Goal: Communication & Community: Participate in discussion

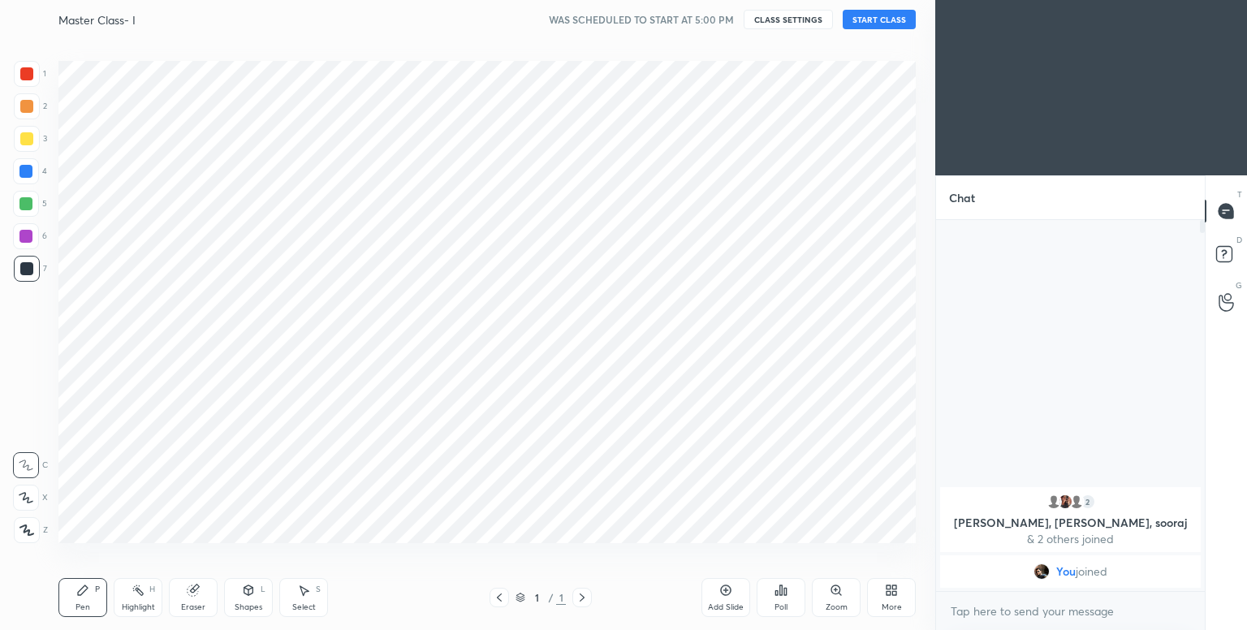
scroll to position [80658, 80313]
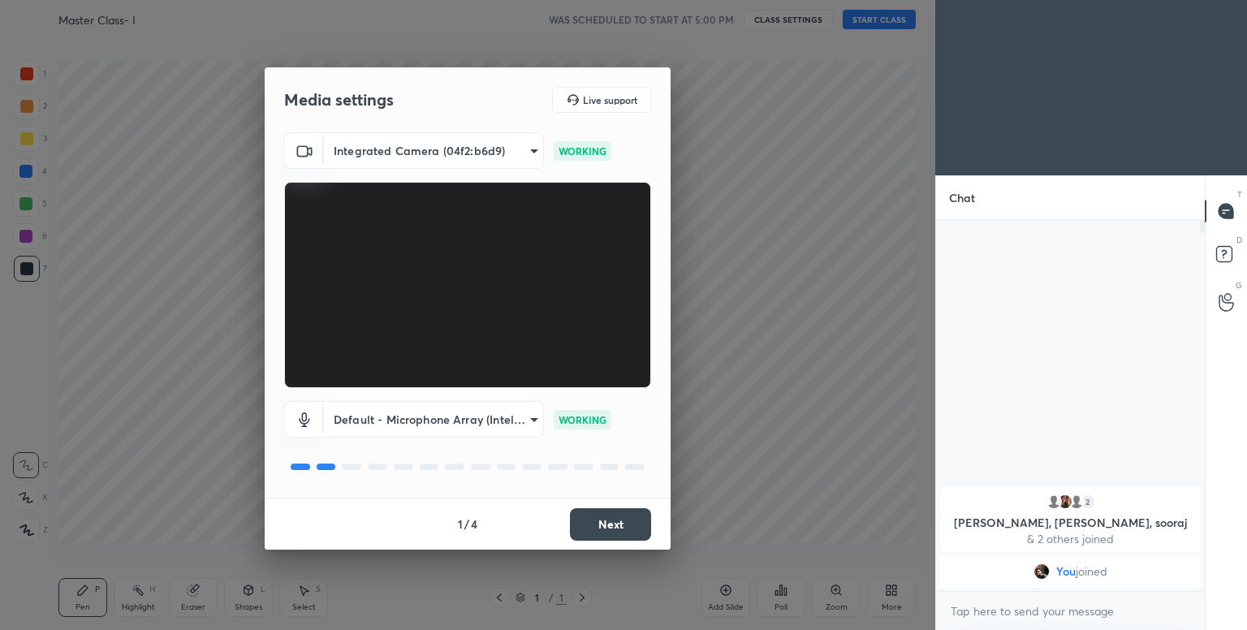
click at [598, 531] on button "Next" at bounding box center [610, 524] width 81 height 32
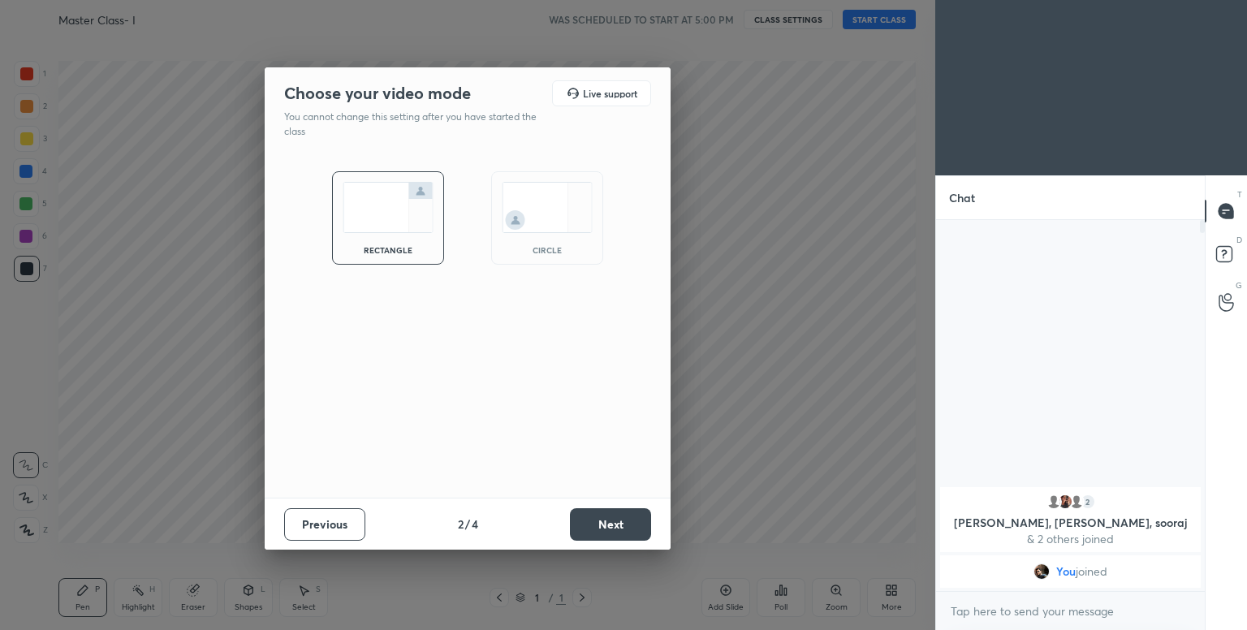
click at [578, 254] on div "circle" at bounding box center [547, 217] width 112 height 93
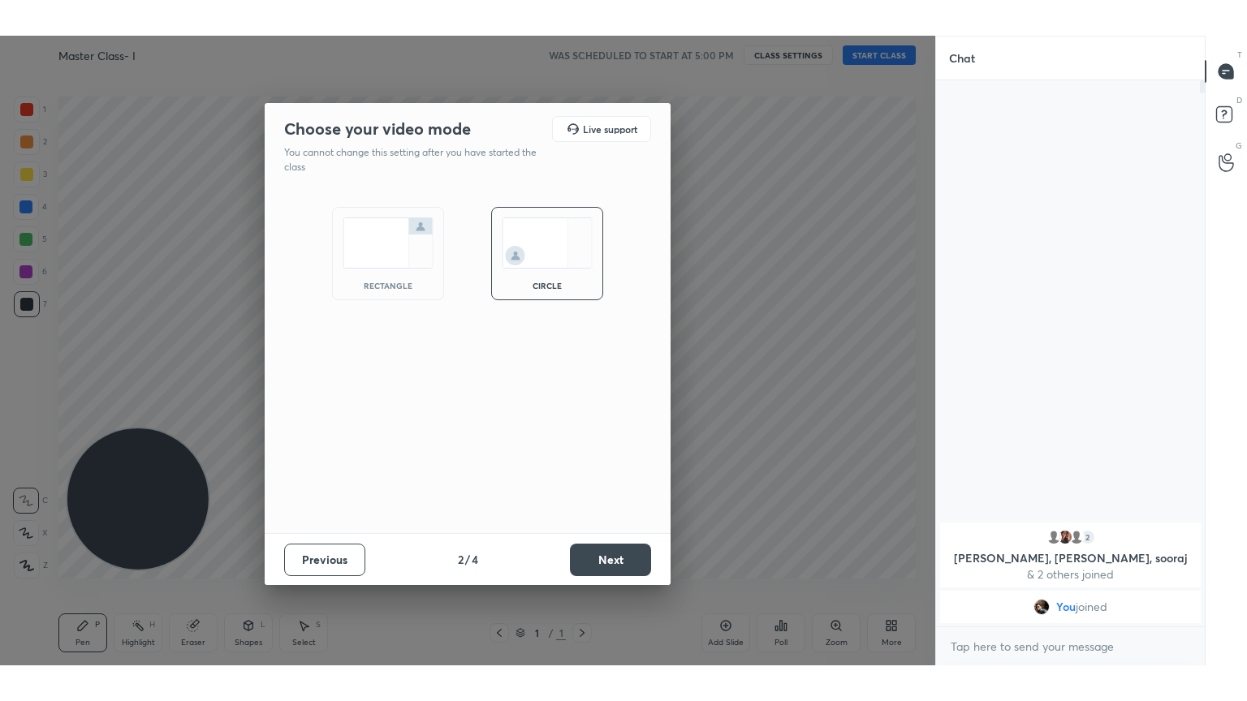
scroll to position [407, 264]
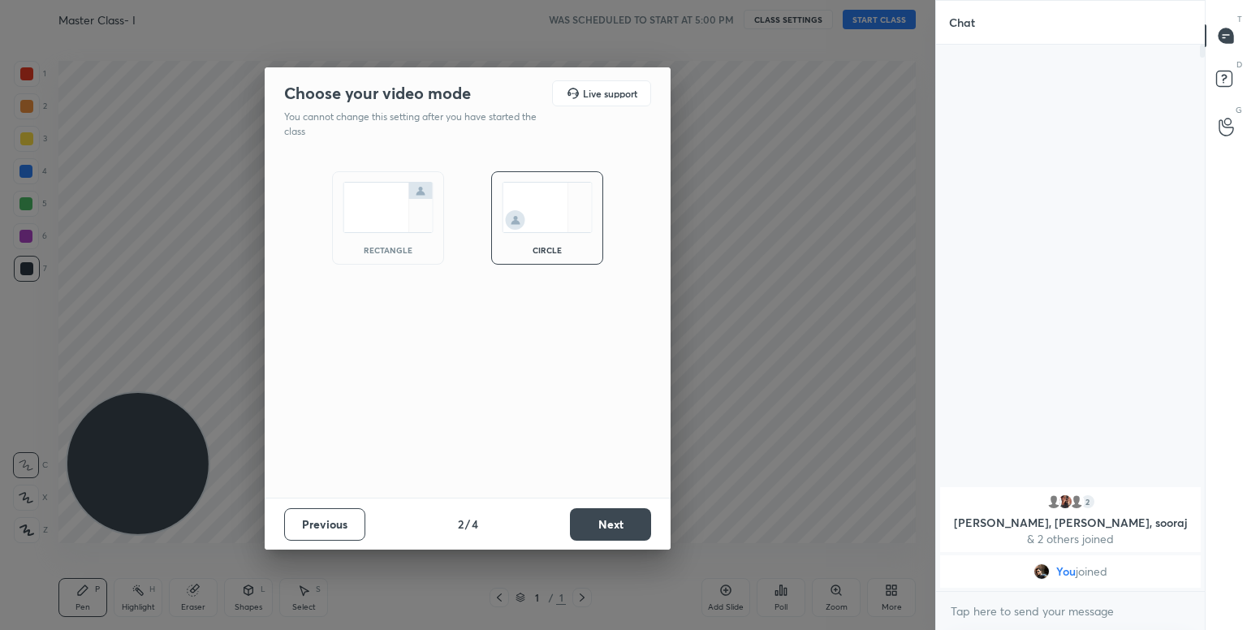
click at [627, 517] on button "Next" at bounding box center [610, 524] width 81 height 32
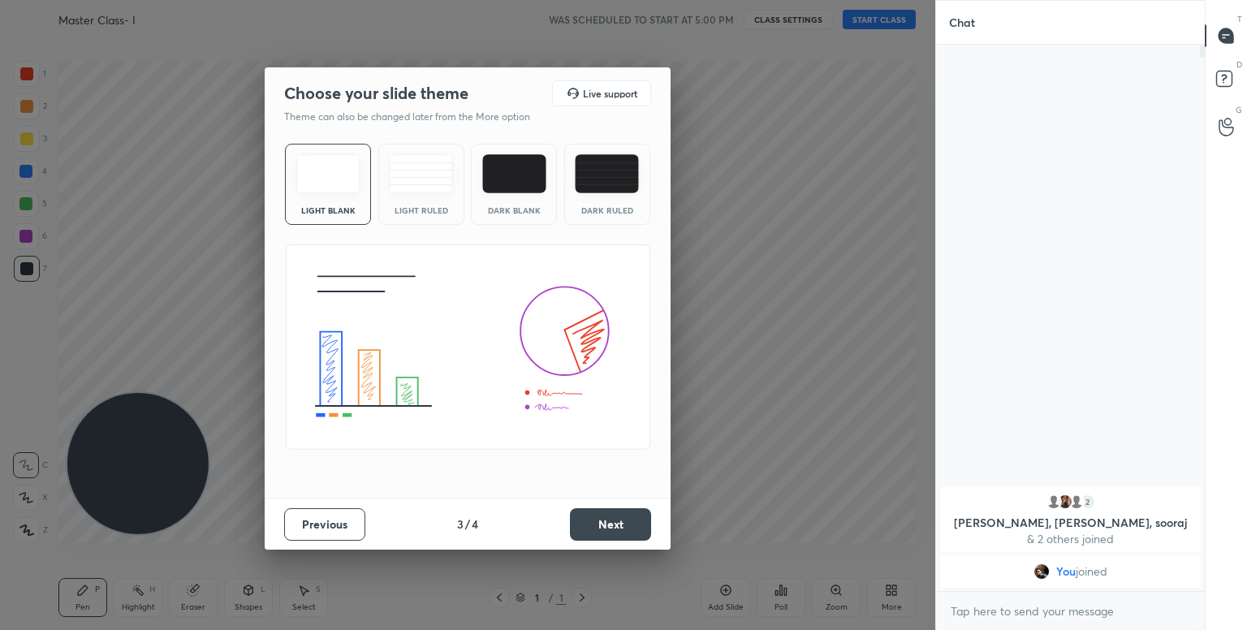
click at [498, 179] on img at bounding box center [514, 173] width 64 height 39
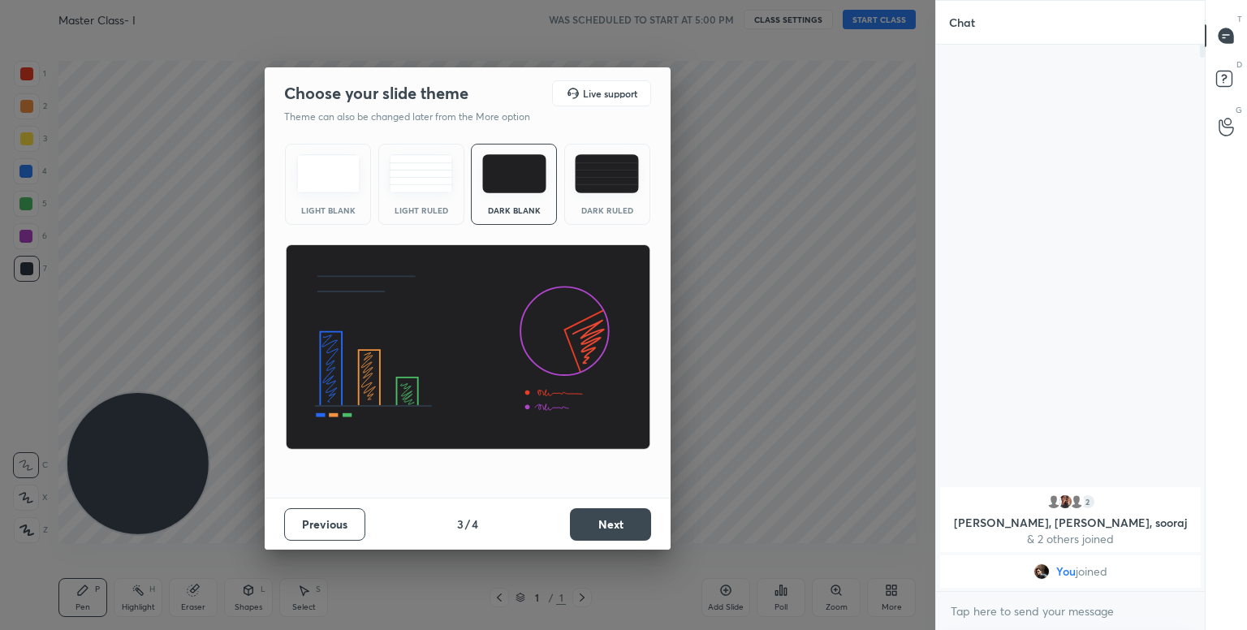
click at [576, 532] on button "Next" at bounding box center [610, 524] width 81 height 32
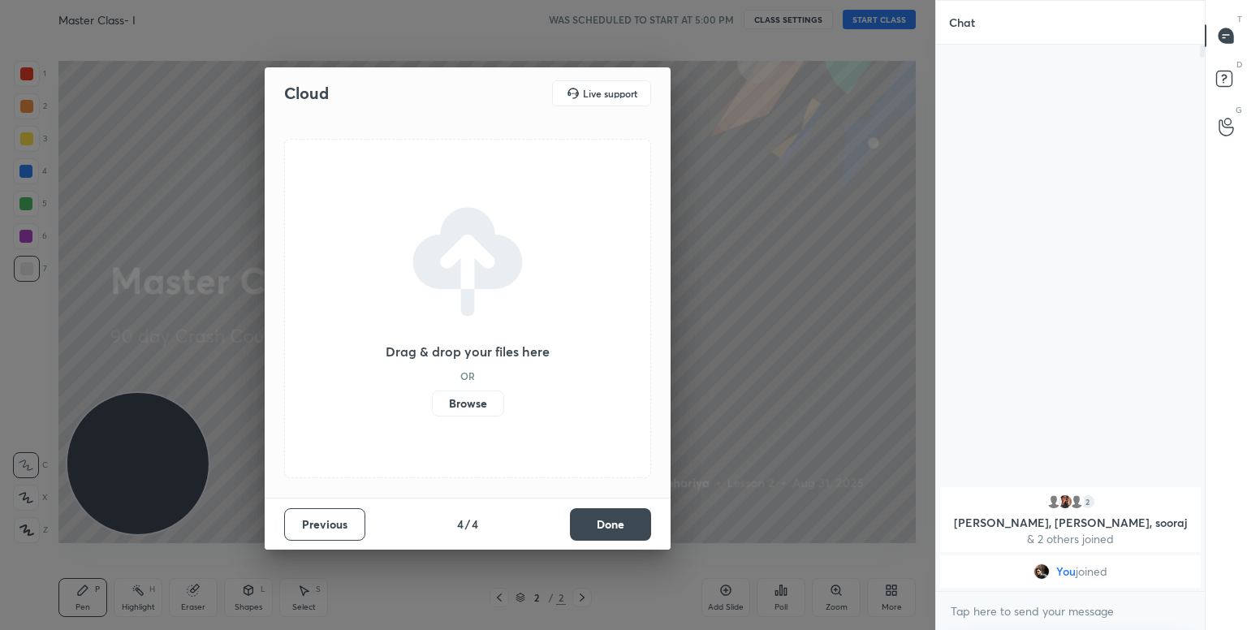
click at [603, 524] on button "Done" at bounding box center [610, 524] width 81 height 32
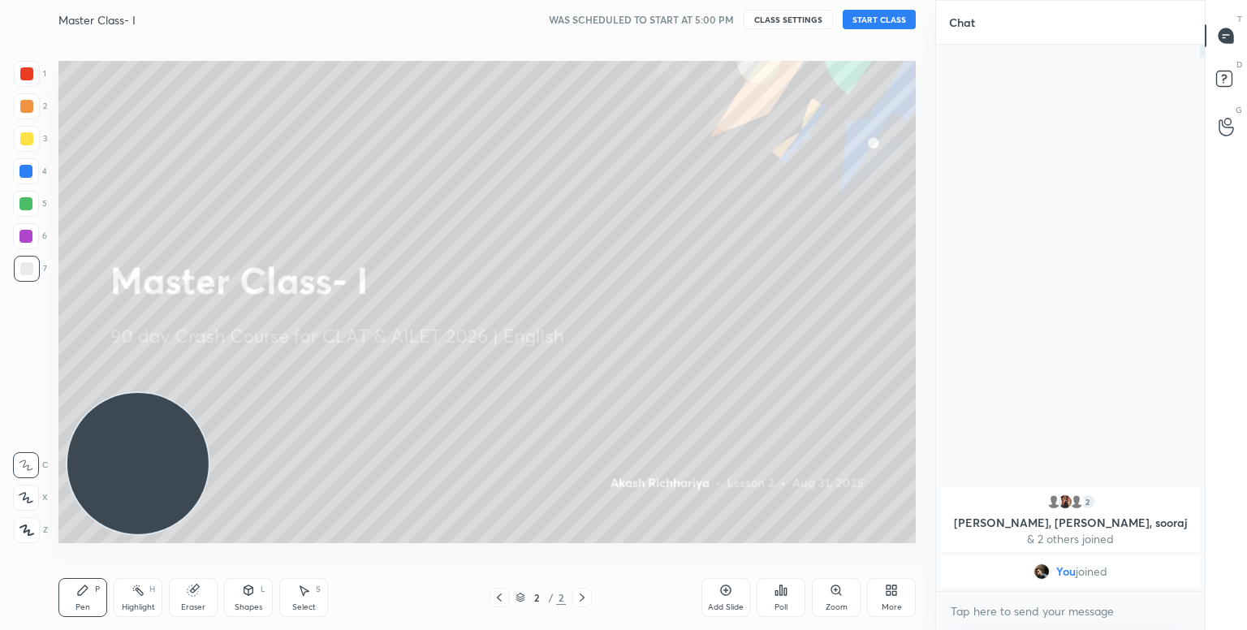
click at [880, 19] on button "START CLASS" at bounding box center [879, 19] width 73 height 19
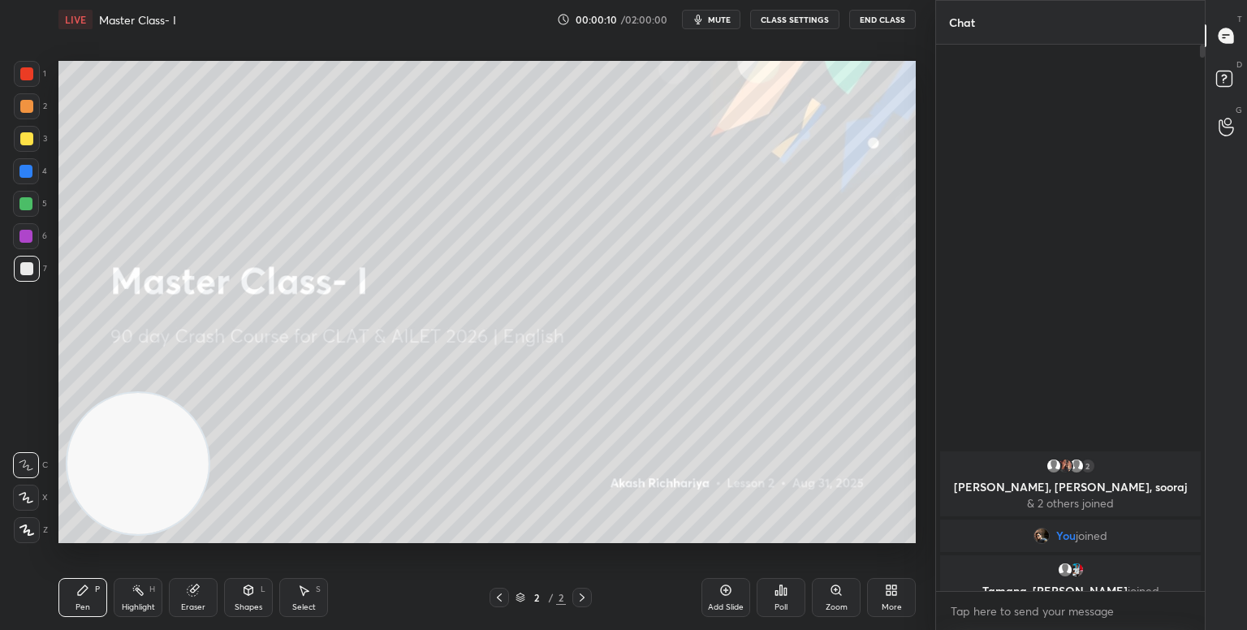
click at [26, 526] on icon at bounding box center [26, 530] width 13 height 10
click at [890, 592] on icon at bounding box center [889, 593] width 4 height 4
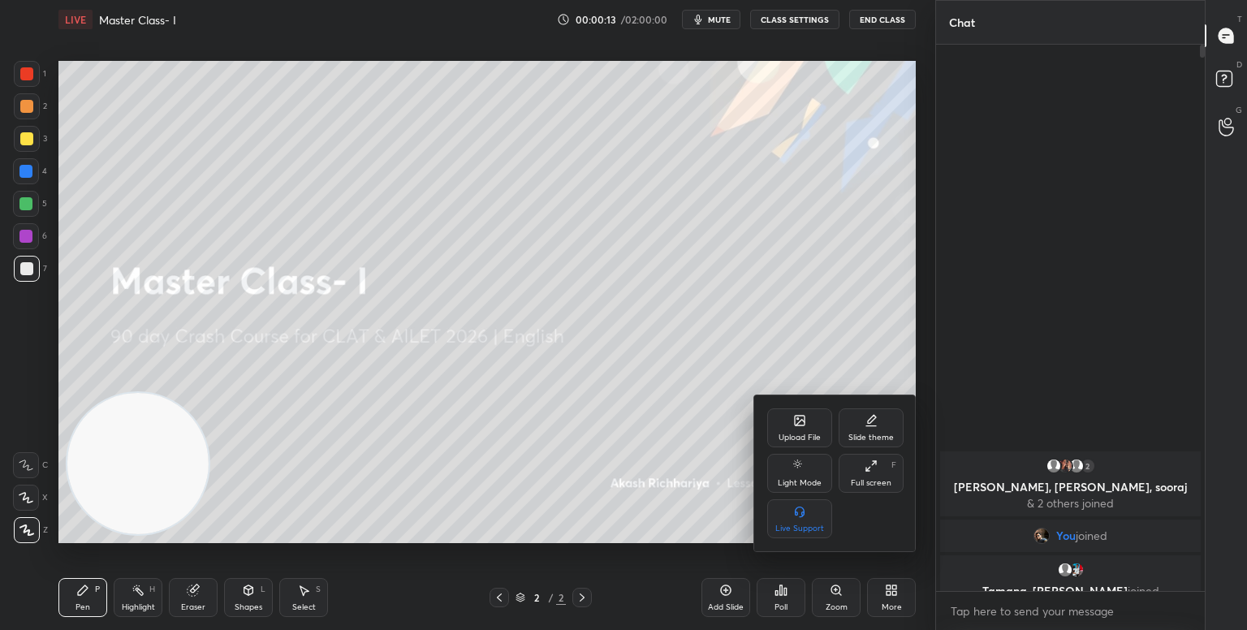
click at [877, 474] on div "Full screen F" at bounding box center [871, 473] width 65 height 39
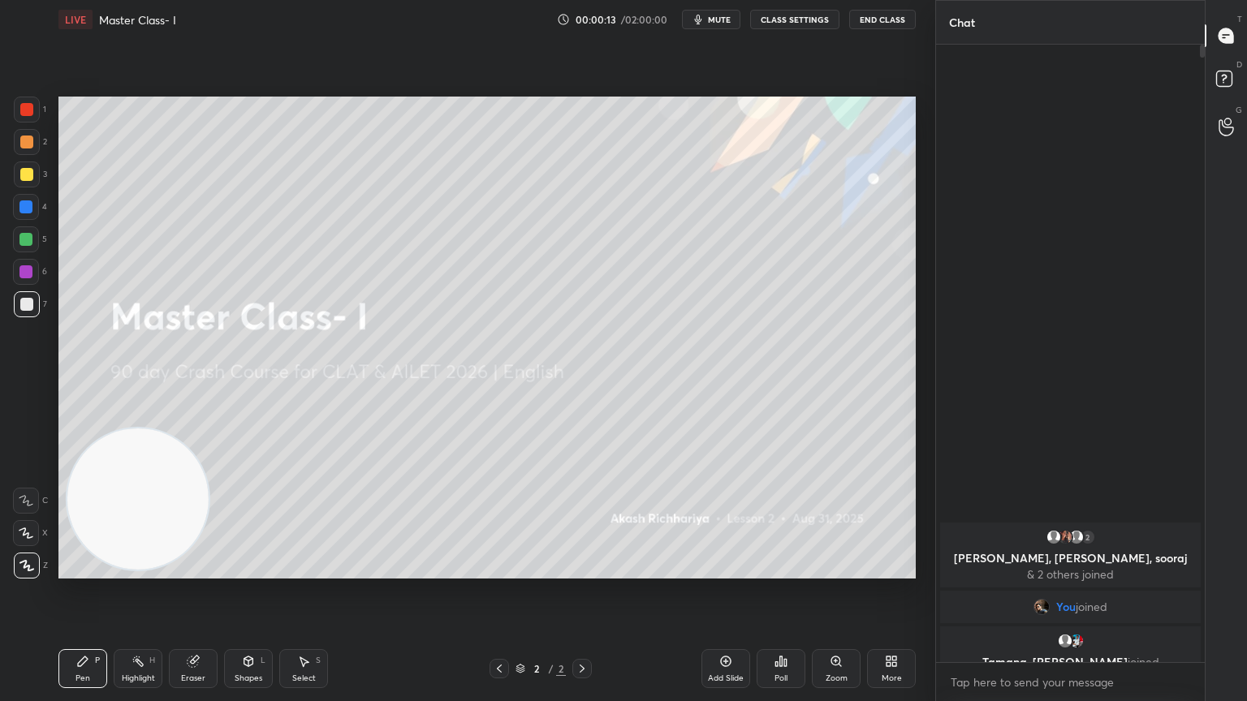
scroll to position [478, 264]
type textarea "x"
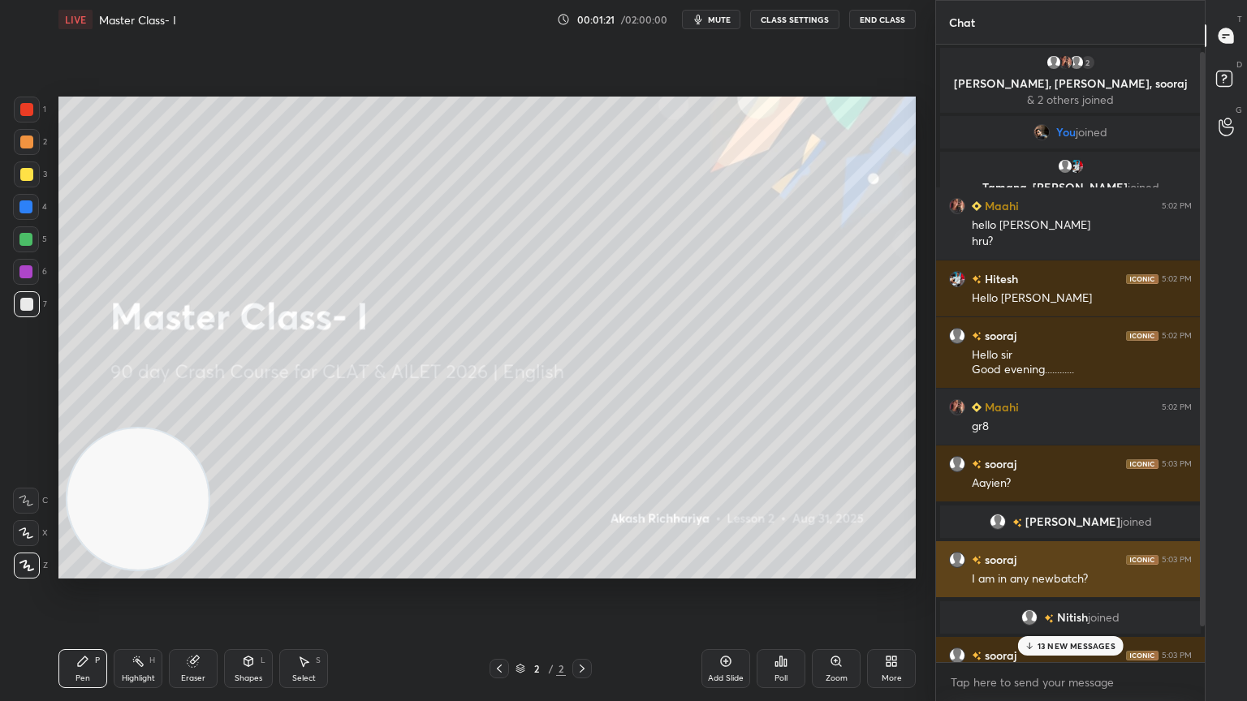
scroll to position [46, 0]
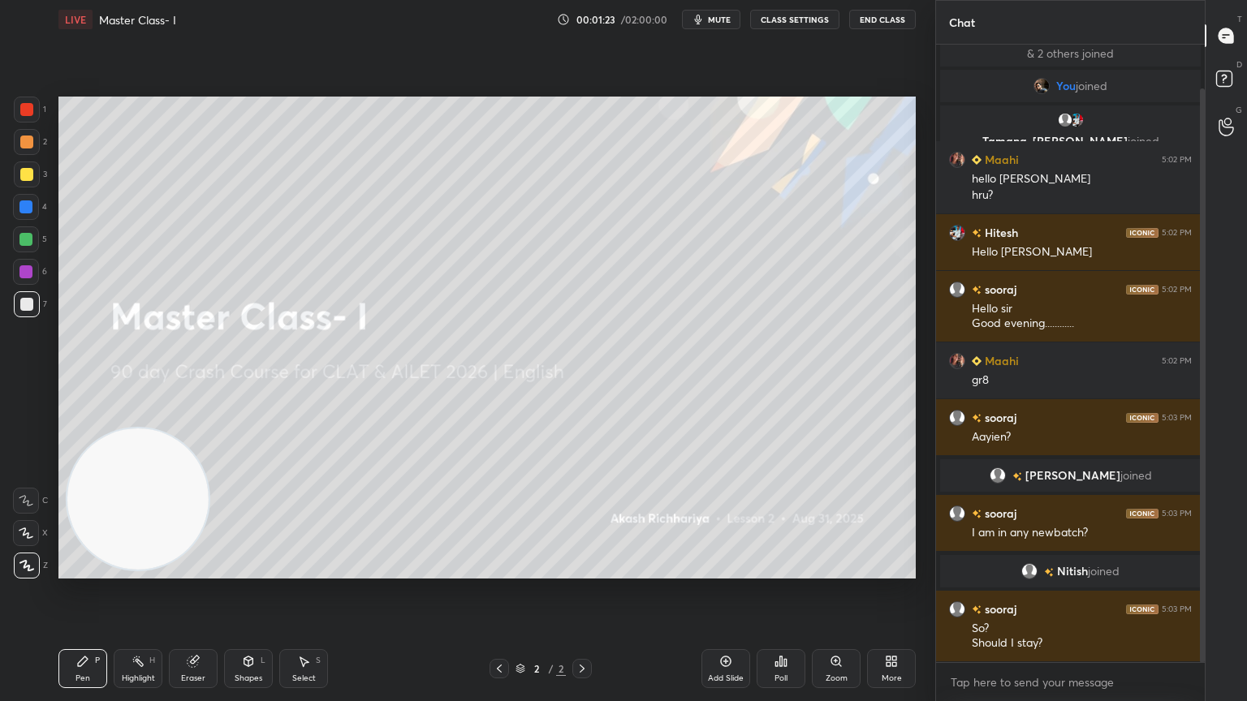
click at [1246, 476] on div "T Messages (T) D Doubts (D) G Raise Hand (G)" at bounding box center [1226, 350] width 42 height 701
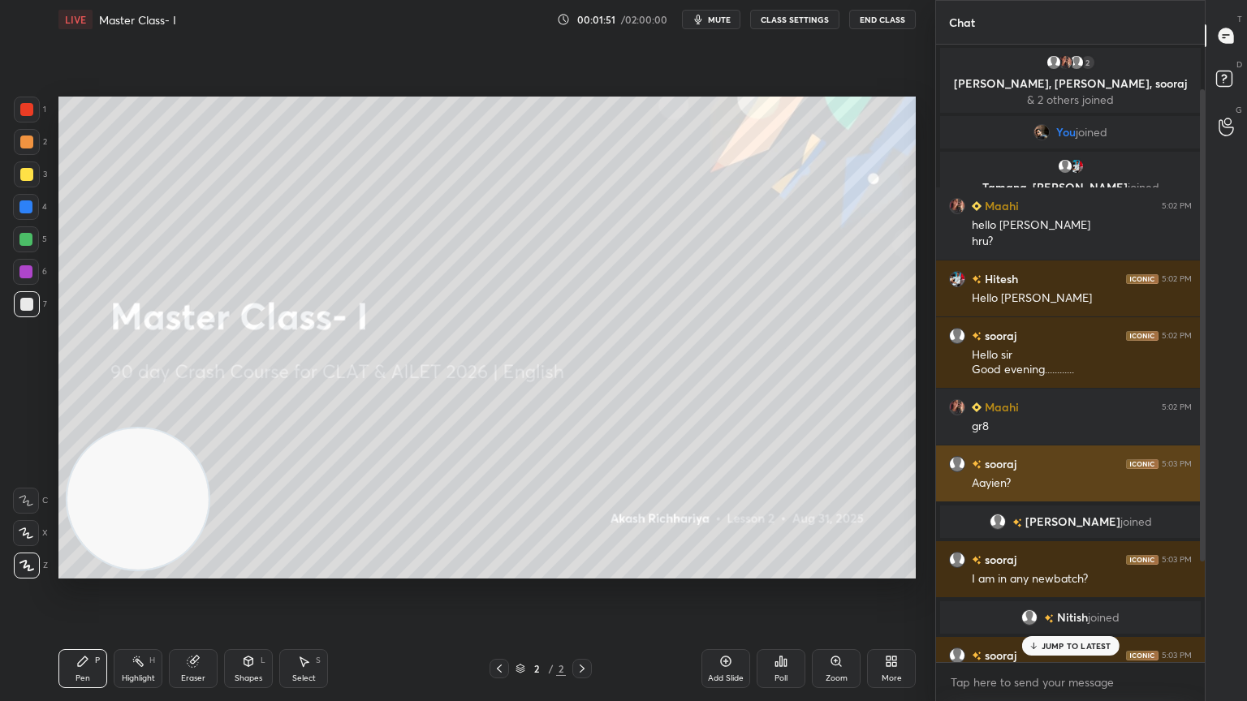
scroll to position [189, 0]
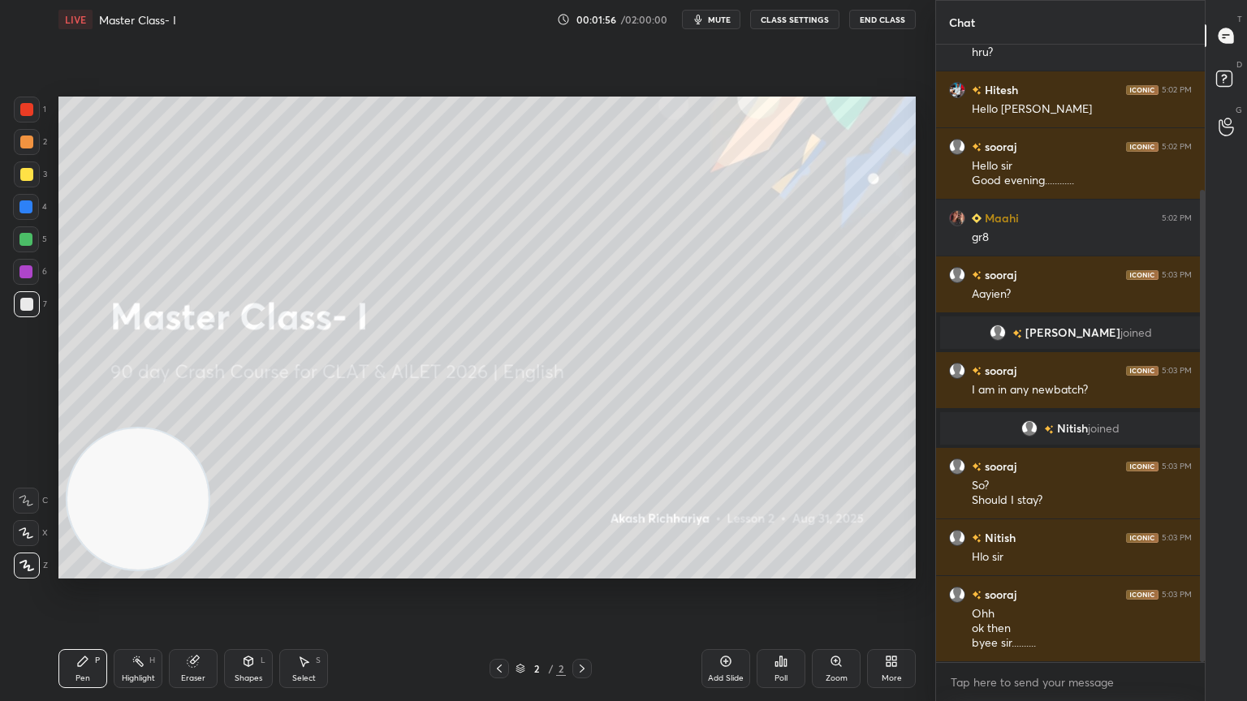
click at [731, 629] on div "Add Slide" at bounding box center [726, 679] width 36 height 8
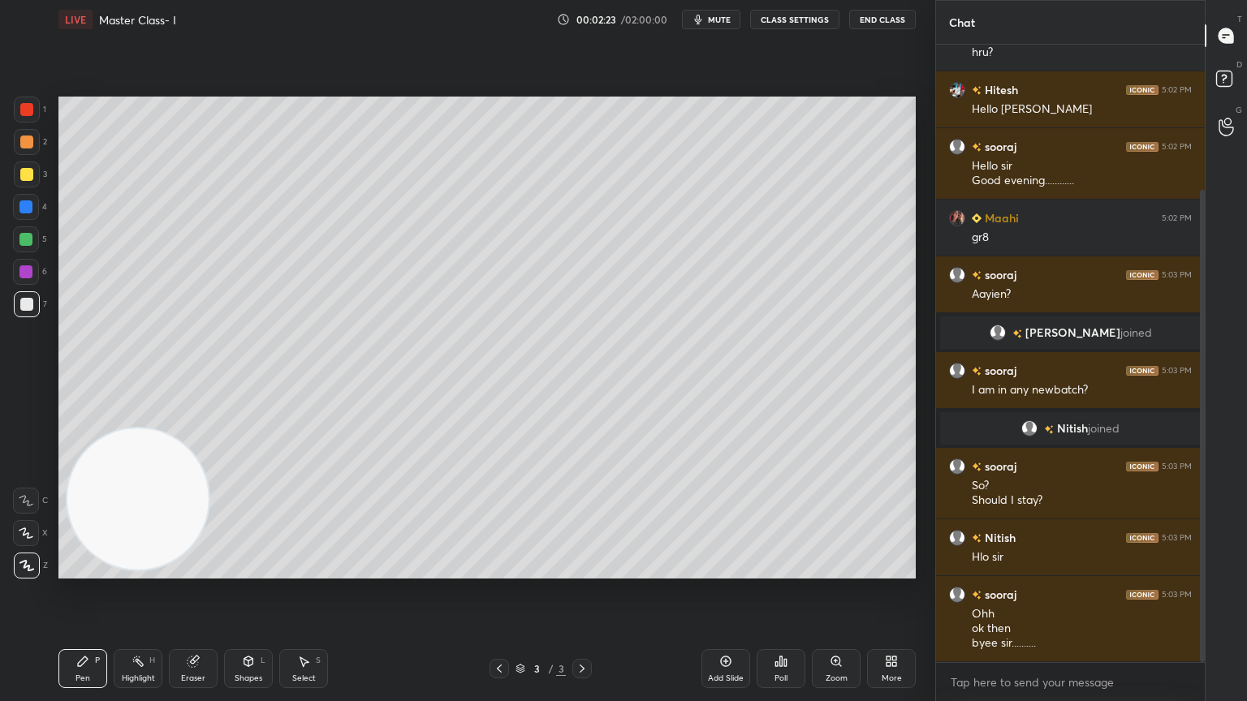
click at [199, 629] on icon at bounding box center [194, 660] width 9 height 8
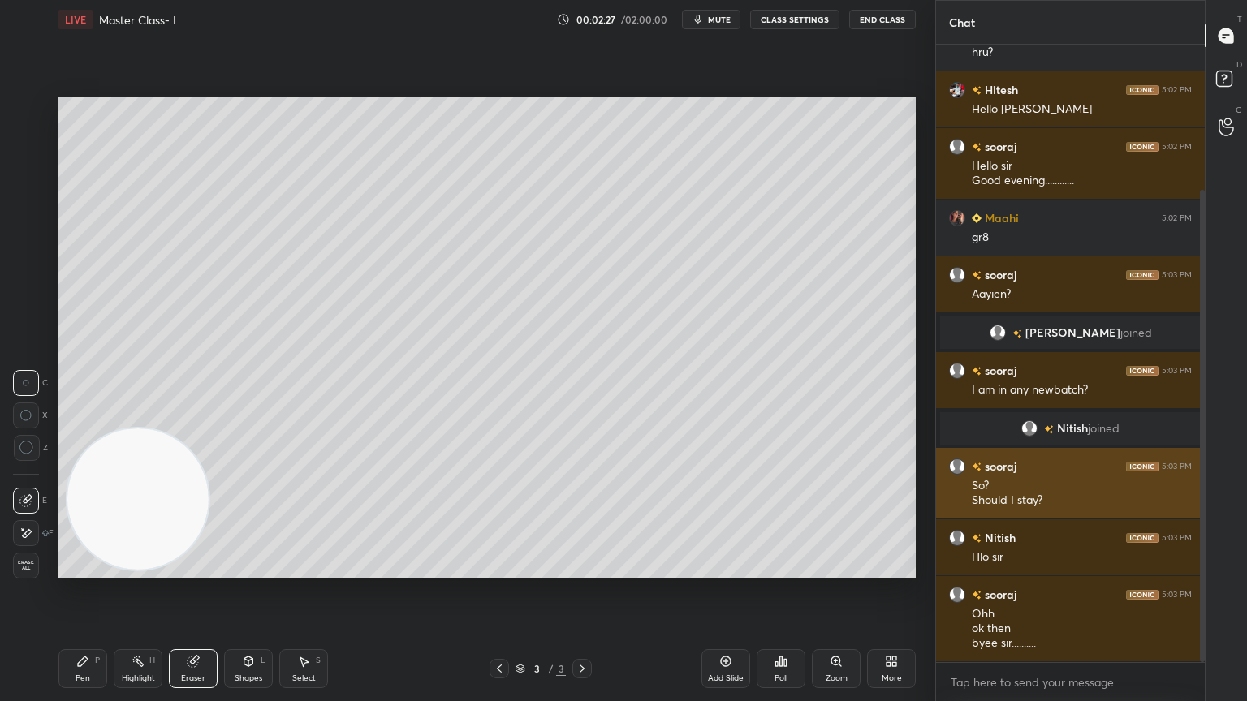
click at [80, 629] on div "Pen" at bounding box center [83, 679] width 15 height 8
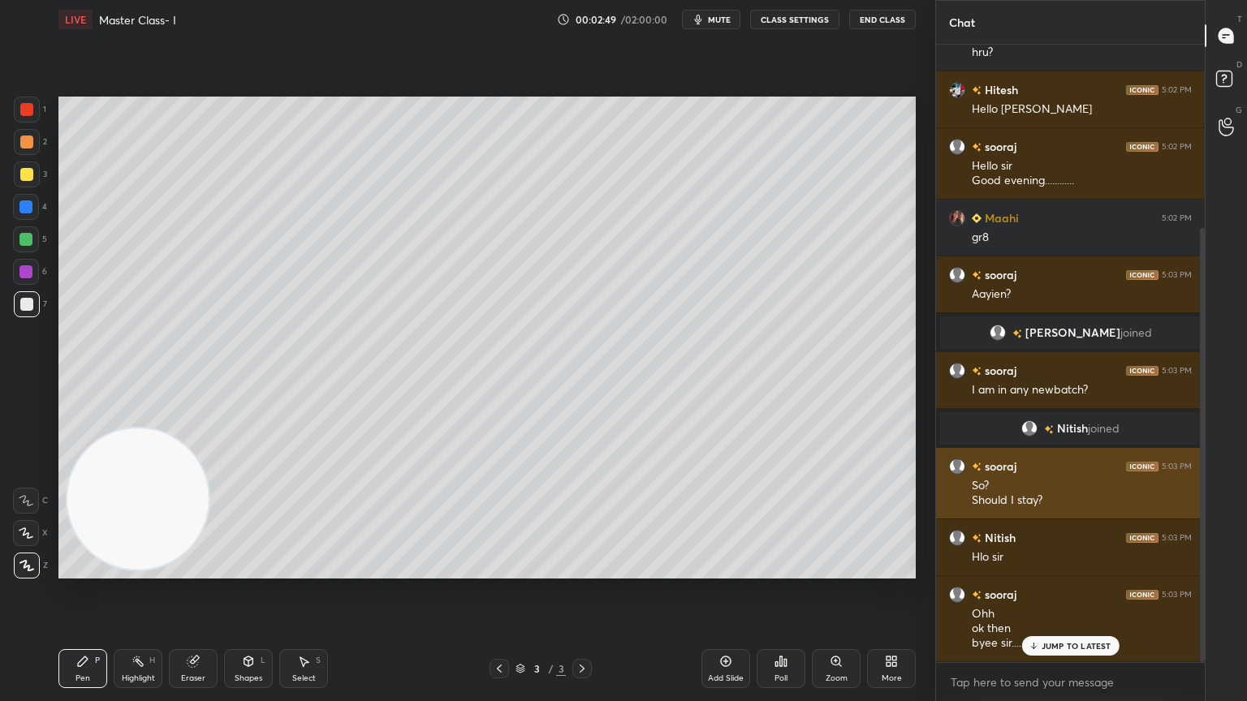
scroll to position [260, 0]
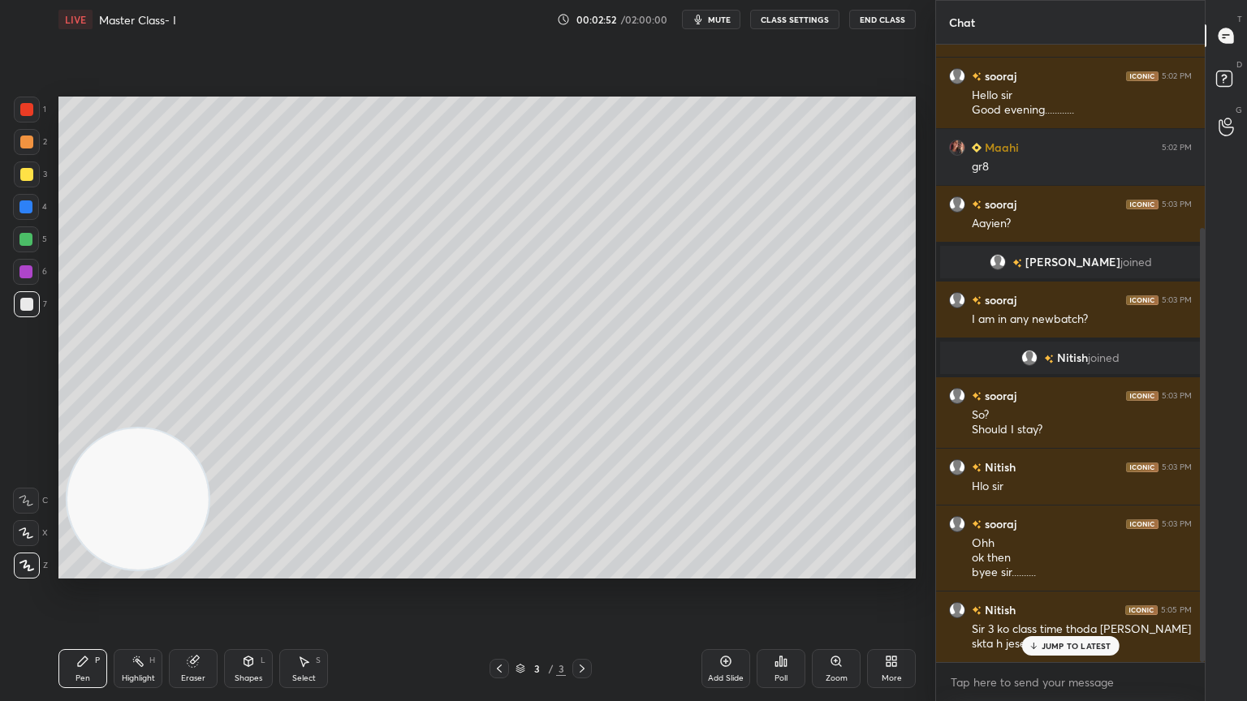
click at [206, 629] on div "Eraser" at bounding box center [193, 668] width 49 height 39
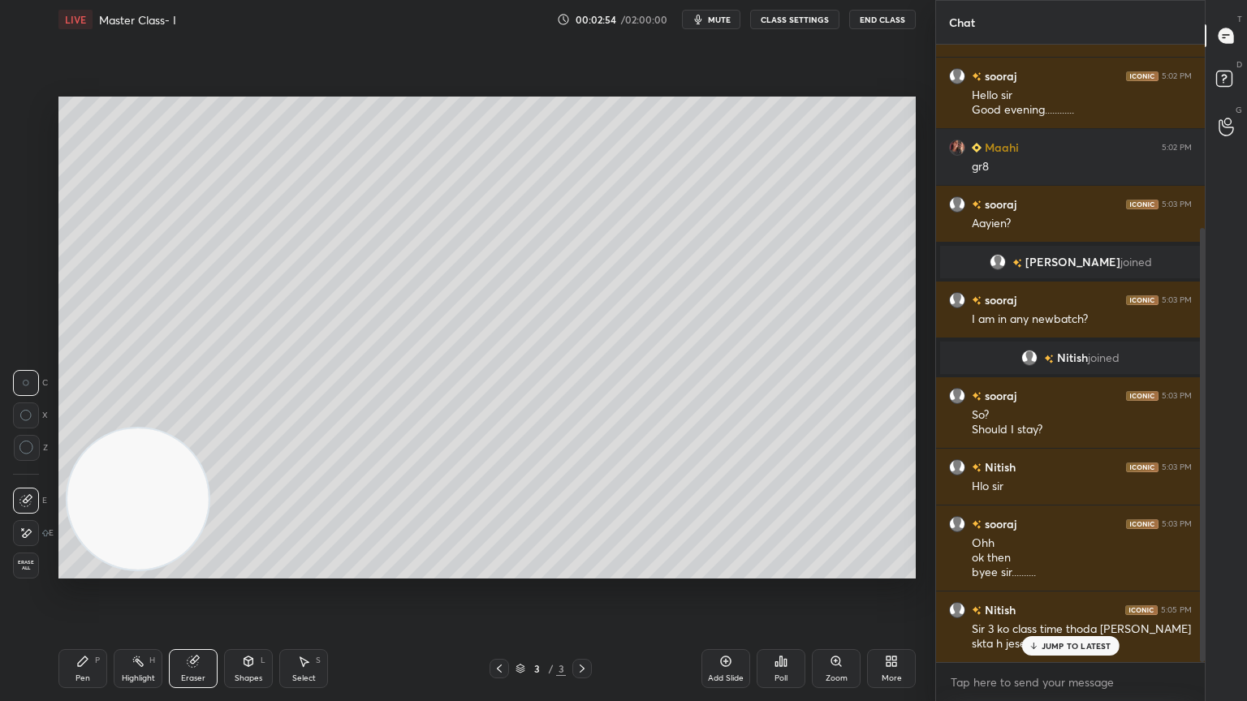
click at [30, 529] on icon at bounding box center [25, 534] width 13 height 14
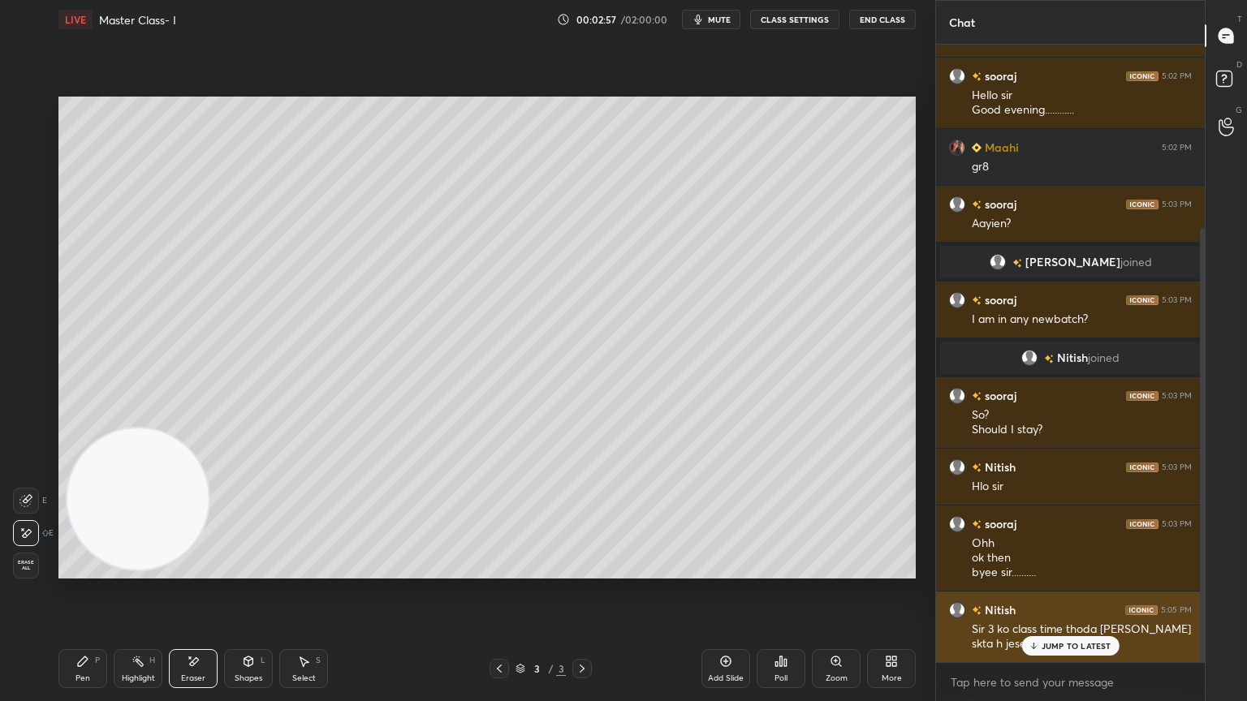
click at [1084, 629] on div "JUMP TO LATEST" at bounding box center [1069, 645] width 97 height 19
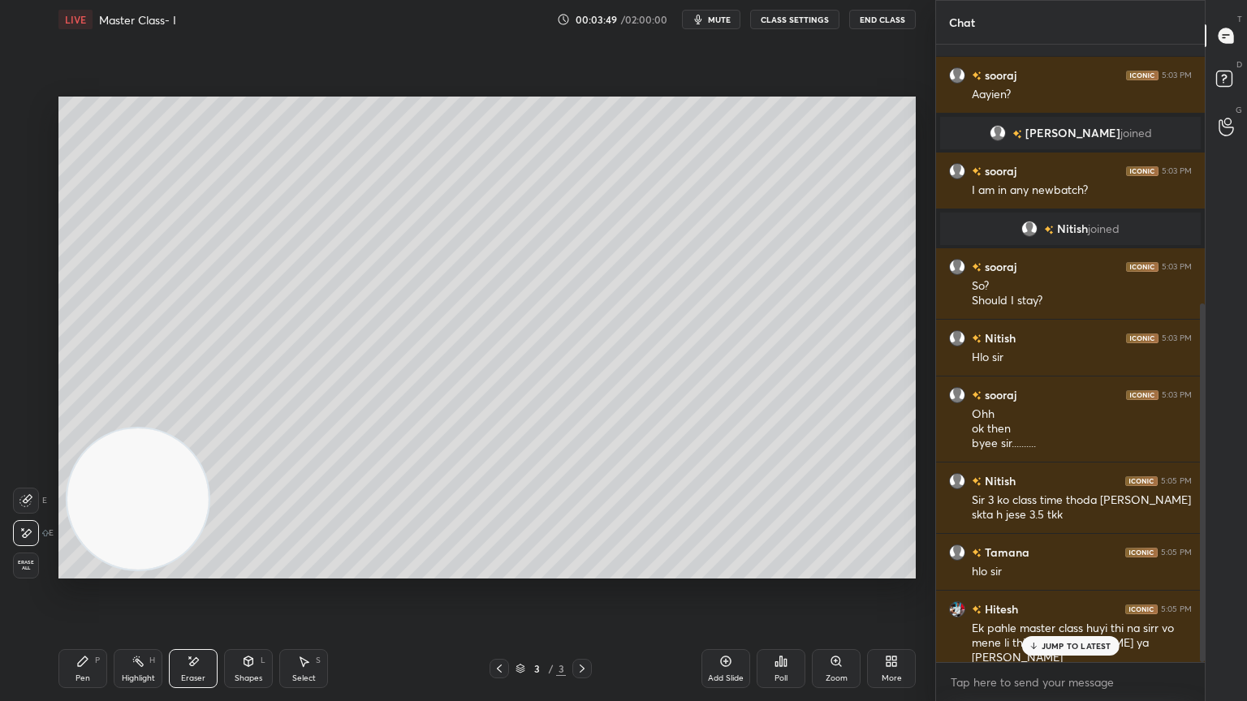
scroll to position [445, 0]
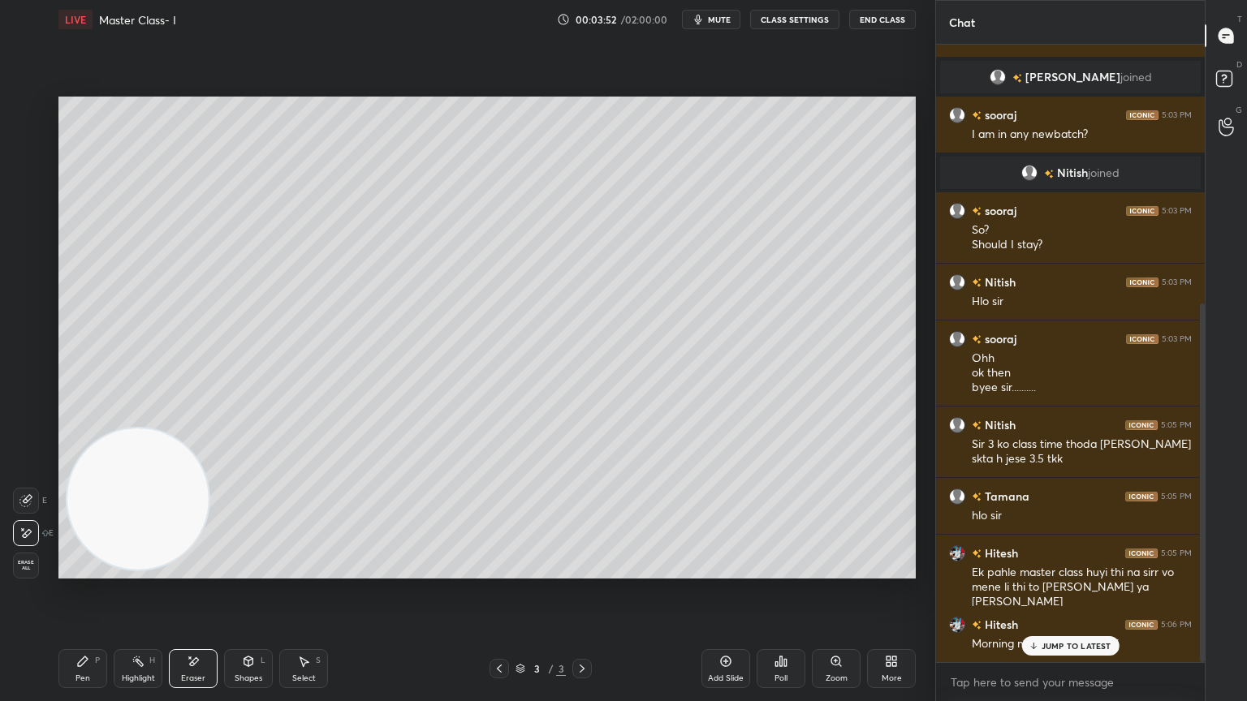
click at [1062, 629] on p "JUMP TO LATEST" at bounding box center [1077, 646] width 70 height 10
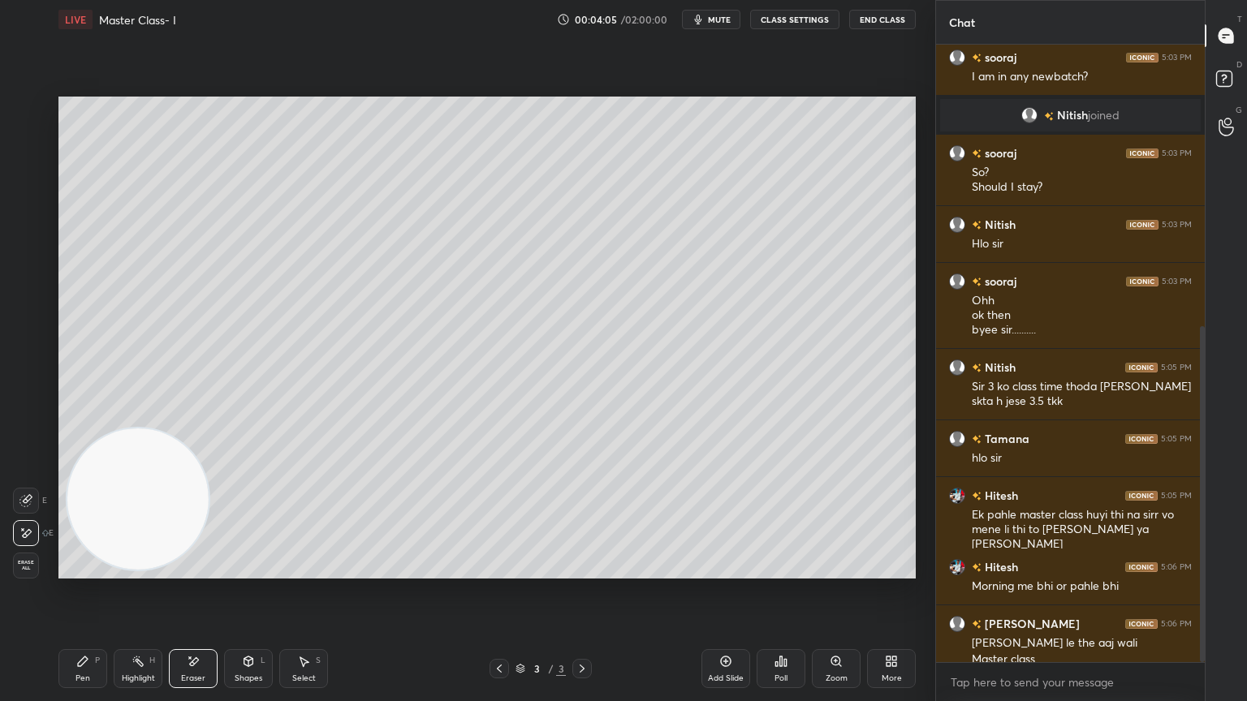
scroll to position [519, 0]
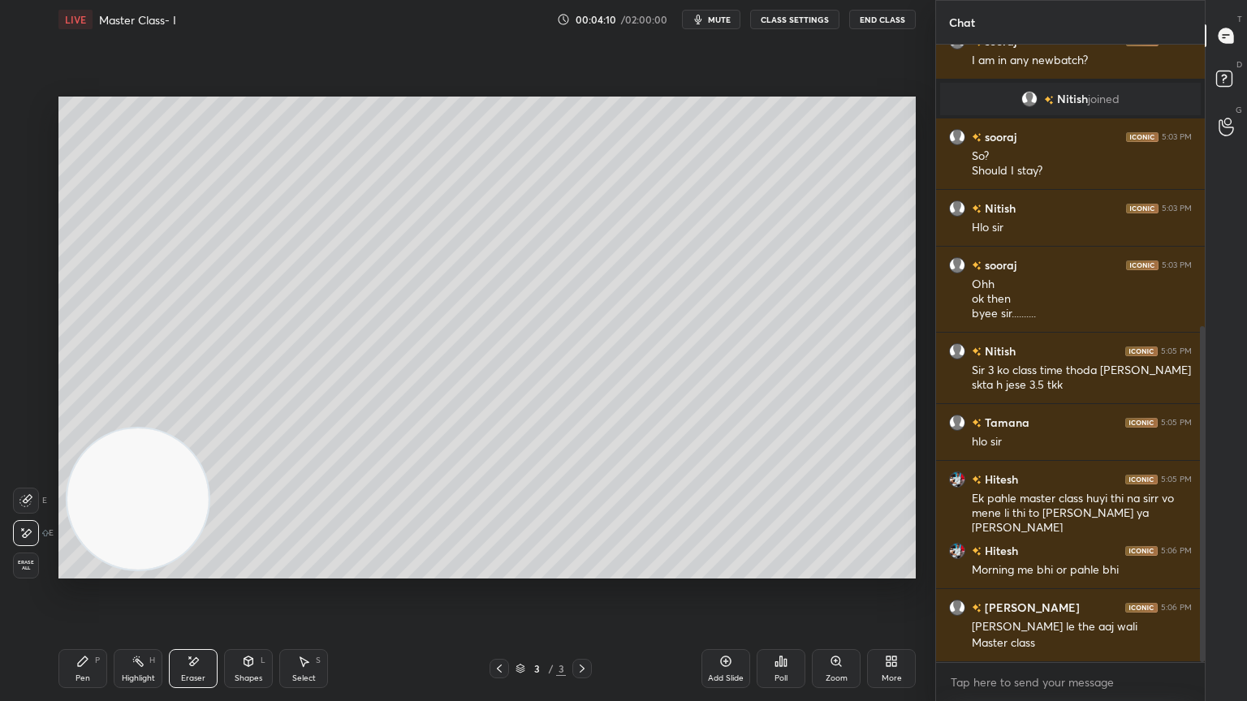
click at [80, 629] on icon at bounding box center [82, 661] width 13 height 13
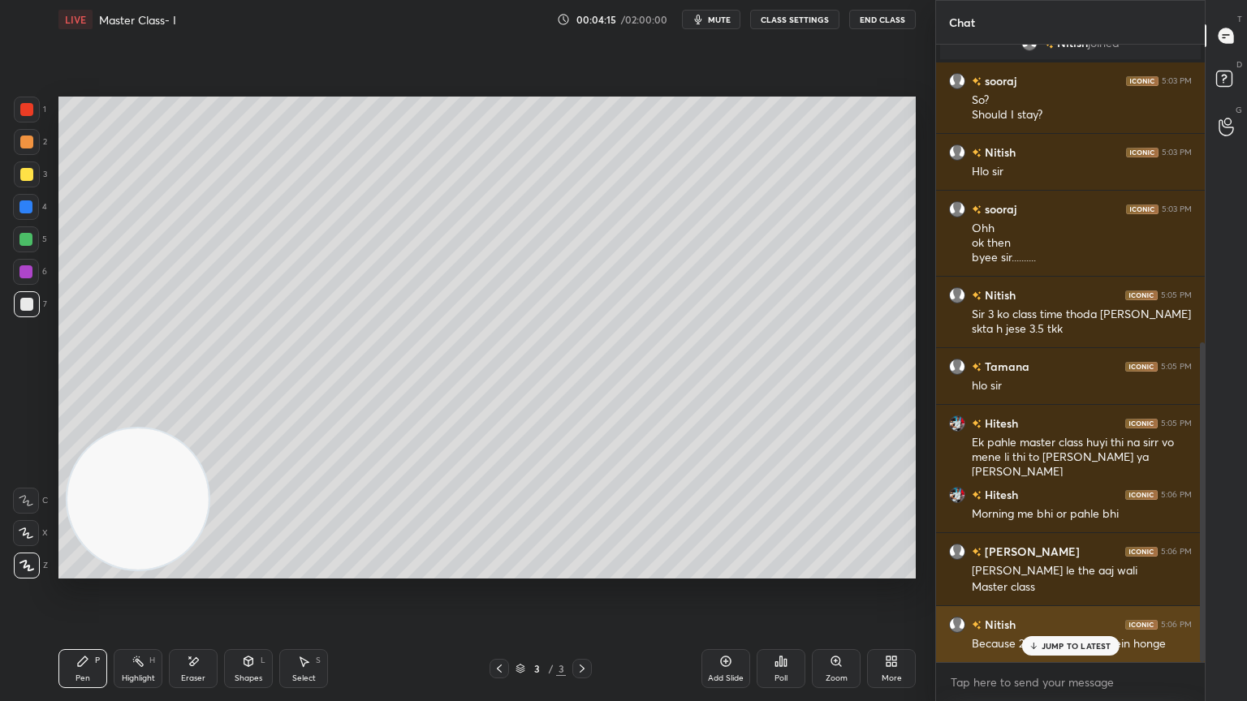
click at [1049, 629] on div "[PERSON_NAME] 5:06 PM Because 2.45 tkk toh schl mein honge" at bounding box center [1070, 634] width 269 height 56
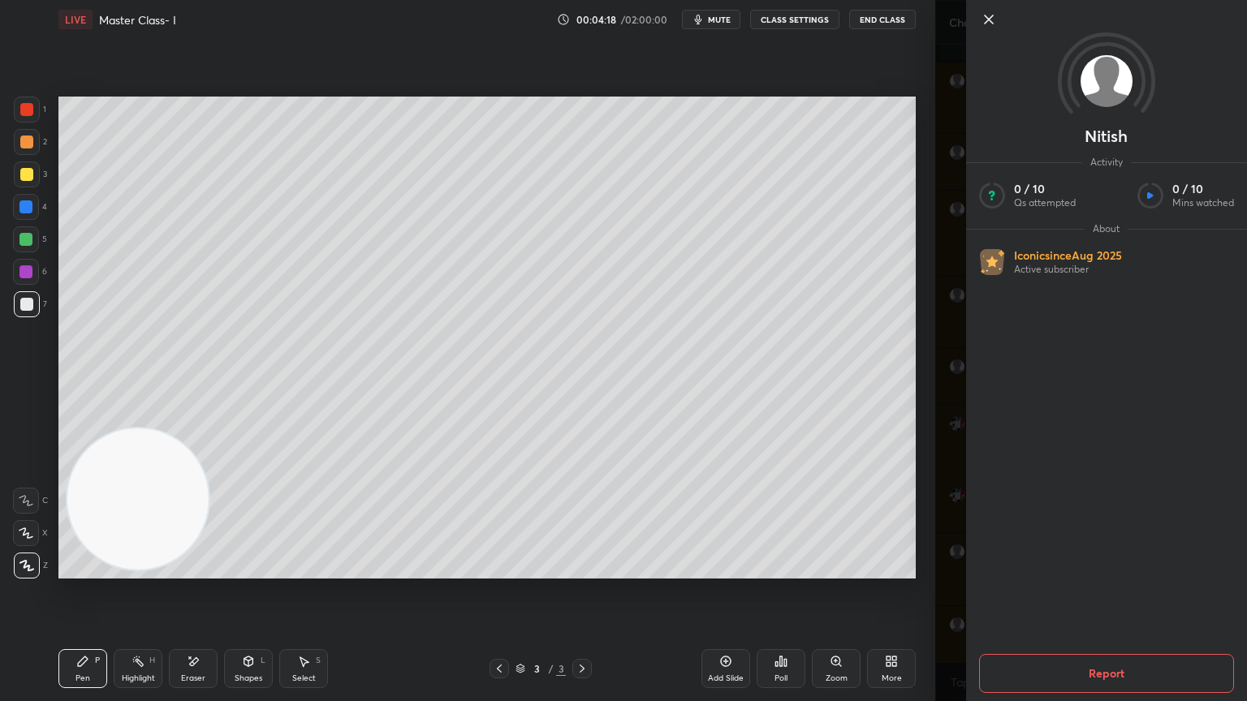
click at [990, 13] on icon at bounding box center [988, 19] width 19 height 19
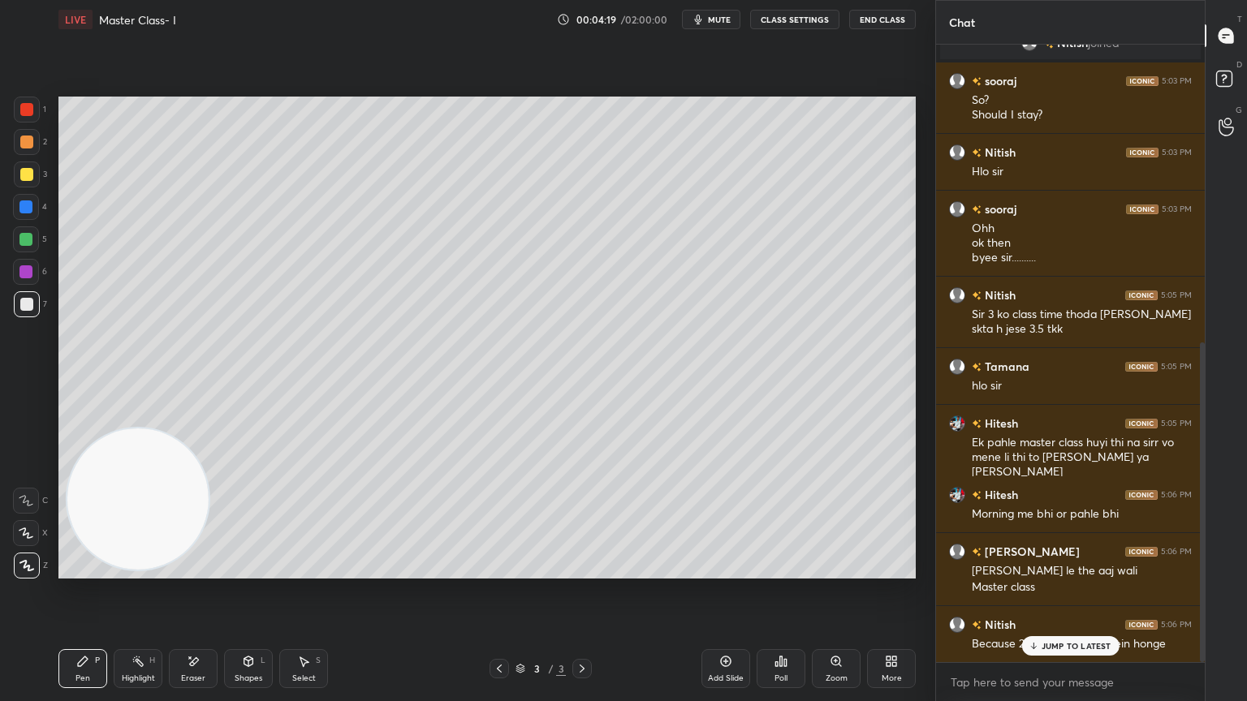
click at [1089, 629] on p "JUMP TO LATEST" at bounding box center [1077, 646] width 70 height 10
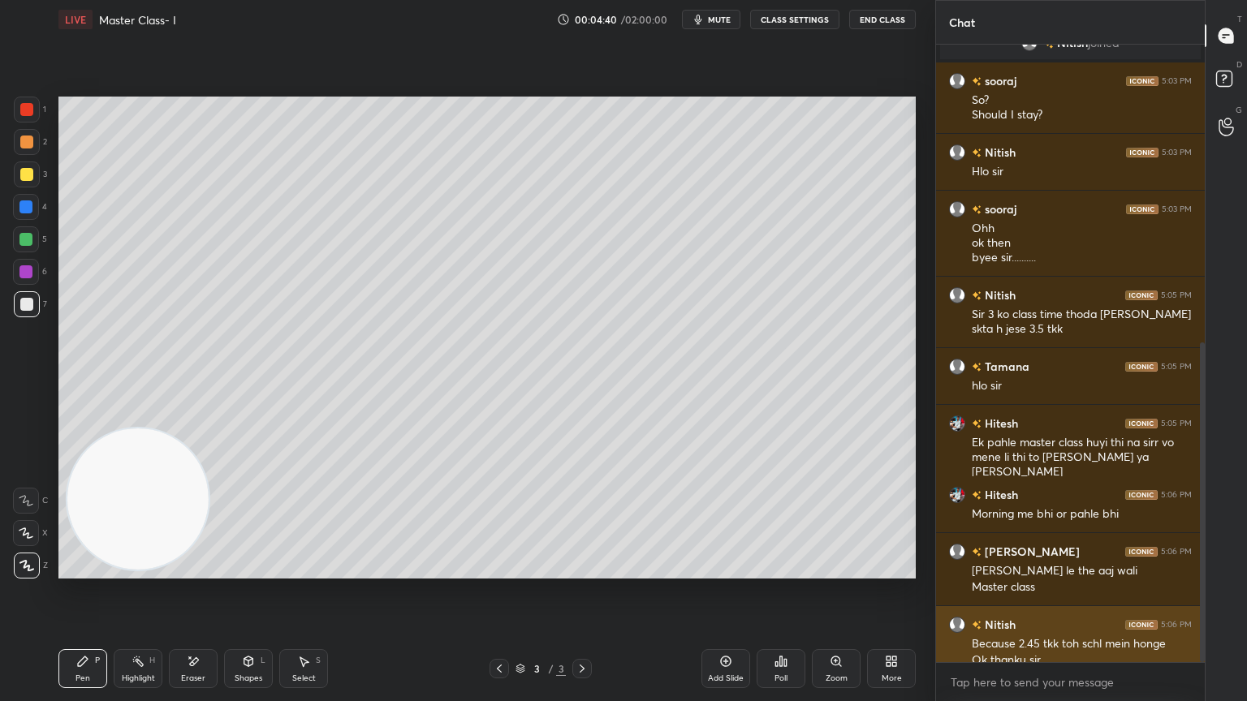
scroll to position [591, 0]
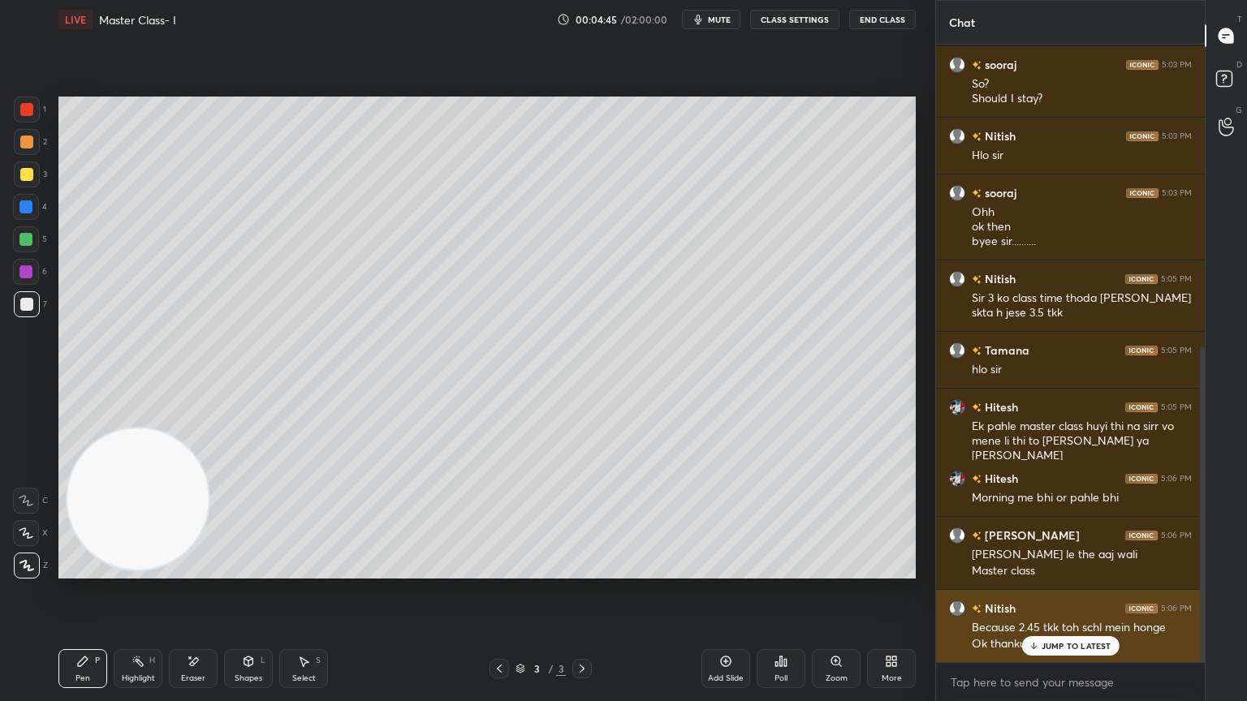
click at [1094, 629] on p "JUMP TO LATEST" at bounding box center [1077, 646] width 70 height 10
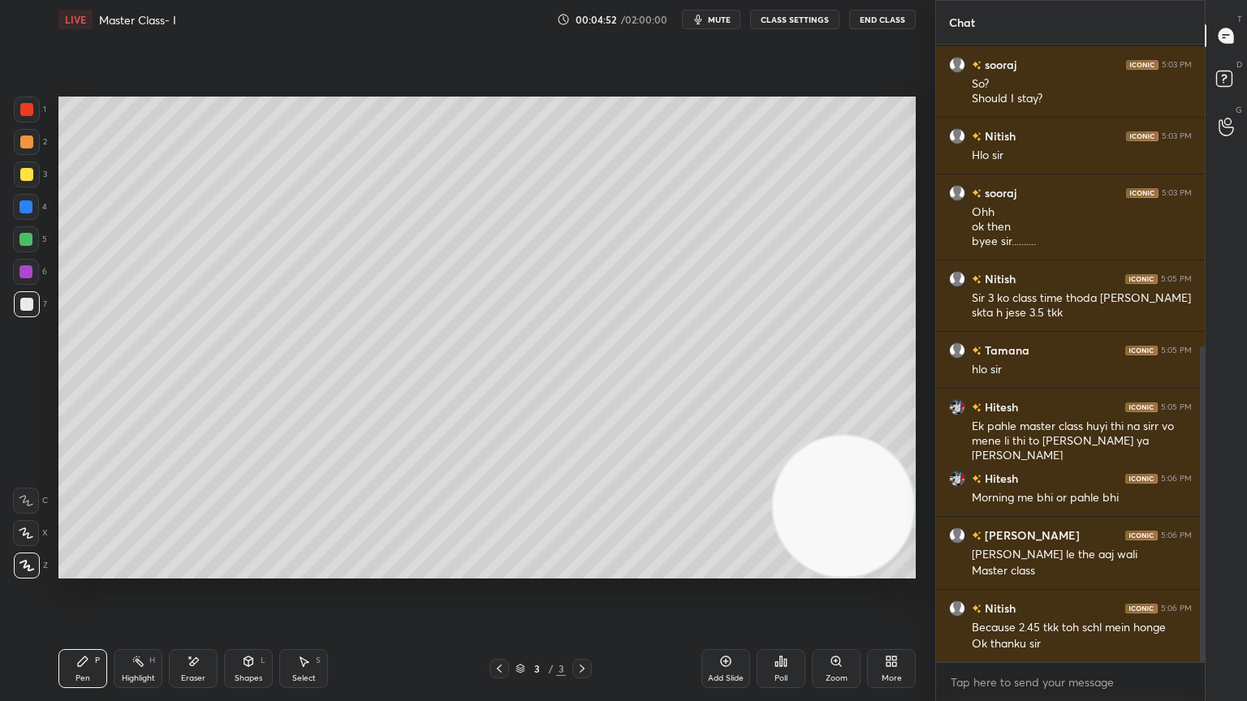
click at [724, 629] on icon at bounding box center [725, 661] width 13 height 13
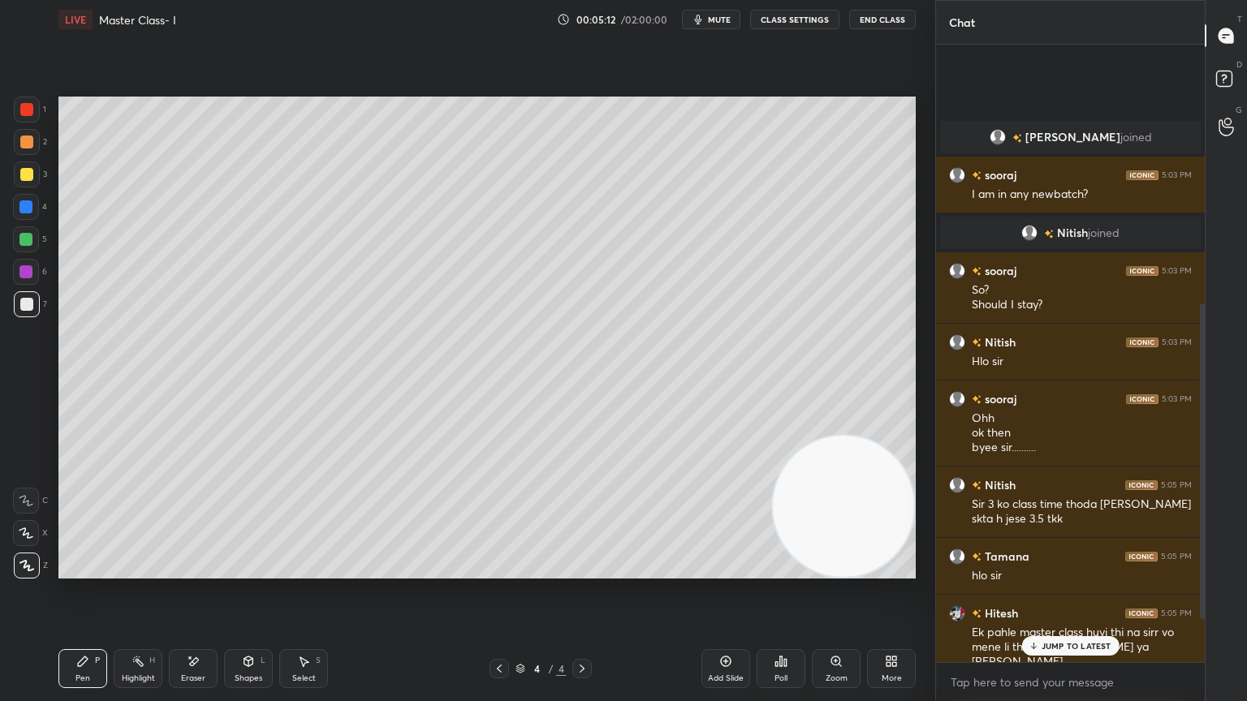
scroll to position [592, 0]
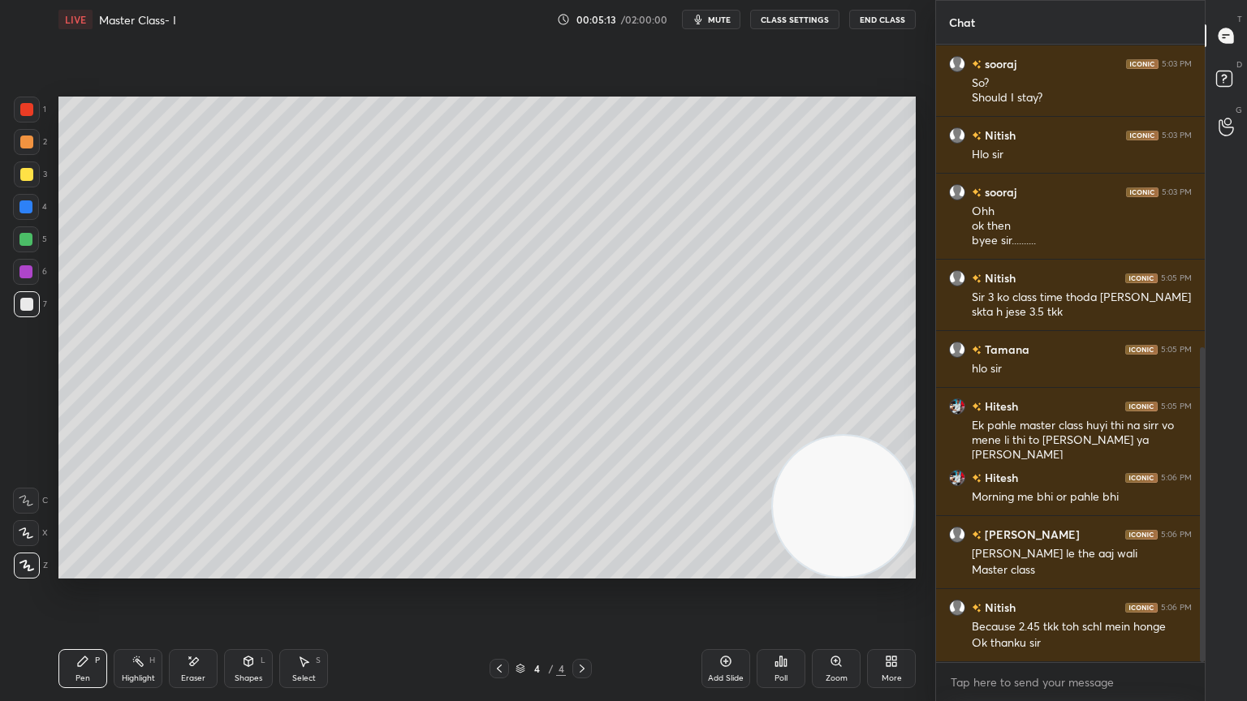
click at [784, 629] on icon at bounding box center [785, 662] width 2 height 7
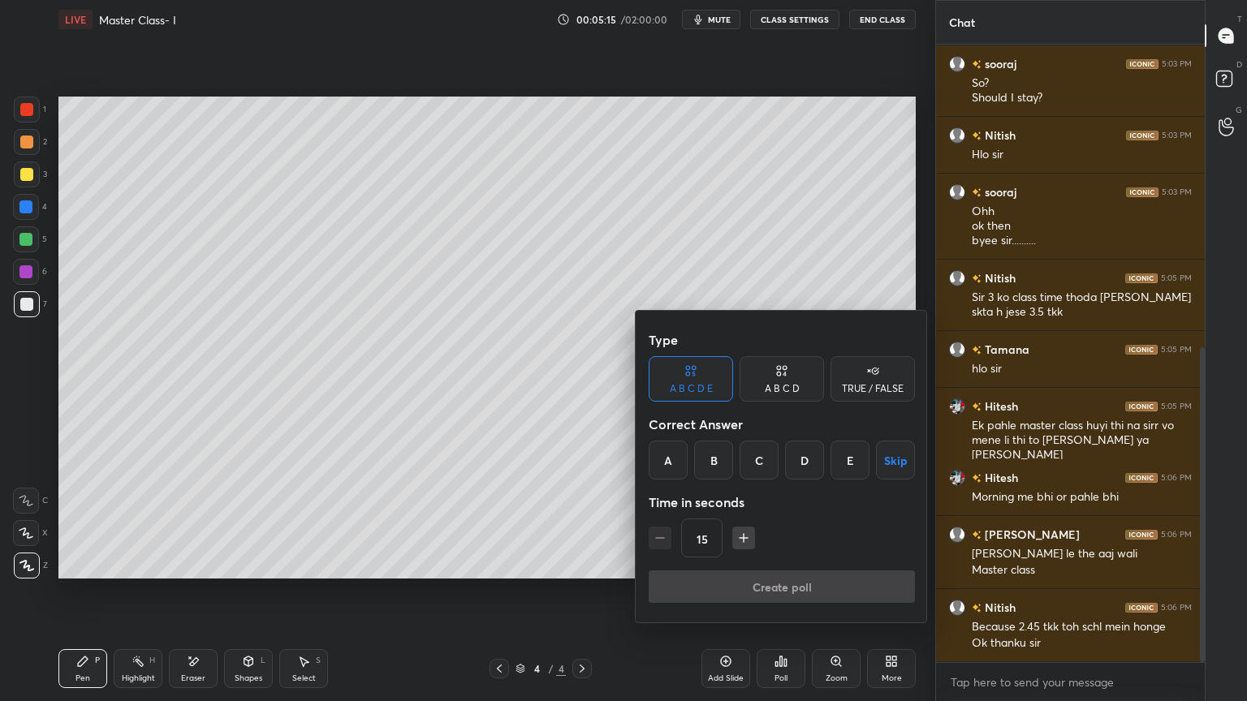
click at [860, 378] on div "TRUE / FALSE" at bounding box center [873, 378] width 84 height 45
click at [693, 464] on div "True" at bounding box center [691, 460] width 84 height 39
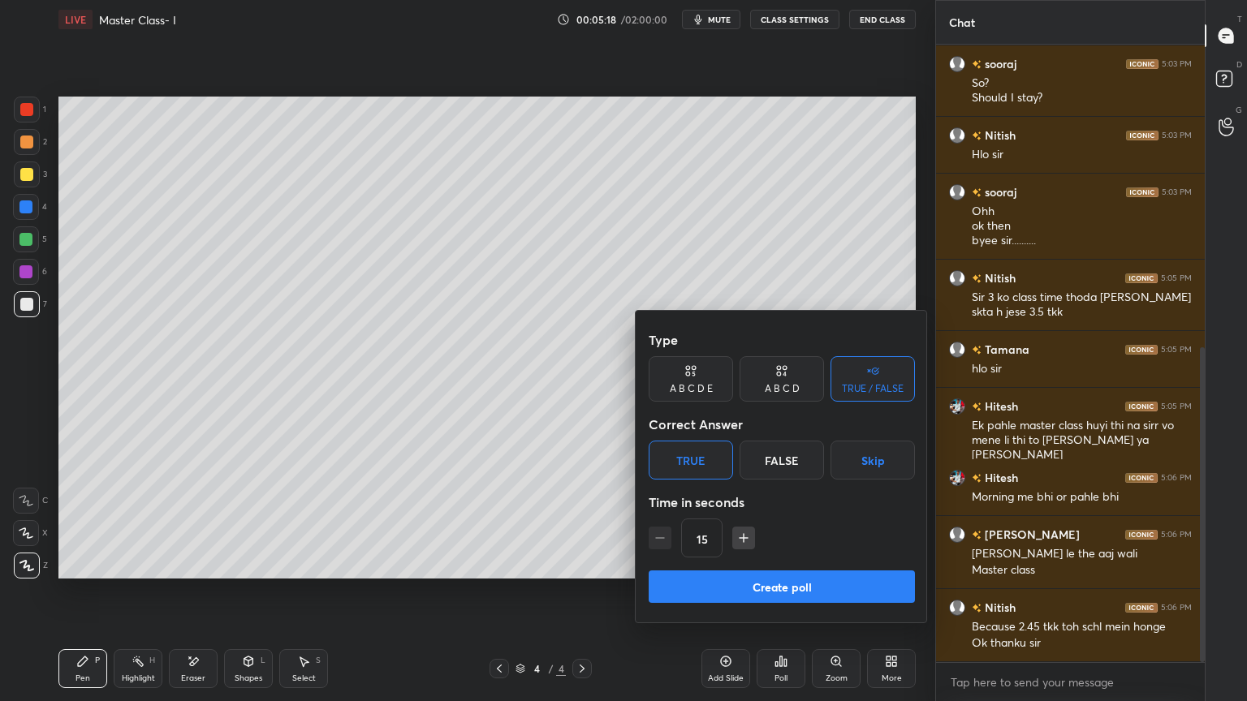
click at [741, 537] on icon "button" at bounding box center [744, 538] width 16 height 16
type input "45"
click at [760, 592] on button "Create poll" at bounding box center [782, 587] width 266 height 32
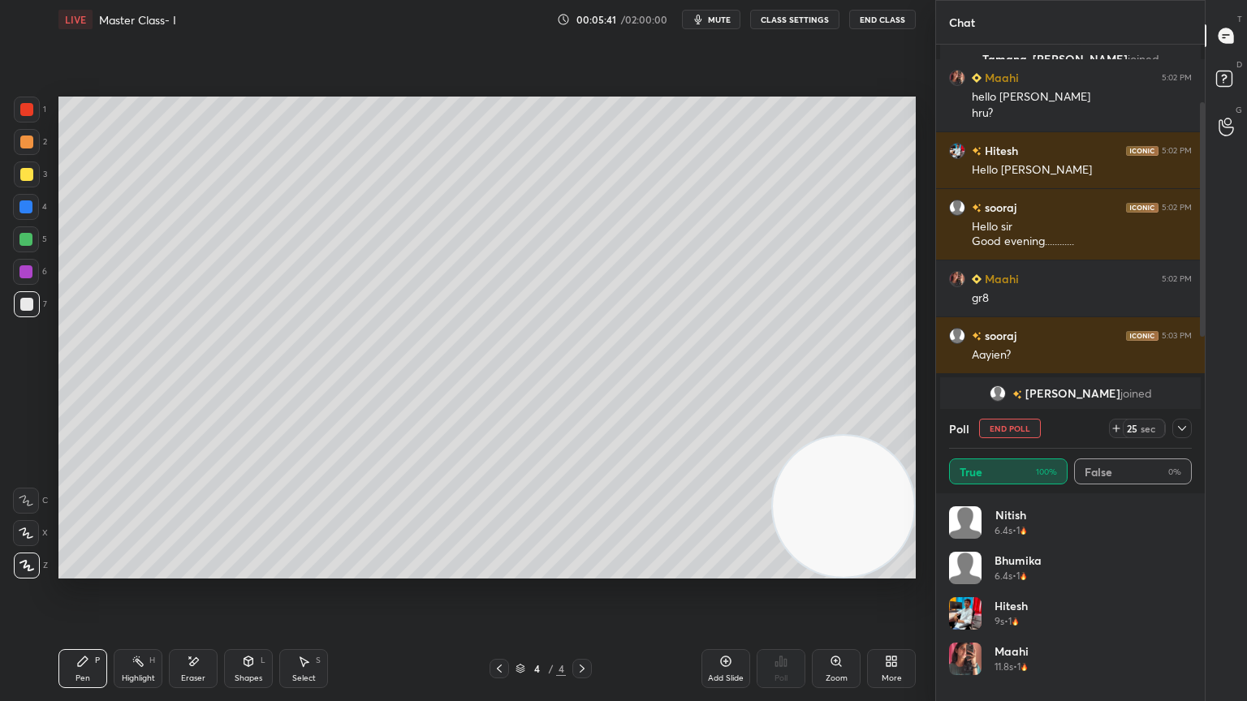
scroll to position [130, 0]
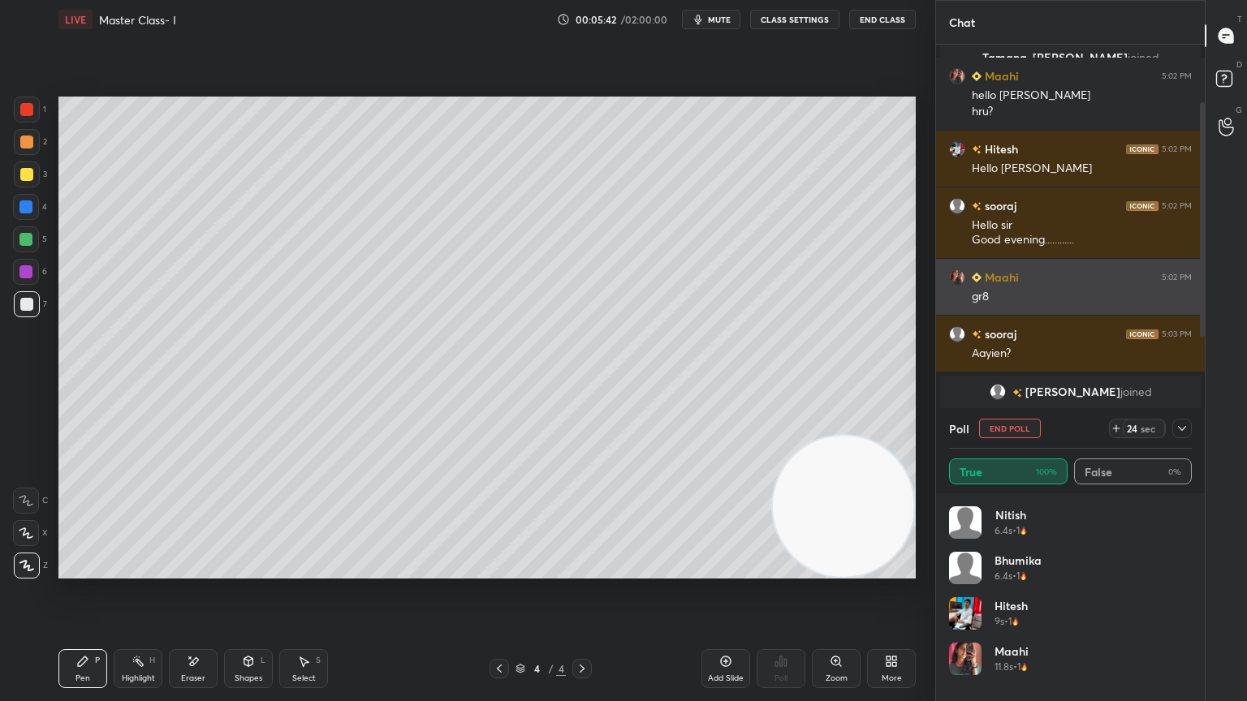
click at [990, 273] on h6 "Maahi" at bounding box center [1000, 277] width 37 height 17
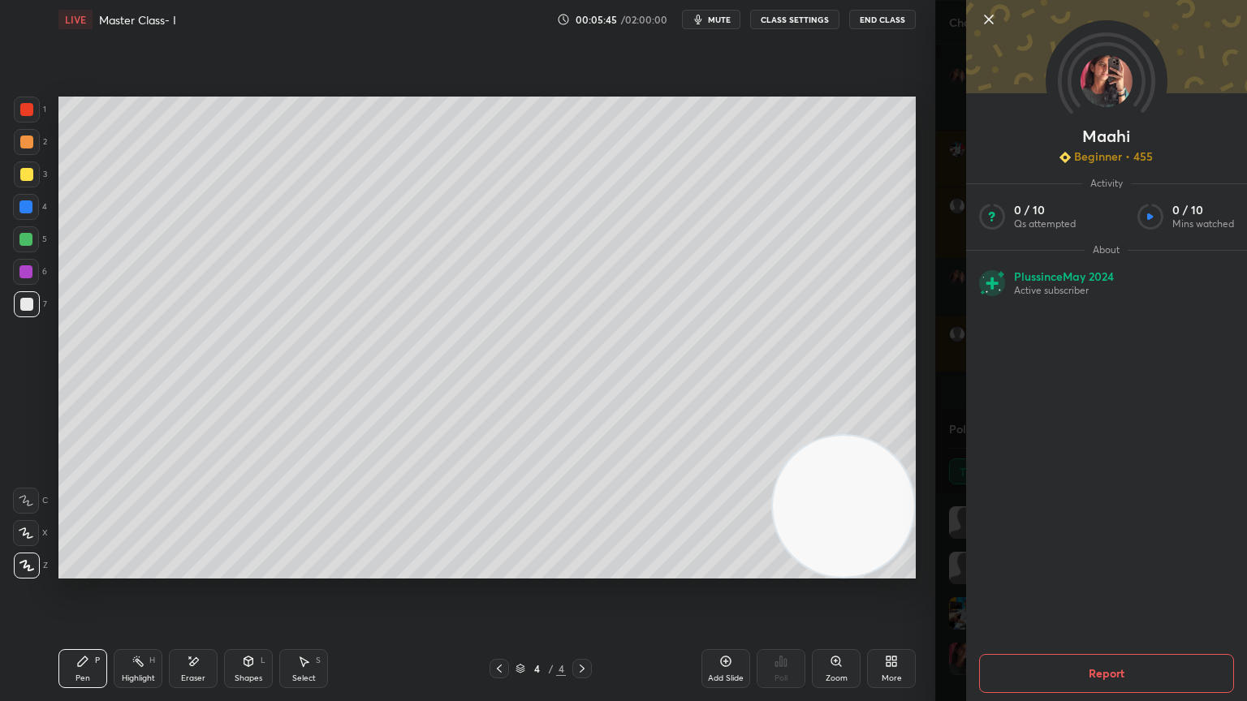
click at [985, 21] on icon at bounding box center [988, 19] width 19 height 19
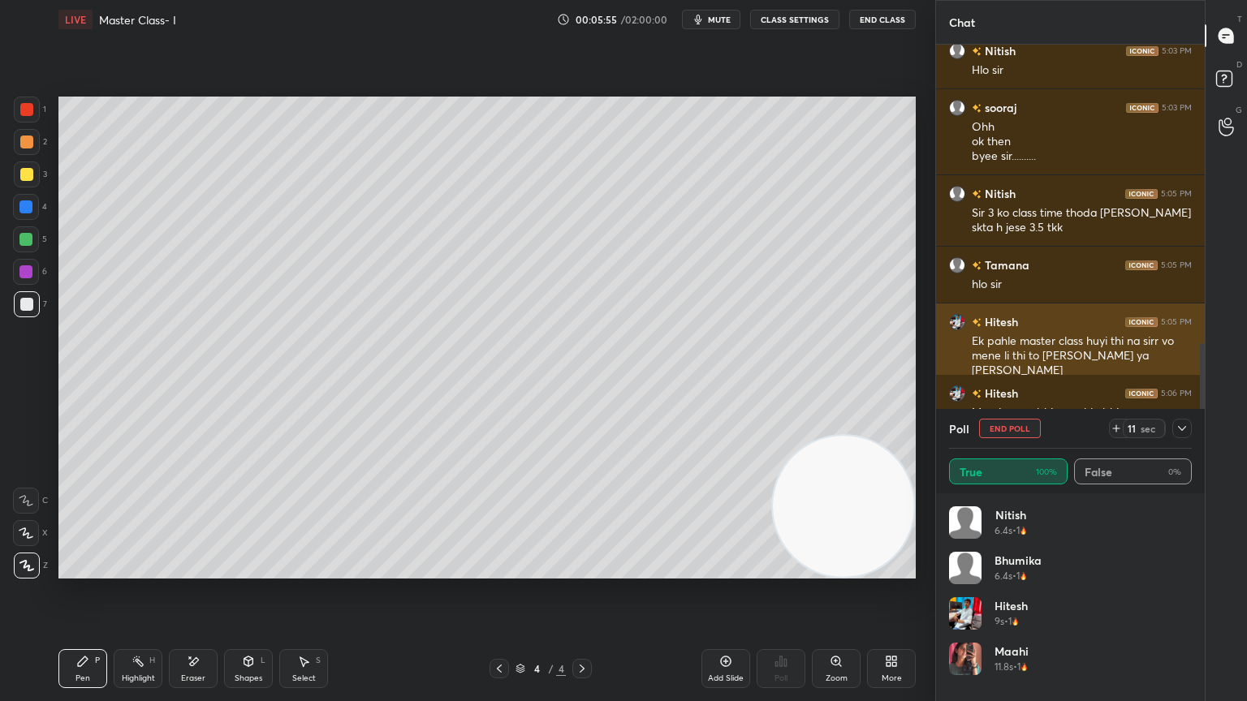
scroll to position [733, 0]
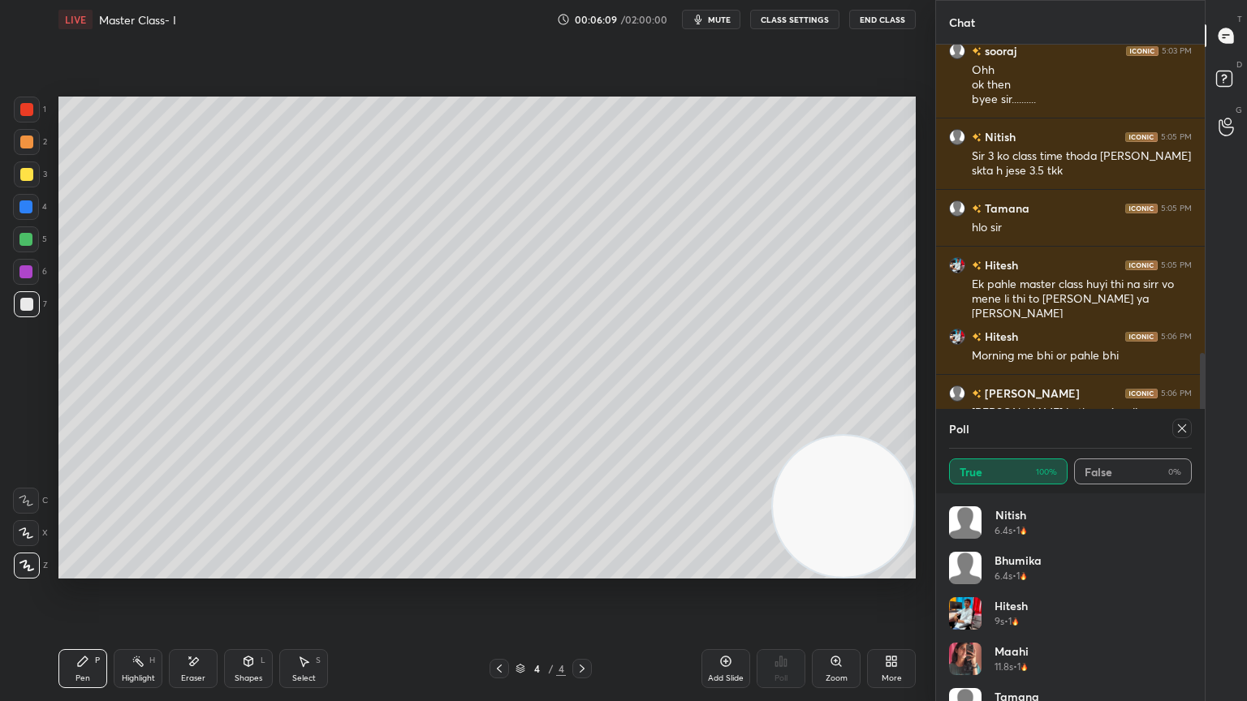
click at [1179, 434] on icon at bounding box center [1182, 428] width 13 height 13
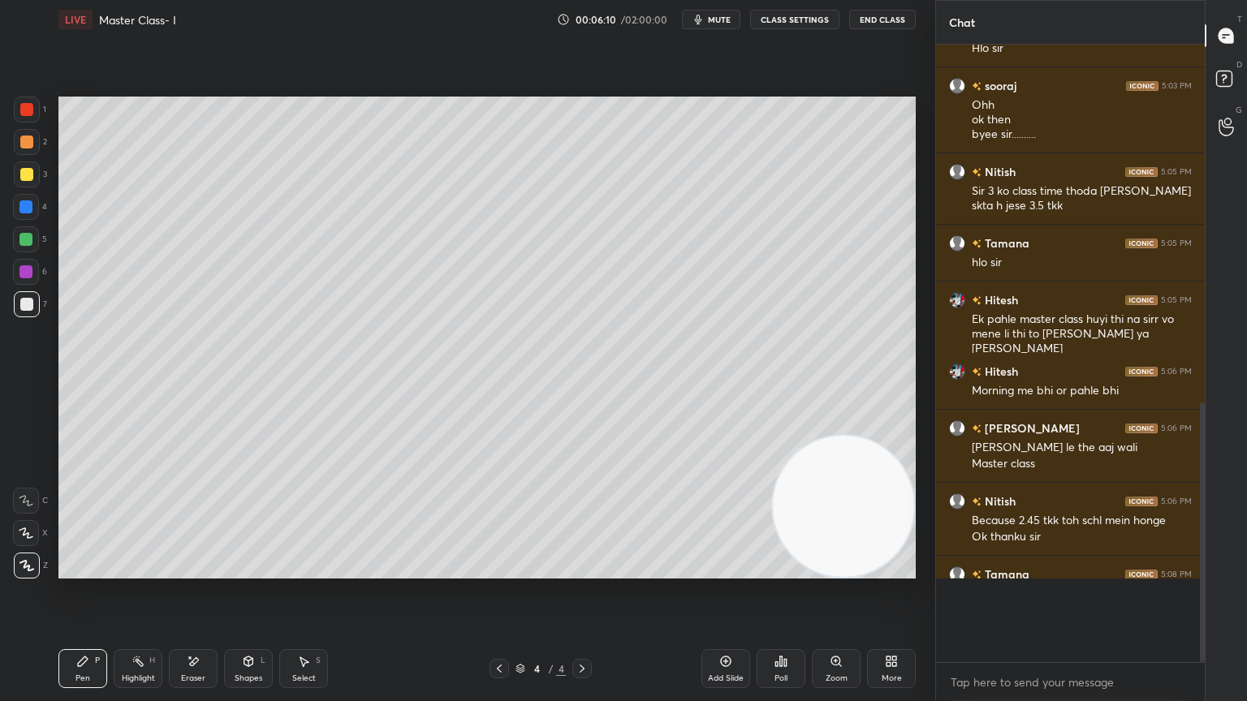
scroll to position [5, 5]
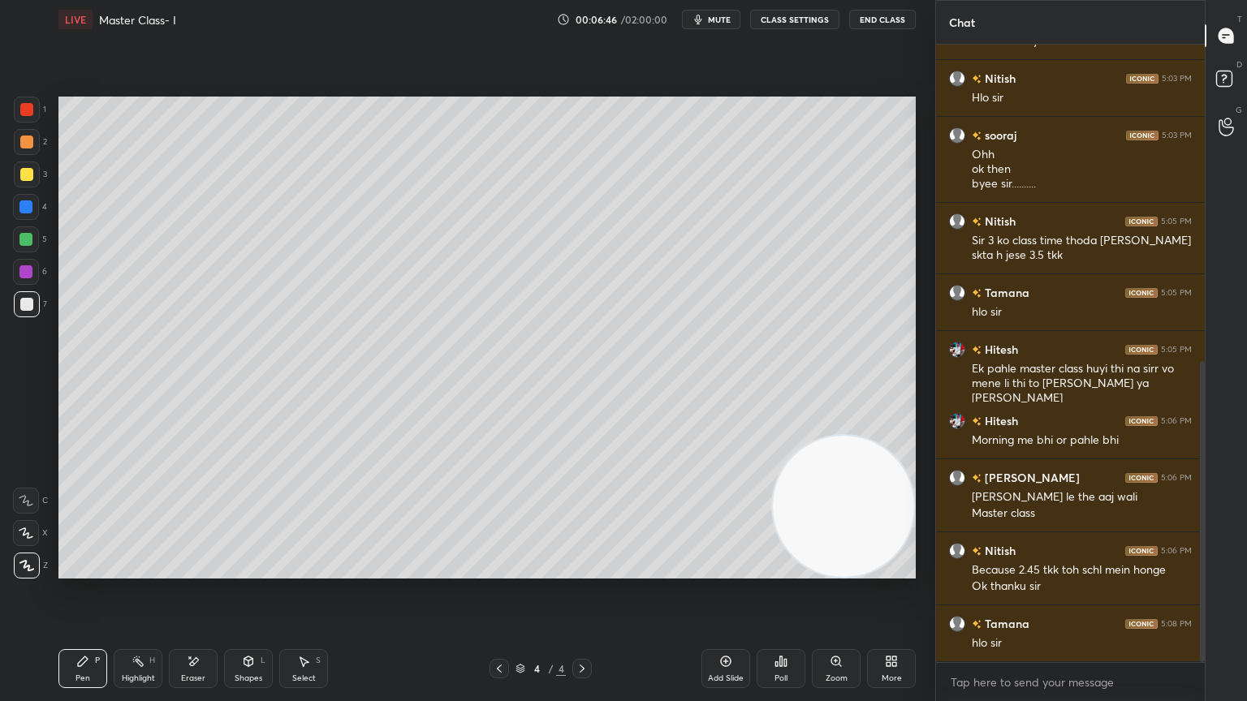
click at [196, 629] on div "Eraser" at bounding box center [193, 679] width 24 height 8
click at [84, 629] on div "Pen P" at bounding box center [82, 668] width 49 height 39
click at [894, 629] on div "More" at bounding box center [891, 668] width 49 height 39
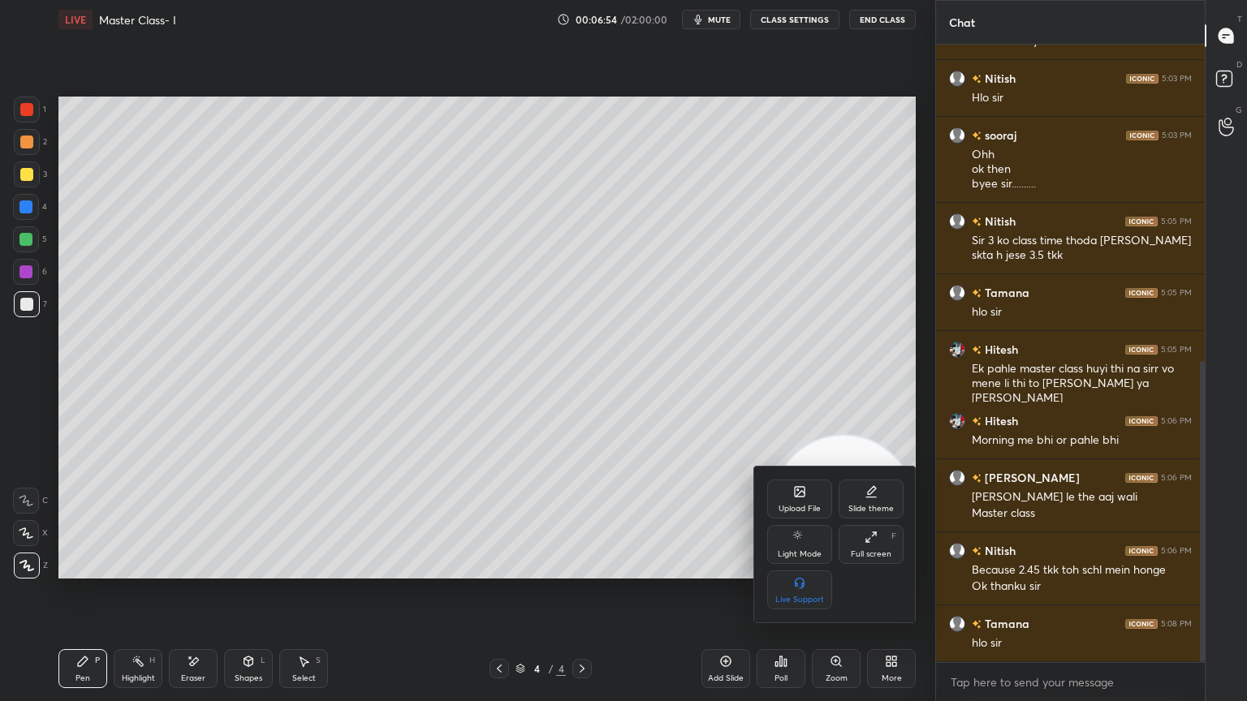
click at [803, 498] on icon at bounding box center [799, 491] width 13 height 13
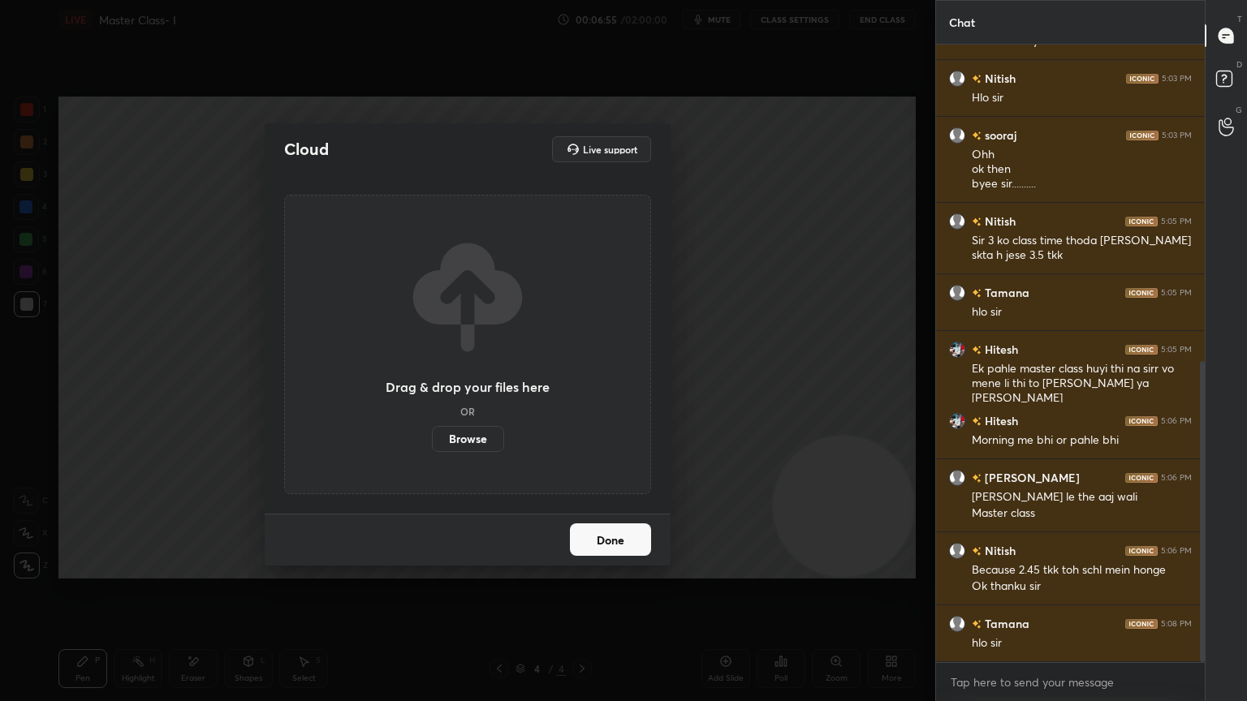
click at [460, 447] on label "Browse" at bounding box center [468, 439] width 72 height 26
click at [432, 447] on input "Browse" at bounding box center [432, 439] width 0 height 26
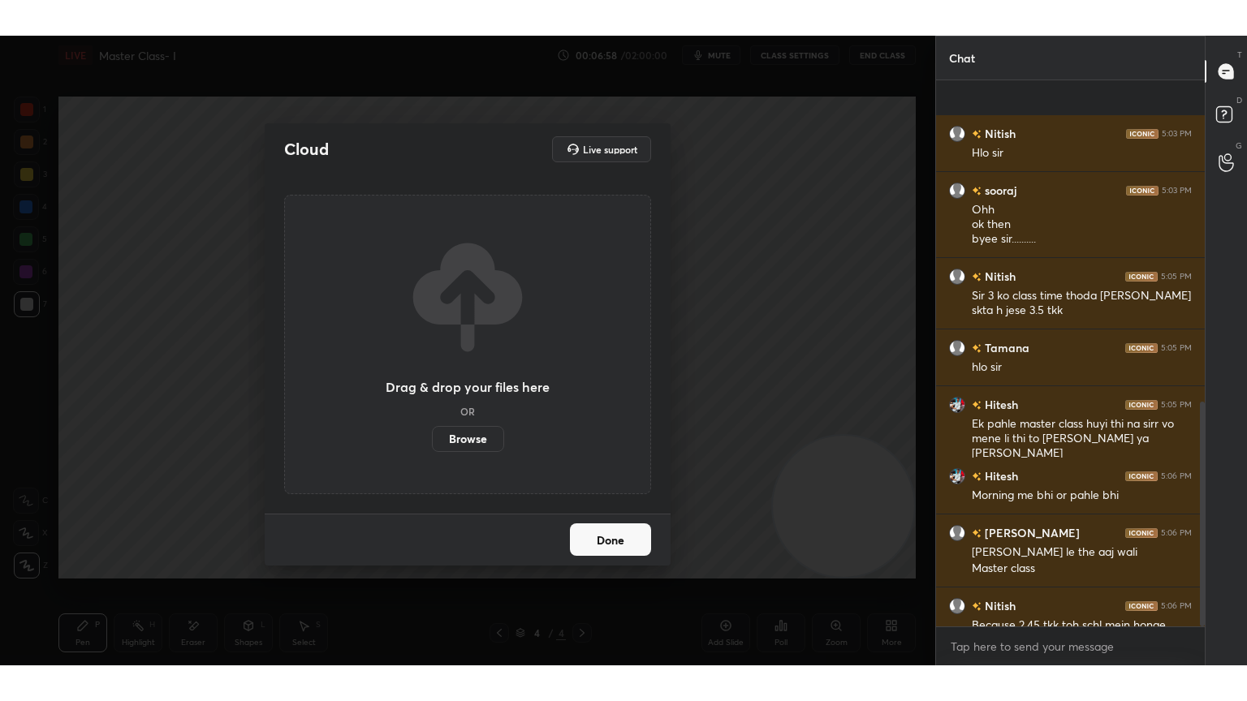
scroll to position [779, 0]
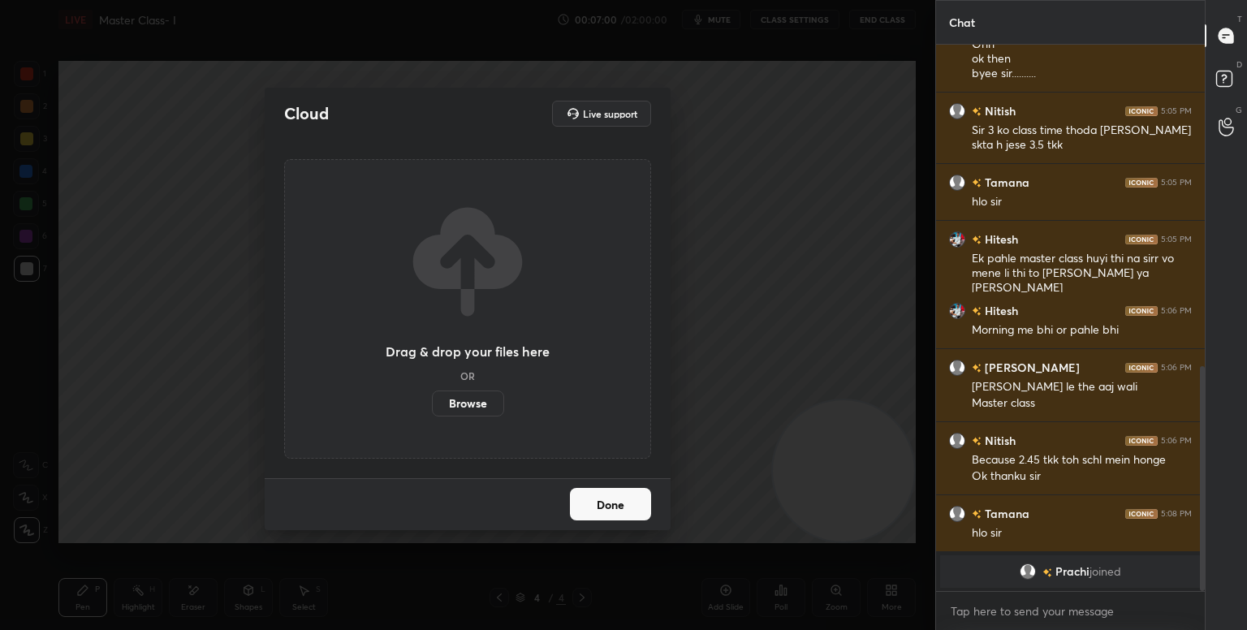
click at [468, 412] on label "Browse" at bounding box center [468, 403] width 72 height 26
click at [432, 412] on input "Browse" at bounding box center [432, 403] width 0 height 26
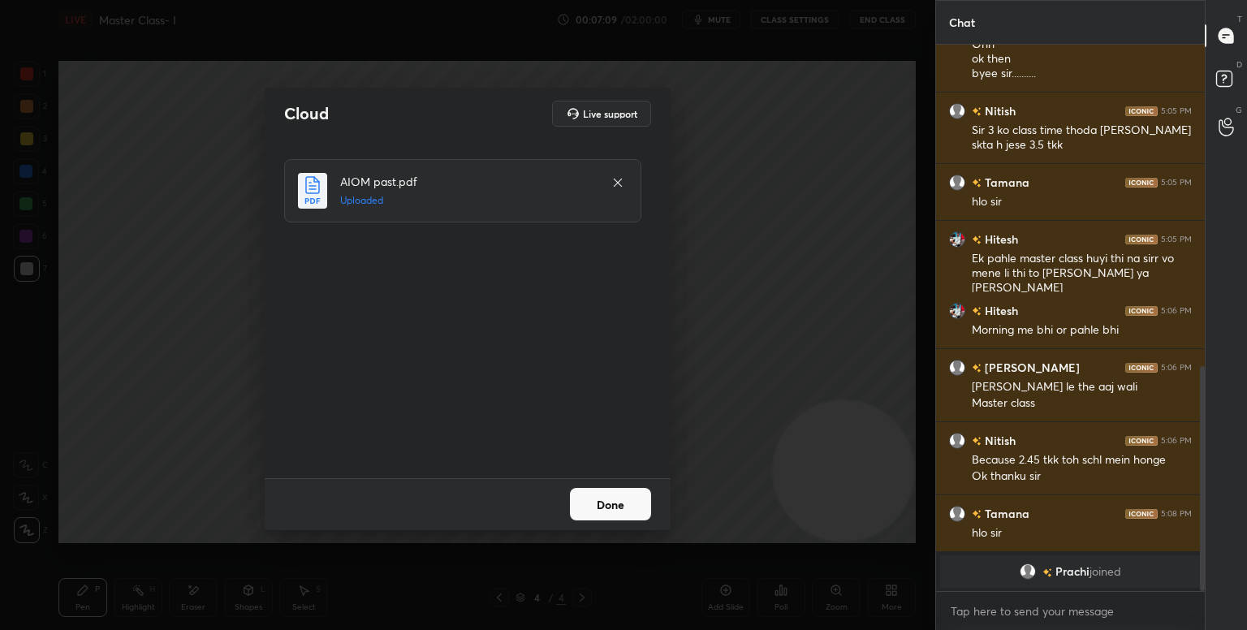
click at [615, 501] on button "Done" at bounding box center [610, 504] width 81 height 32
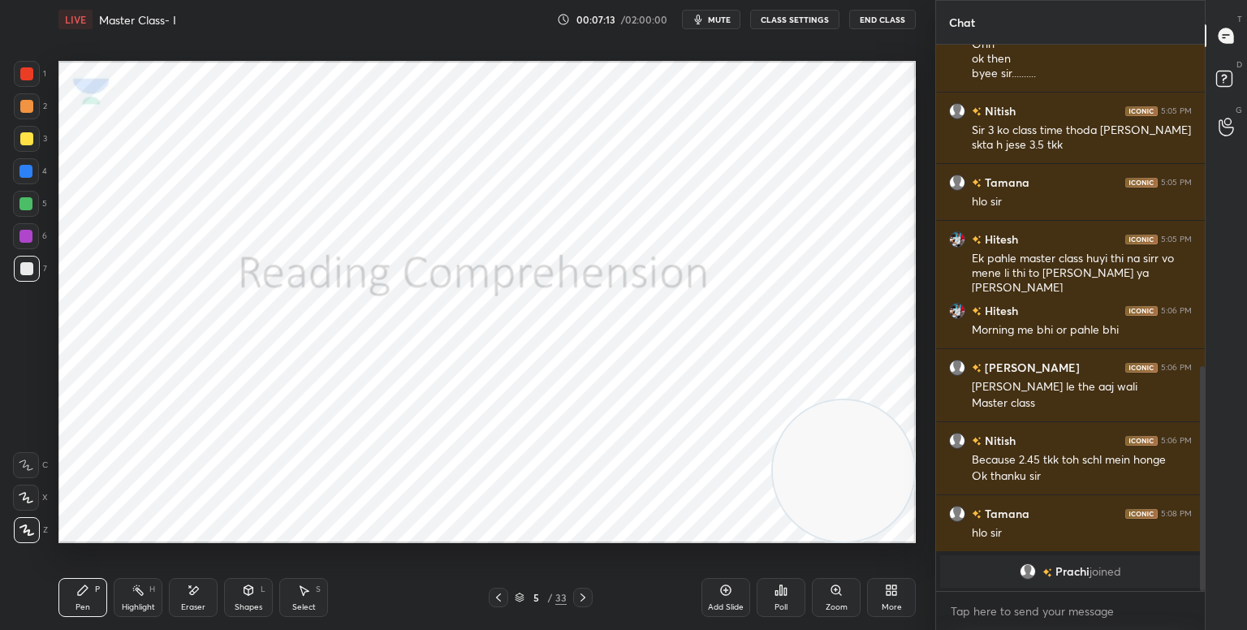
click at [903, 592] on div "More" at bounding box center [891, 597] width 49 height 39
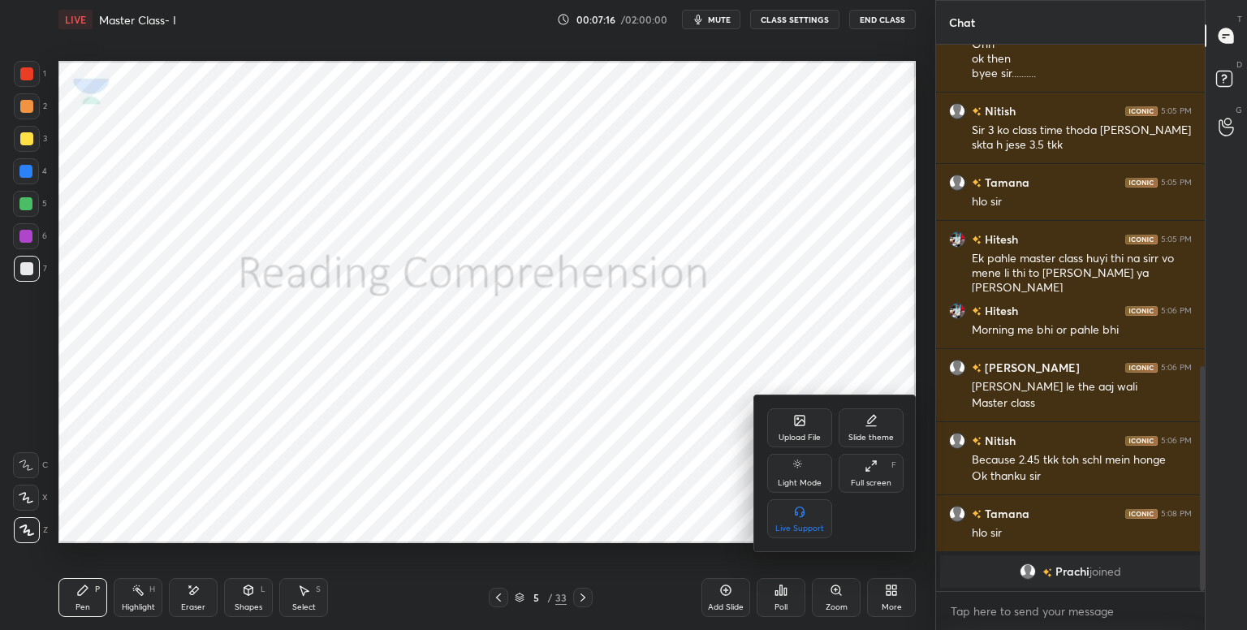
click at [861, 461] on div "Full screen F" at bounding box center [871, 473] width 65 height 39
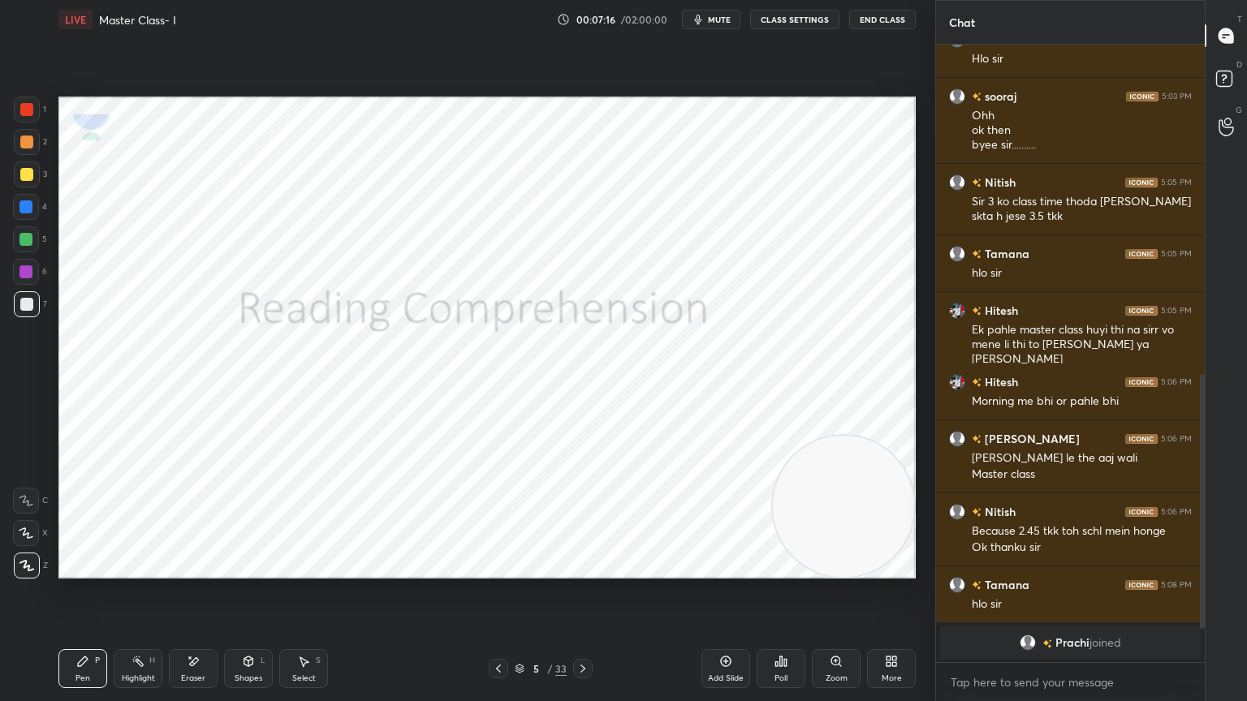
scroll to position [707, 0]
type textarea "x"
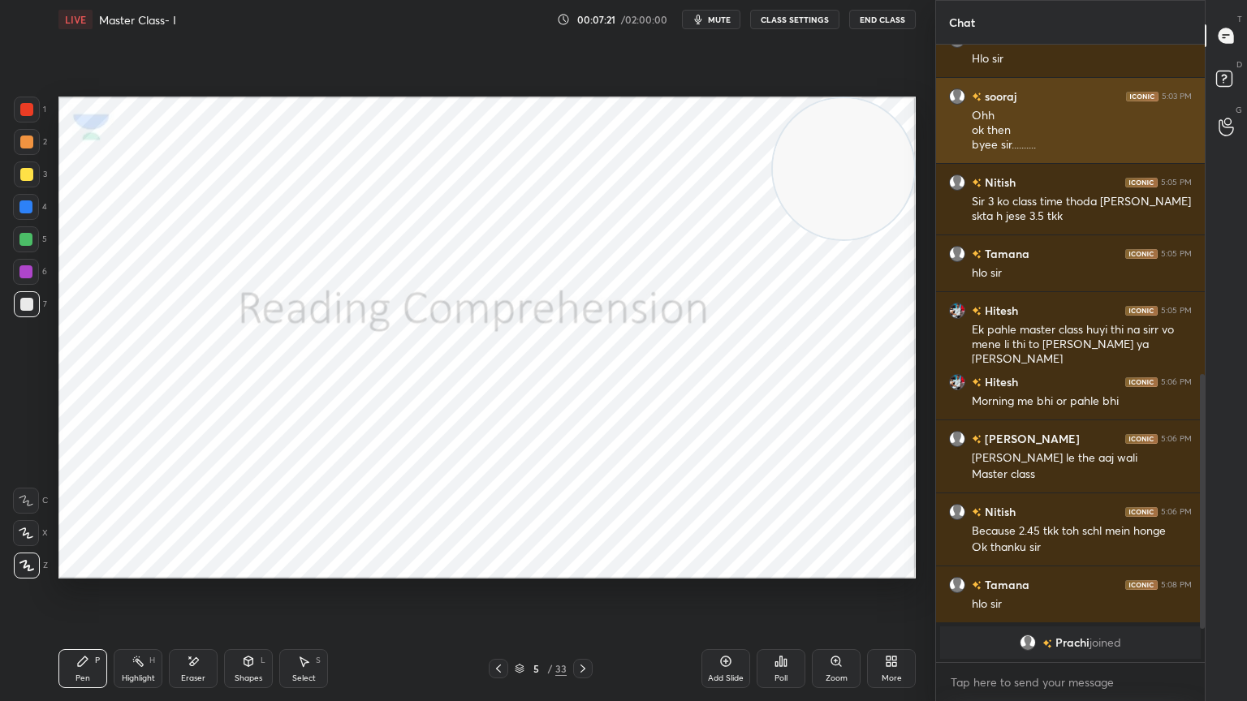
drag, startPoint x: 851, startPoint y: 490, endPoint x: 978, endPoint y: 104, distance: 406.9
click at [978, 104] on div "1 2 3 4 5 6 7 C X Z E E Erase all H H LIVE Master Class- I 00:07:21 / 02:00:00 …" at bounding box center [623, 350] width 1247 height 701
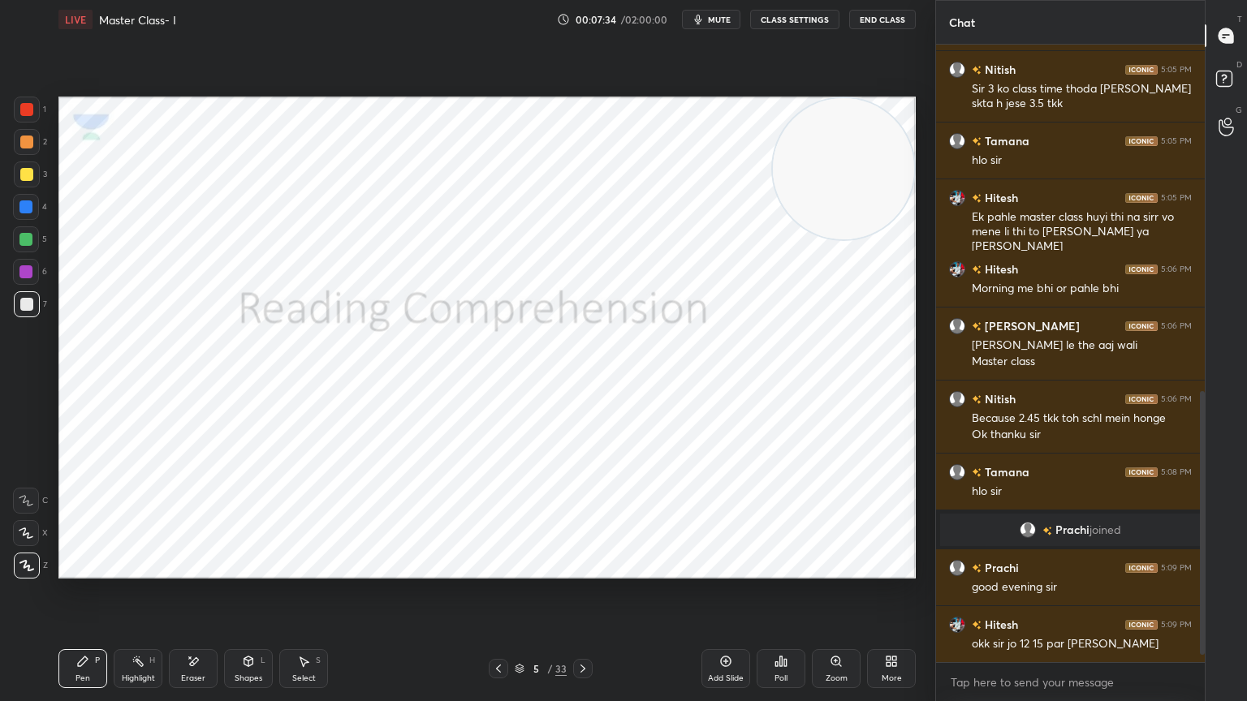
scroll to position [861, 0]
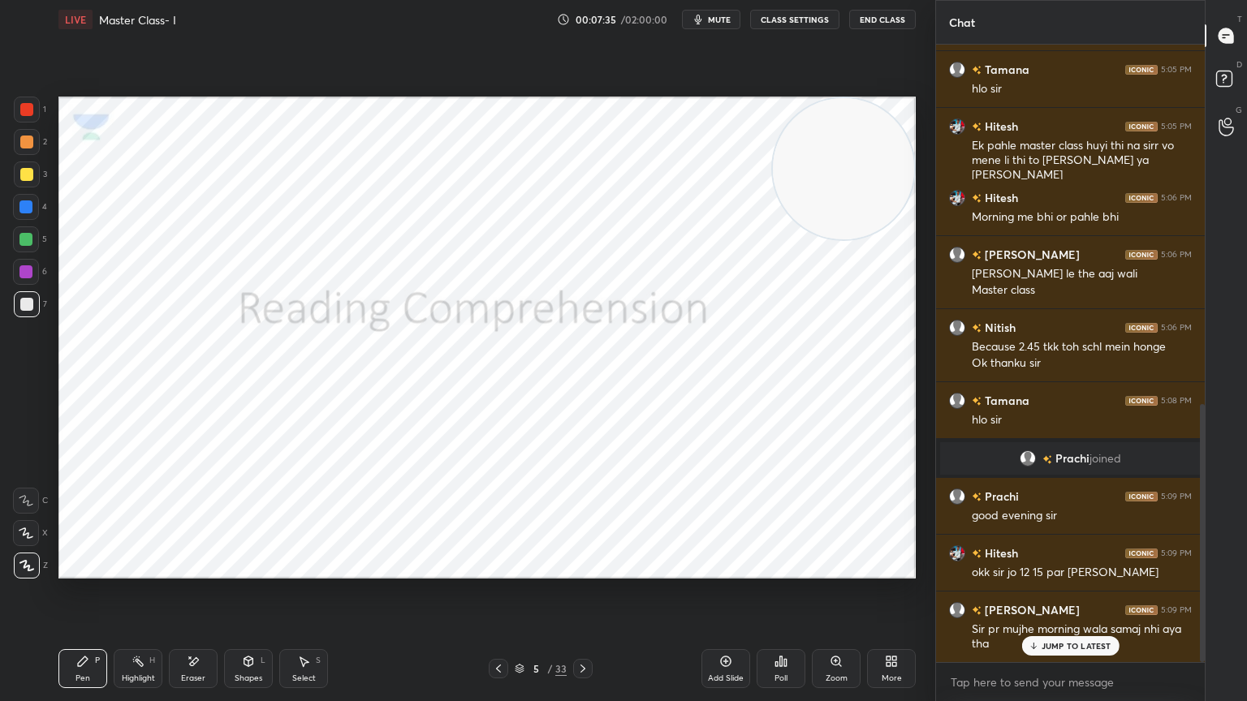
click at [1081, 629] on div "JUMP TO LATEST" at bounding box center [1069, 645] width 97 height 19
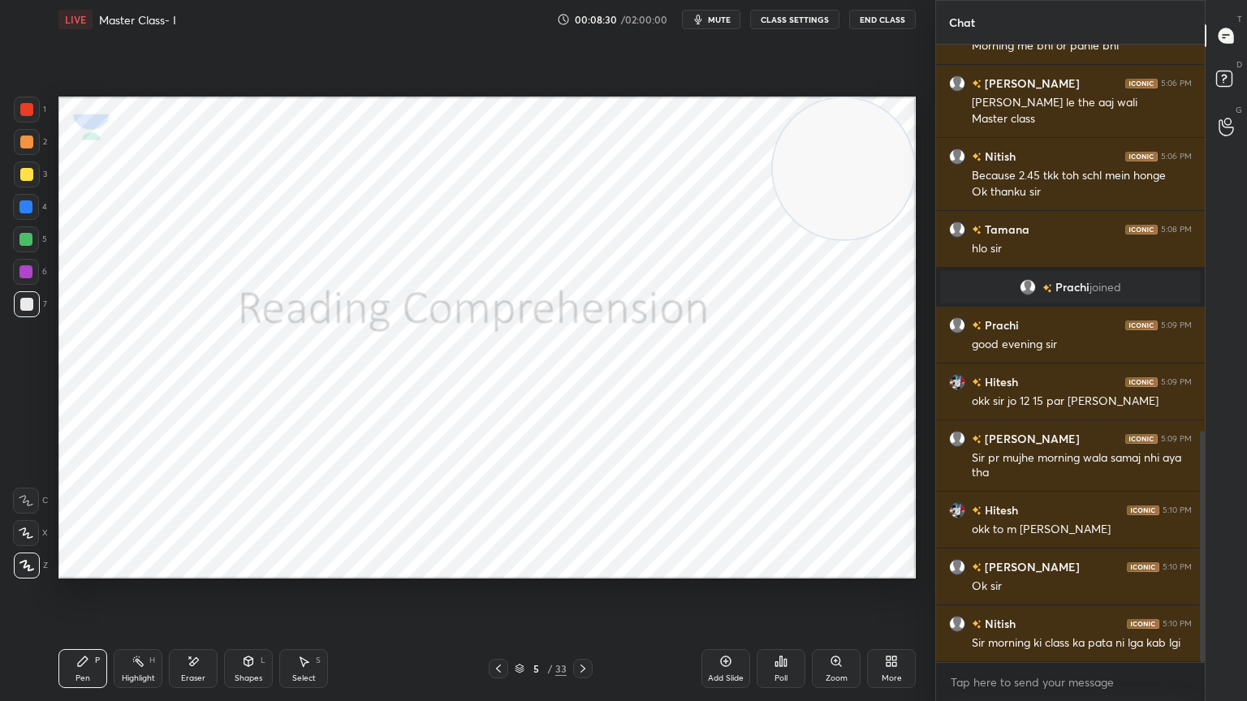
scroll to position [41, 0]
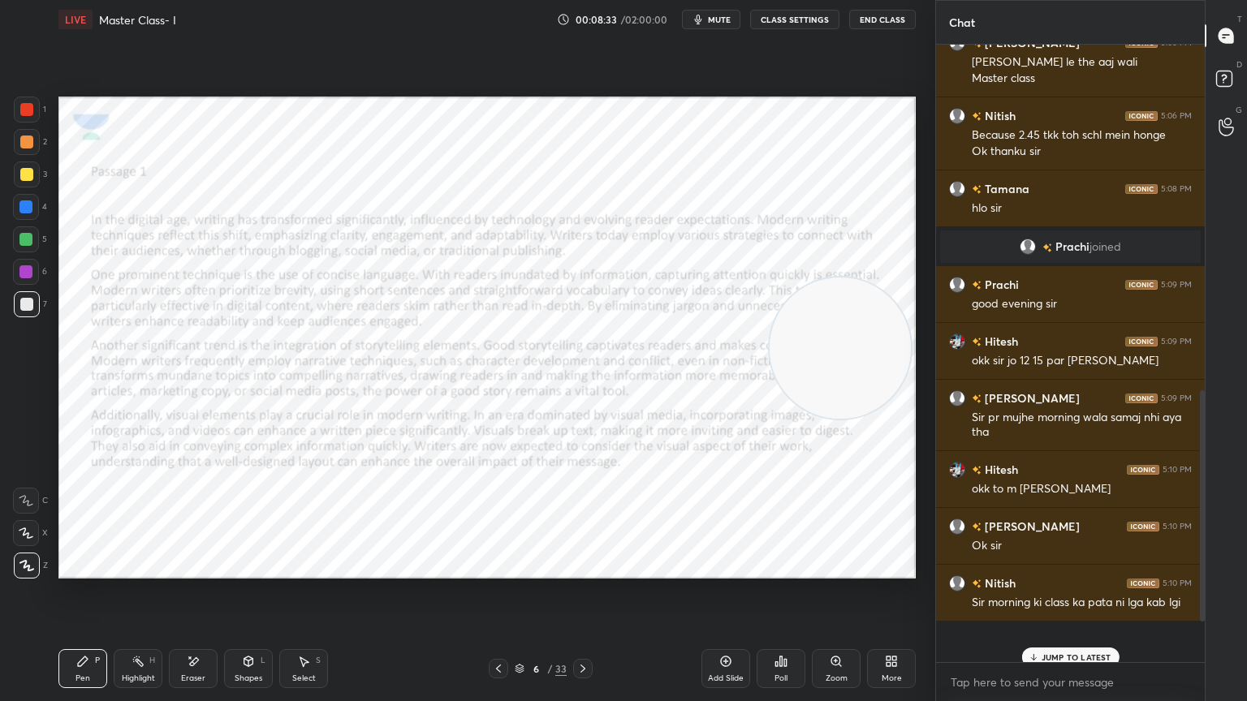
drag, startPoint x: 829, startPoint y: 172, endPoint x: 887, endPoint y: 701, distance: 531.7
click at [887, 629] on div "LIVE Master Class- I 00:08:33 / 02:00:00 mute CLASS SETTINGS End Class Setting …" at bounding box center [487, 350] width 870 height 701
click at [23, 107] on div at bounding box center [26, 109] width 13 height 13
click at [591, 629] on div at bounding box center [582, 668] width 19 height 19
click at [587, 629] on icon at bounding box center [582, 668] width 13 height 13
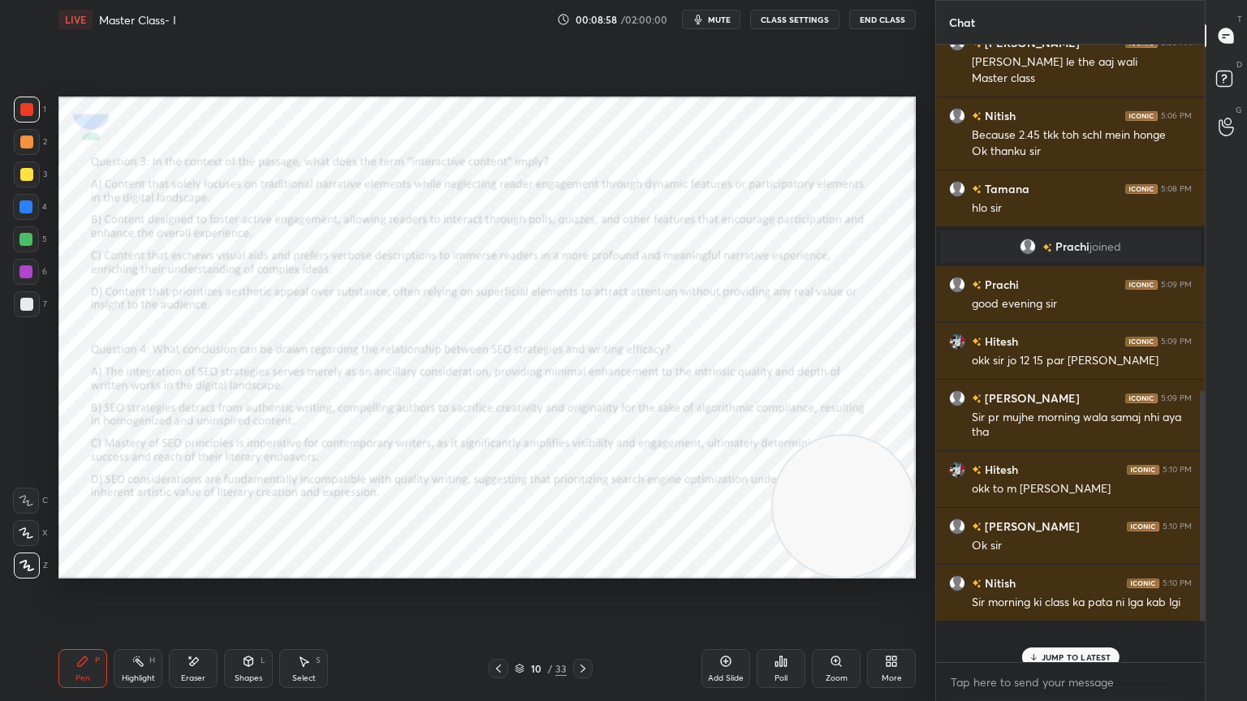
scroll to position [0, 0]
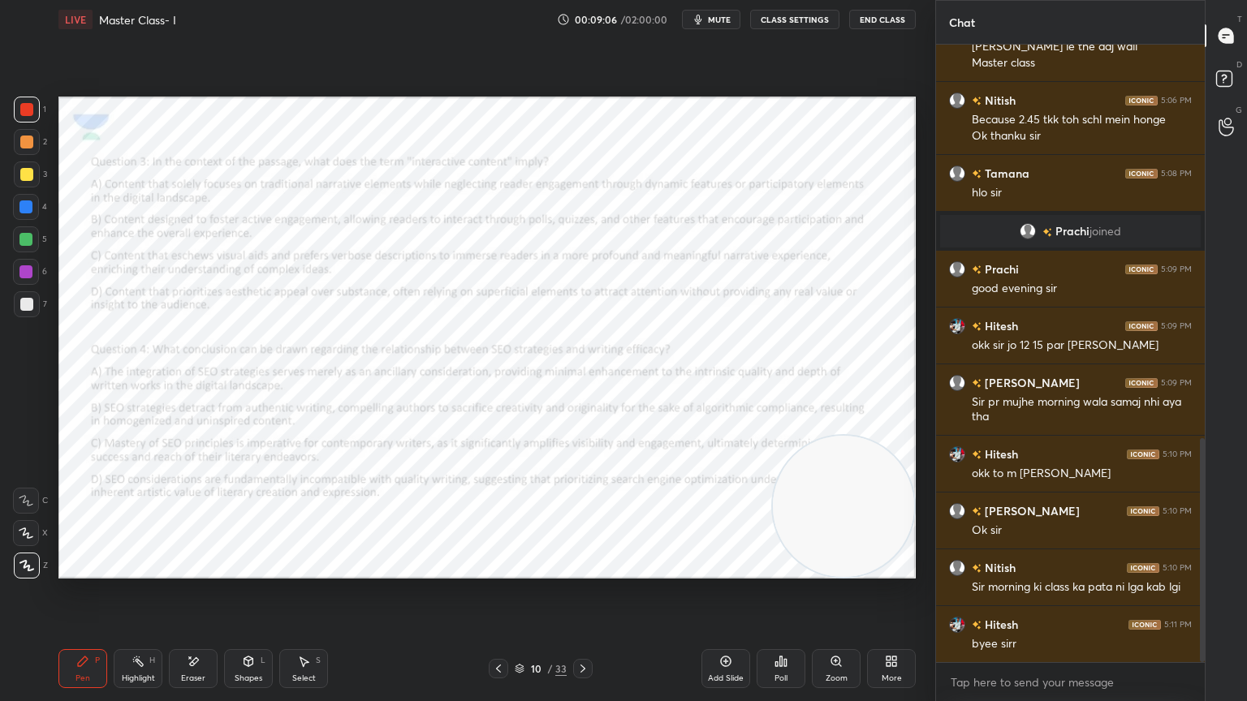
click at [588, 629] on icon at bounding box center [582, 668] width 13 height 13
click at [502, 629] on div "Pen P Highlight H Eraser Shapes L Select S 11 / 33 Add Slide Poll Zoom More" at bounding box center [486, 668] width 857 height 65
click at [502, 629] on icon at bounding box center [498, 668] width 13 height 13
click at [506, 629] on div at bounding box center [498, 668] width 19 height 19
click at [503, 629] on icon at bounding box center [498, 668] width 13 height 13
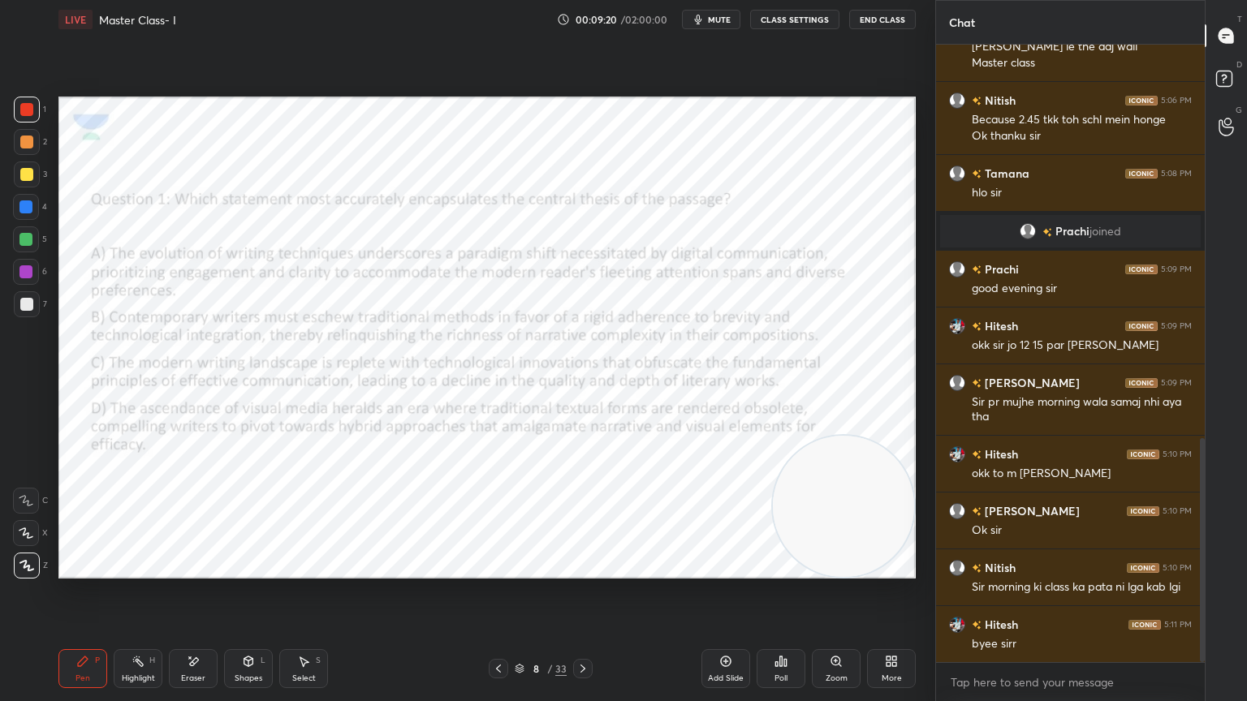
click at [506, 629] on div at bounding box center [498, 668] width 19 height 19
click at [510, 629] on div "7 / 33" at bounding box center [541, 668] width 104 height 19
click at [500, 629] on icon at bounding box center [498, 668] width 13 height 13
click at [1089, 313] on div "[PERSON_NAME] 5:09 PM okk sir jo 12 15 par [PERSON_NAME]" at bounding box center [1070, 336] width 269 height 56
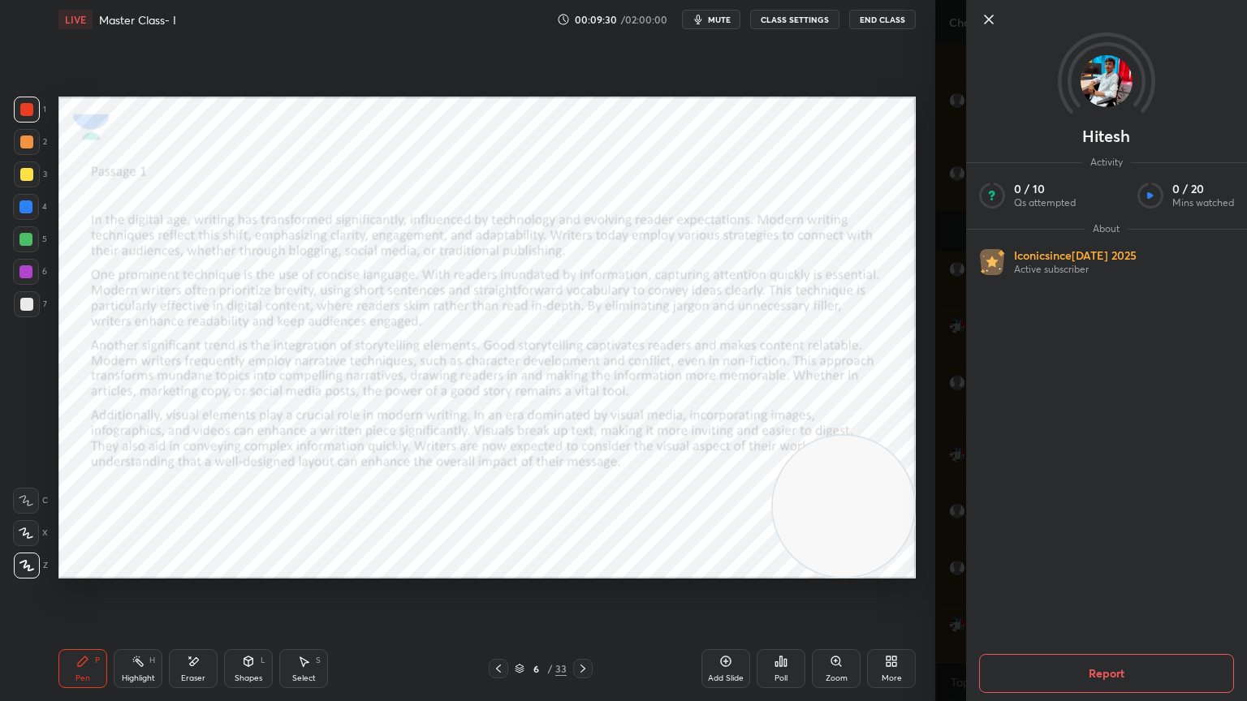
click at [987, 20] on icon at bounding box center [989, 19] width 8 height 8
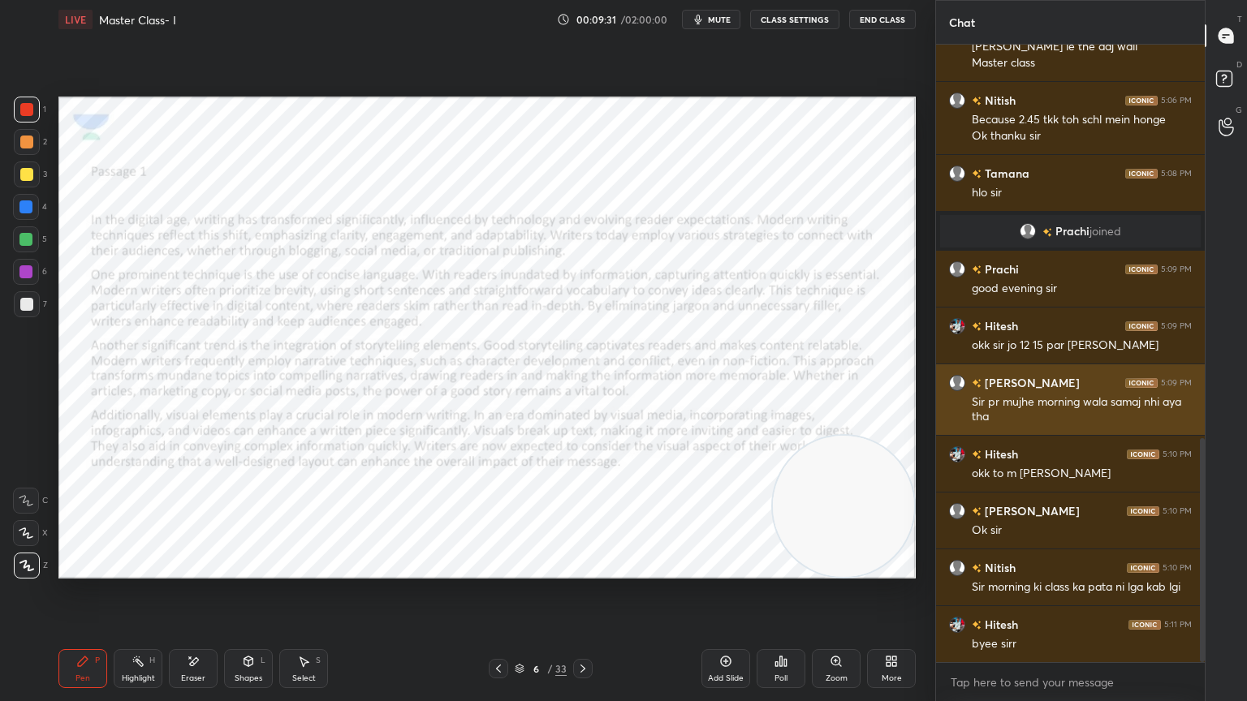
scroll to position [1089, 0]
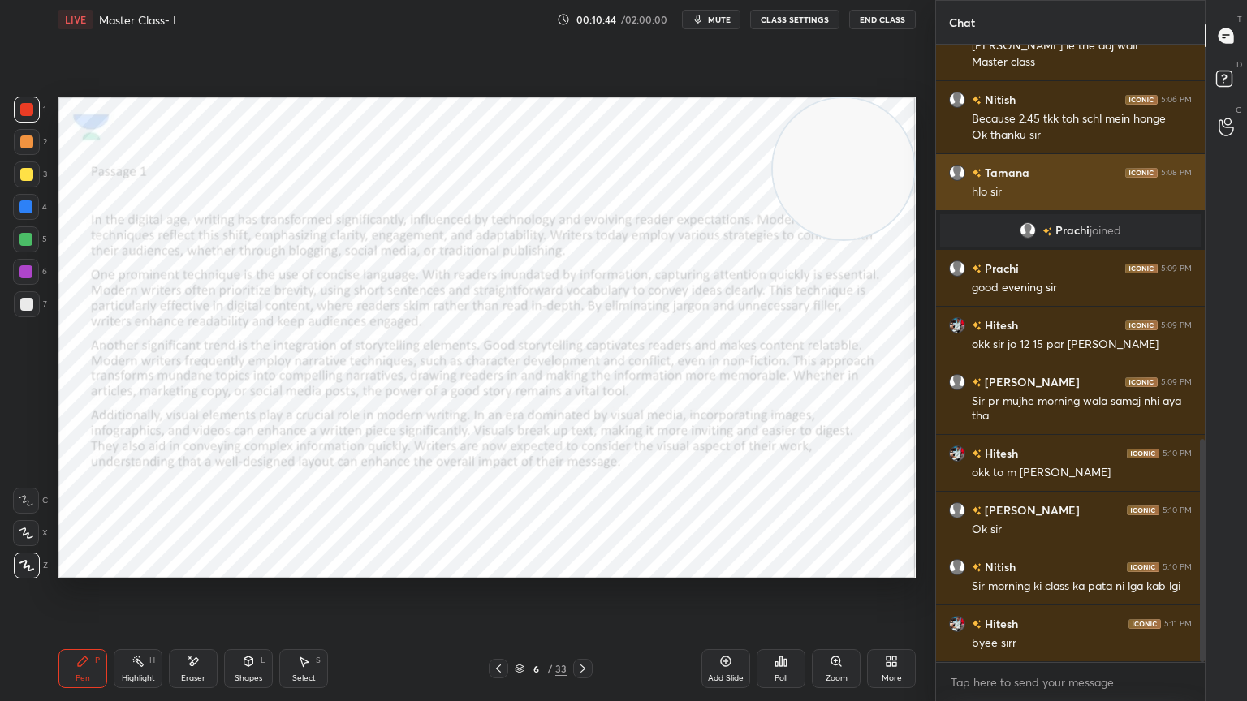
drag, startPoint x: 854, startPoint y: 520, endPoint x: 935, endPoint y: 156, distance: 372.7
click at [935, 156] on div "1 2 3 4 5 6 7 C X Z E E Erase all H H LIVE Master Class- I 00:10:44 / 02:00:00 …" at bounding box center [623, 350] width 1247 height 701
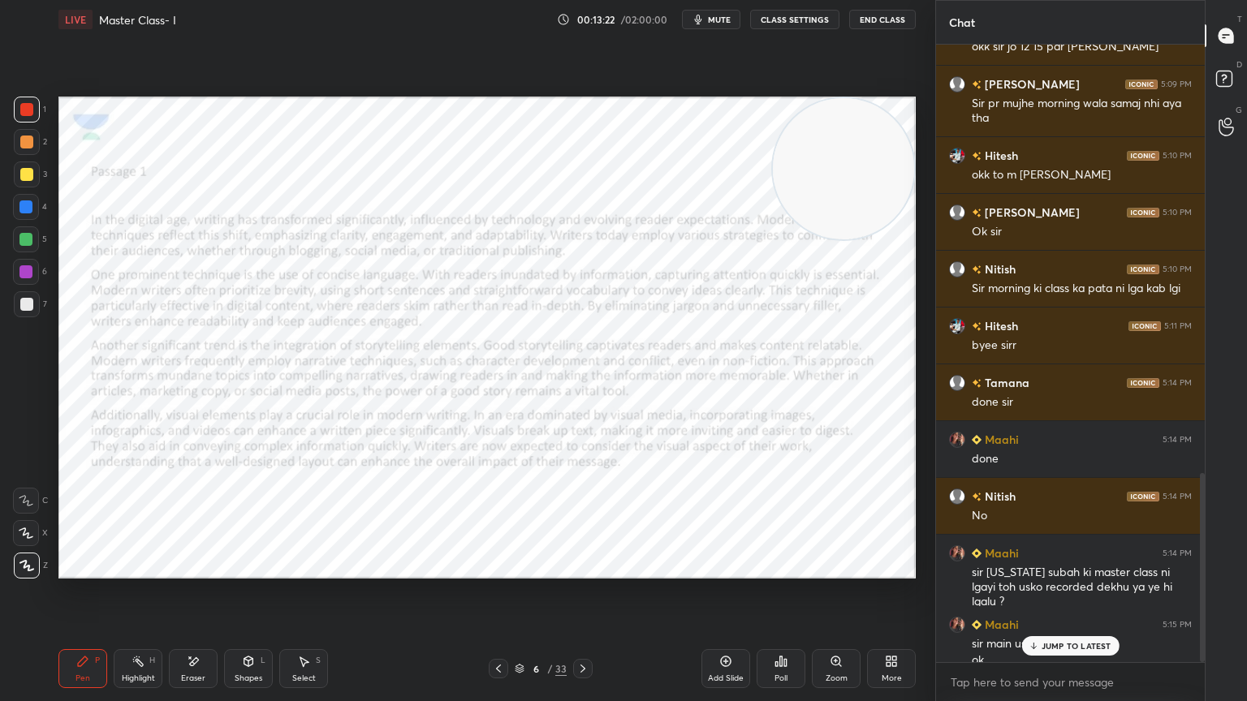
scroll to position [1403, 0]
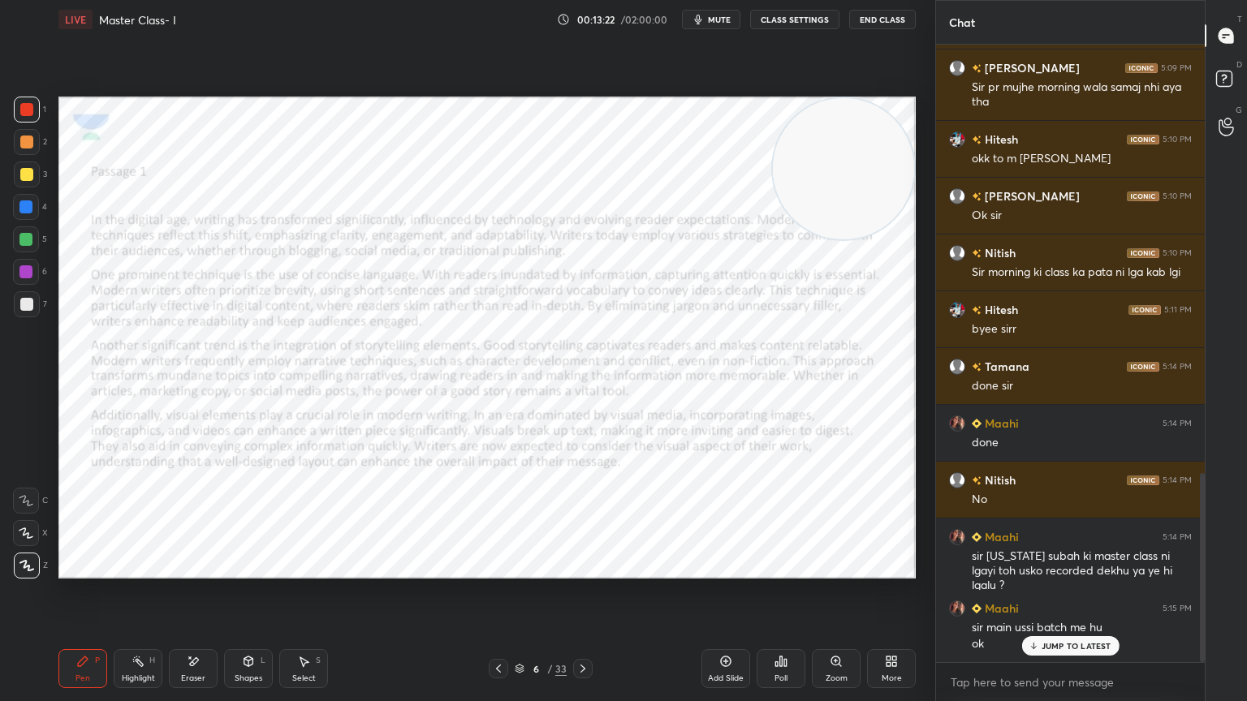
click at [1091, 629] on p "JUMP TO LATEST" at bounding box center [1077, 646] width 70 height 10
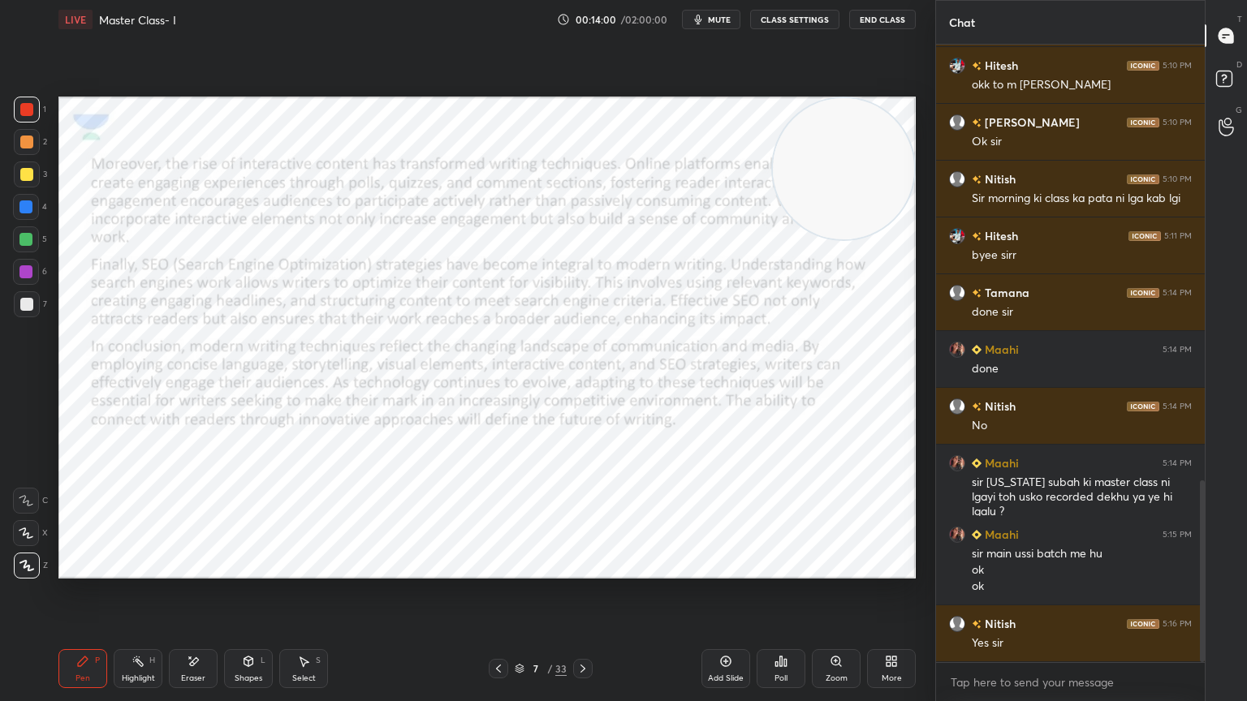
scroll to position [41, 0]
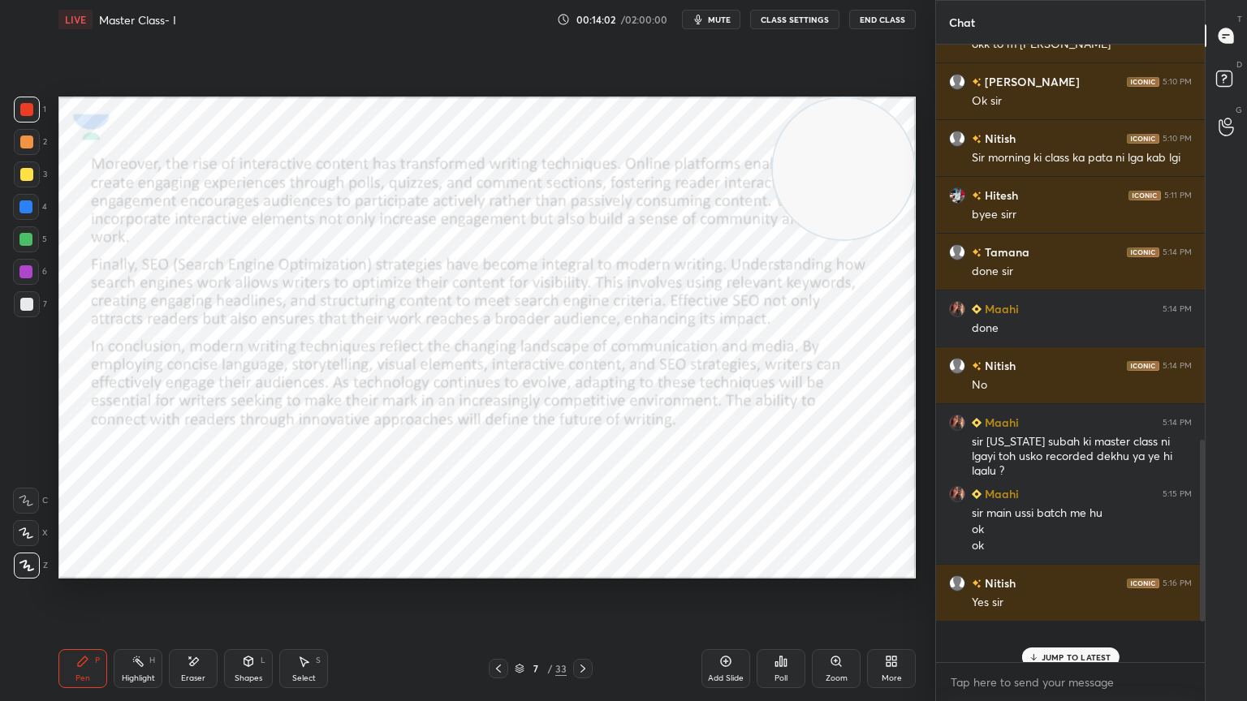
drag, startPoint x: 850, startPoint y: 145, endPoint x: 990, endPoint y: 701, distance: 573.6
click at [990, 629] on div "1 2 3 4 5 6 7 C X Z E E Erase all H H LIVE Master Class- I 00:14:02 / 02:00:00 …" at bounding box center [623, 350] width 1247 height 701
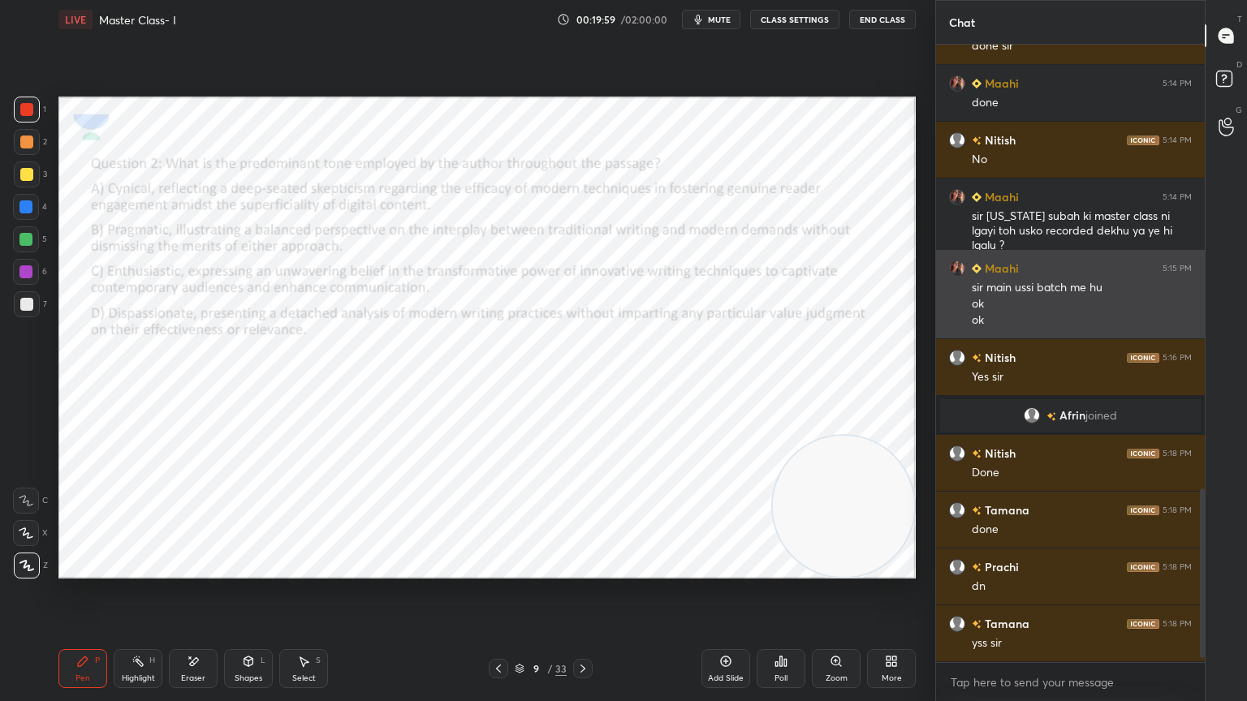
scroll to position [1633, 0]
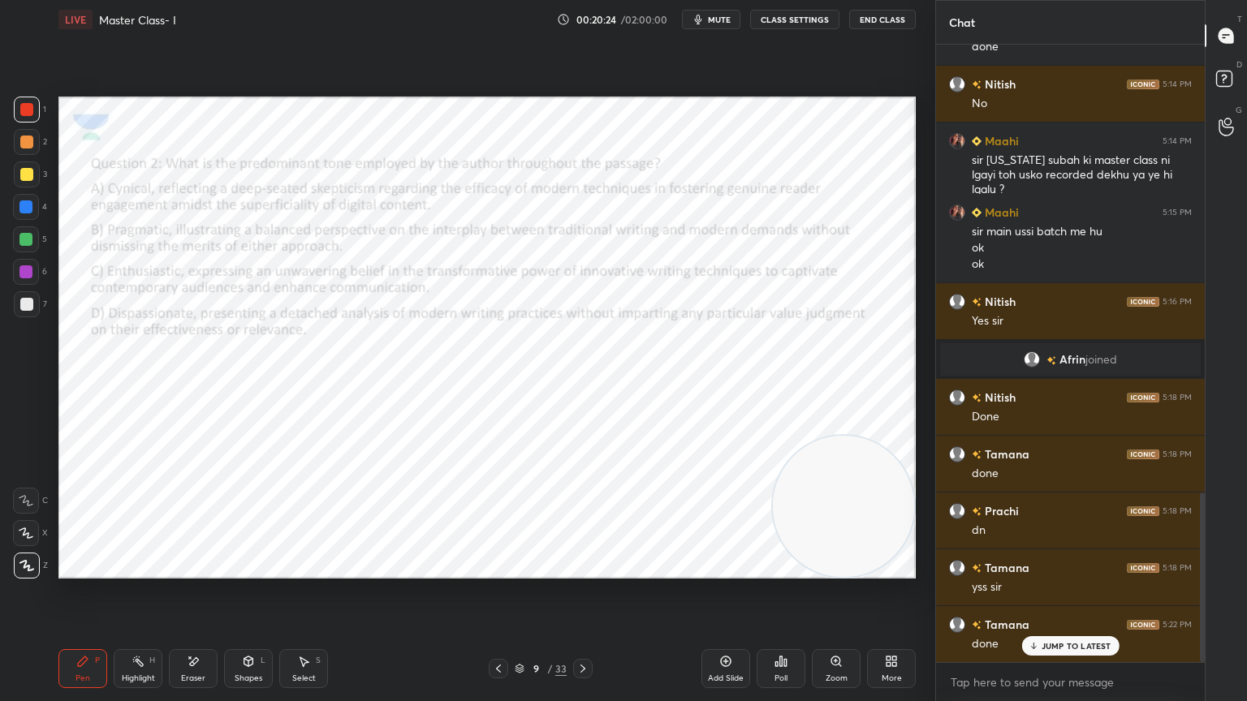
click at [1094, 629] on div "JUMP TO LATEST" at bounding box center [1069, 645] width 97 height 19
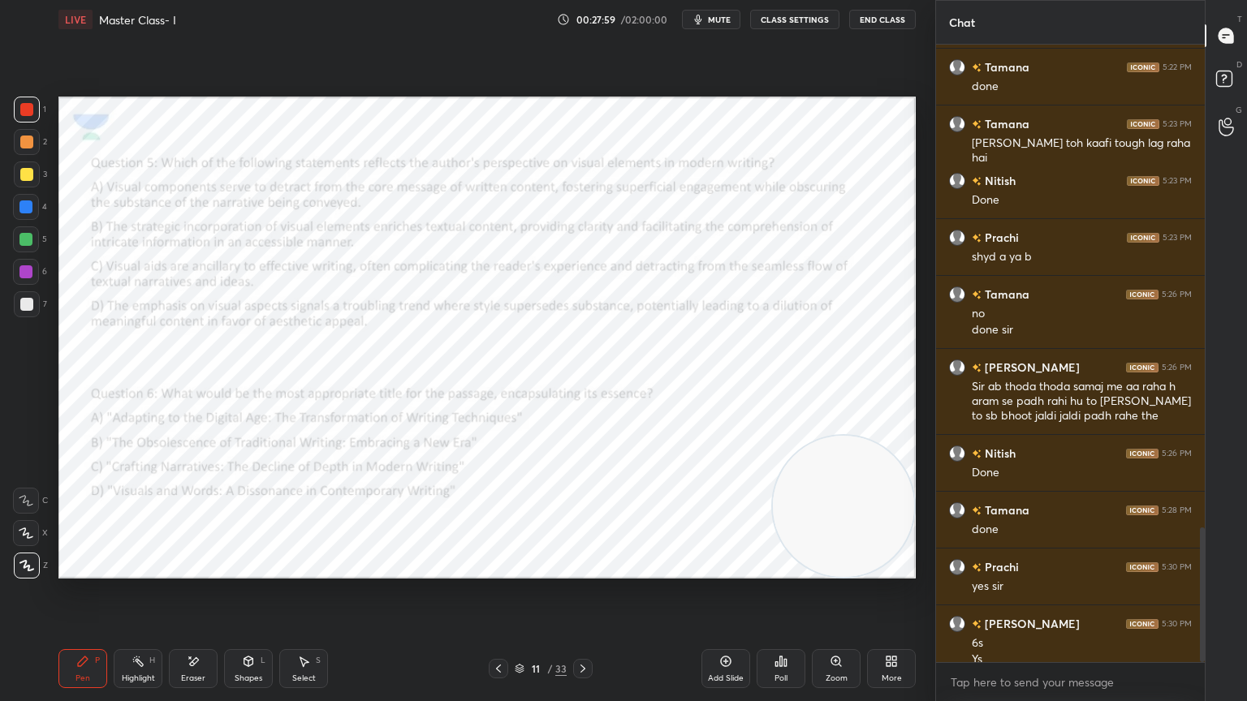
scroll to position [2207, 0]
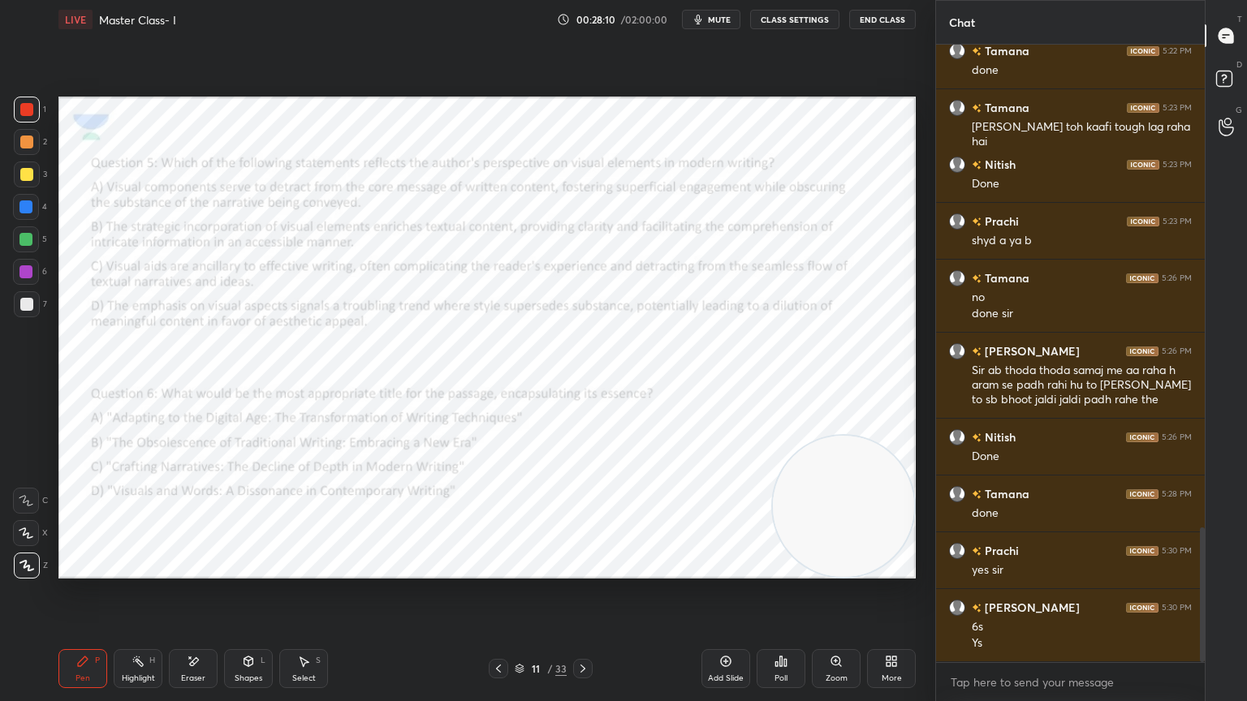
click at [709, 16] on button "mute" at bounding box center [711, 19] width 58 height 19
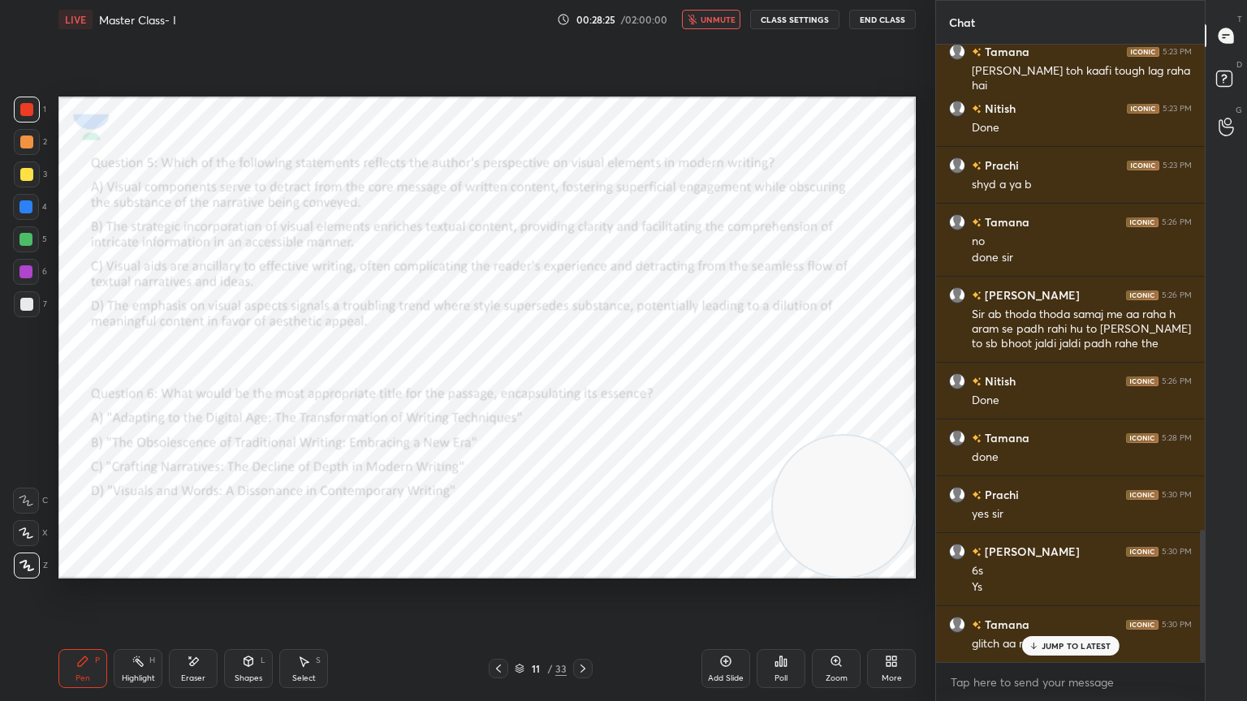
click at [708, 22] on span "unmute" at bounding box center [718, 19] width 35 height 11
click at [778, 629] on icon at bounding box center [776, 664] width 2 height 4
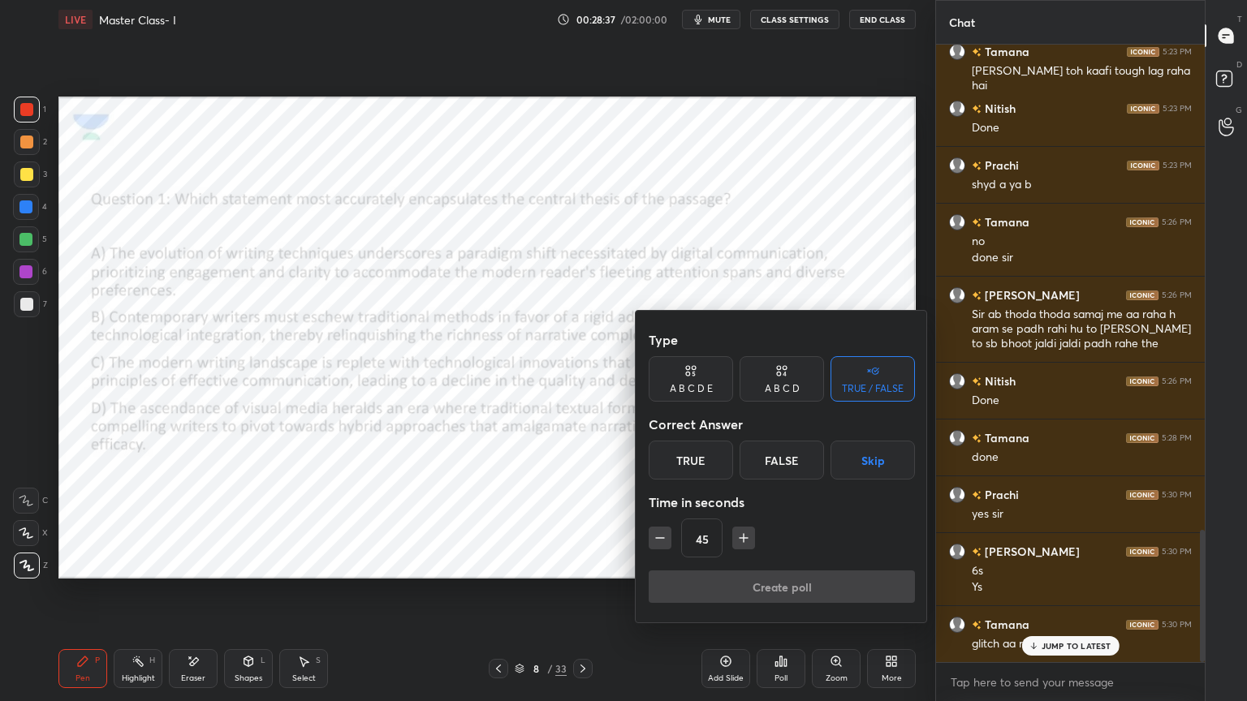
click at [789, 381] on div "A B C D" at bounding box center [782, 378] width 84 height 45
click at [673, 459] on div "A" at bounding box center [673, 460] width 48 height 39
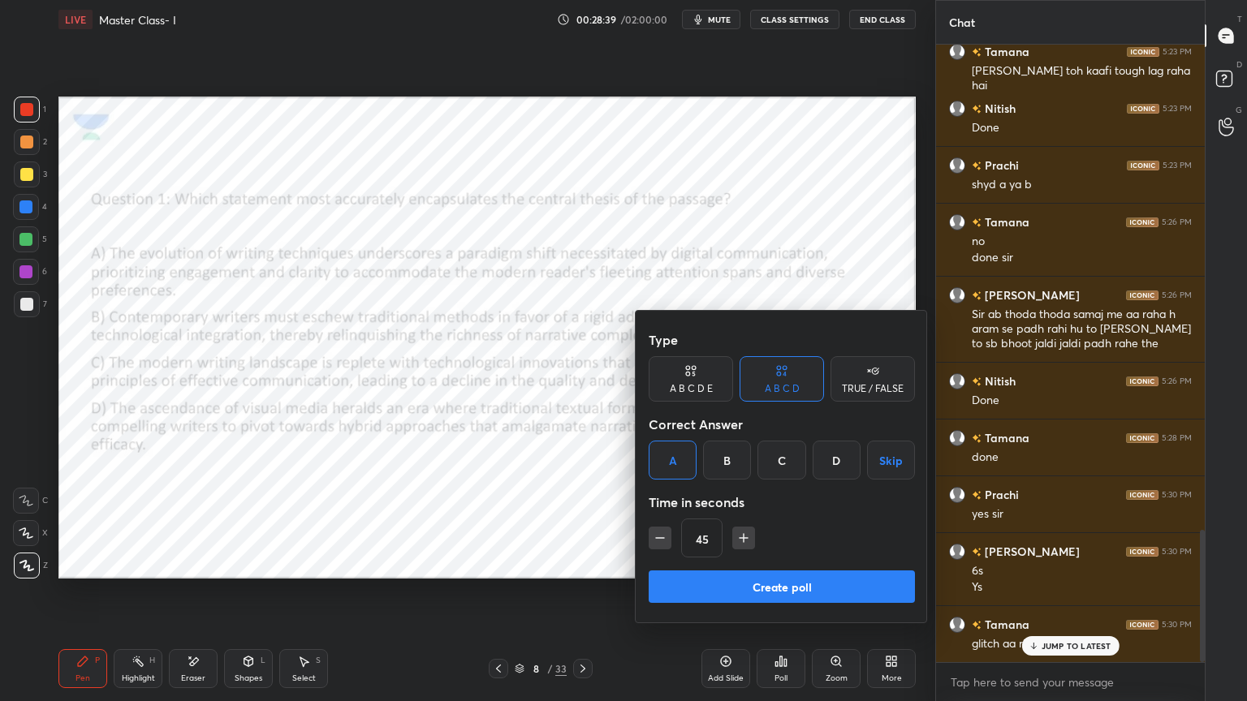
click at [659, 527] on button "button" at bounding box center [660, 538] width 23 height 23
click at [661, 534] on icon "button" at bounding box center [660, 538] width 16 height 16
type input "15"
click at [762, 580] on button "Create poll" at bounding box center [782, 587] width 266 height 32
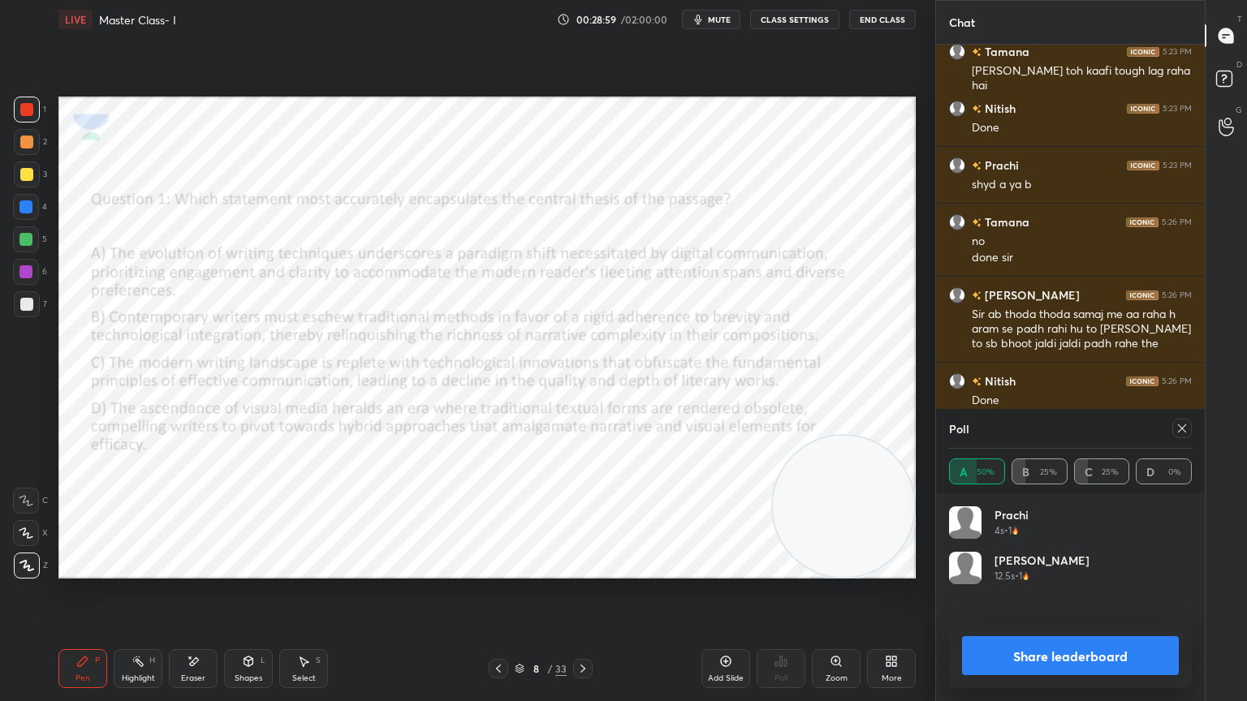
scroll to position [2387, 0]
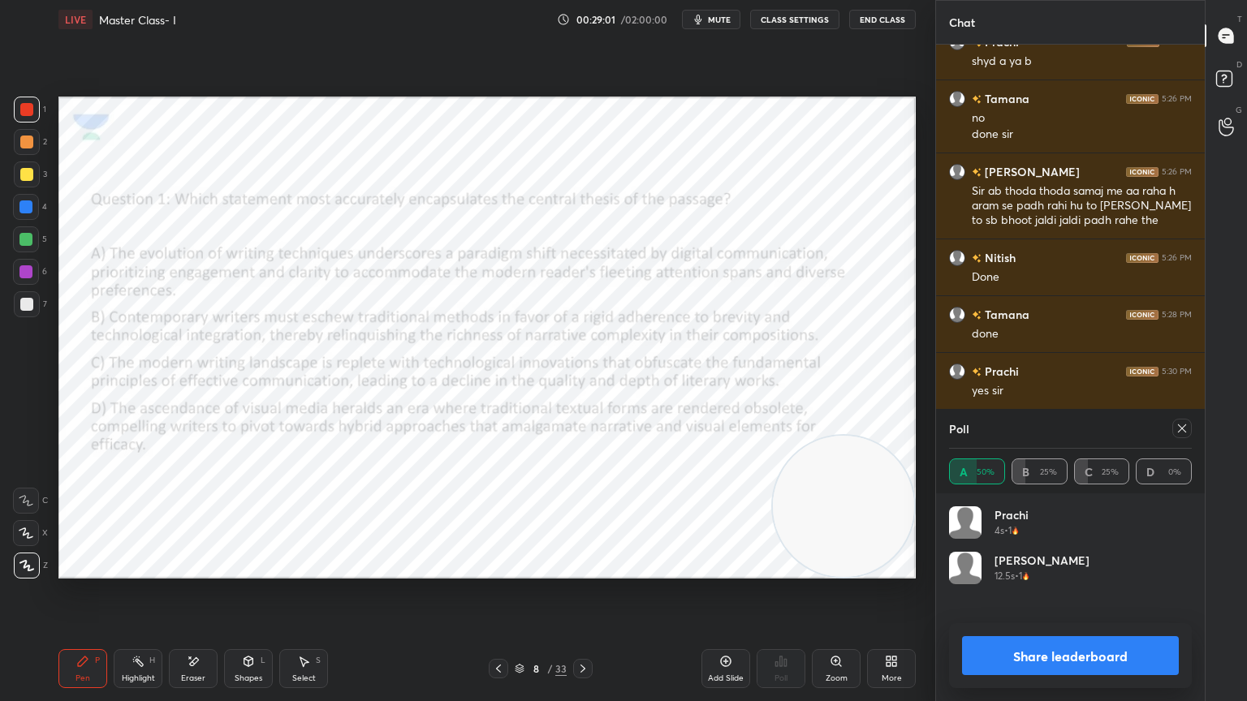
click at [585, 629] on icon at bounding box center [582, 668] width 13 height 13
click at [1179, 432] on icon at bounding box center [1182, 429] width 8 height 8
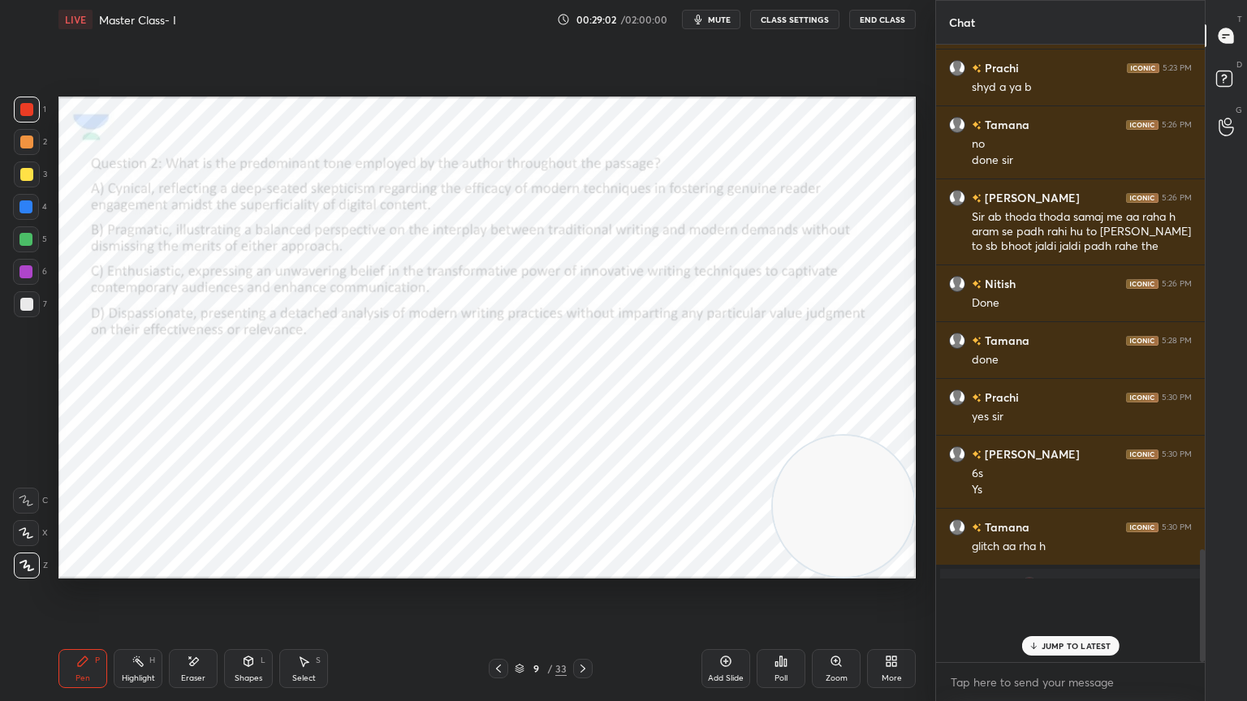
scroll to position [469, 264]
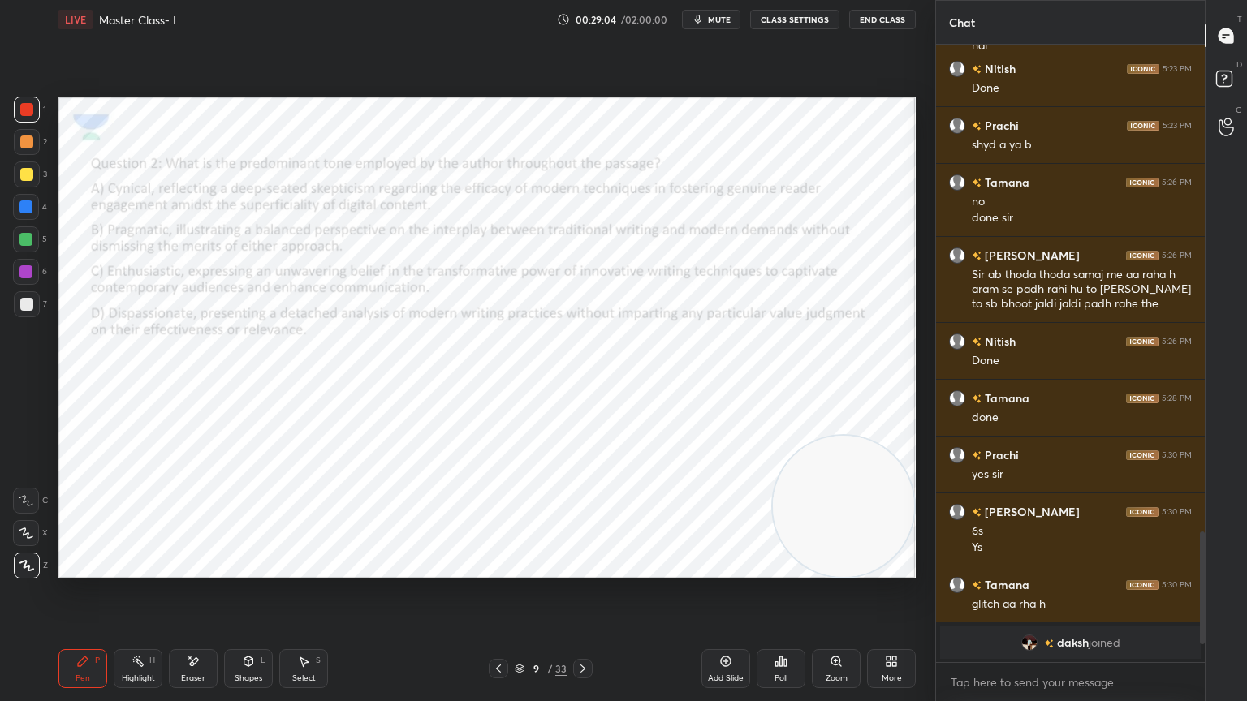
click at [779, 629] on div "Poll" at bounding box center [781, 668] width 49 height 39
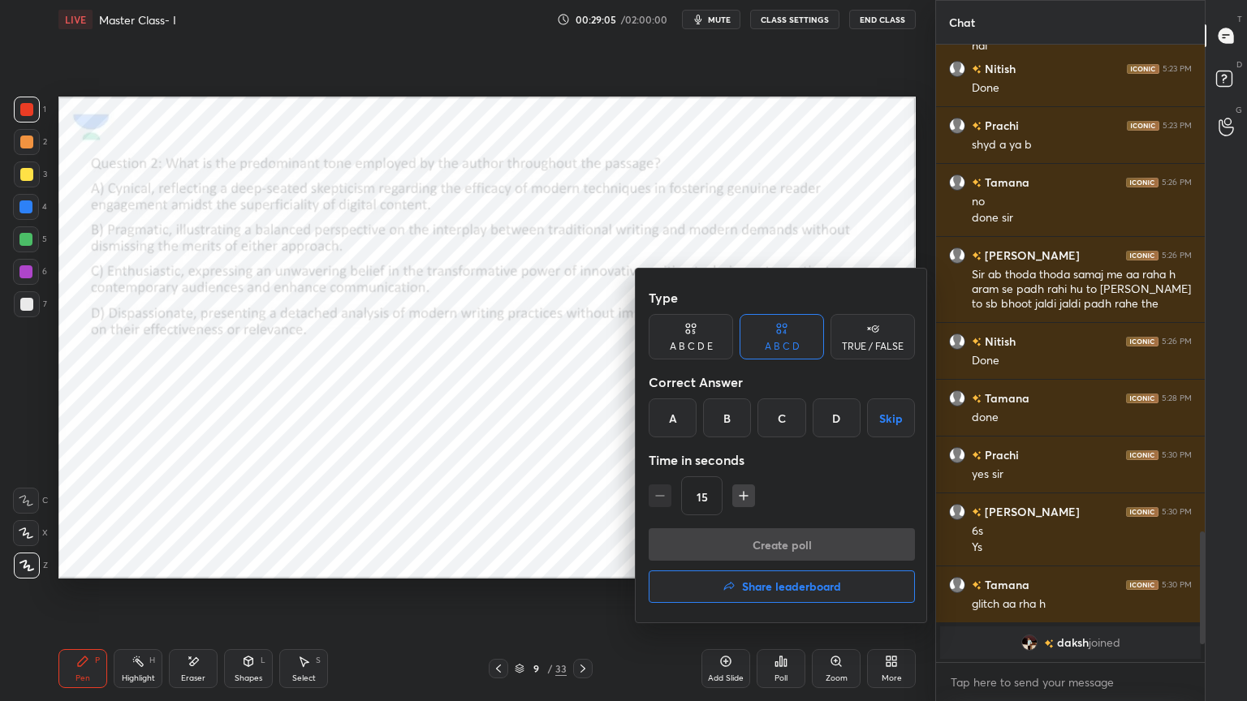
click at [782, 433] on div "C" at bounding box center [781, 418] width 48 height 39
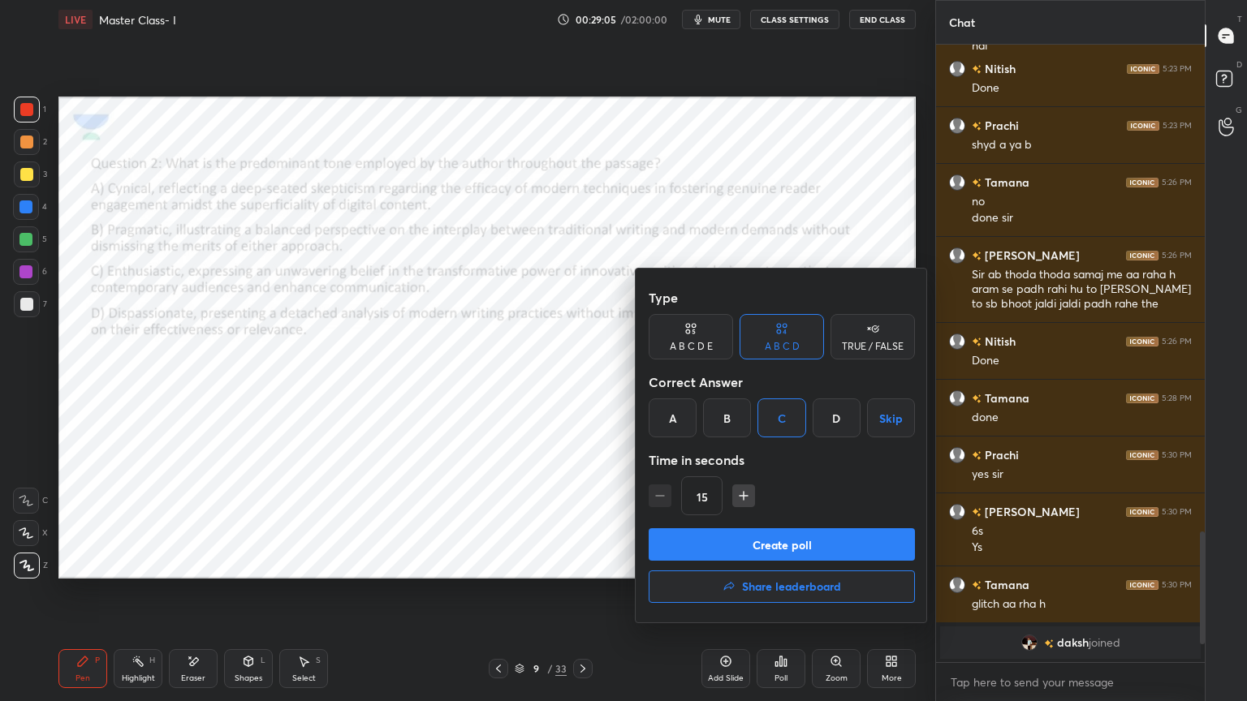
click at [766, 549] on button "Create poll" at bounding box center [782, 545] width 266 height 32
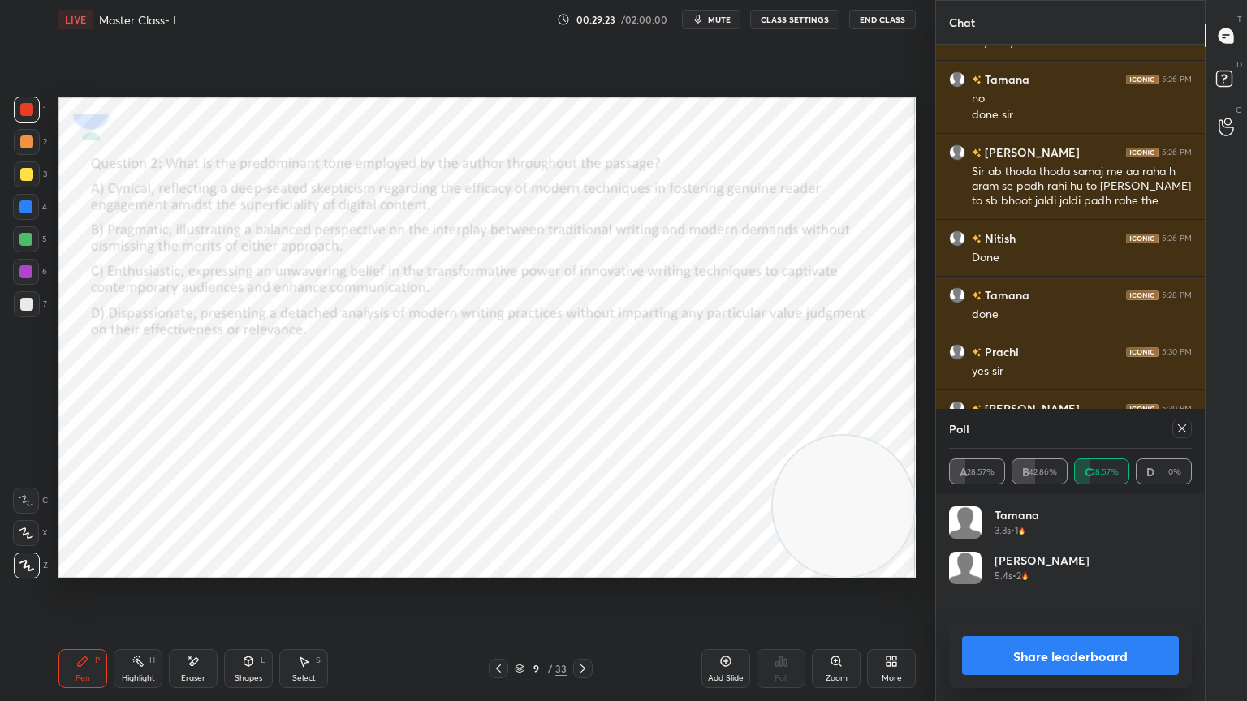
click at [588, 629] on div at bounding box center [582, 668] width 19 height 19
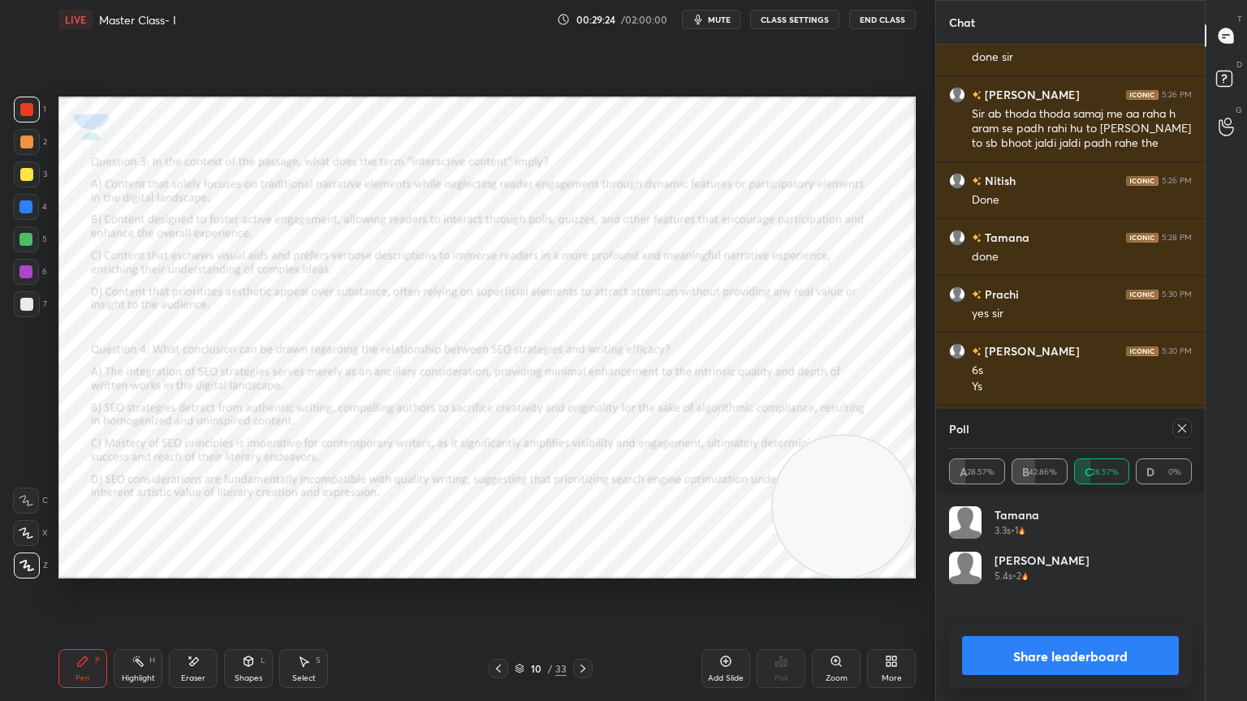
click at [1180, 425] on icon at bounding box center [1182, 428] width 13 height 13
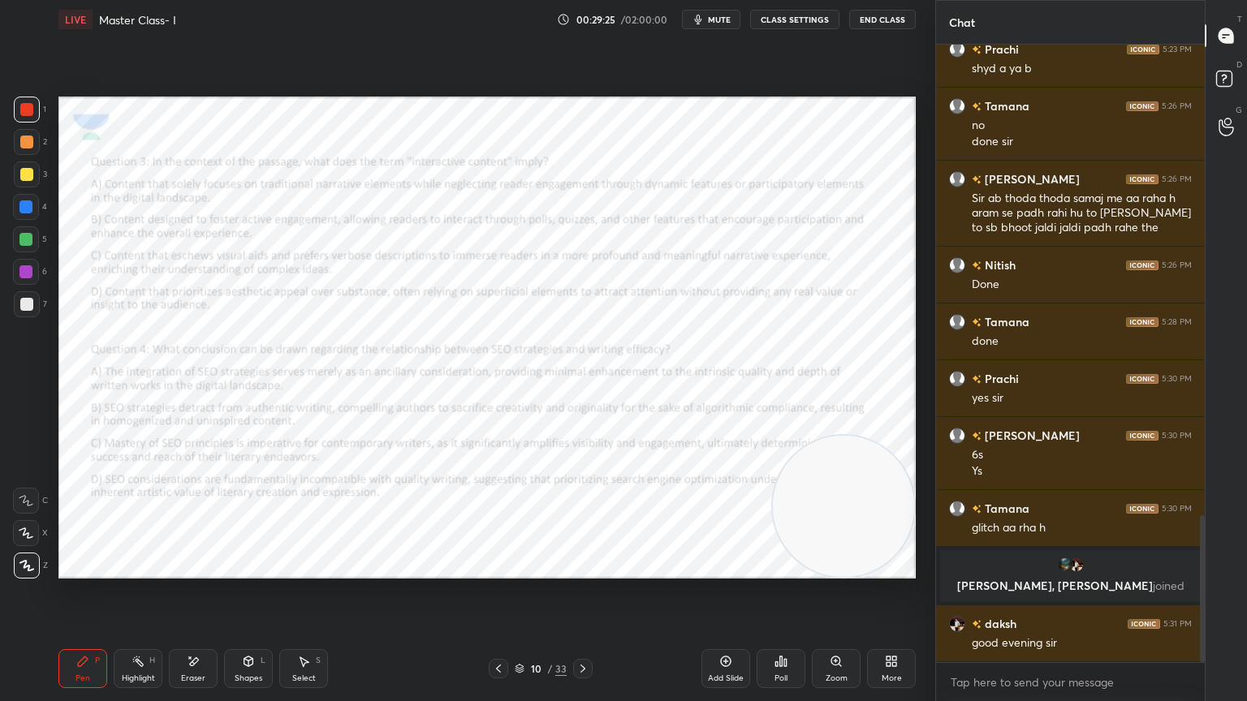
click at [777, 629] on icon at bounding box center [776, 664] width 2 height 4
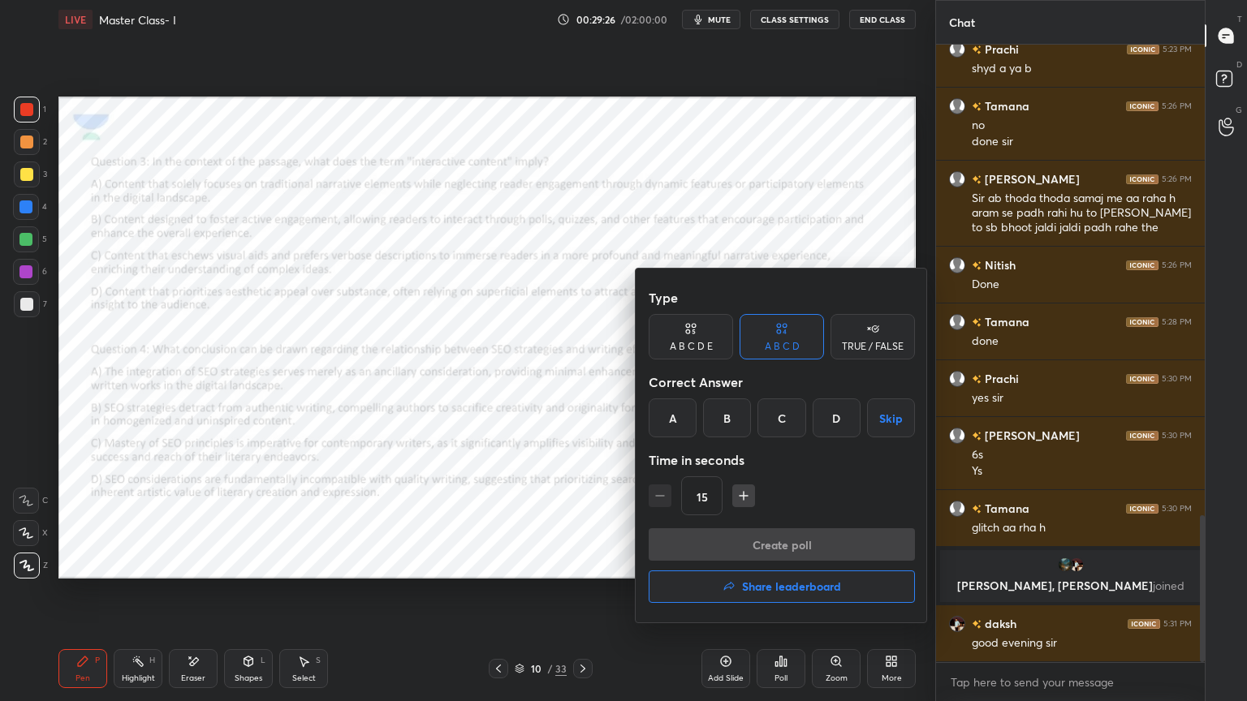
click at [739, 412] on div "B" at bounding box center [727, 418] width 48 height 39
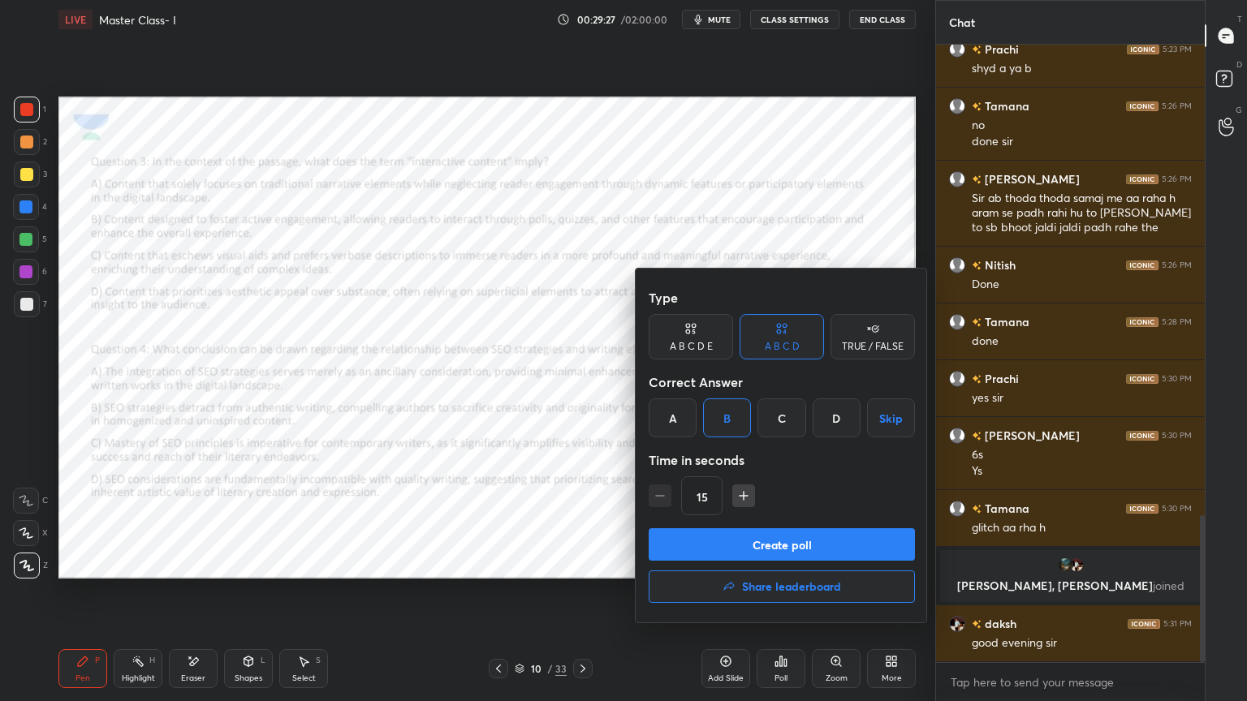
click at [740, 546] on button "Create poll" at bounding box center [782, 545] width 266 height 32
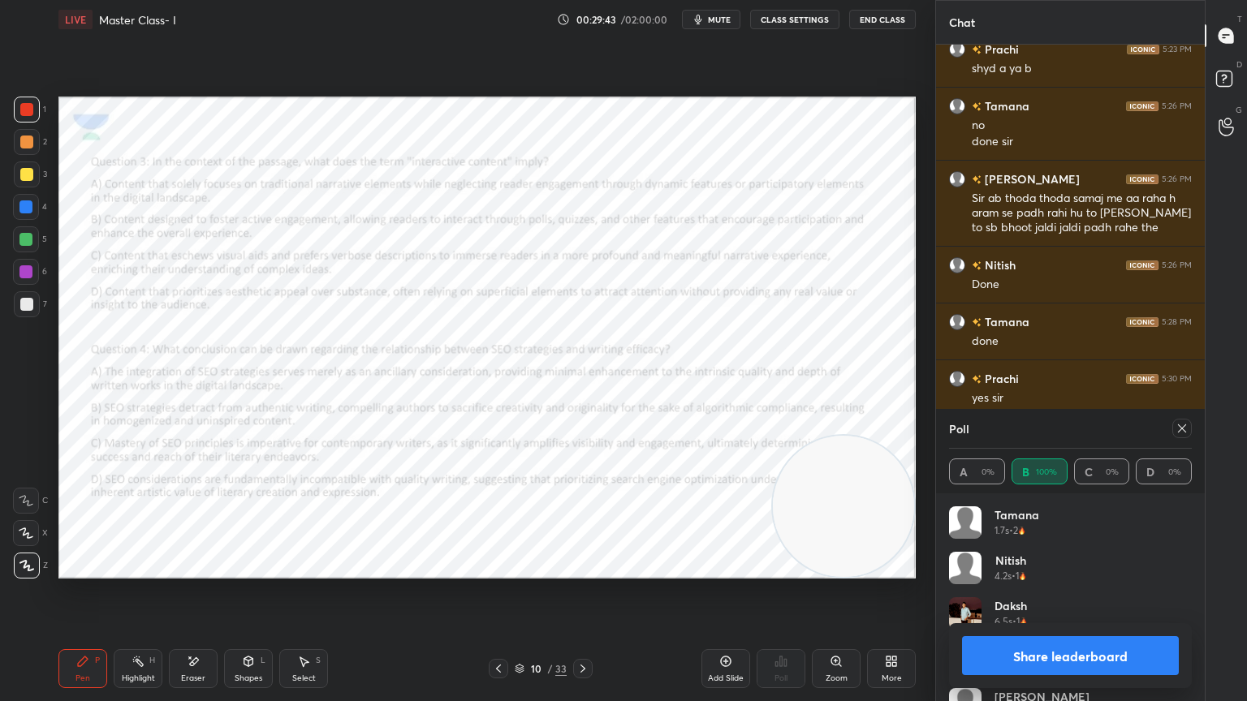
click at [1177, 429] on icon at bounding box center [1182, 428] width 13 height 13
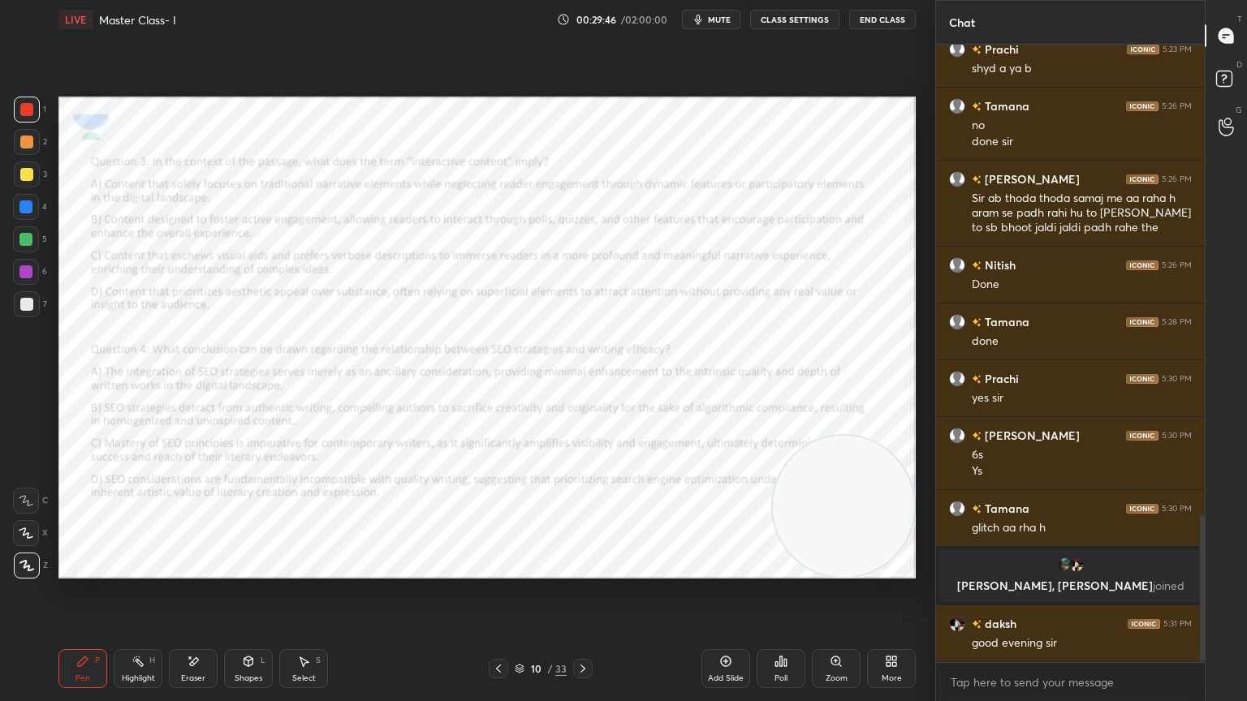
click at [783, 629] on div "Poll" at bounding box center [781, 668] width 49 height 39
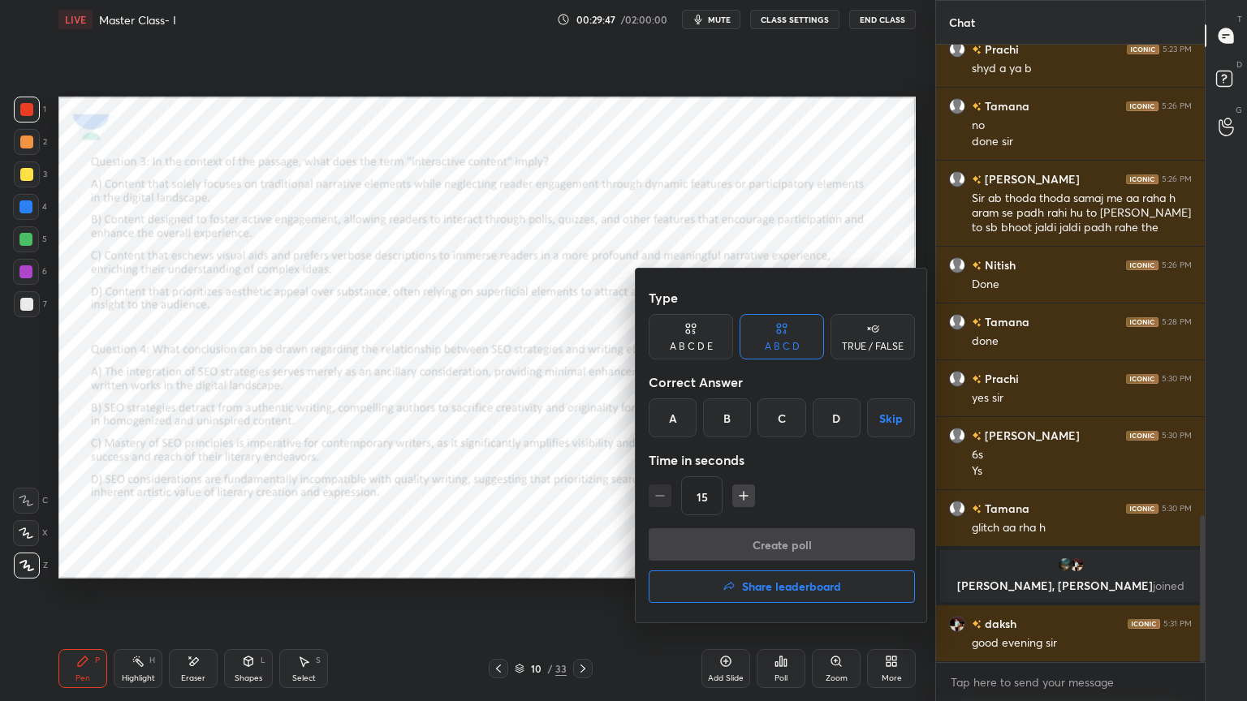
click at [785, 418] on div "C" at bounding box center [781, 418] width 48 height 39
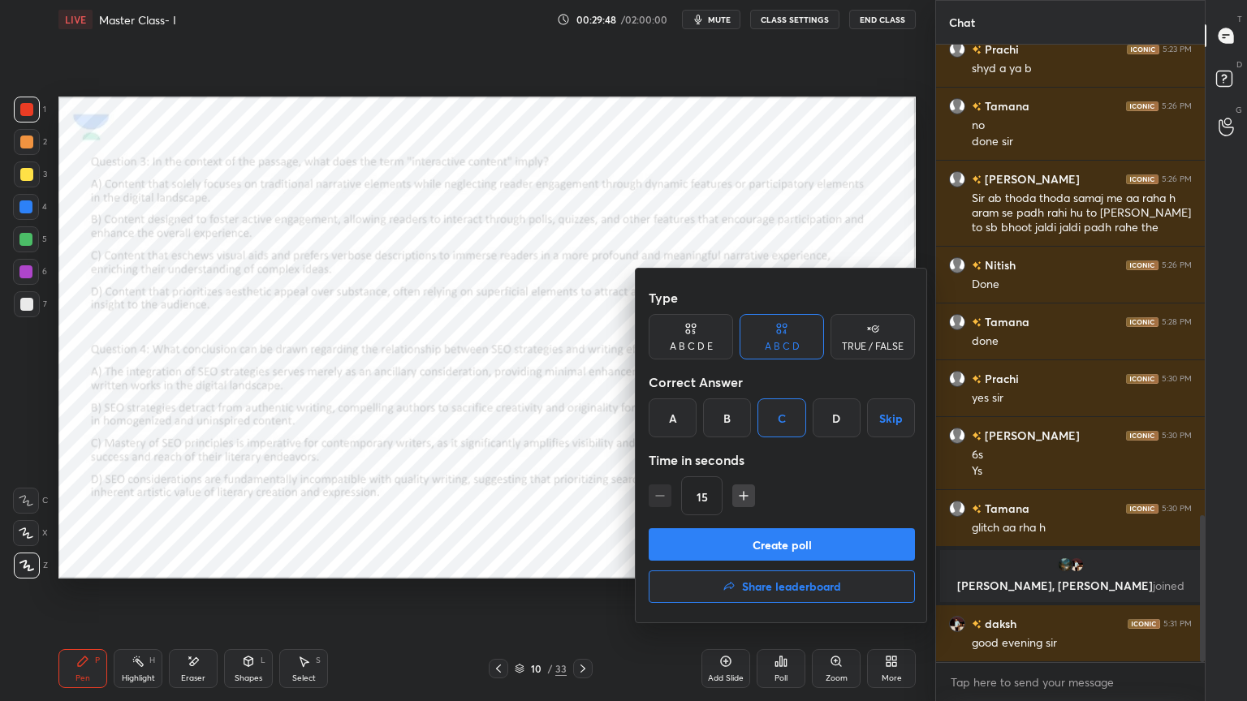
click at [775, 539] on button "Create poll" at bounding box center [782, 545] width 266 height 32
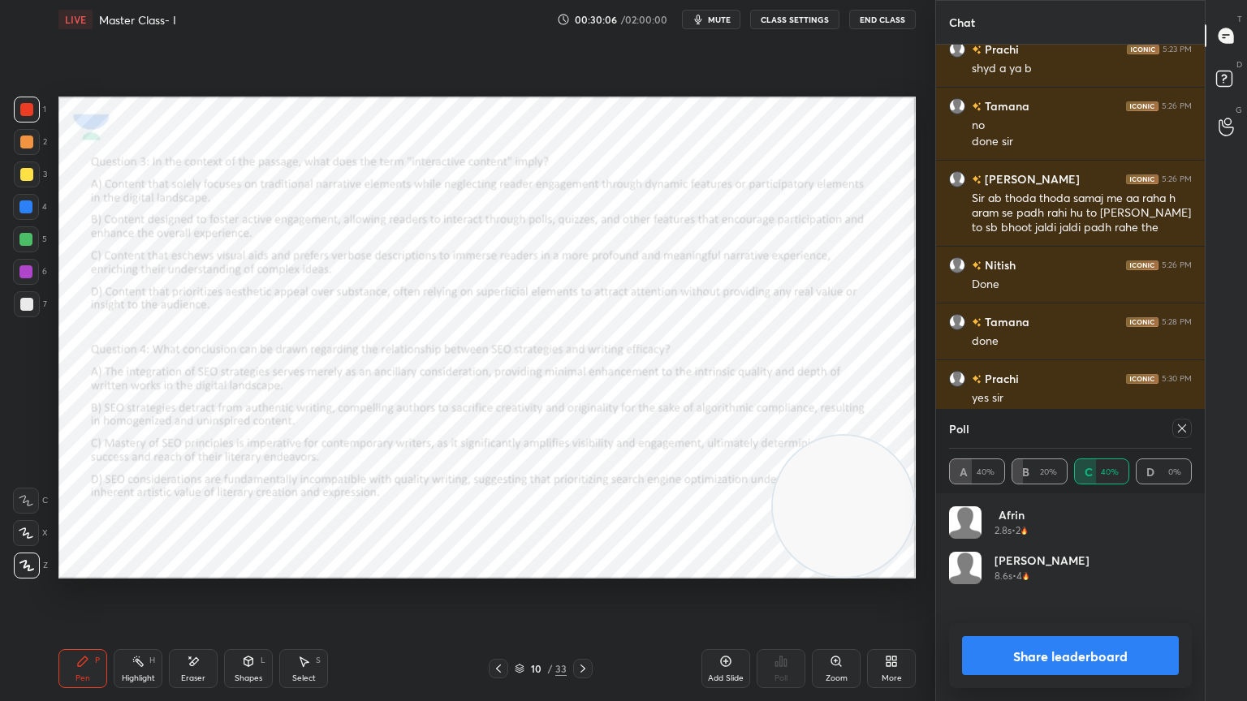
click at [581, 629] on icon at bounding box center [582, 668] width 13 height 13
click at [1185, 426] on icon at bounding box center [1182, 428] width 13 height 13
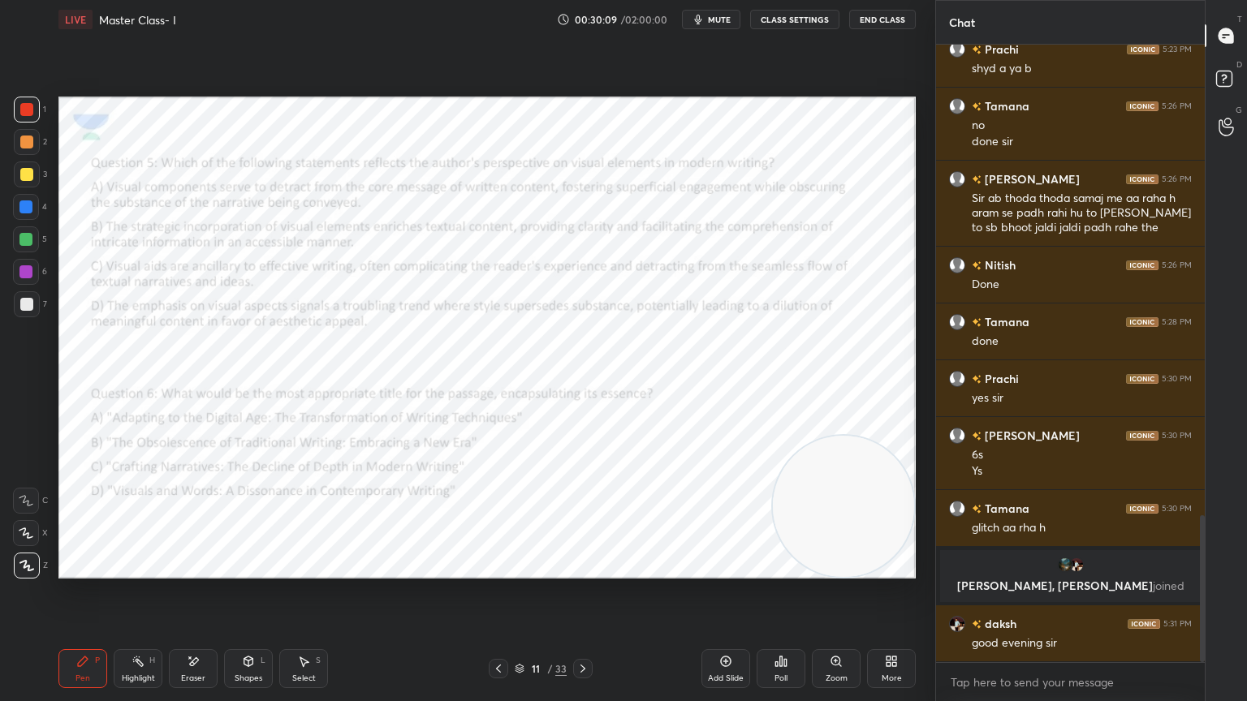
click at [780, 629] on icon at bounding box center [781, 662] width 2 height 10
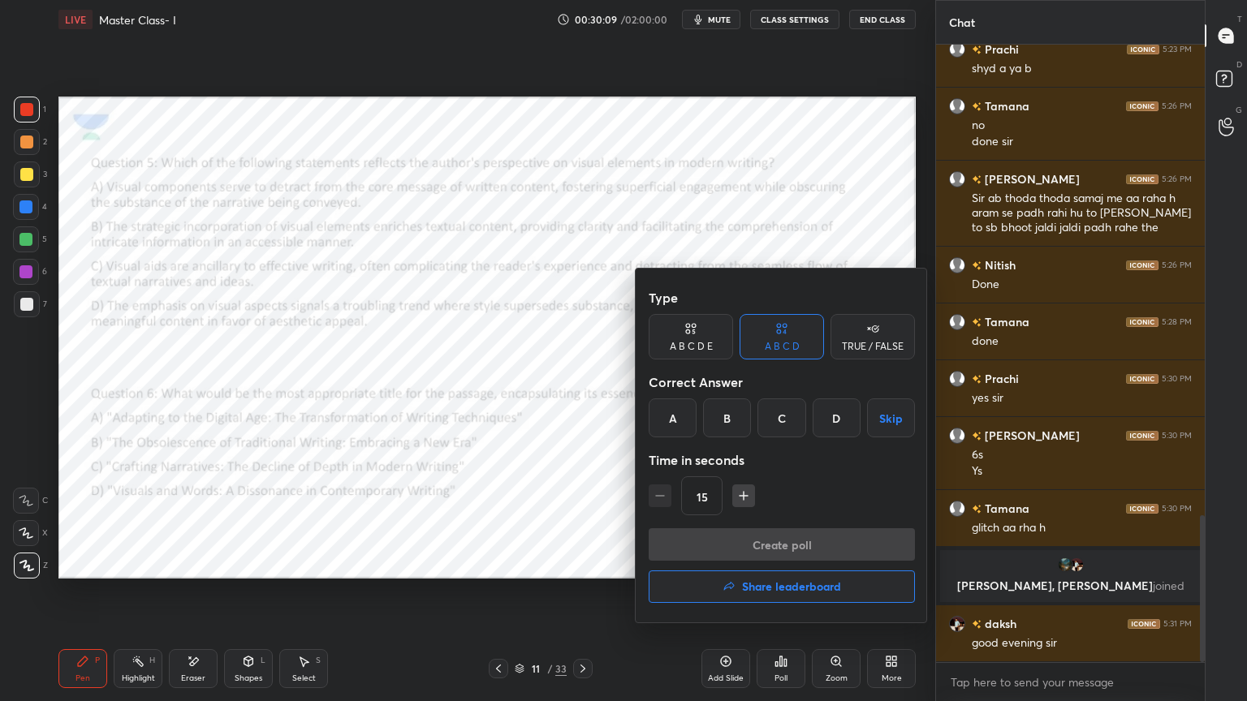
click at [737, 410] on div "B" at bounding box center [727, 418] width 48 height 39
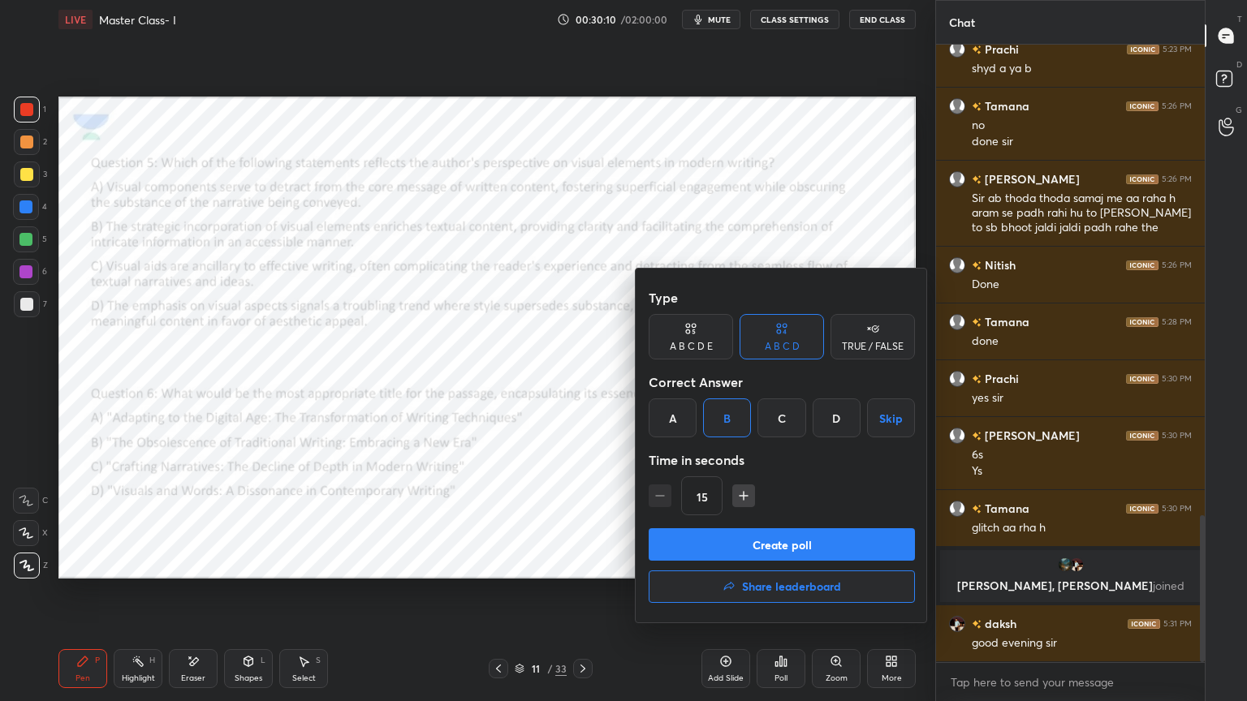
click at [762, 539] on button "Create poll" at bounding box center [782, 545] width 266 height 32
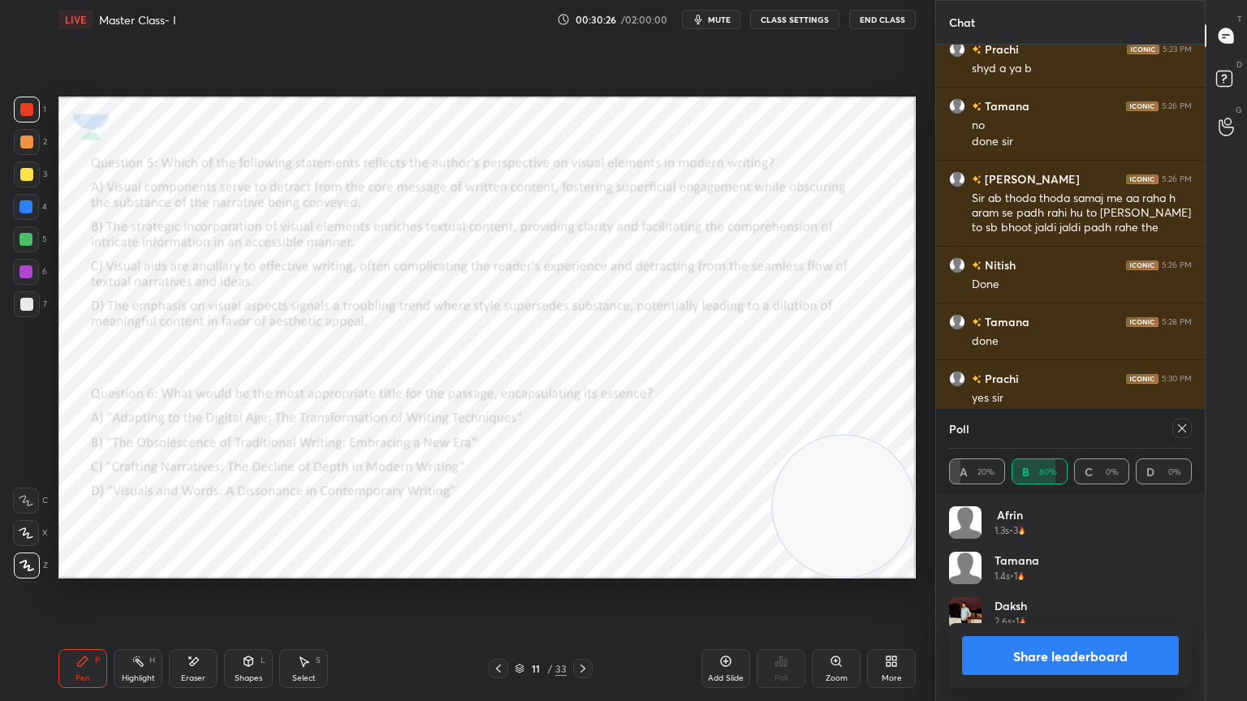
click at [1177, 423] on icon at bounding box center [1182, 428] width 13 height 13
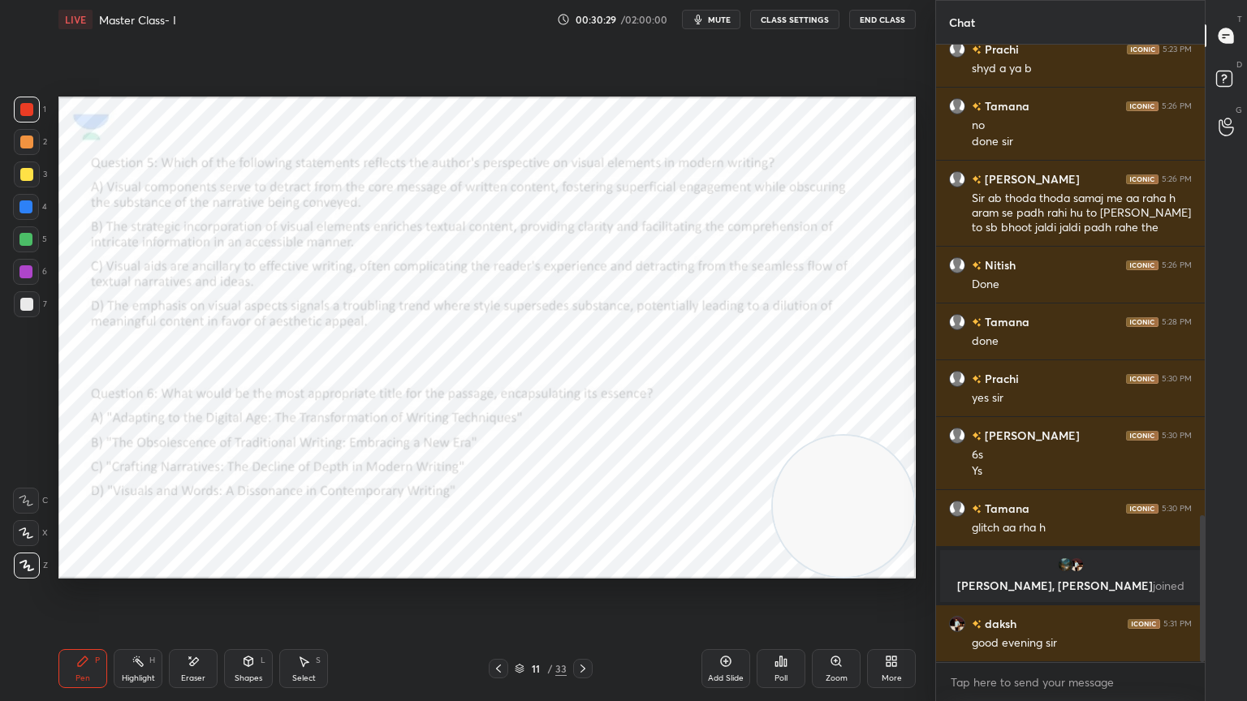
click at [778, 629] on div "Poll" at bounding box center [781, 668] width 49 height 39
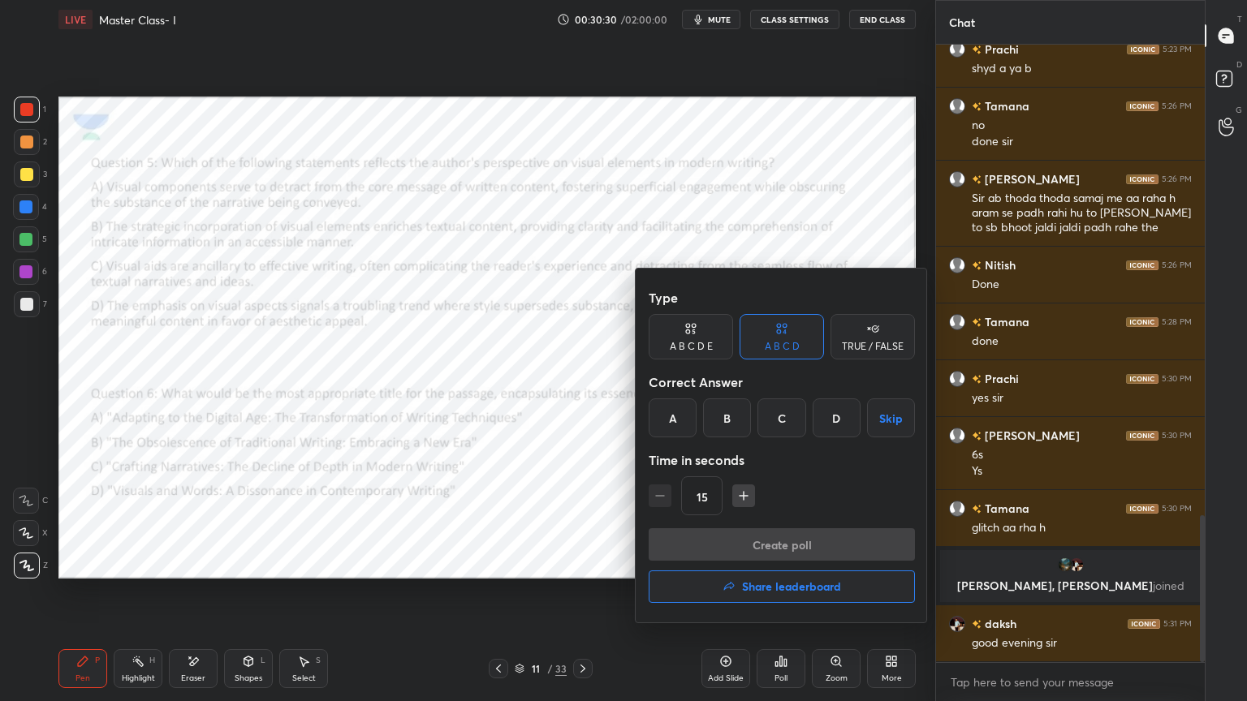
click at [662, 425] on div "A" at bounding box center [673, 418] width 48 height 39
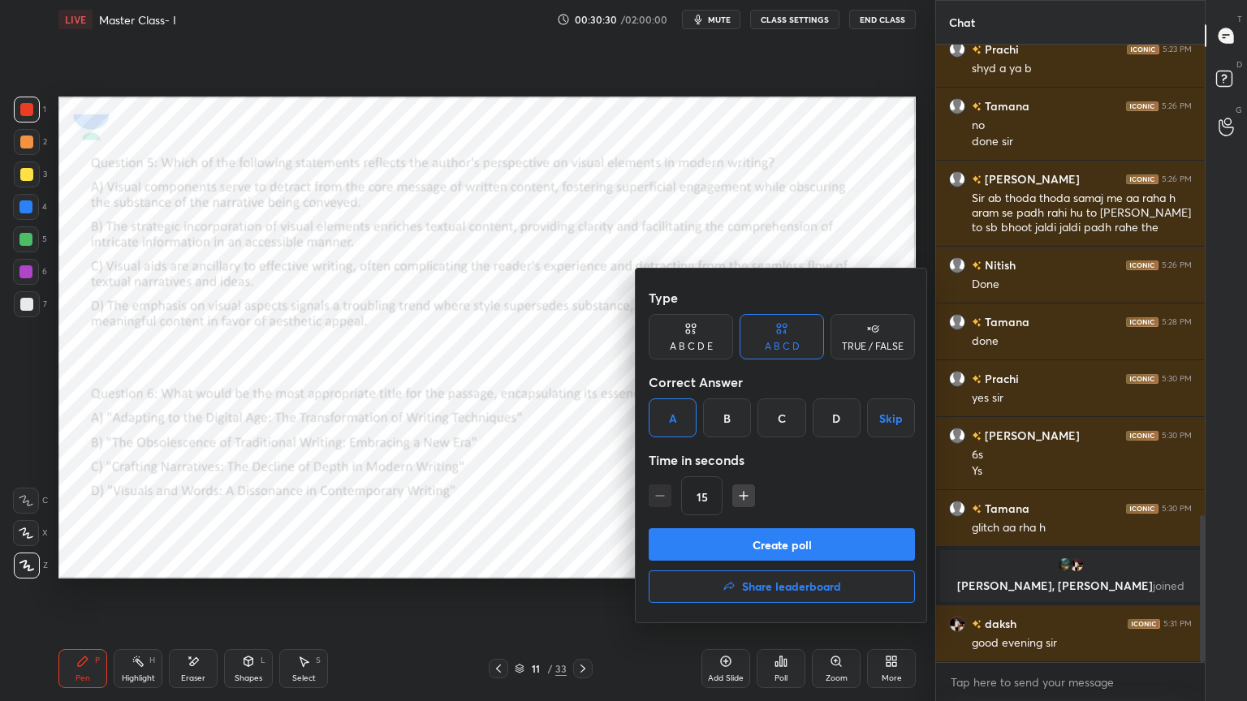
click at [701, 535] on button "Create poll" at bounding box center [782, 545] width 266 height 32
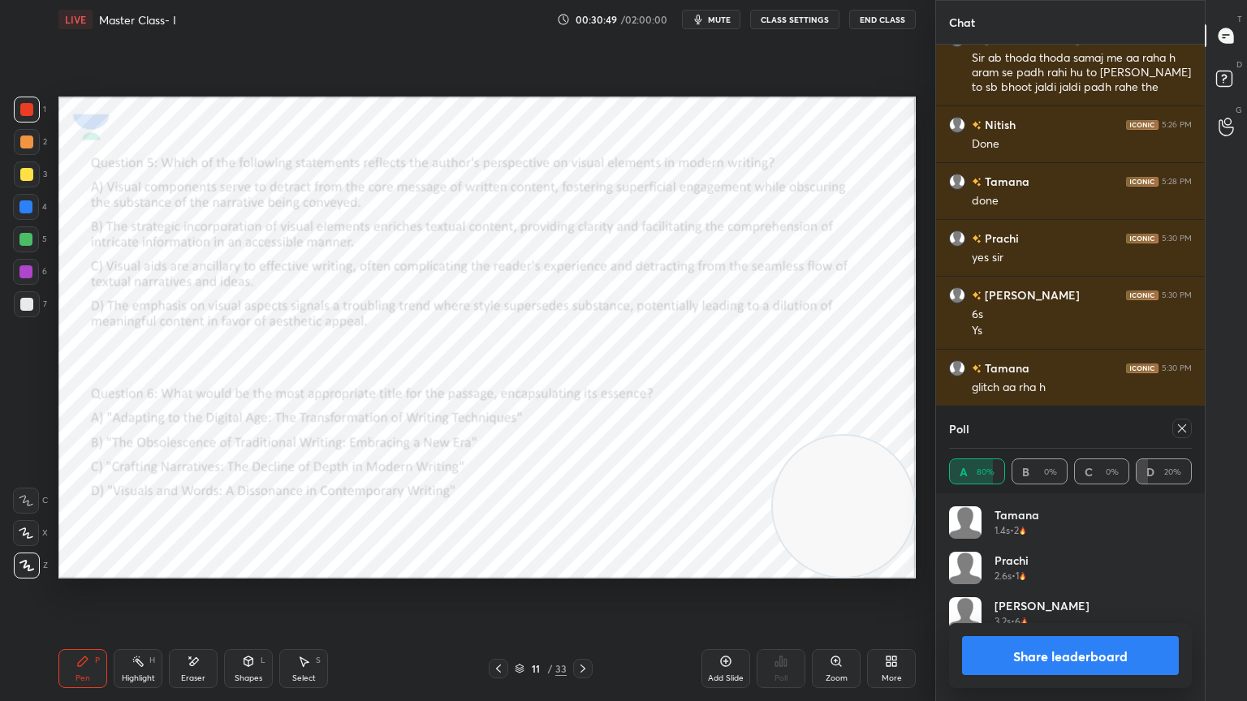
click at [1178, 426] on icon at bounding box center [1182, 428] width 13 height 13
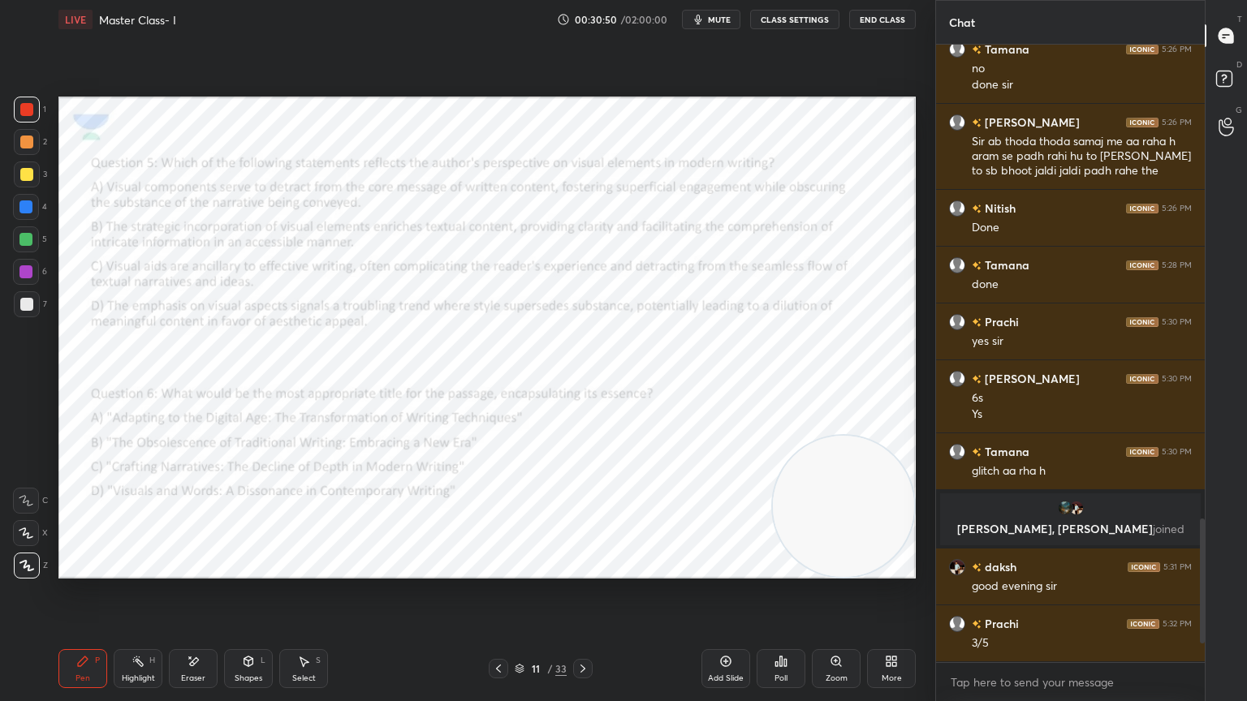
click at [499, 629] on icon at bounding box center [498, 669] width 5 height 8
click at [499, 629] on icon at bounding box center [498, 668] width 13 height 13
click at [500, 629] on icon at bounding box center [498, 669] width 5 height 8
click at [499, 629] on icon at bounding box center [498, 668] width 13 height 13
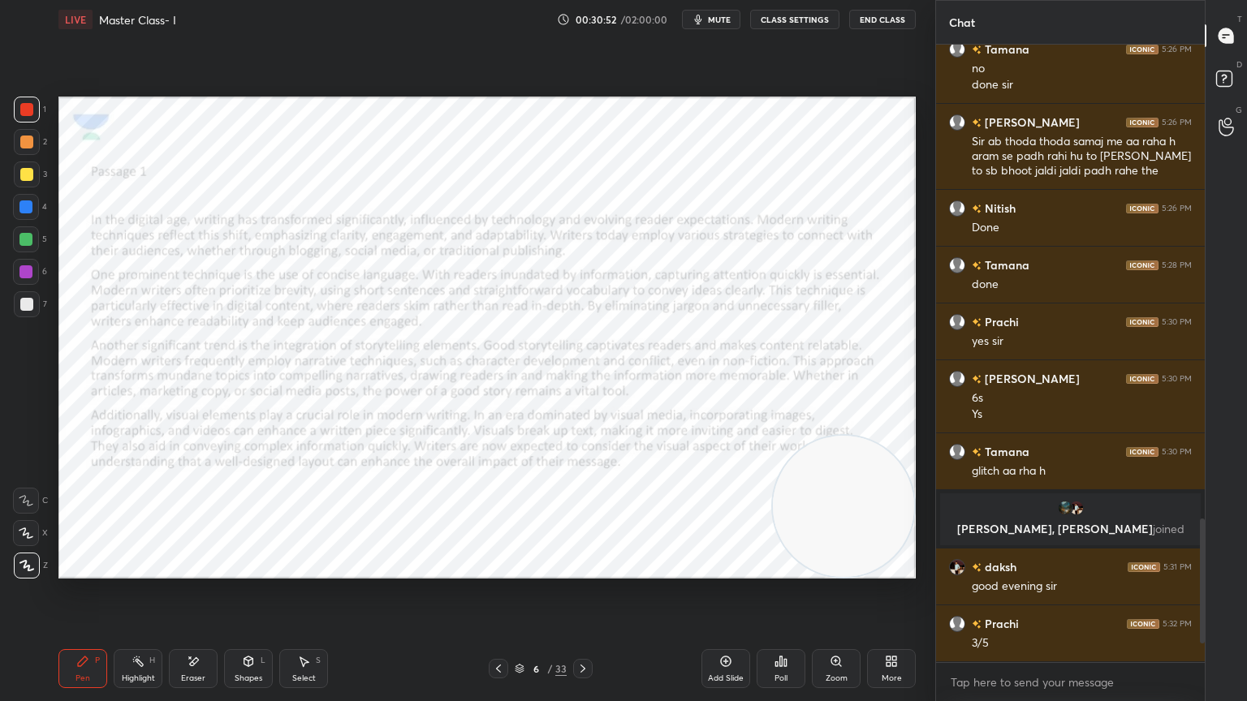
click at [775, 629] on div "Poll" at bounding box center [780, 679] width 13 height 8
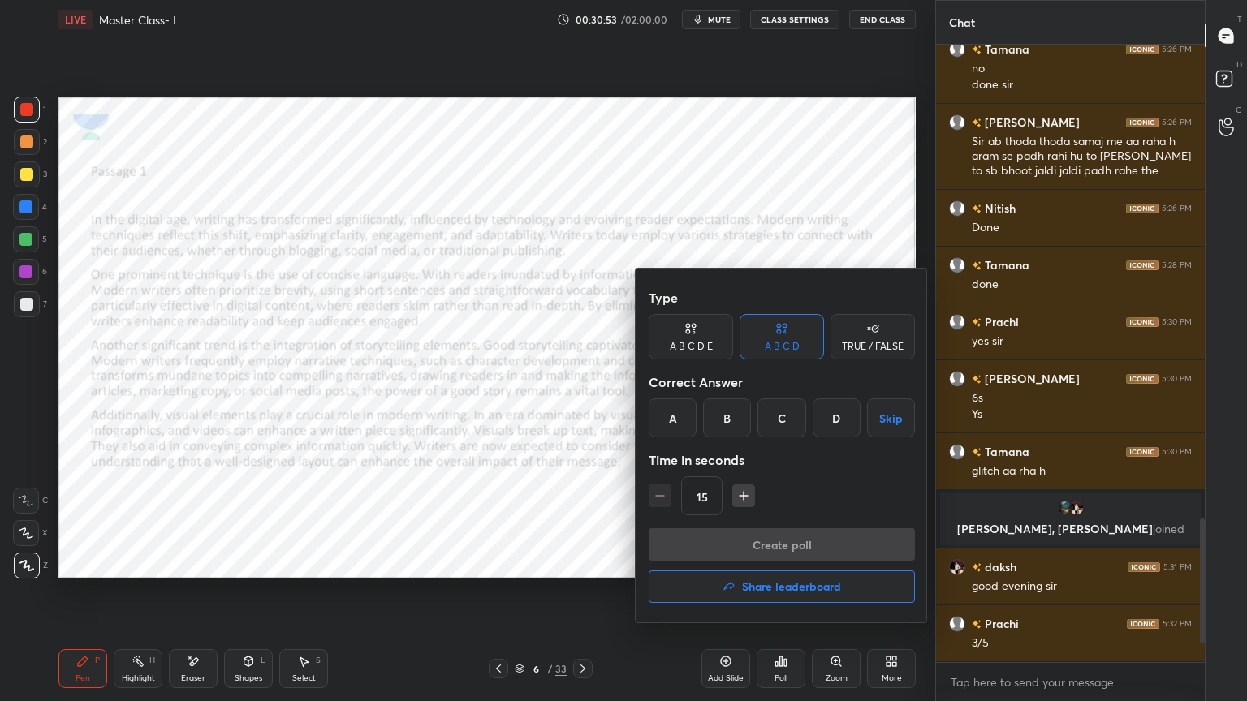
click at [798, 588] on h4 "Share leaderboard" at bounding box center [791, 586] width 99 height 11
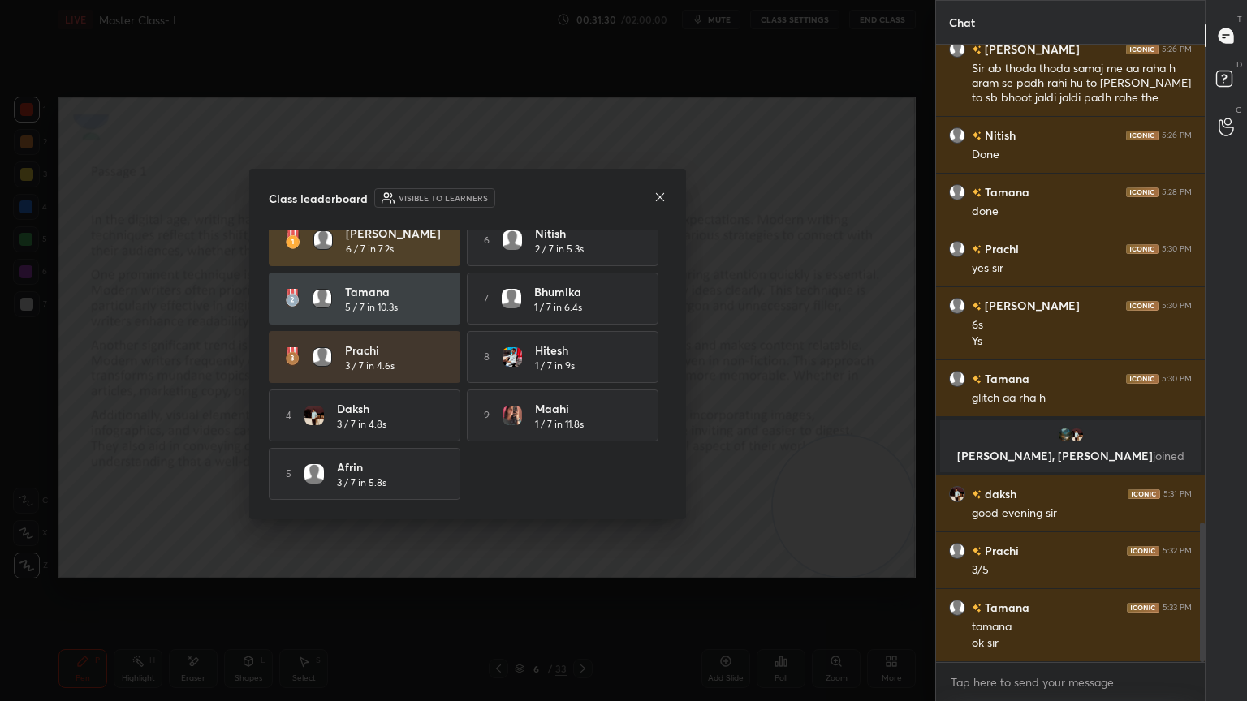
scroll to position [0, 0]
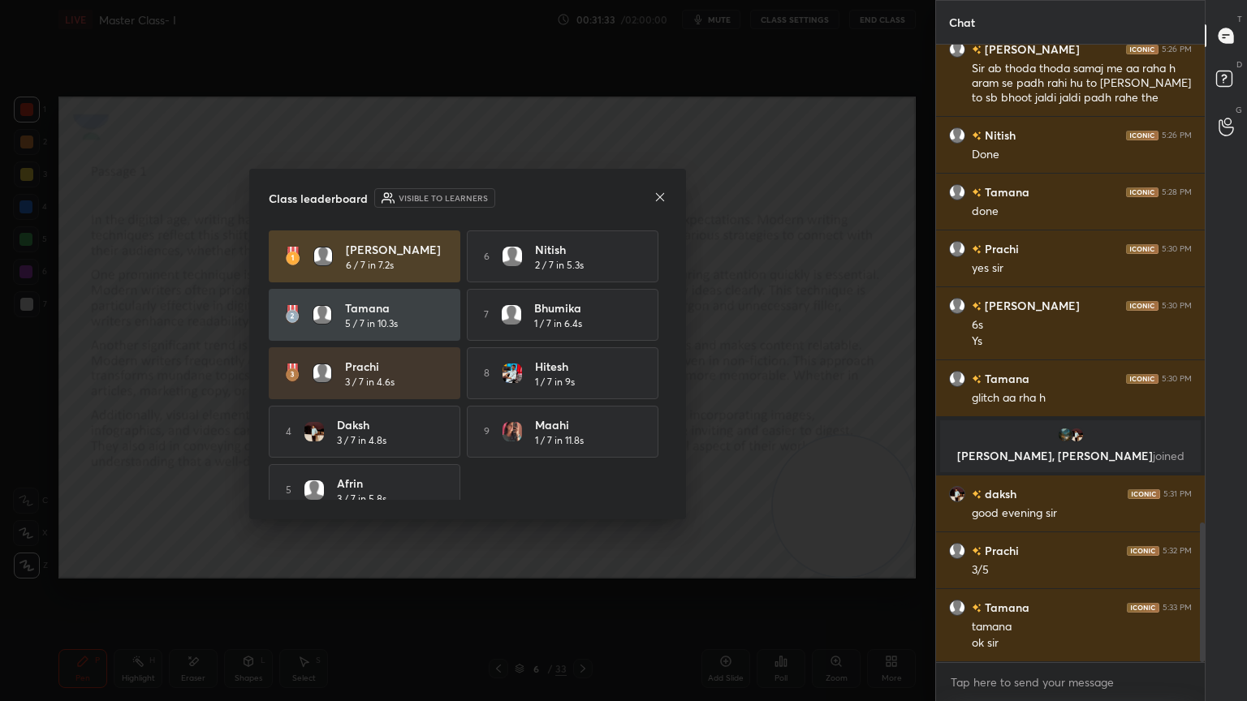
click at [658, 196] on icon at bounding box center [660, 197] width 13 height 13
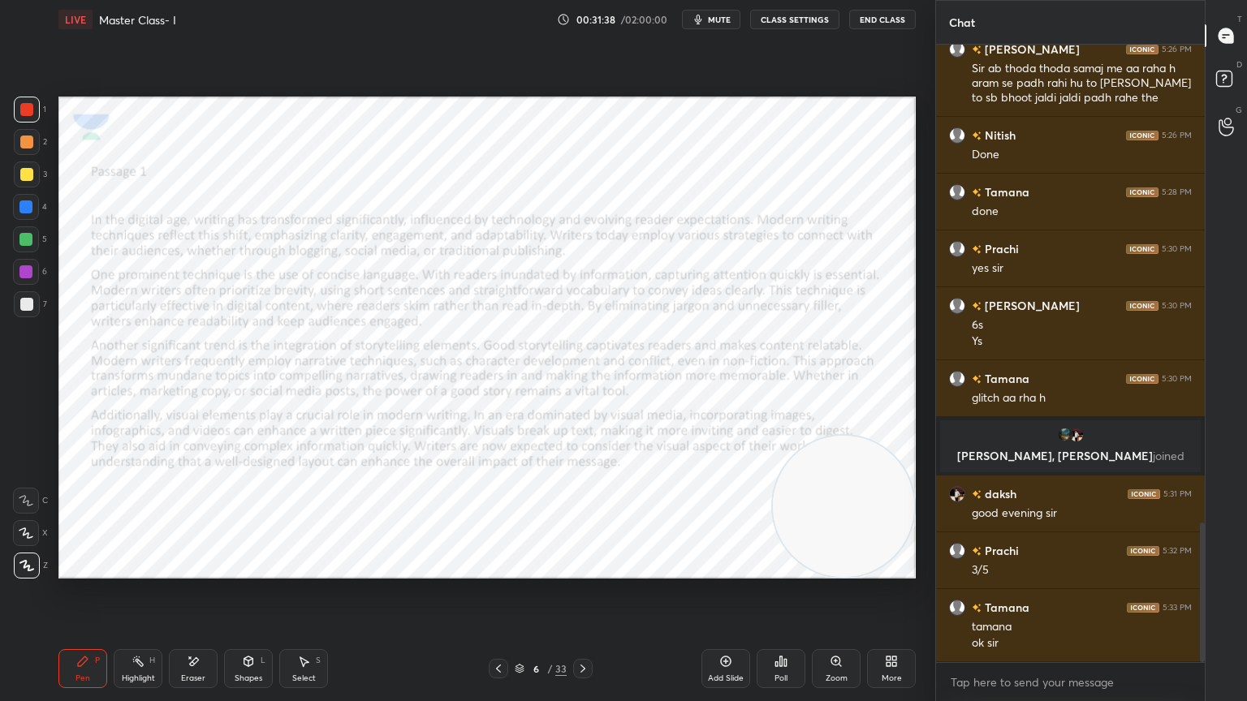
click at [28, 270] on div at bounding box center [25, 271] width 13 height 13
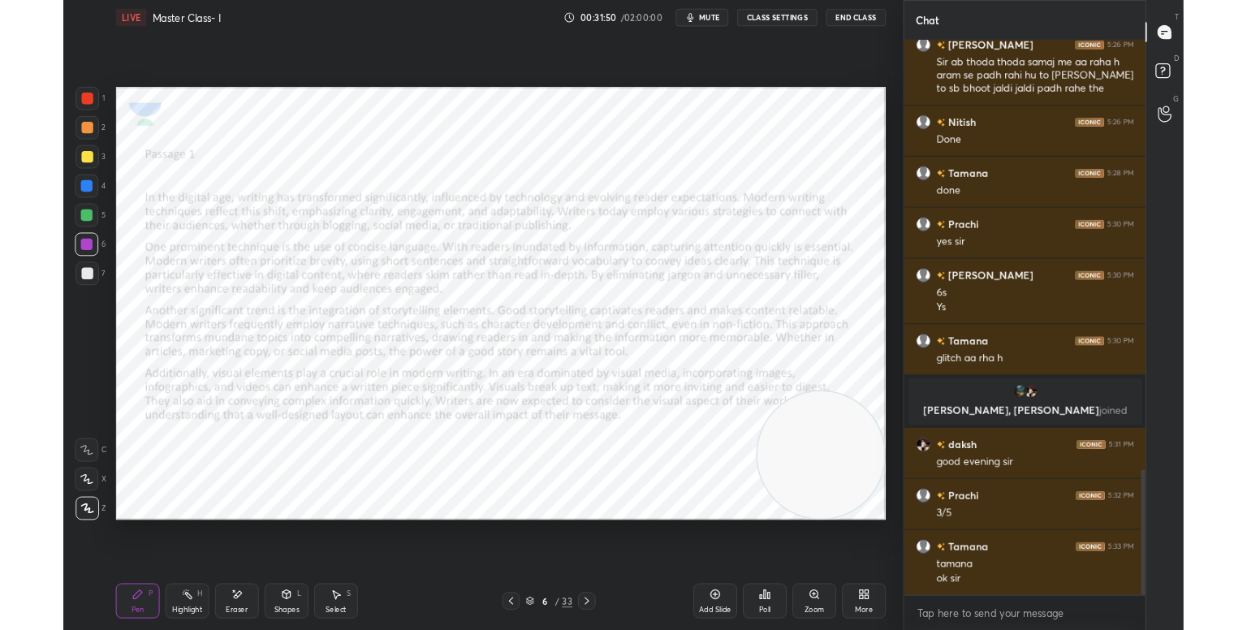
scroll to position [2169, 0]
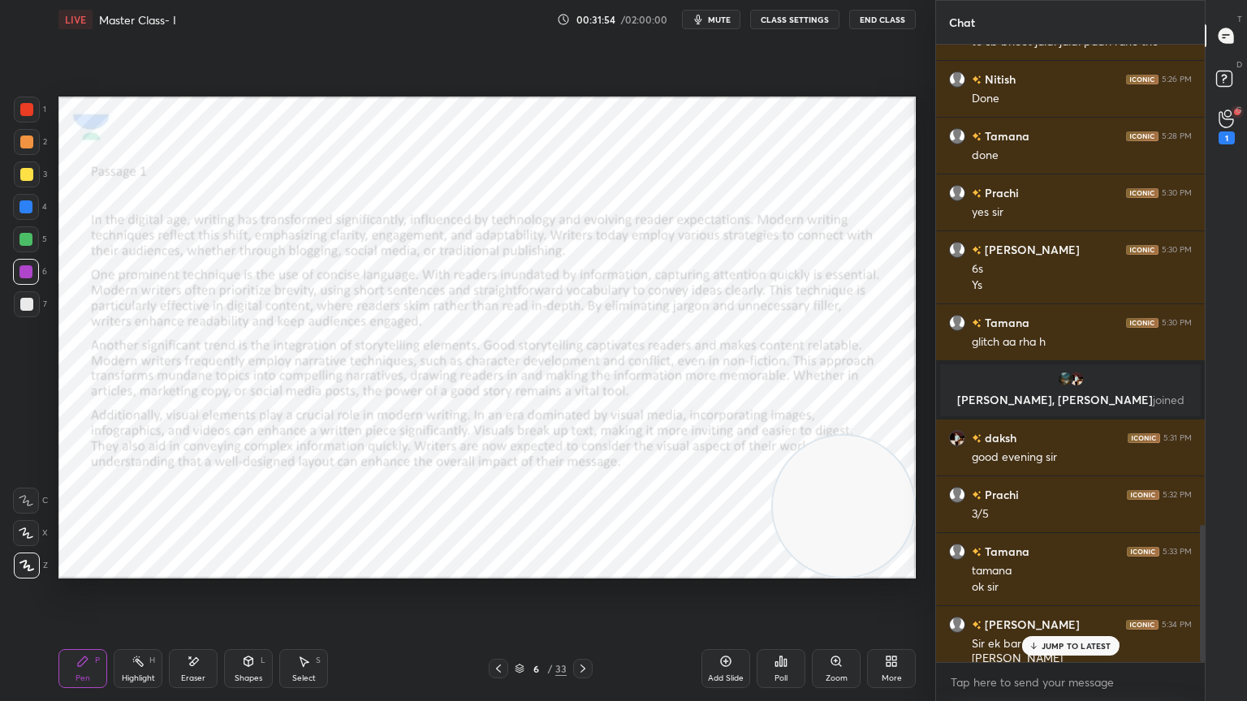
click at [917, 571] on div "Setting up your live class Poll for secs No correct answer Start poll" at bounding box center [487, 338] width 870 height 598
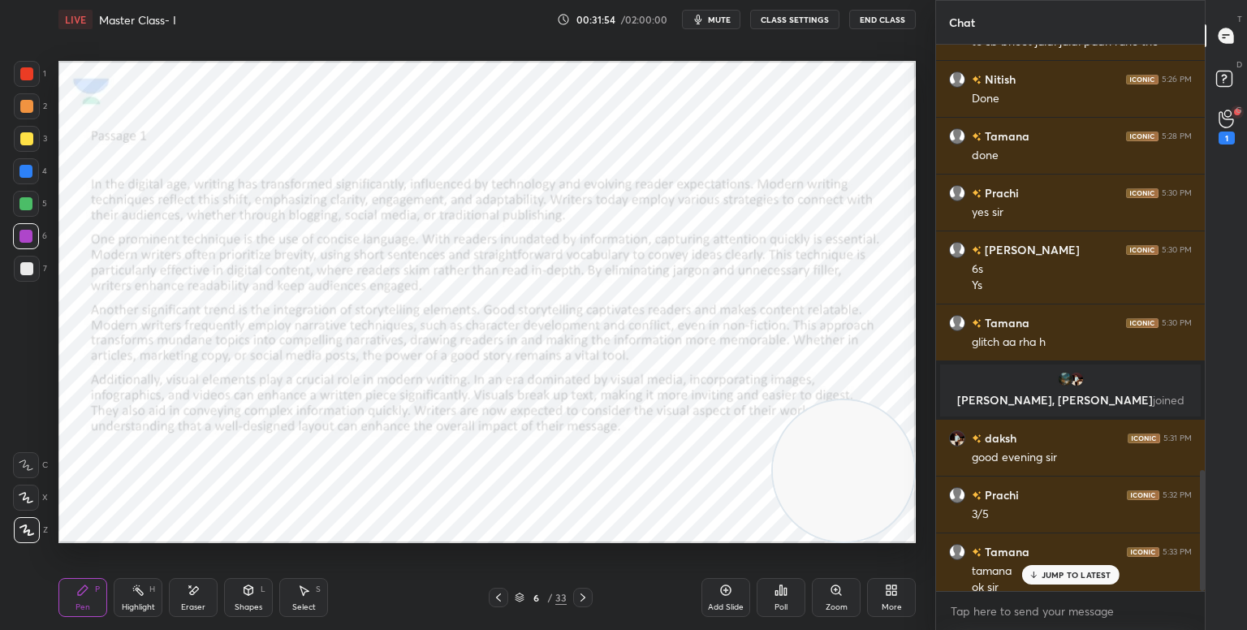
scroll to position [80658, 80313]
click at [1227, 126] on icon at bounding box center [1226, 119] width 15 height 19
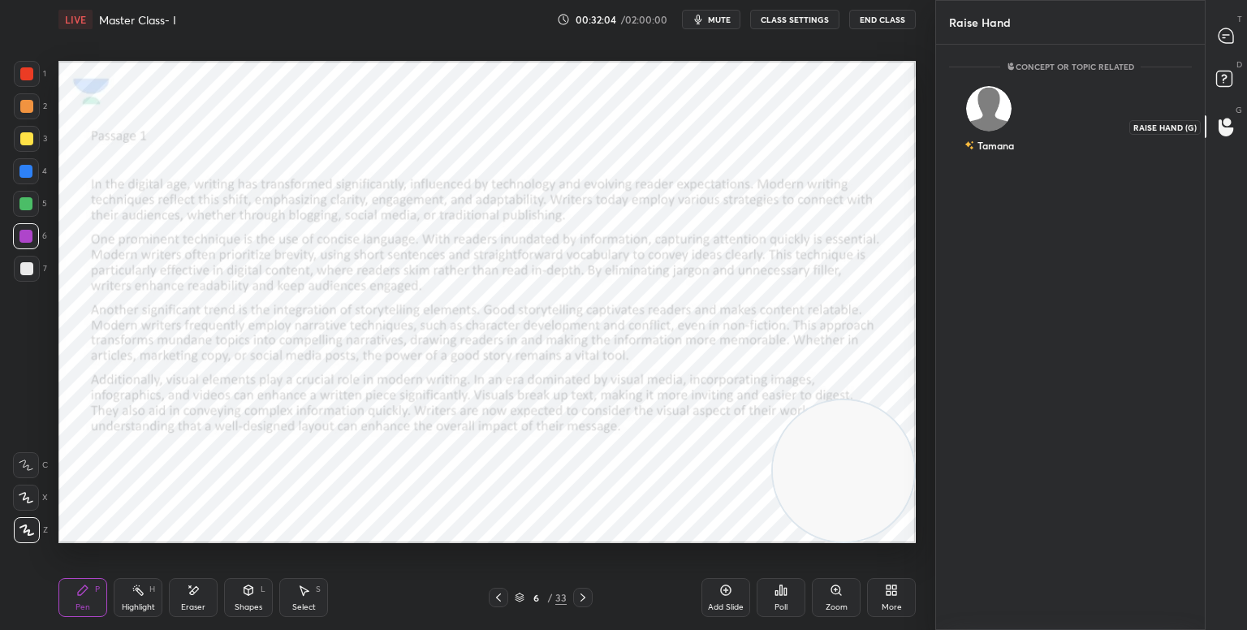
scroll to position [5, 5]
click at [999, 114] on img "grid" at bounding box center [989, 102] width 32 height 32
click at [986, 151] on button "INVITE" at bounding box center [989, 156] width 66 height 21
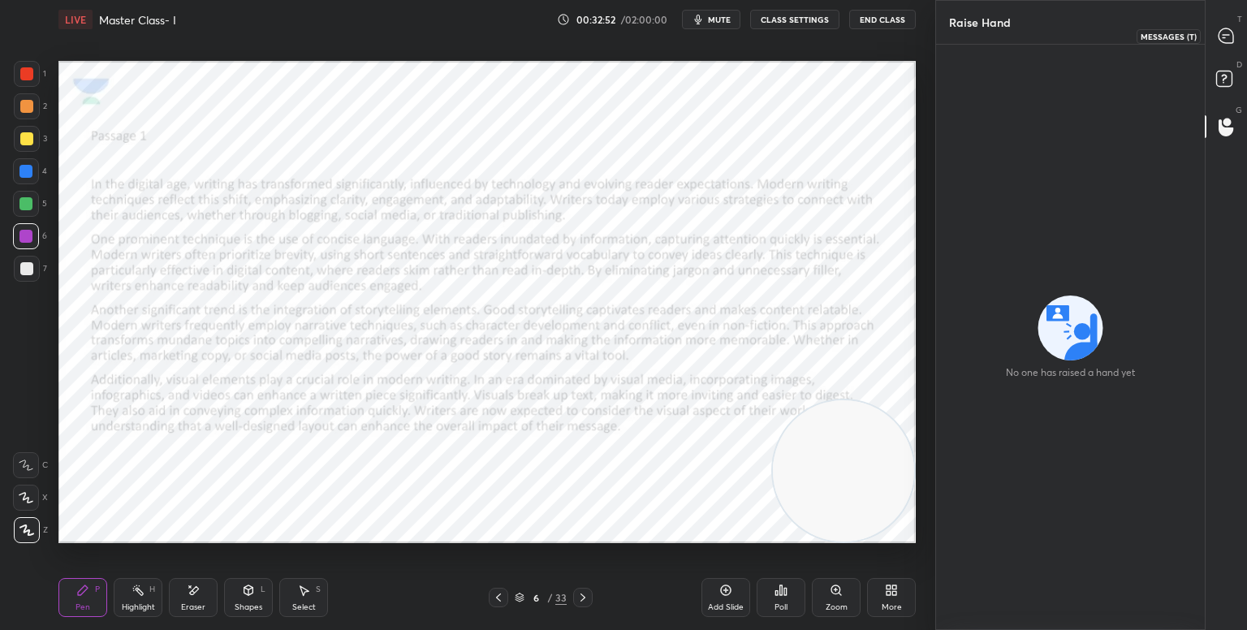
click at [1231, 39] on icon at bounding box center [1226, 35] width 15 height 15
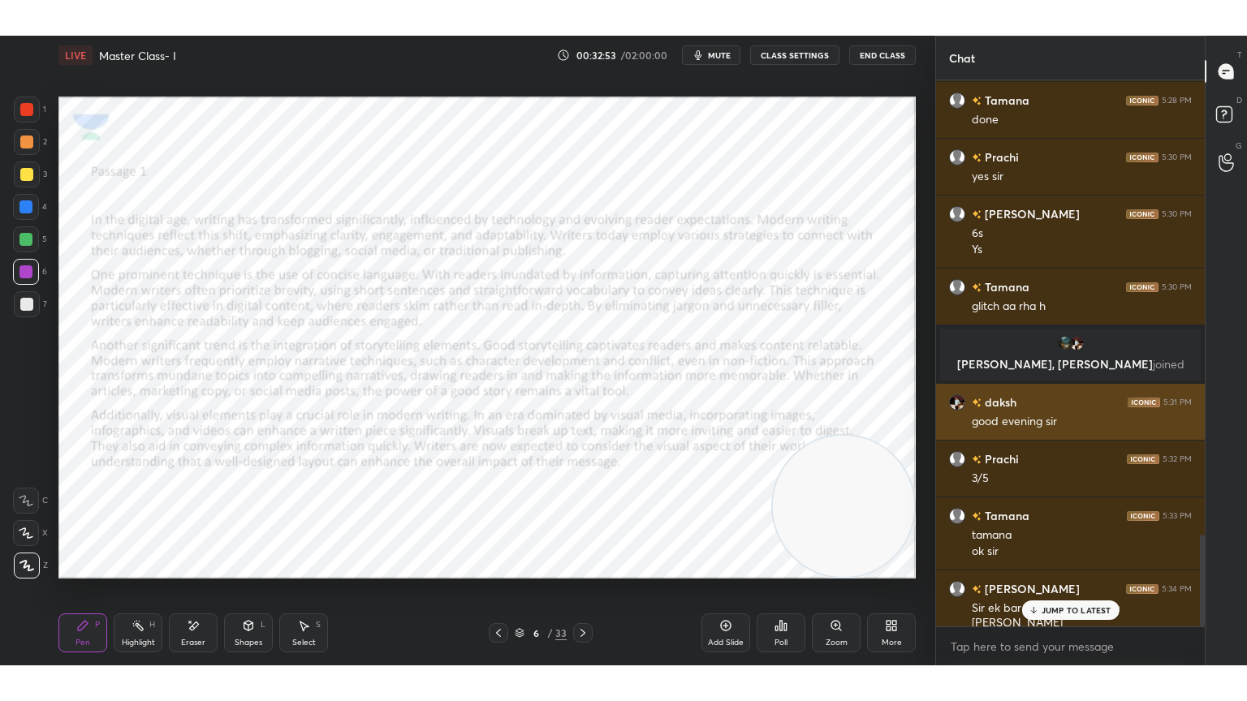
scroll to position [2706, 0]
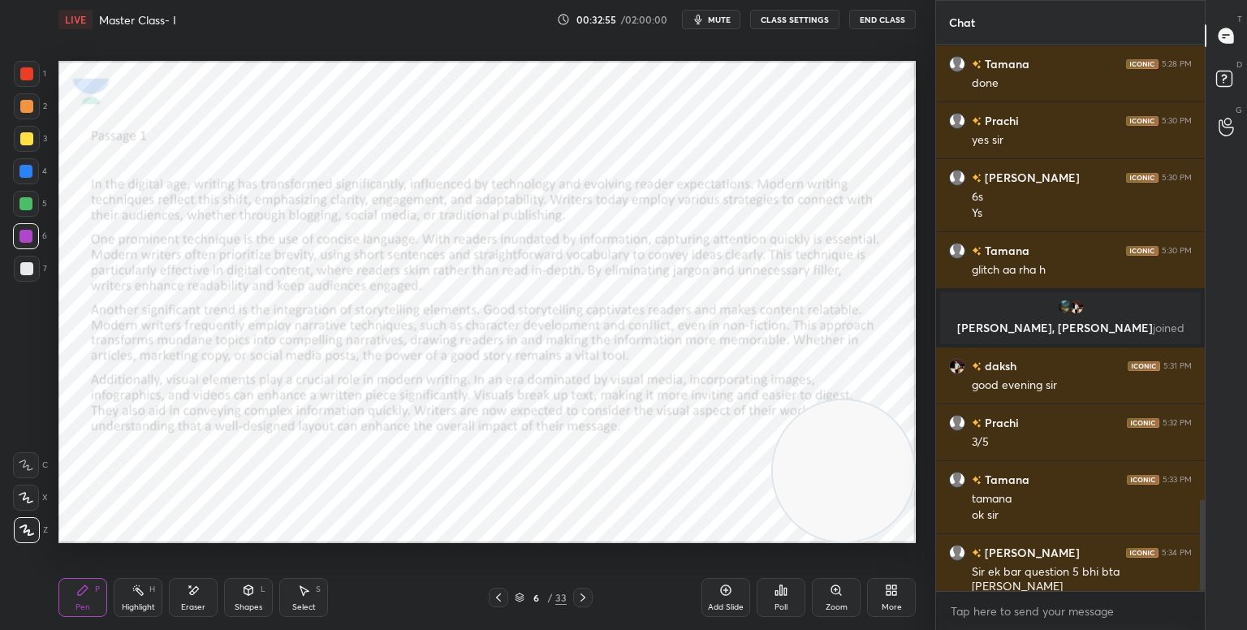
click at [908, 591] on div "More" at bounding box center [891, 597] width 49 height 39
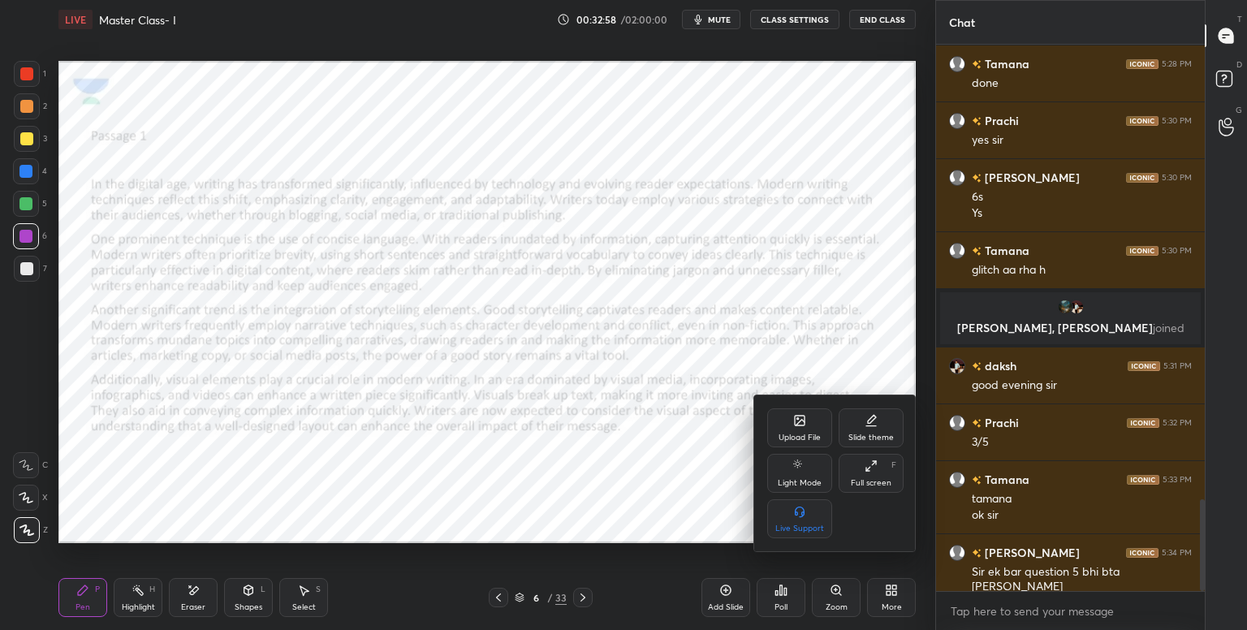
click at [847, 477] on div "Full screen F" at bounding box center [871, 473] width 65 height 39
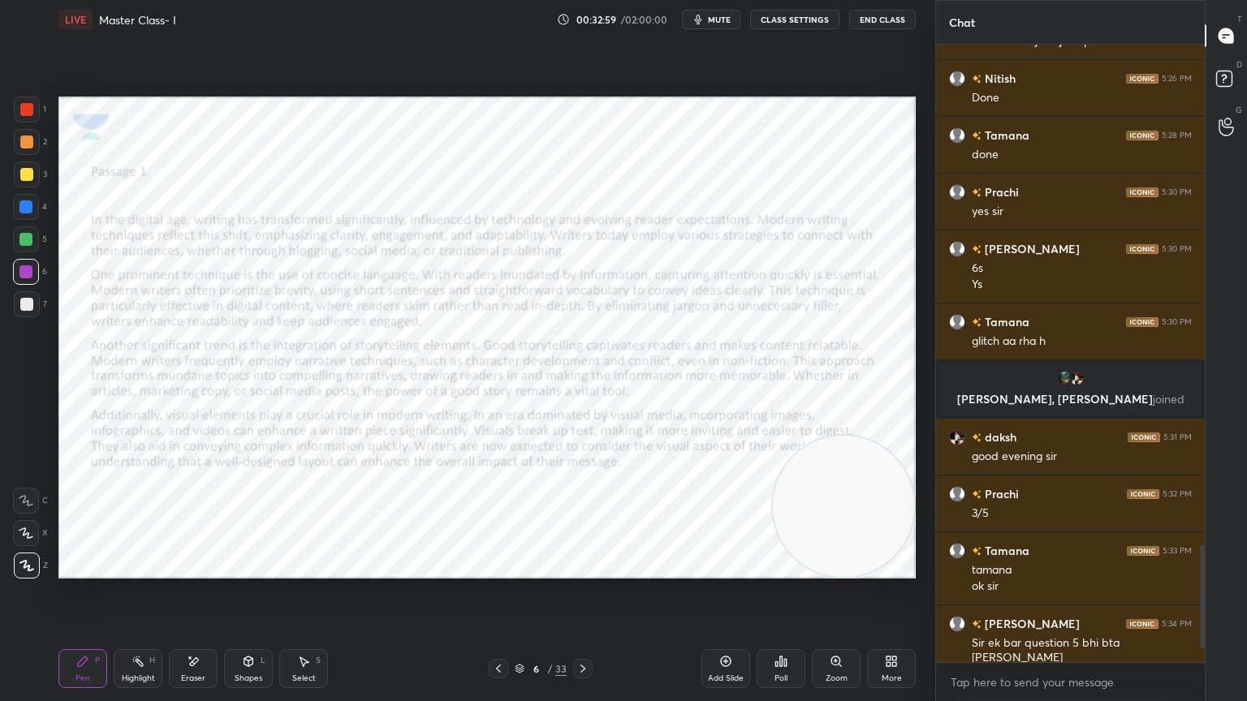
scroll to position [2634, 0]
click at [33, 95] on div "1 2 3 4 5 6 7 C X Z E E Erase all H H LIVE Master Class- I 00:33:35 / 02:00:00 …" at bounding box center [461, 350] width 922 height 701
click at [24, 108] on div at bounding box center [26, 109] width 13 height 13
click at [811, 169] on video at bounding box center [843, 168] width 141 height 141
click at [915, 572] on div "Setting up your live class Poll for secs No correct answer Start poll" at bounding box center [486, 338] width 857 height 482
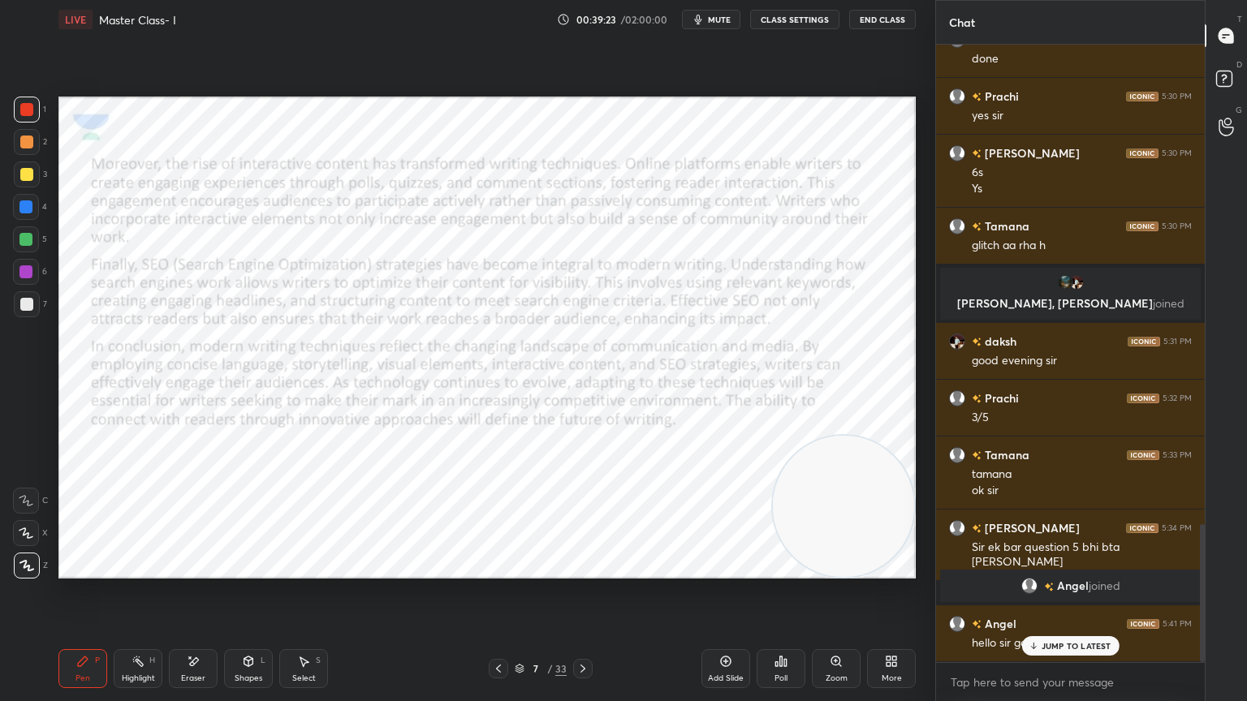
scroll to position [2153, 0]
click at [468, 628] on div "Setting up your live class Poll for secs No correct answer Start poll" at bounding box center [487, 338] width 870 height 598
click at [937, 314] on div "[PERSON_NAME], [PERSON_NAME] joined" at bounding box center [1070, 294] width 269 height 58
click at [185, 629] on div "Eraser" at bounding box center [193, 668] width 49 height 39
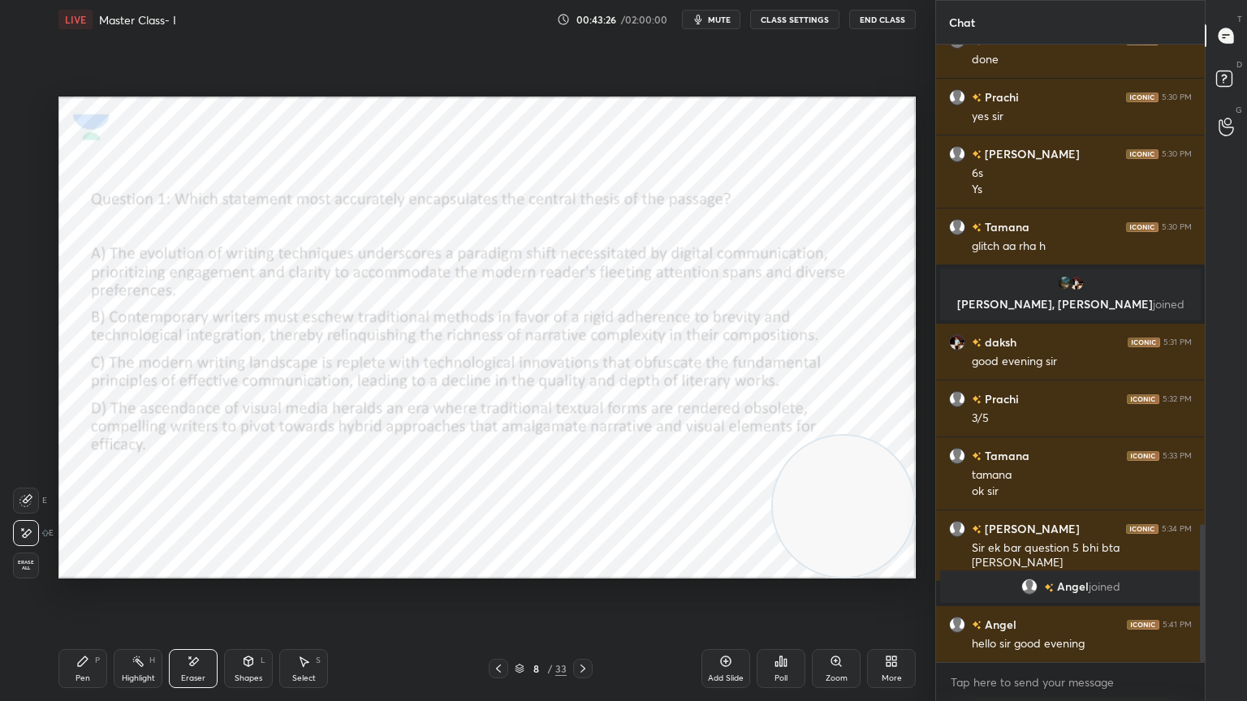
click at [84, 629] on div "Pen P" at bounding box center [82, 668] width 49 height 39
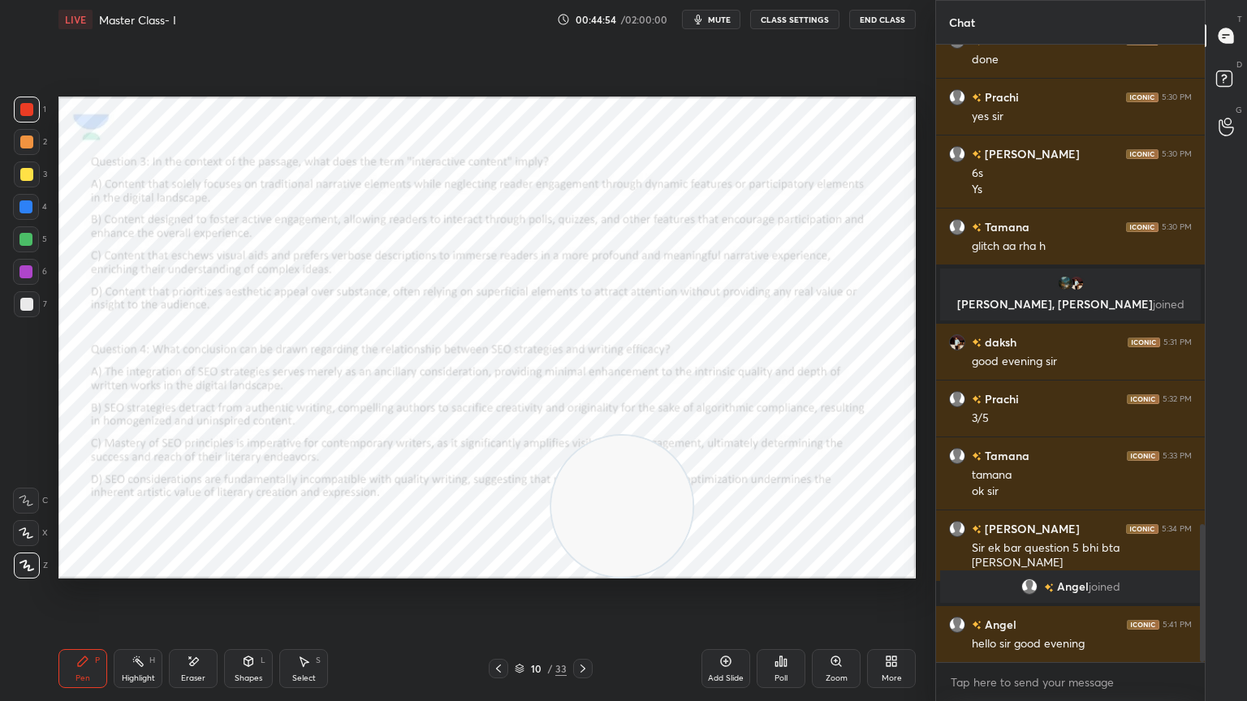
click at [192, 629] on icon at bounding box center [194, 662] width 9 height 8
click at [75, 629] on div "Pen P" at bounding box center [82, 668] width 49 height 39
click at [193, 629] on icon at bounding box center [194, 662] width 9 height 8
click at [97, 629] on div "Pen P" at bounding box center [82, 668] width 49 height 39
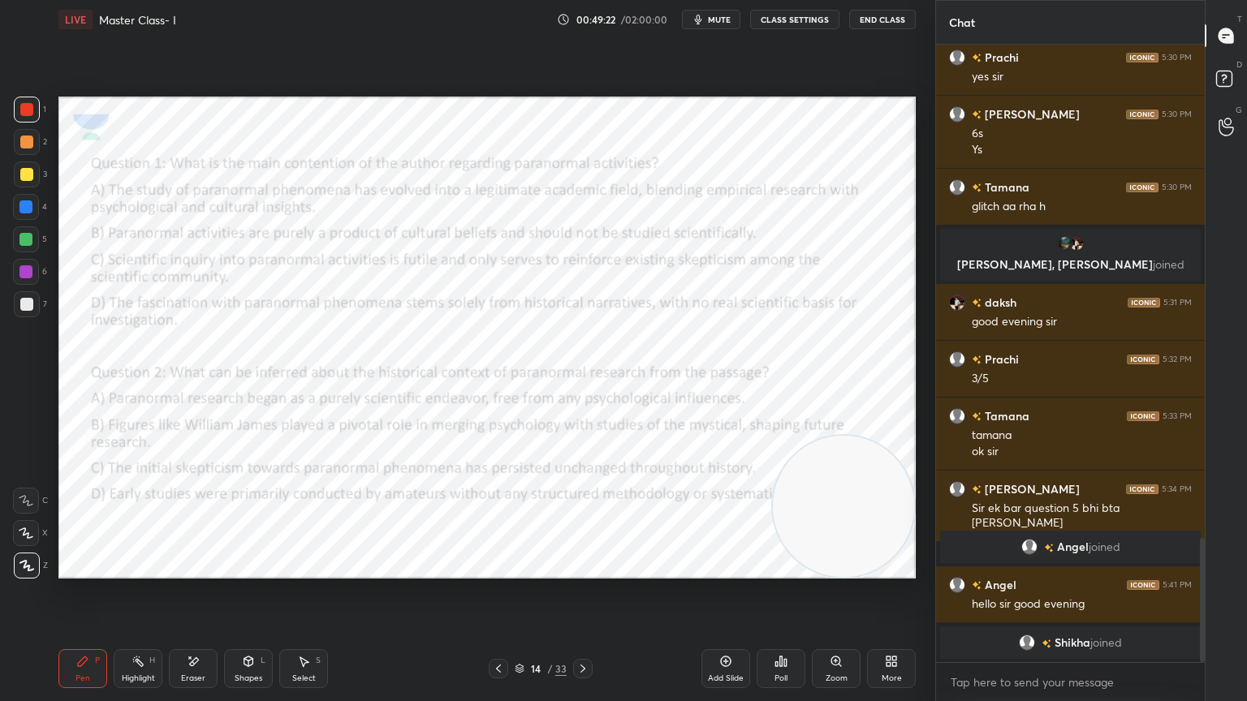
scroll to position [2506, 0]
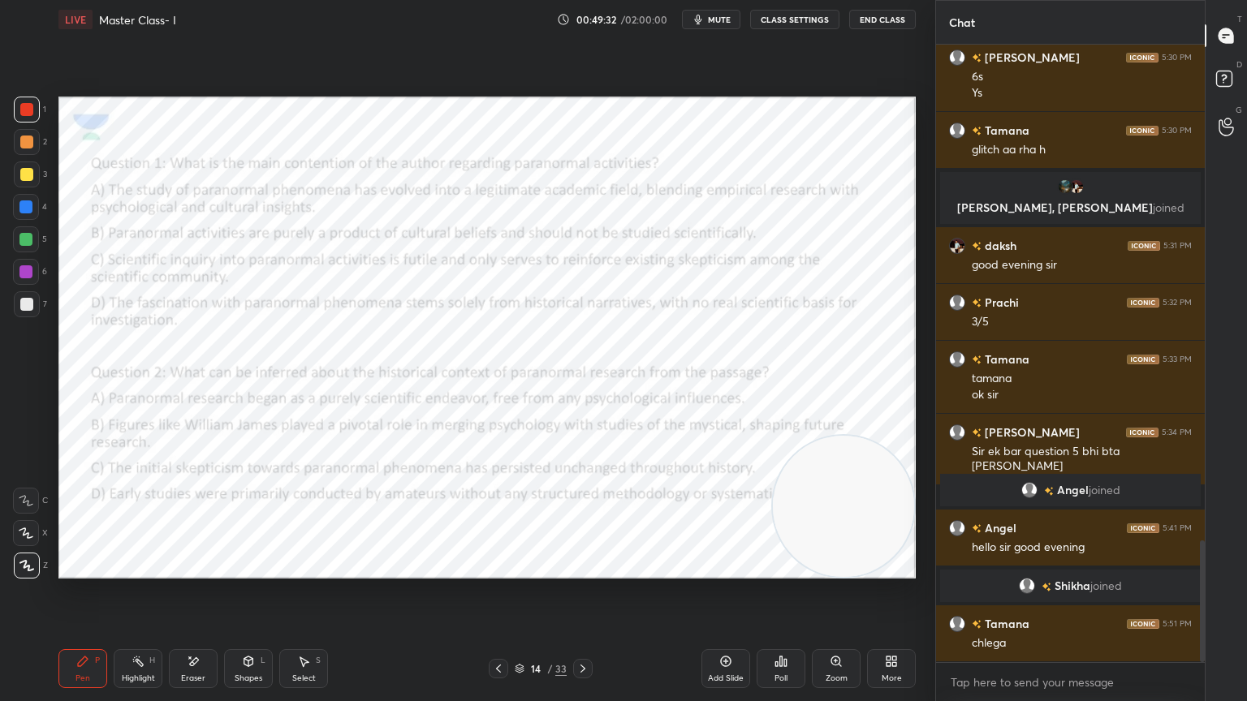
click at [592, 629] on div "14 / 33" at bounding box center [540, 668] width 321 height 19
click at [585, 629] on div at bounding box center [582, 668] width 19 height 19
click at [581, 629] on icon at bounding box center [582, 668] width 13 height 13
click at [503, 629] on icon at bounding box center [498, 668] width 13 height 13
click at [498, 629] on icon at bounding box center [498, 669] width 5 height 8
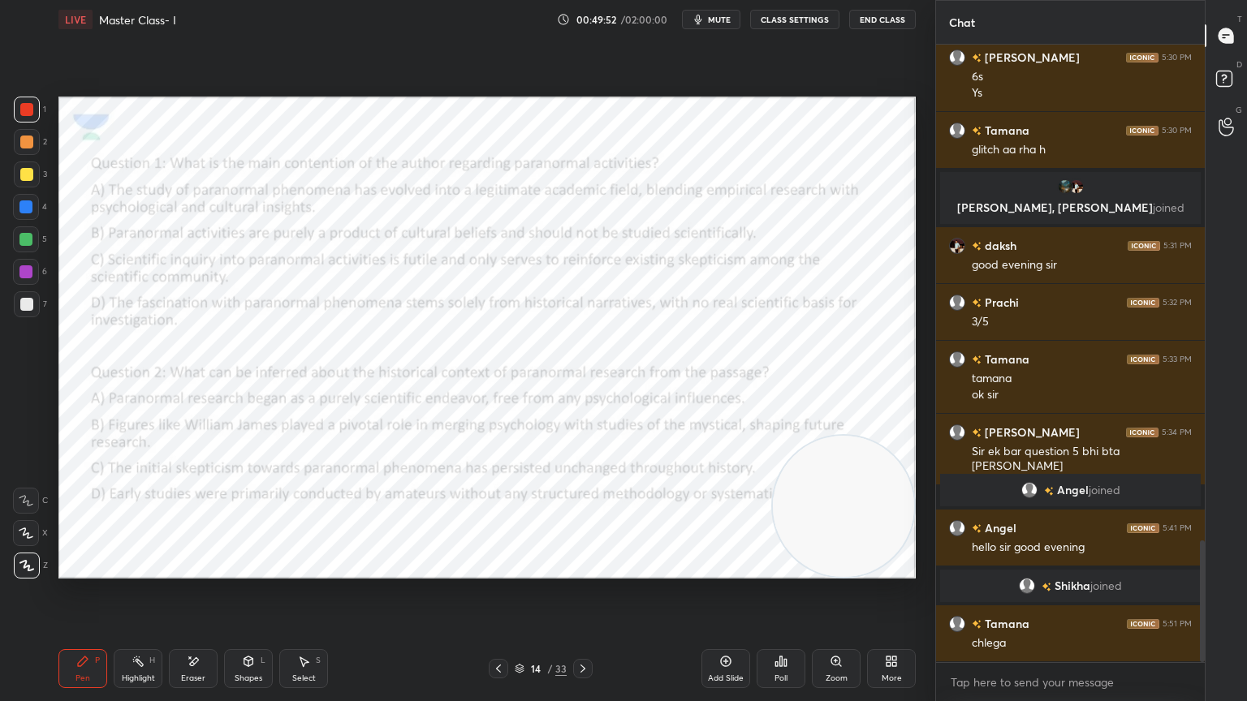
click at [500, 629] on div at bounding box center [498, 668] width 19 height 19
click at [499, 629] on icon at bounding box center [498, 668] width 13 height 13
click at [731, 24] on button "mute" at bounding box center [711, 19] width 58 height 19
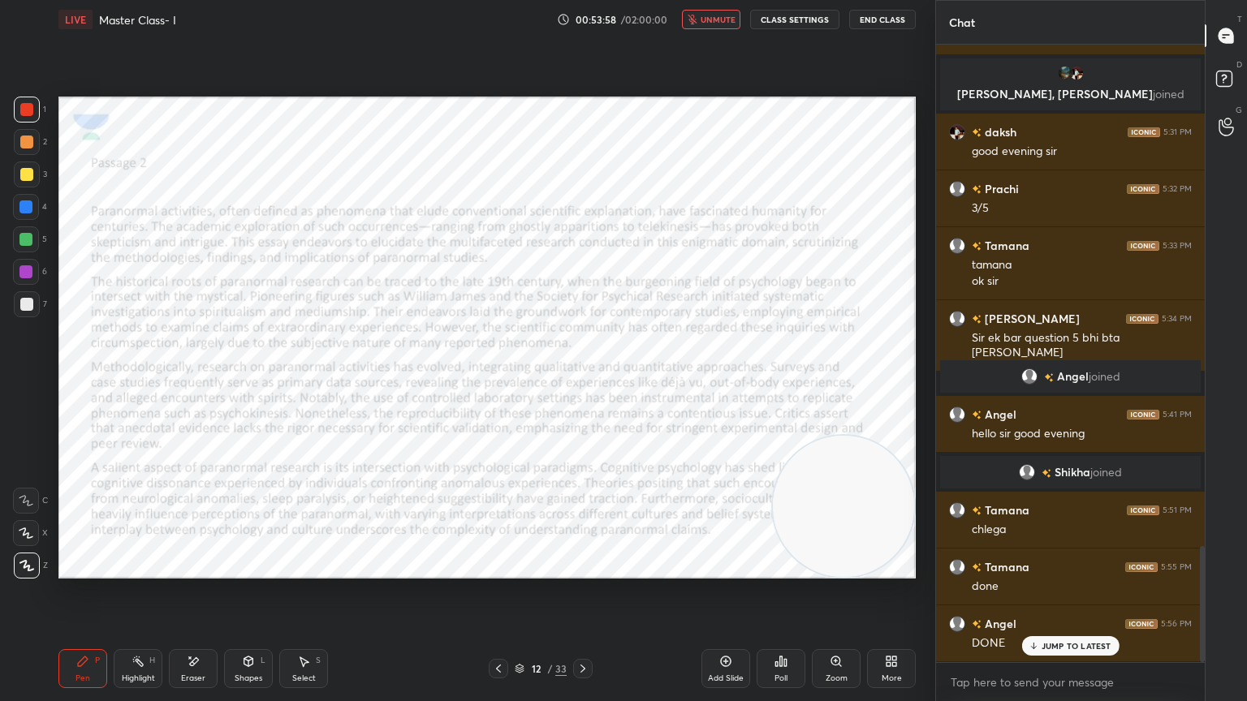
scroll to position [2676, 0]
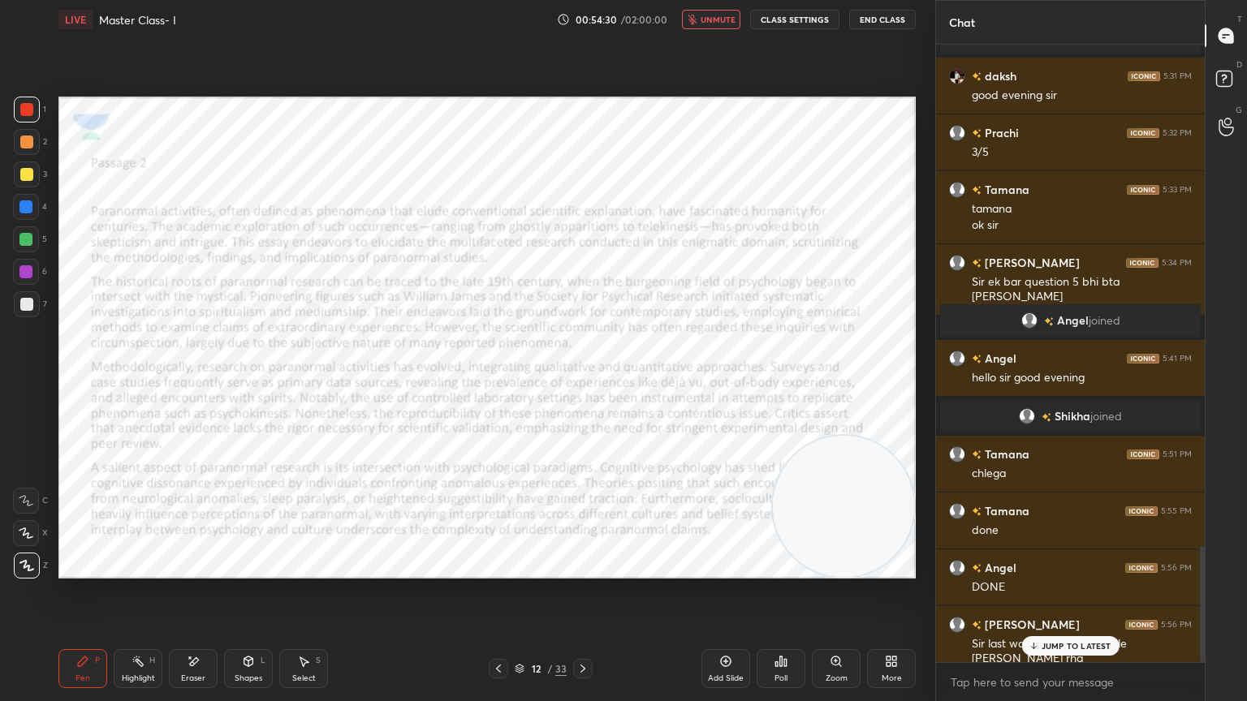
click at [1095, 629] on p "JUMP TO LATEST" at bounding box center [1077, 646] width 70 height 10
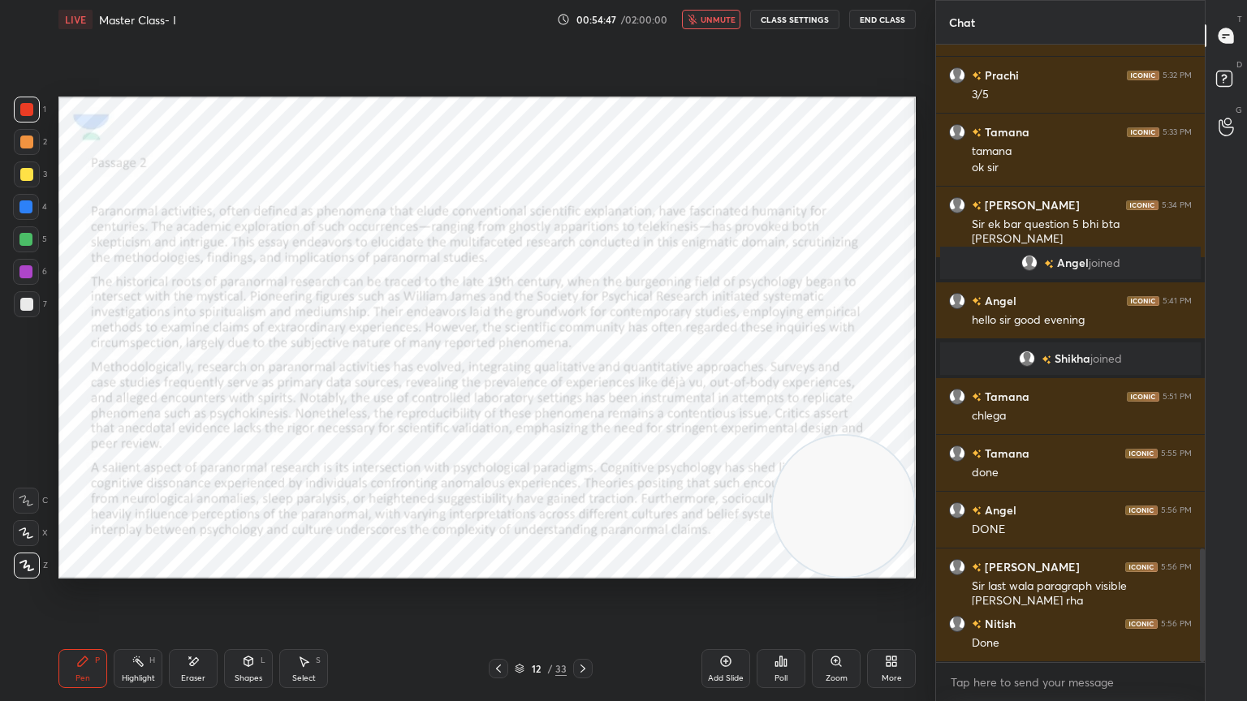
click at [701, 18] on button "unmute" at bounding box center [711, 19] width 58 height 19
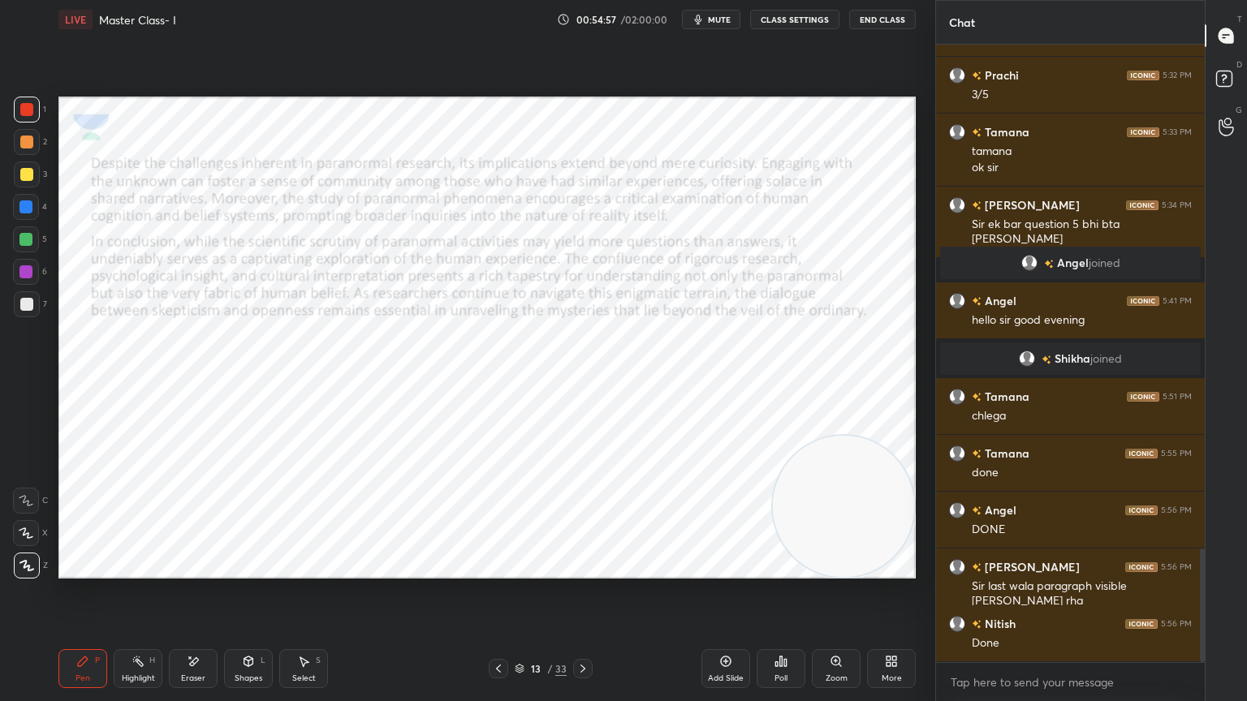
click at [701, 18] on icon "button" at bounding box center [698, 19] width 13 height 13
click at [727, 53] on div "Setting up your live class Poll for secs No correct answer Start poll" at bounding box center [487, 338] width 870 height 598
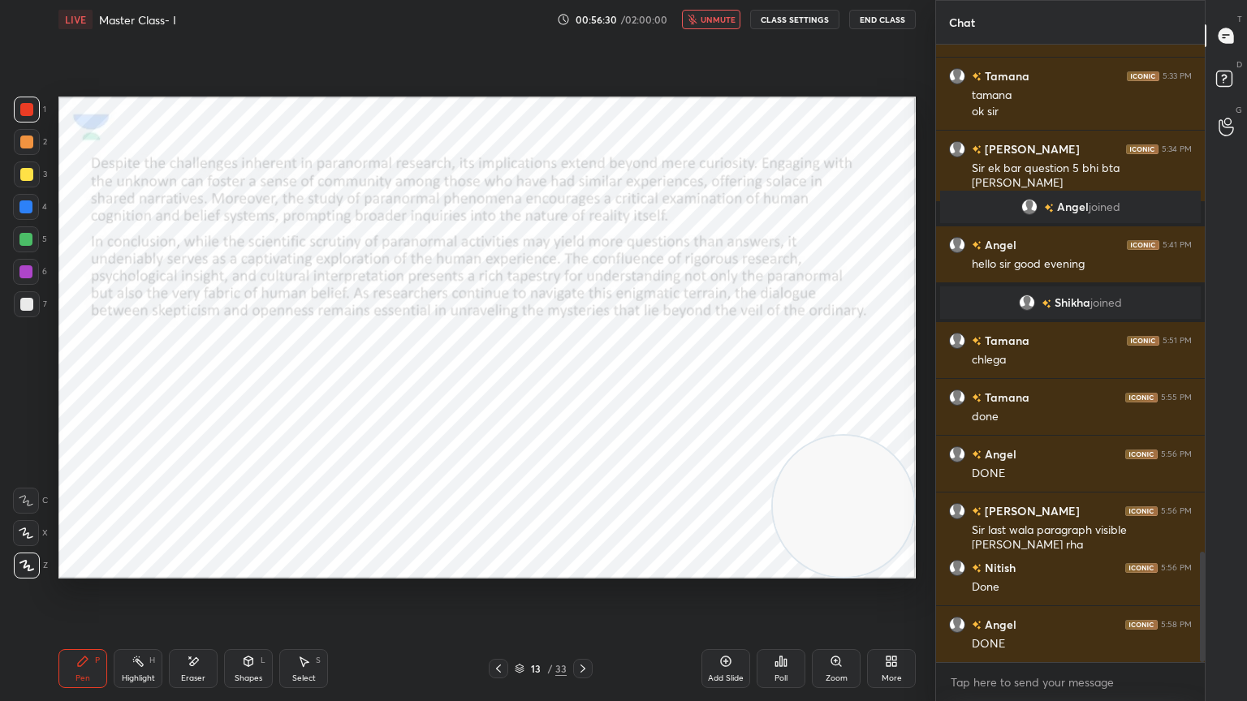
scroll to position [2847, 0]
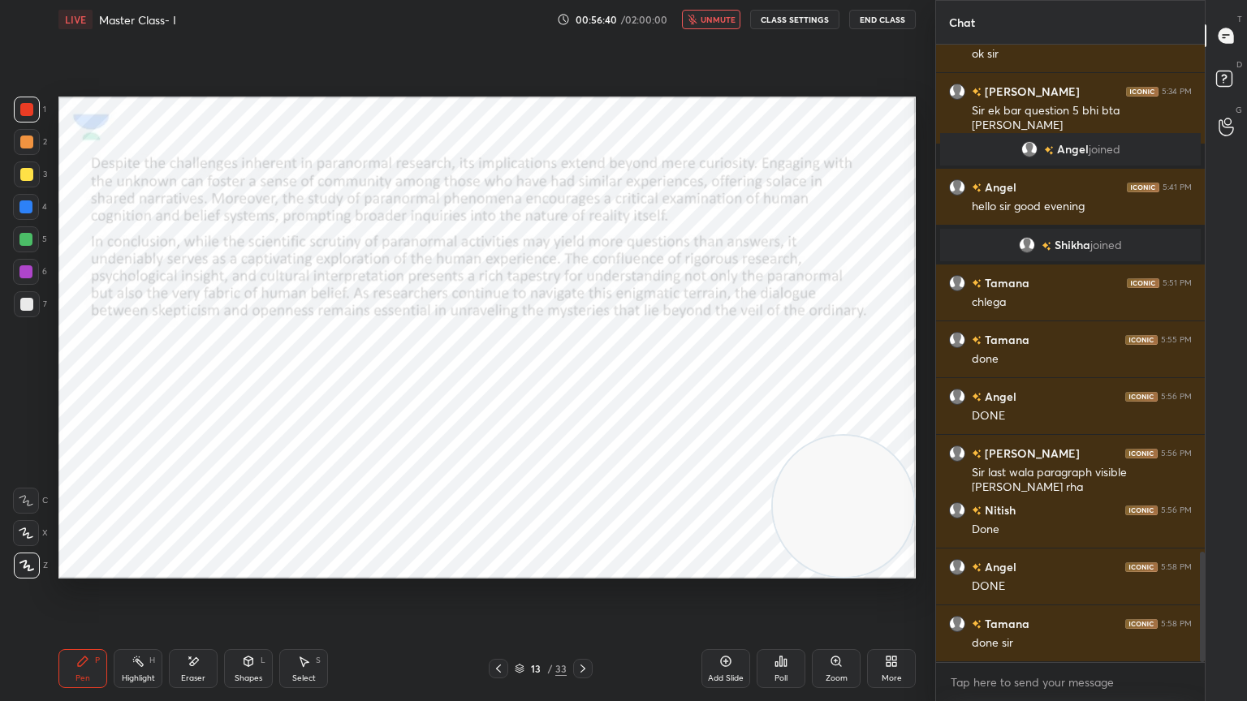
click at [722, 23] on span "unmute" at bounding box center [718, 19] width 35 height 11
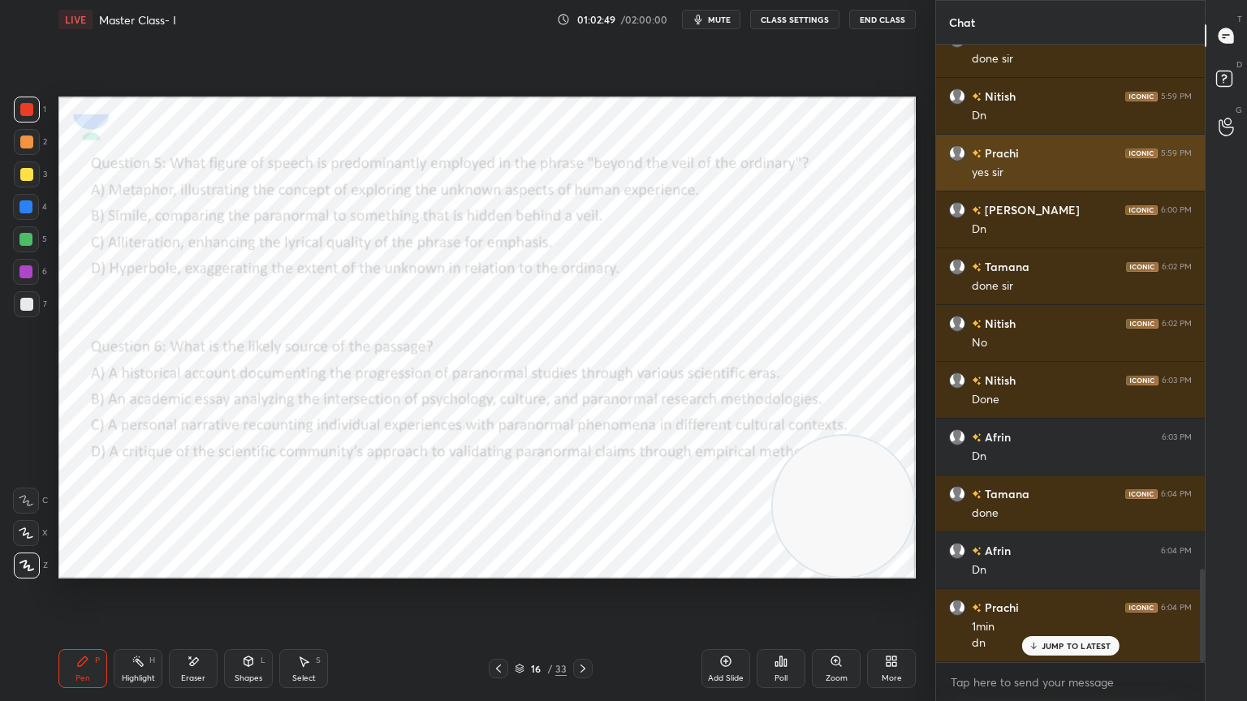
scroll to position [3488, 0]
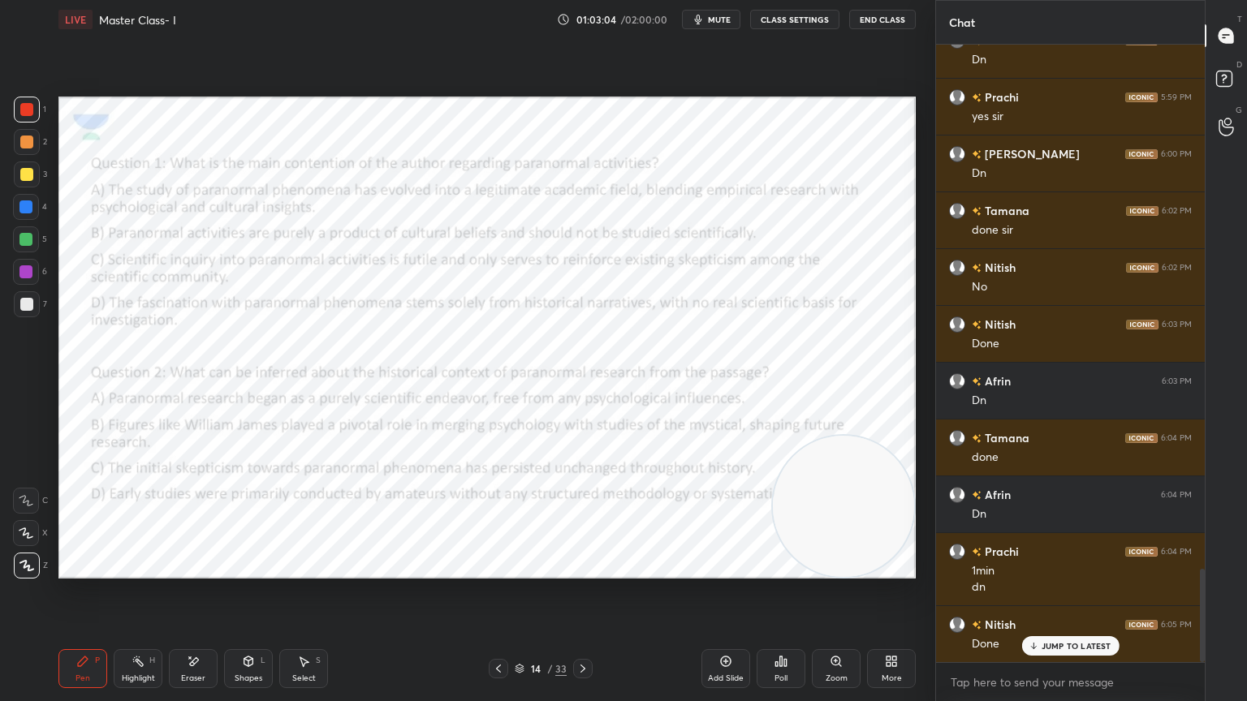
click at [792, 629] on div "Poll" at bounding box center [781, 668] width 49 height 39
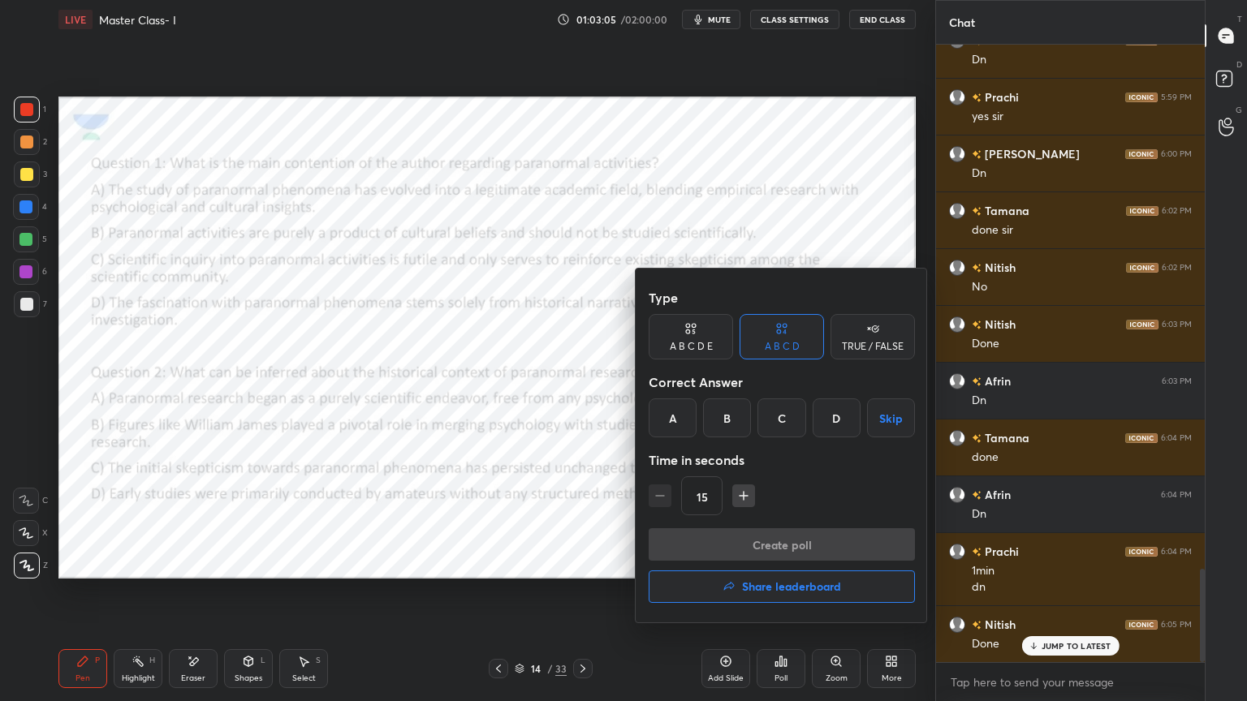
click at [673, 409] on div "A" at bounding box center [673, 418] width 48 height 39
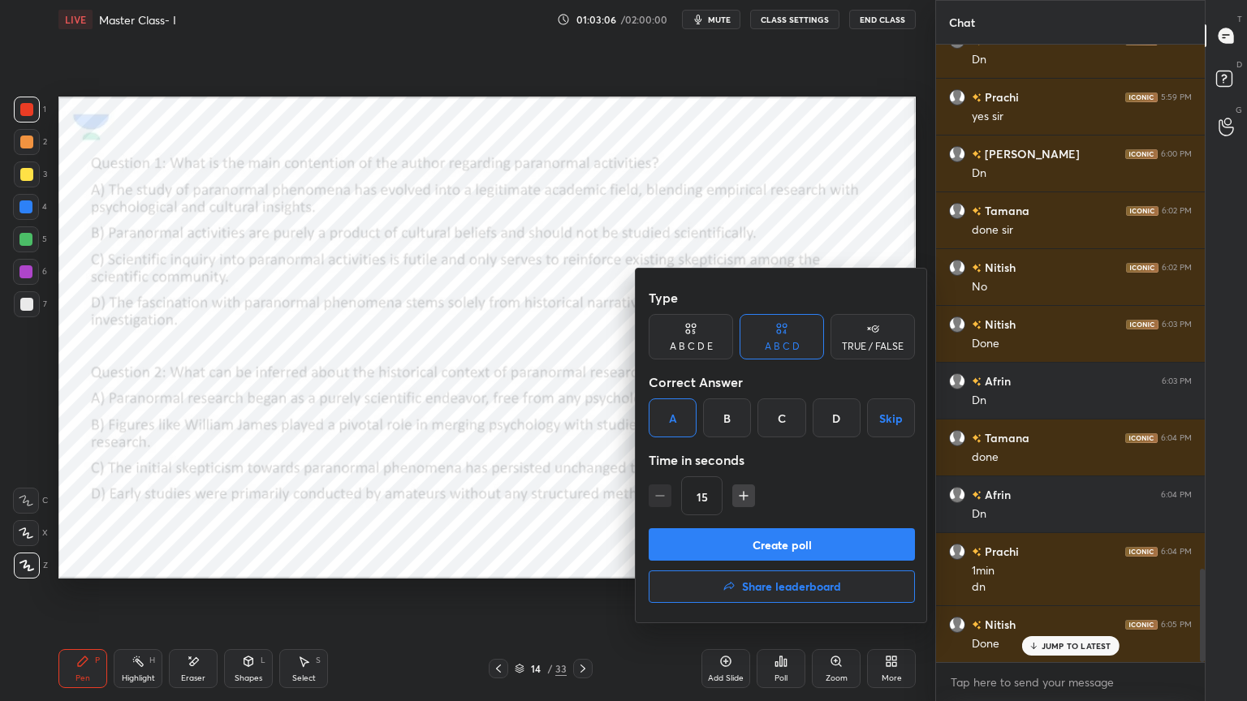
click at [797, 533] on button "Create poll" at bounding box center [782, 545] width 266 height 32
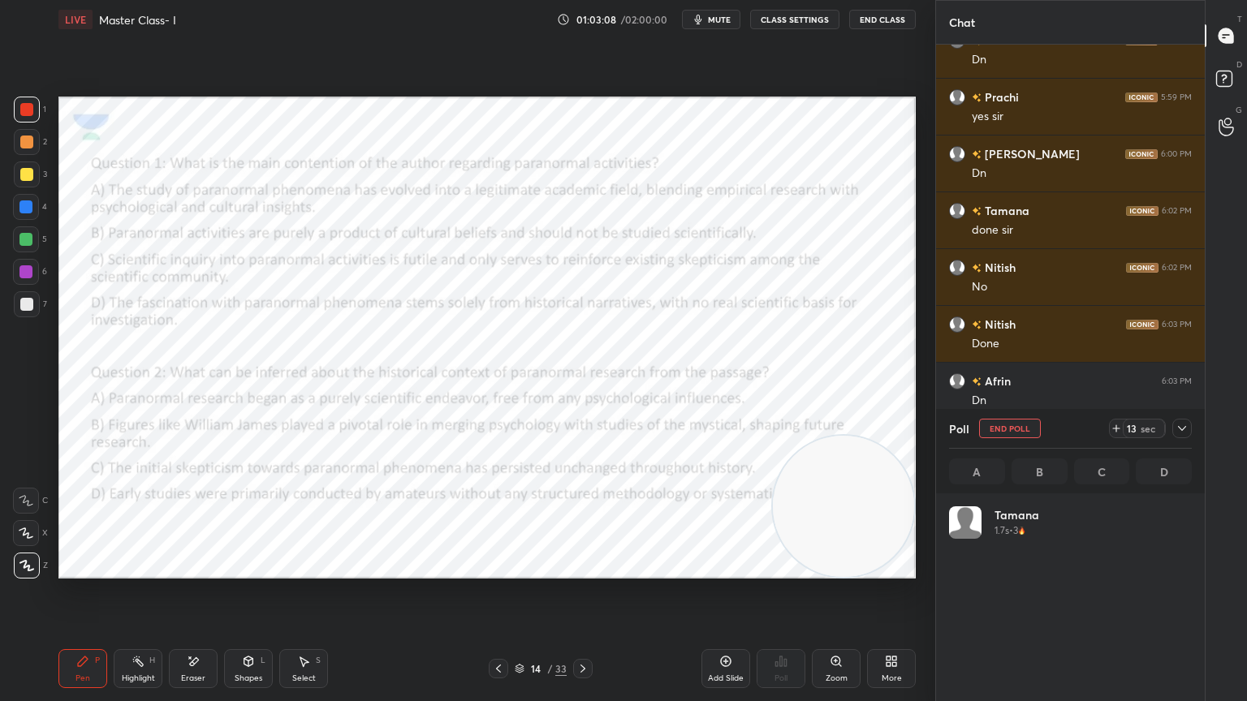
scroll to position [190, 238]
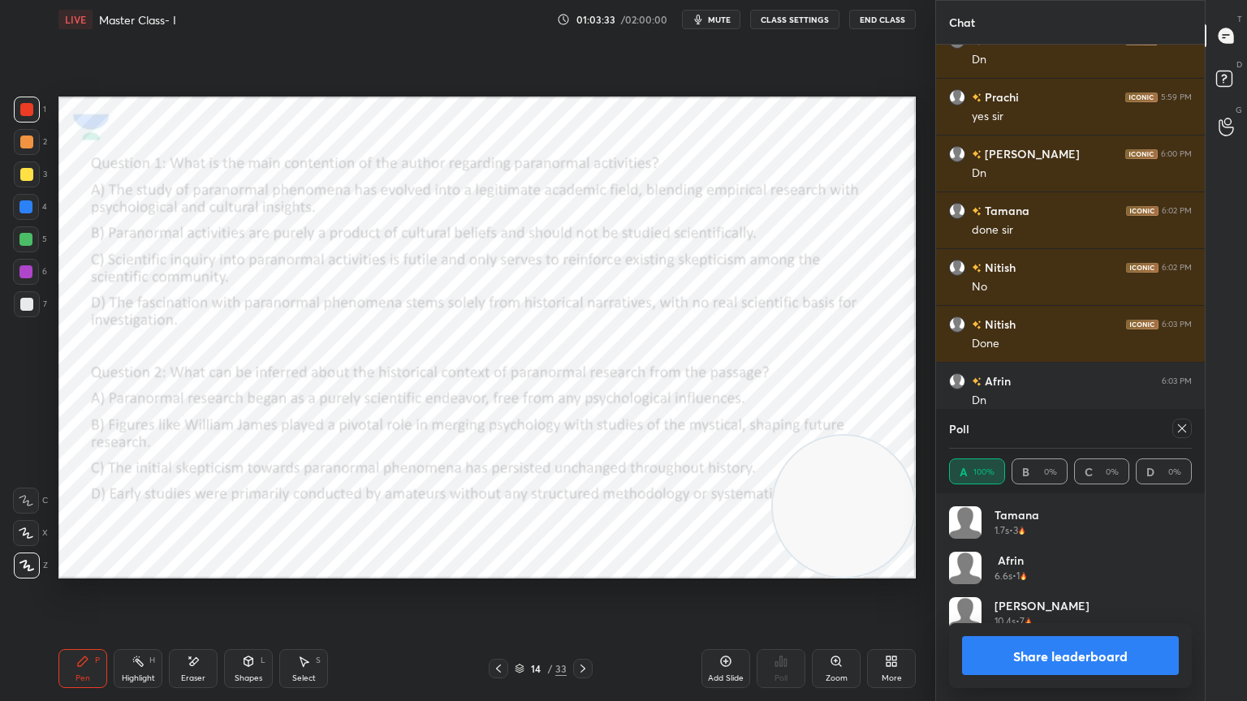
click at [1193, 416] on div "Poll A 100% B 0% C 0% D 0%" at bounding box center [1070, 451] width 269 height 84
click at [1180, 426] on icon at bounding box center [1182, 428] width 13 height 13
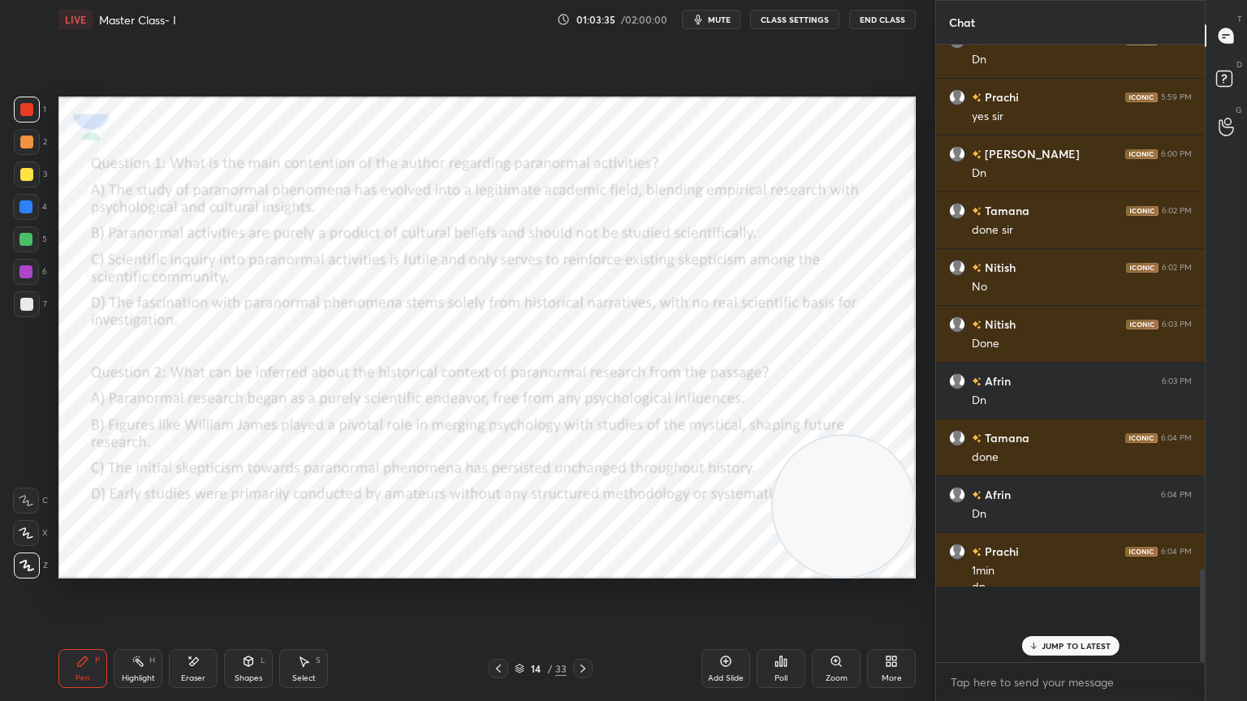
scroll to position [604, 264]
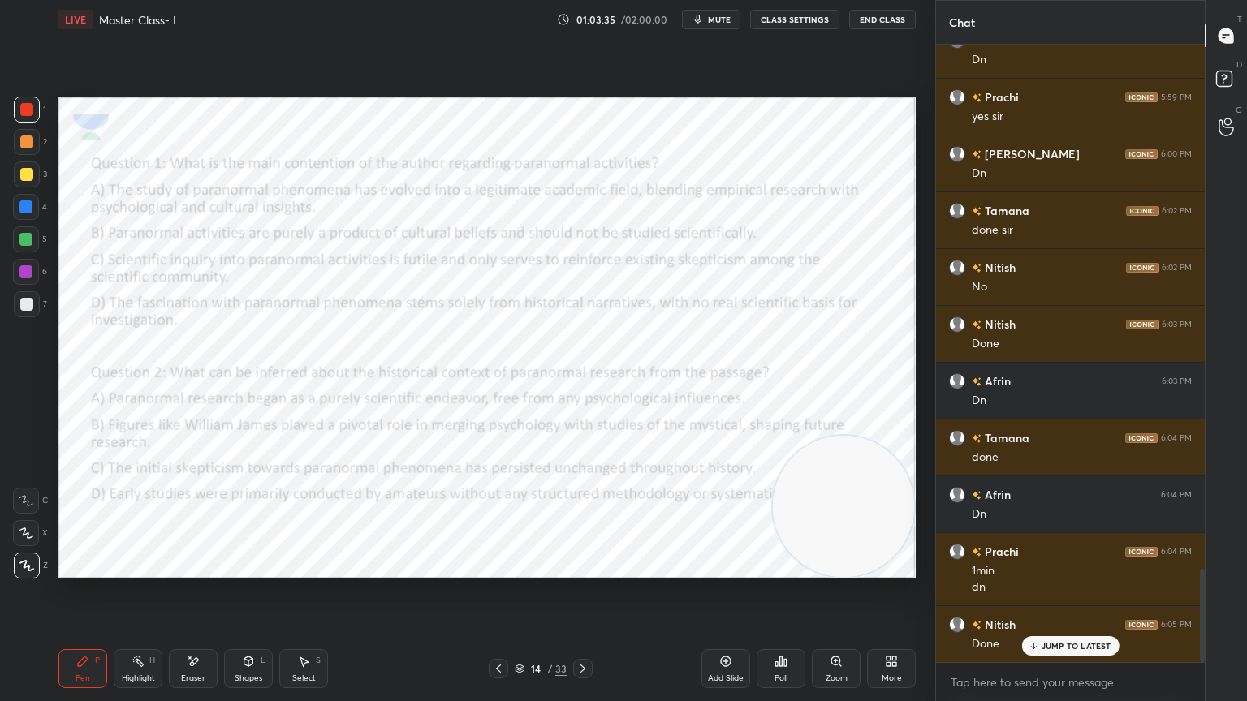
click at [784, 629] on icon at bounding box center [785, 662] width 2 height 7
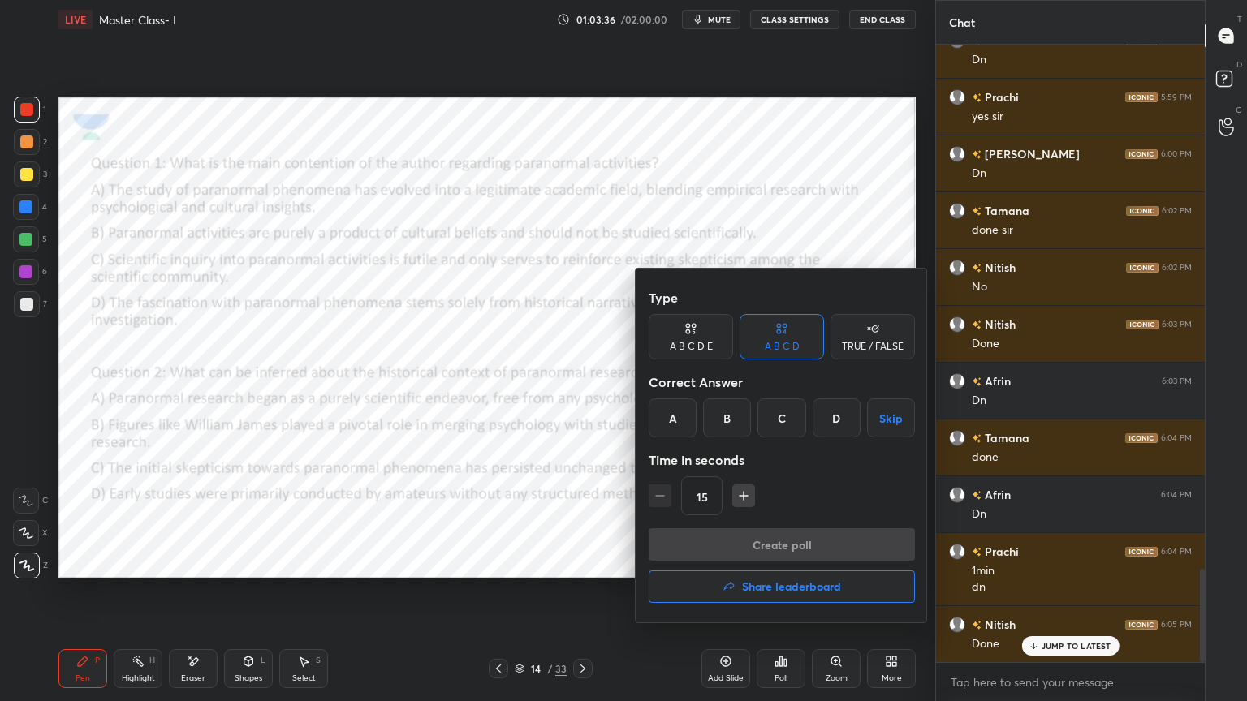
click at [734, 401] on div "B" at bounding box center [727, 418] width 48 height 39
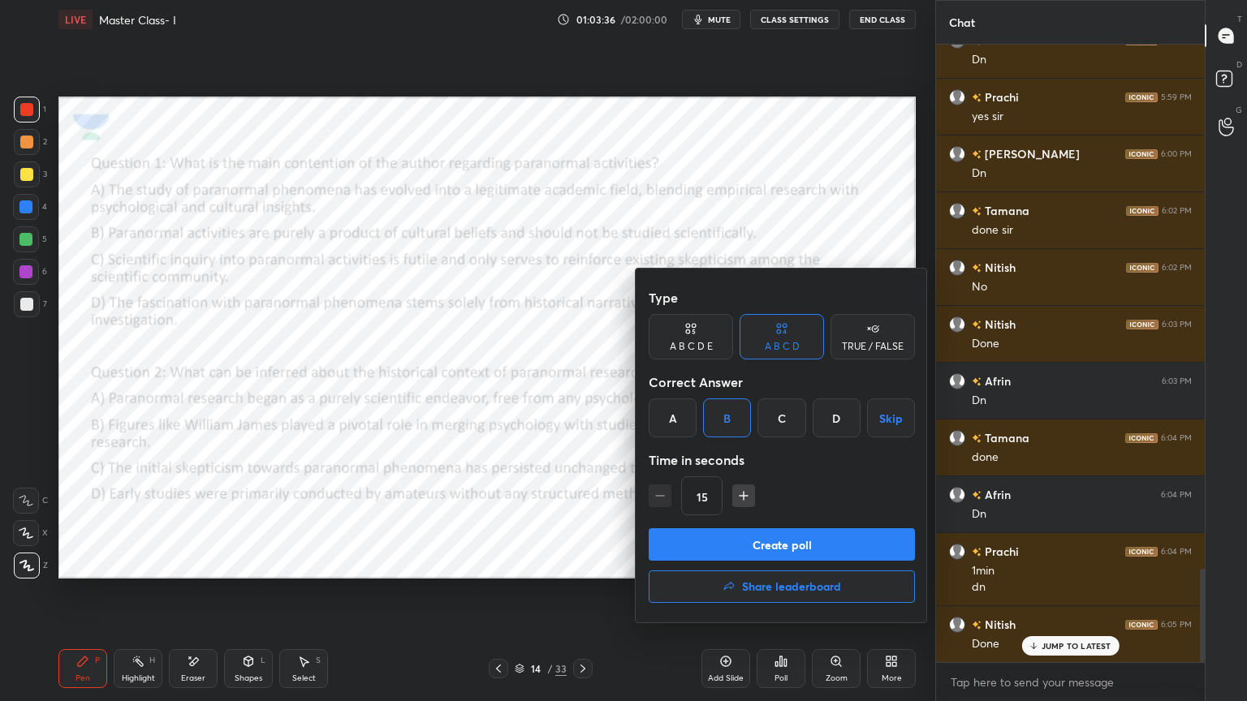
click at [770, 555] on button "Create poll" at bounding box center [782, 545] width 266 height 32
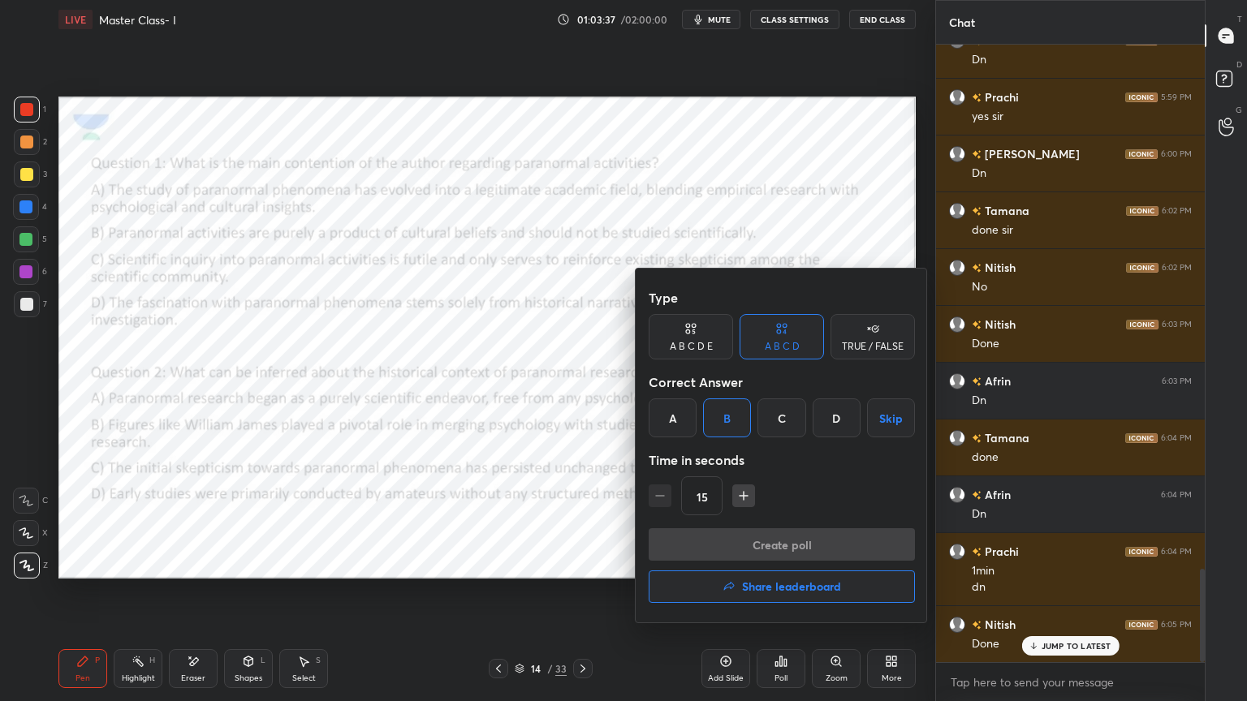
scroll to position [6, 5]
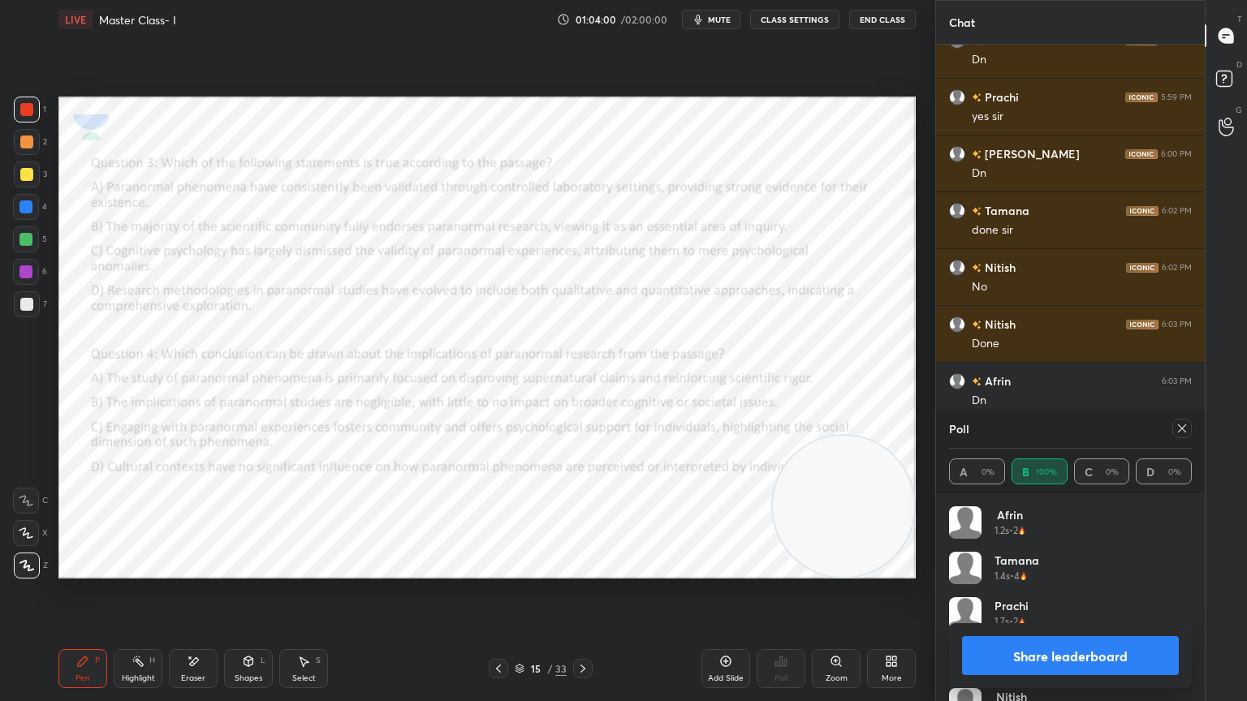
click at [1177, 422] on icon at bounding box center [1182, 428] width 13 height 13
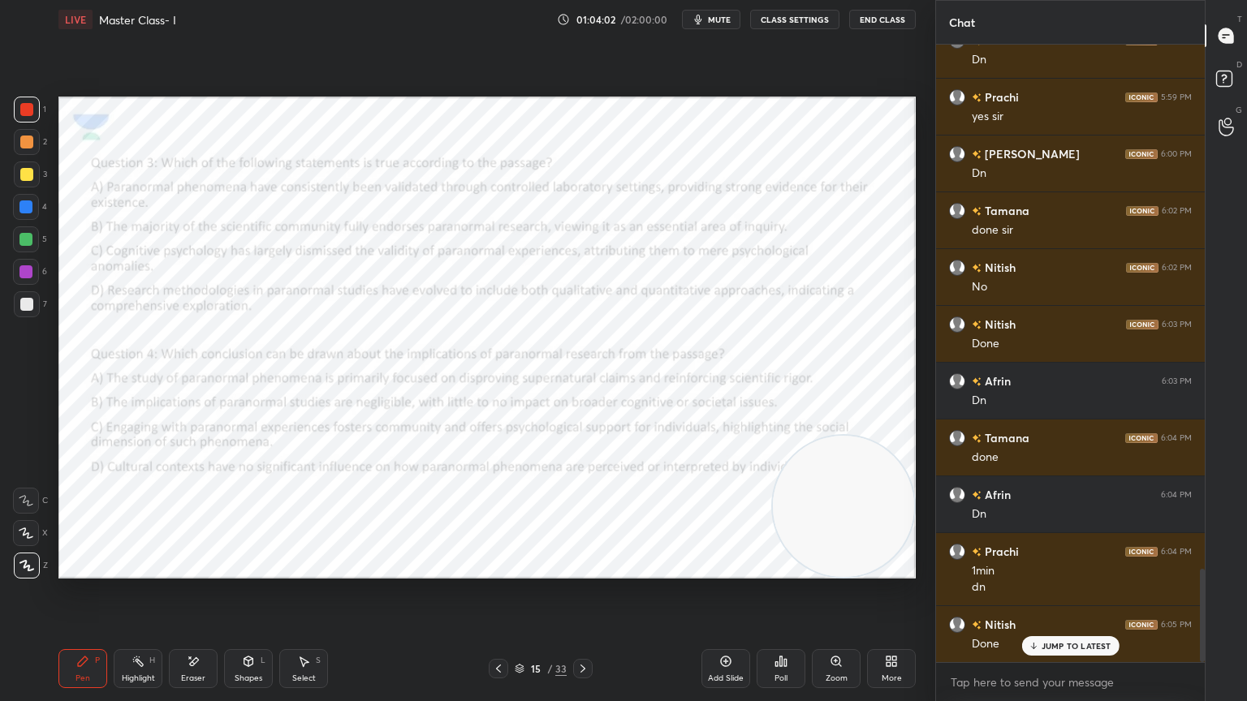
click at [796, 629] on div "Poll" at bounding box center [781, 668] width 49 height 39
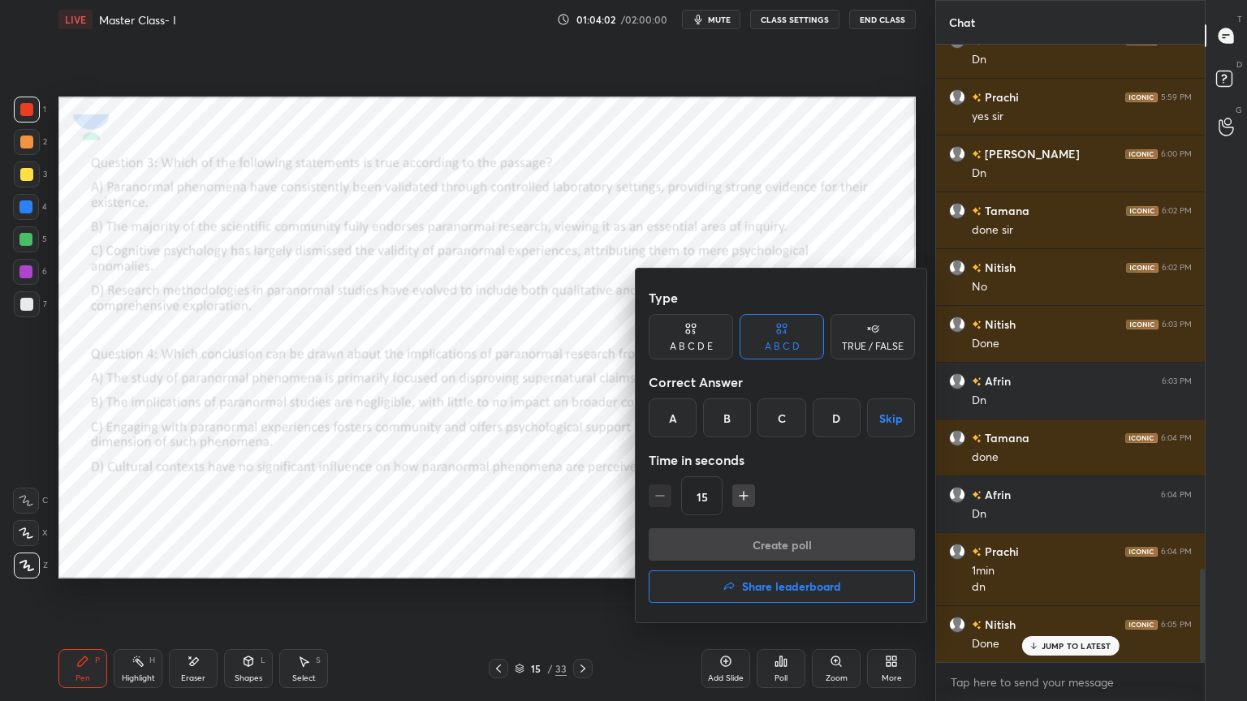
click at [838, 414] on div "D" at bounding box center [837, 418] width 48 height 39
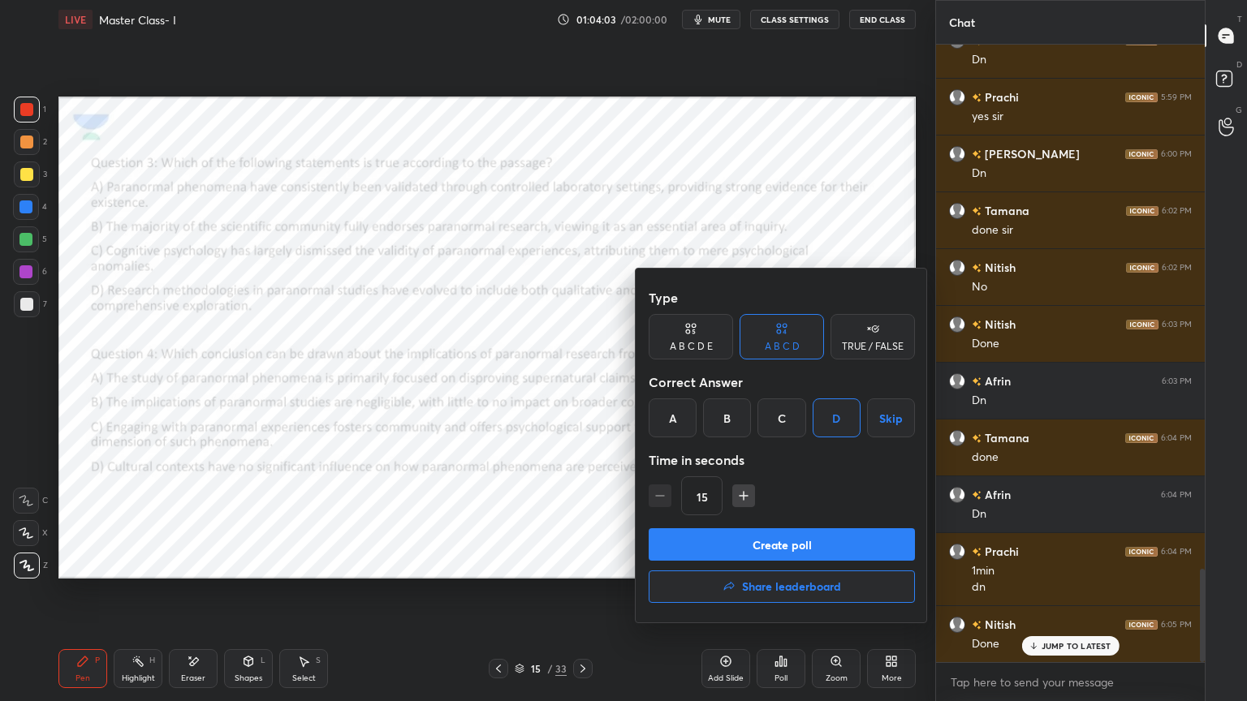
click at [809, 545] on button "Create poll" at bounding box center [782, 545] width 266 height 32
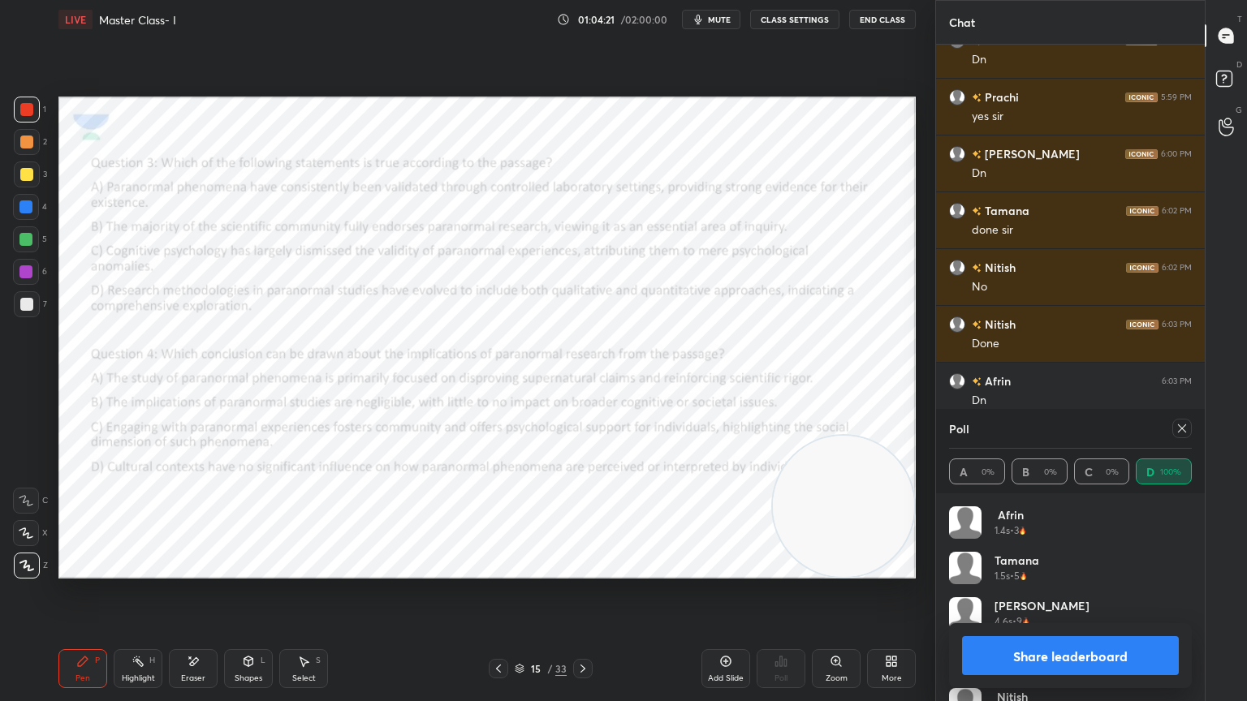
click at [1181, 424] on icon at bounding box center [1182, 428] width 13 height 13
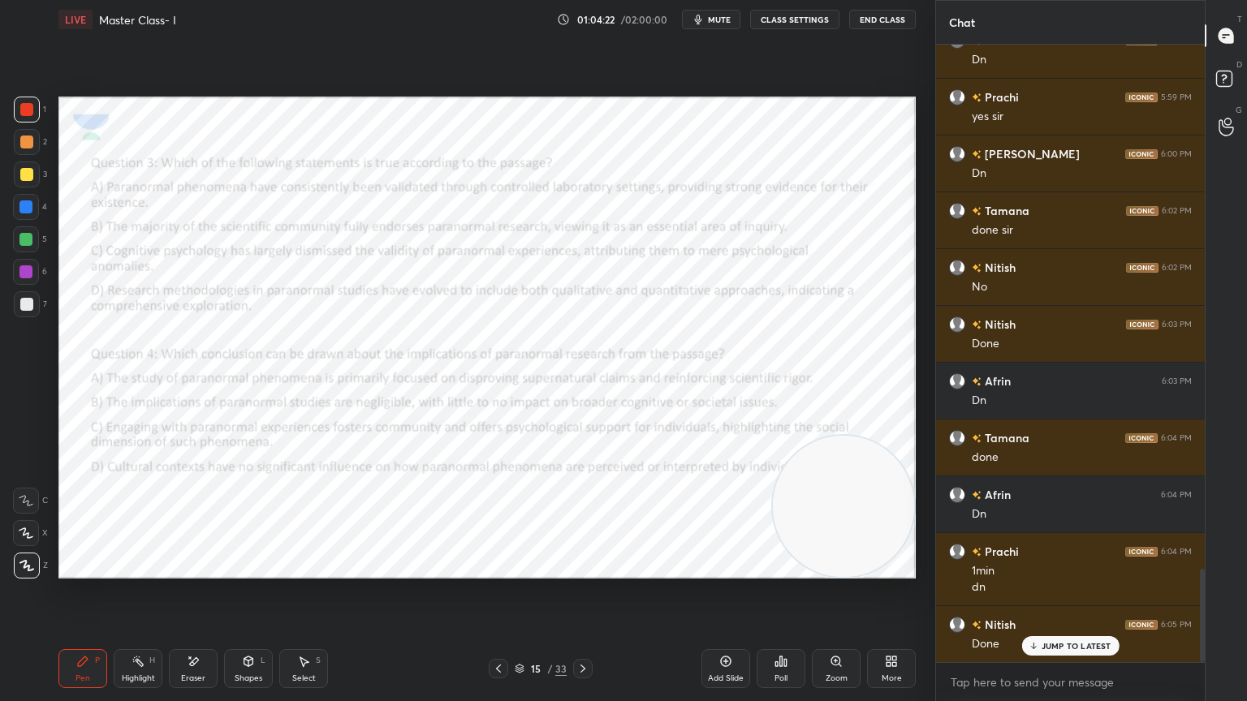
click at [790, 629] on div "Poll" at bounding box center [781, 668] width 49 height 39
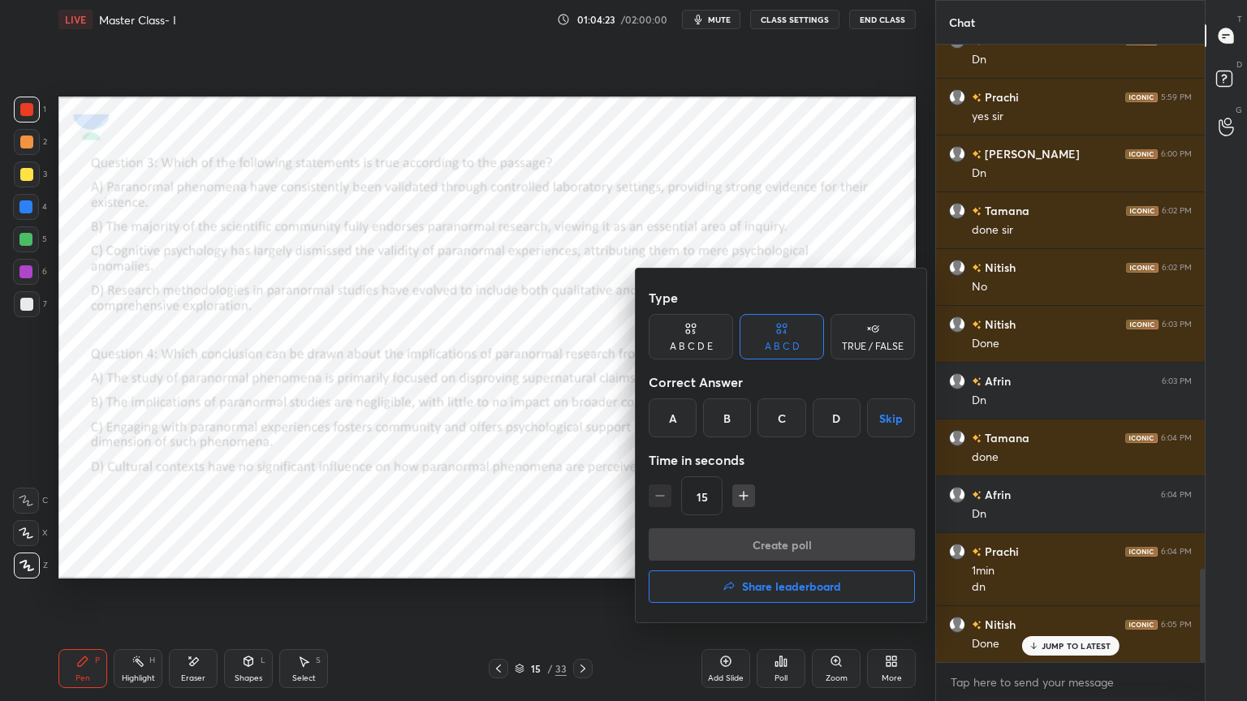
click at [787, 420] on div "C" at bounding box center [781, 418] width 48 height 39
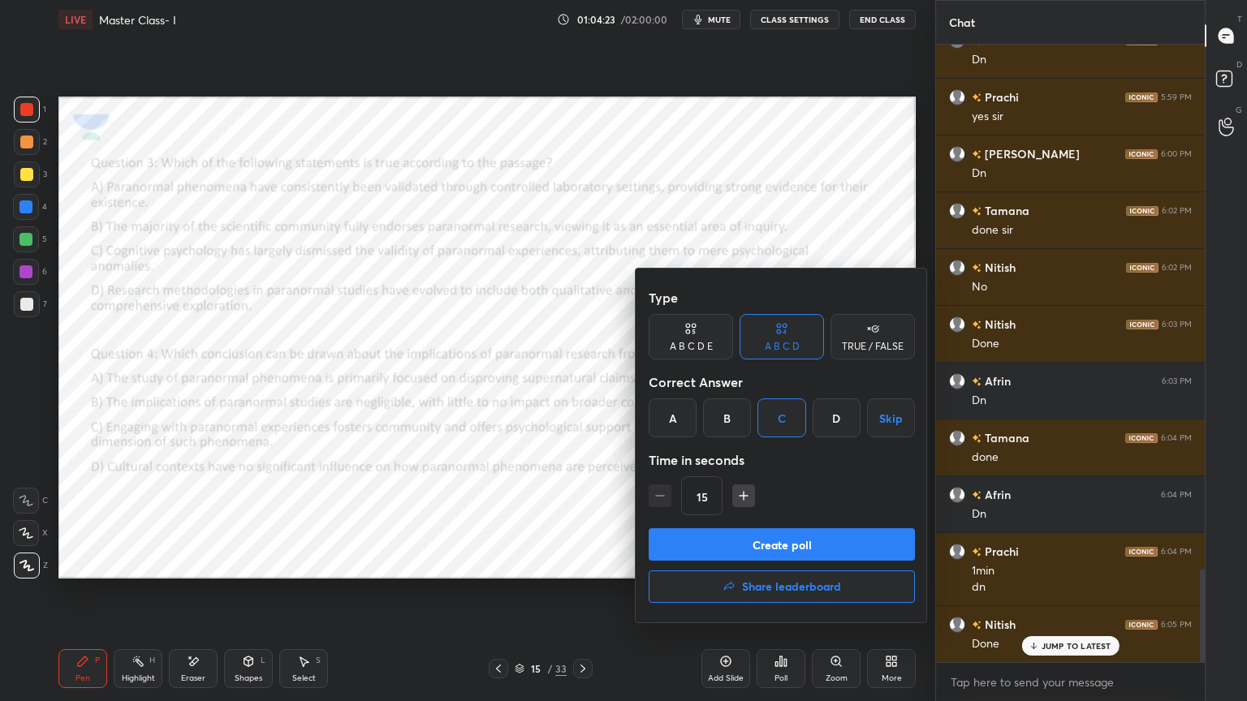
click at [792, 537] on button "Create poll" at bounding box center [782, 545] width 266 height 32
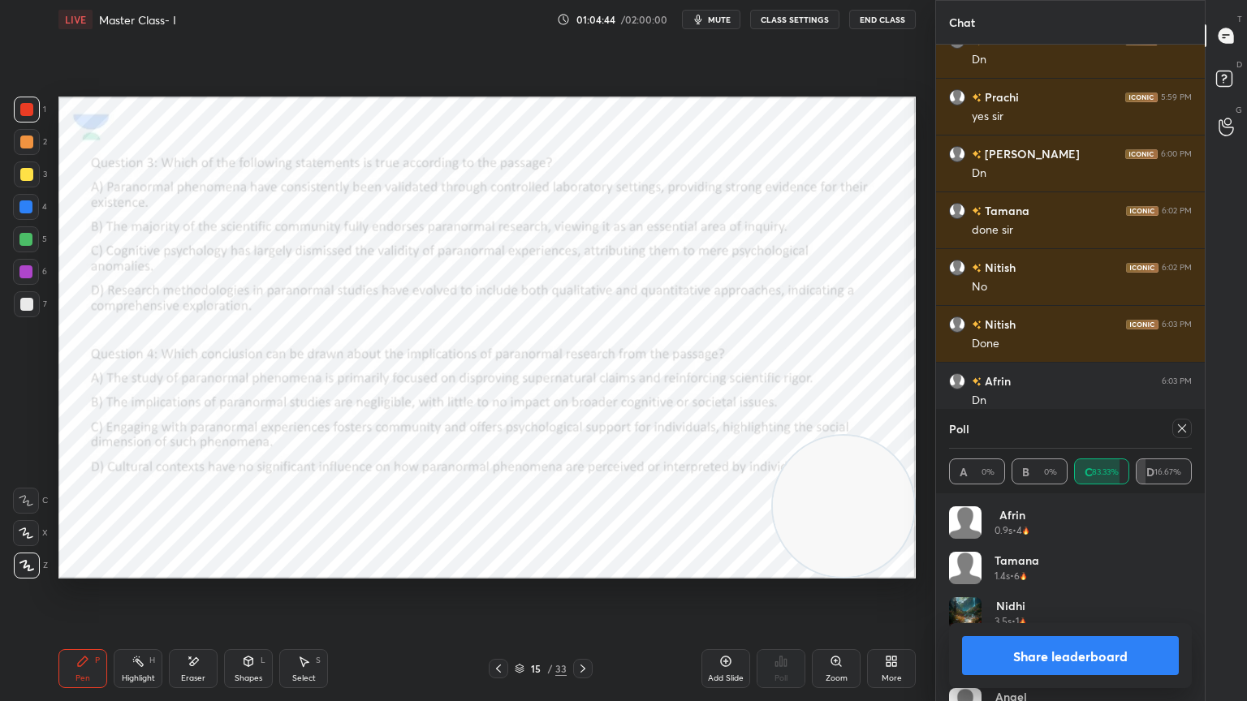
click at [584, 629] on icon at bounding box center [582, 668] width 13 height 13
click at [1184, 431] on icon at bounding box center [1182, 428] width 13 height 13
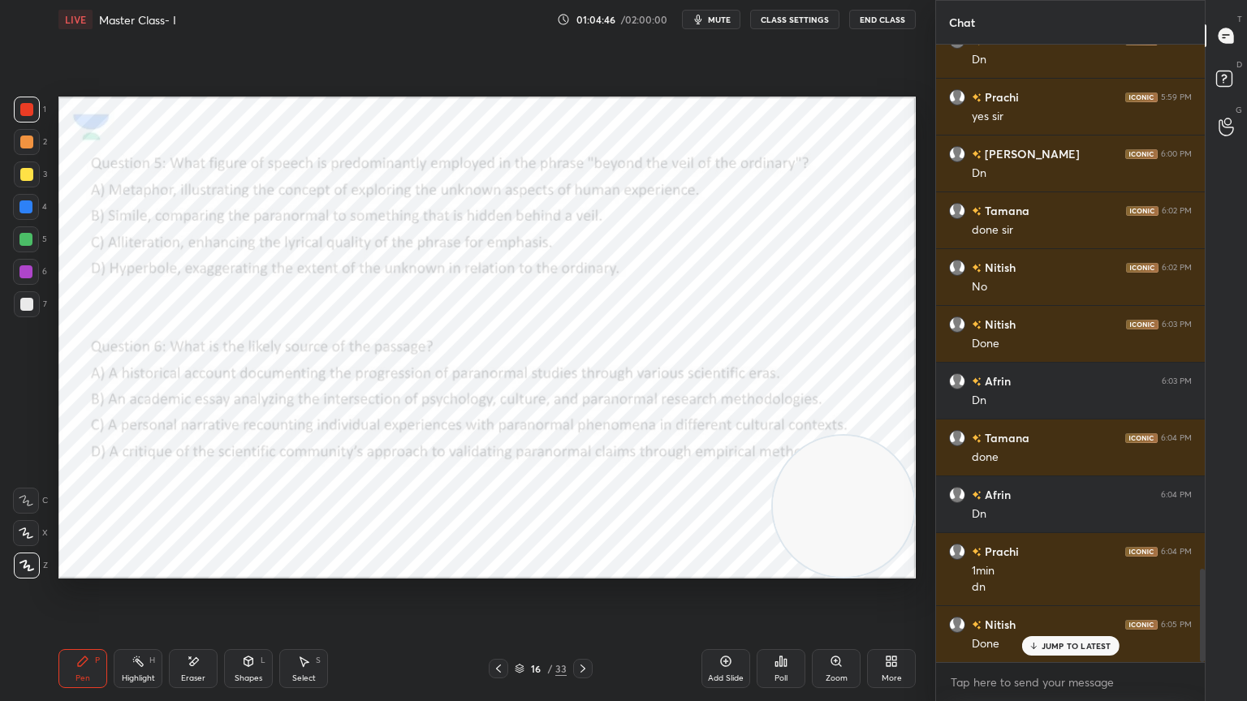
click at [787, 629] on div "Poll" at bounding box center [781, 668] width 49 height 91
click at [783, 629] on icon at bounding box center [780, 661] width 13 height 13
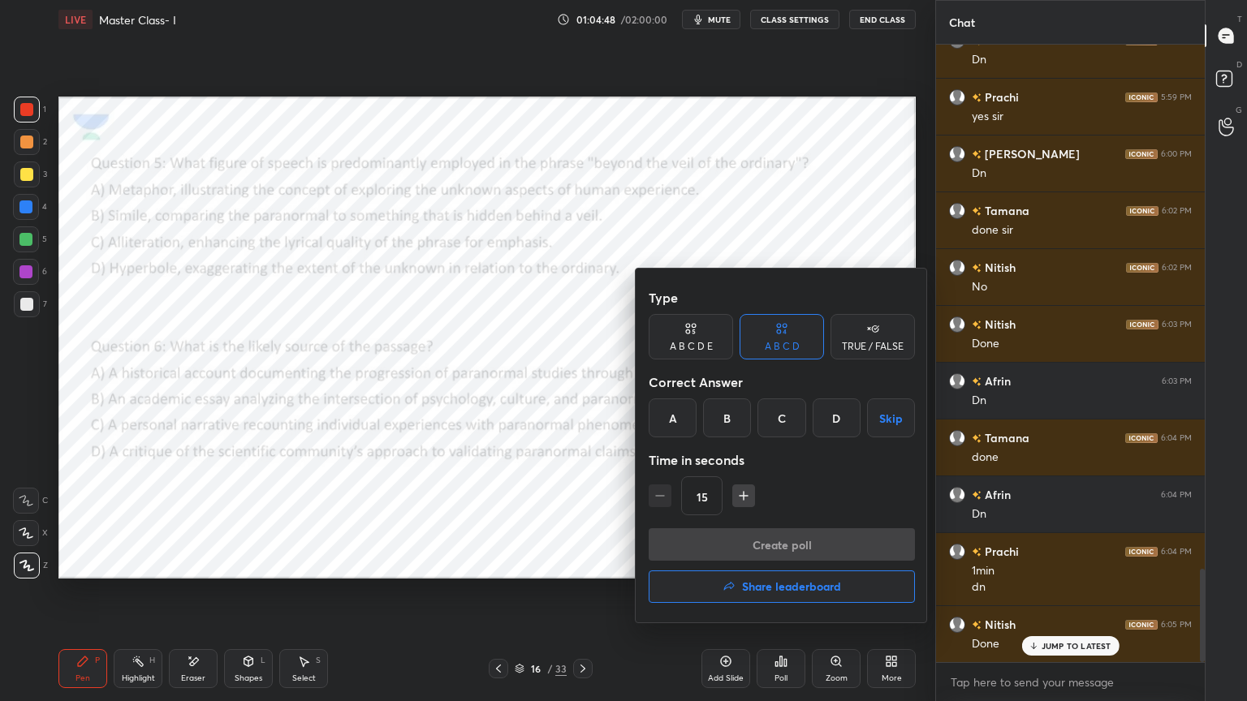
click at [675, 424] on div "A" at bounding box center [673, 418] width 48 height 39
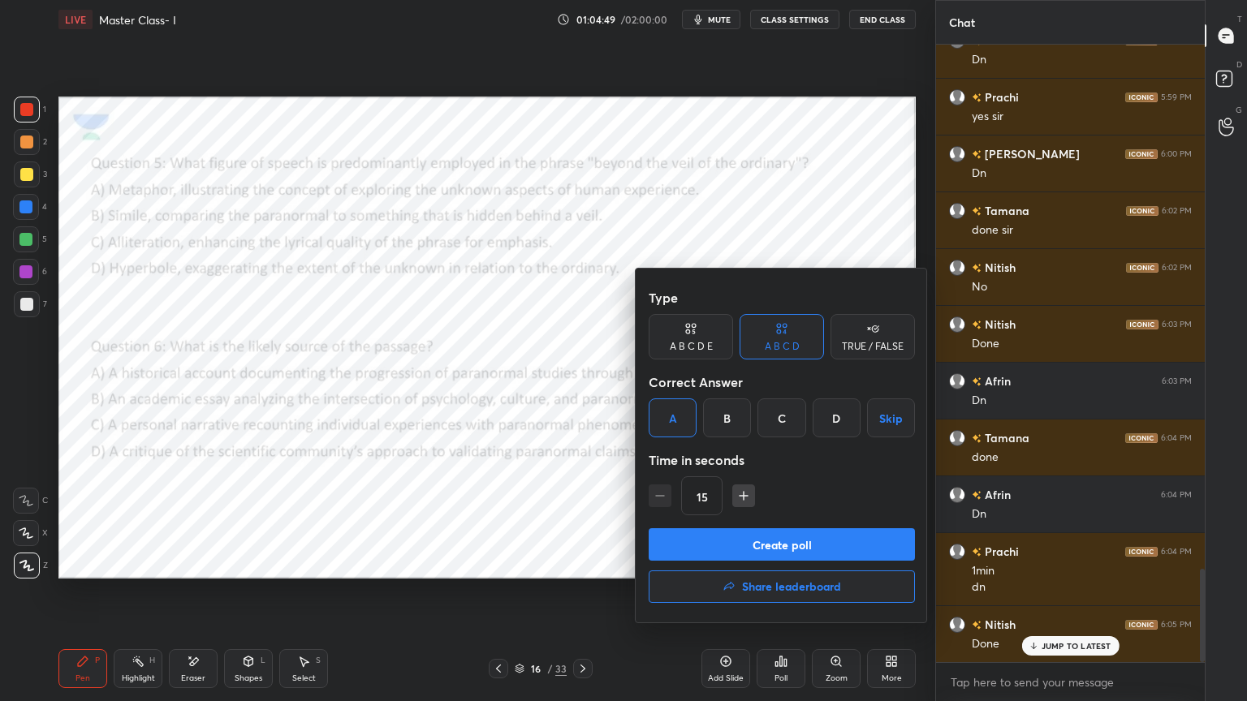
click at [821, 563] on div "Create poll Share leaderboard" at bounding box center [782, 569] width 266 height 81
click at [786, 543] on button "Create poll" at bounding box center [782, 545] width 266 height 32
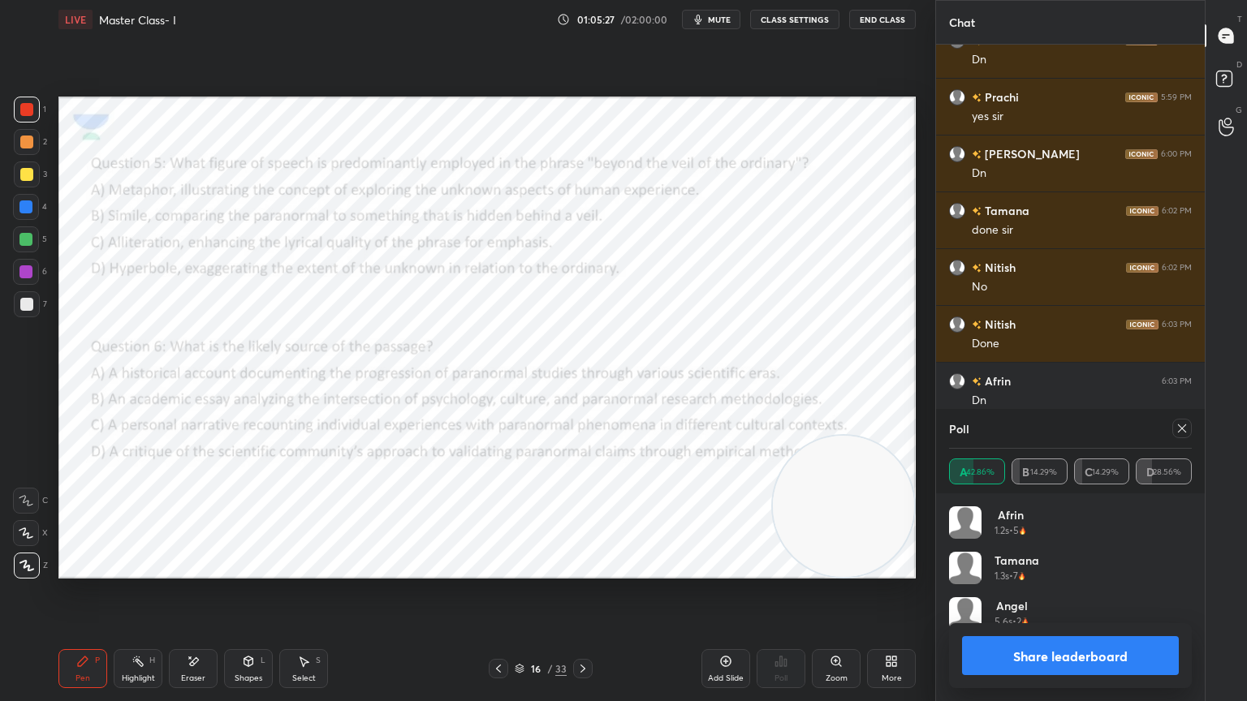
click at [1184, 430] on icon at bounding box center [1182, 429] width 8 height 8
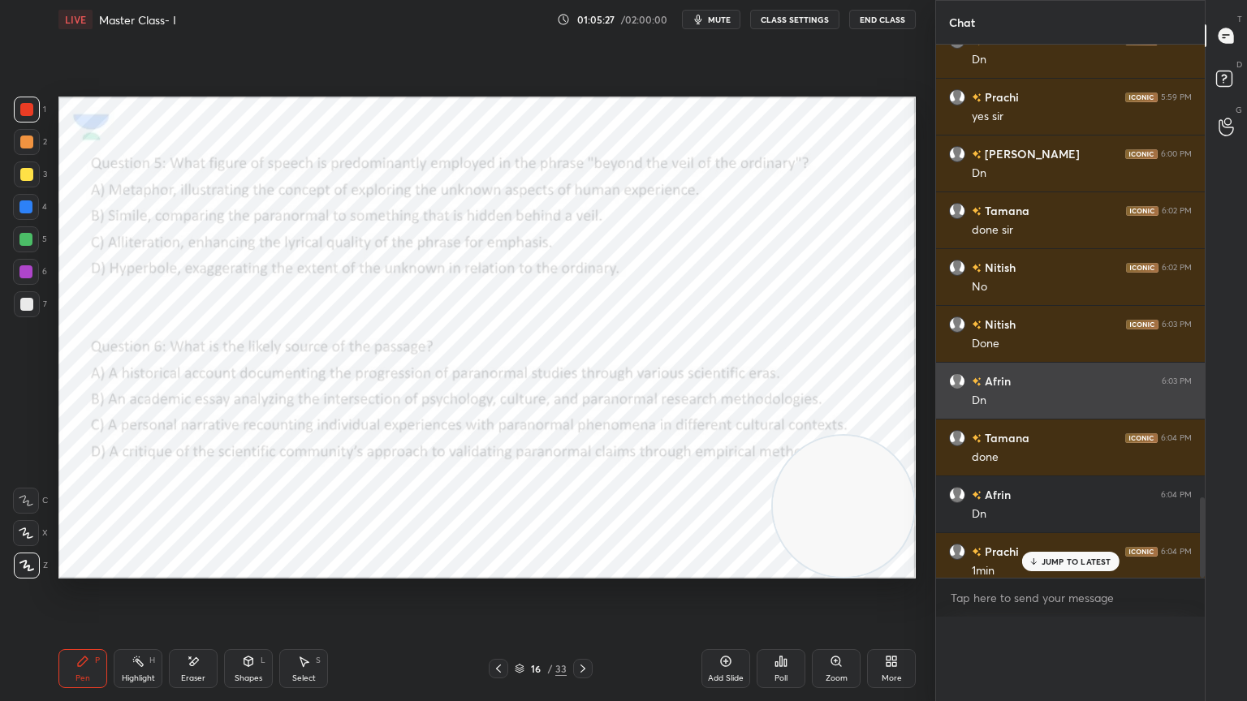
scroll to position [427, 264]
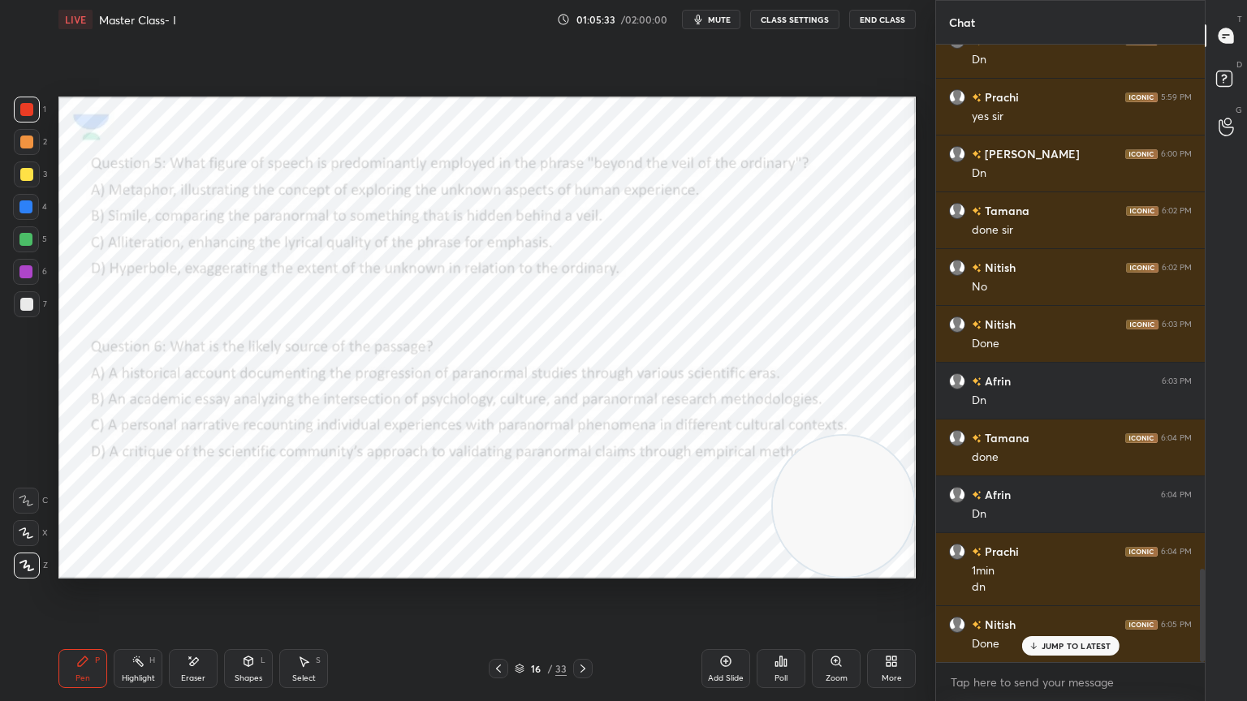
click at [778, 629] on icon at bounding box center [780, 661] width 13 height 13
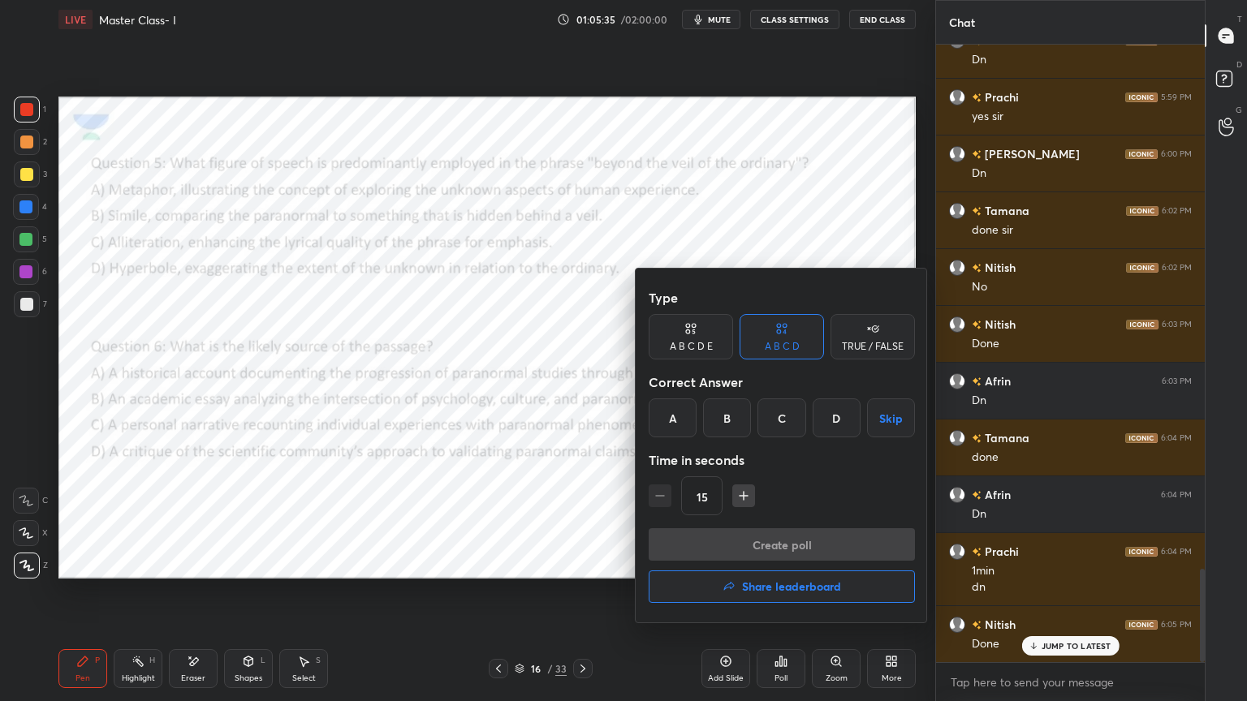
click at [731, 422] on div "B" at bounding box center [727, 418] width 48 height 39
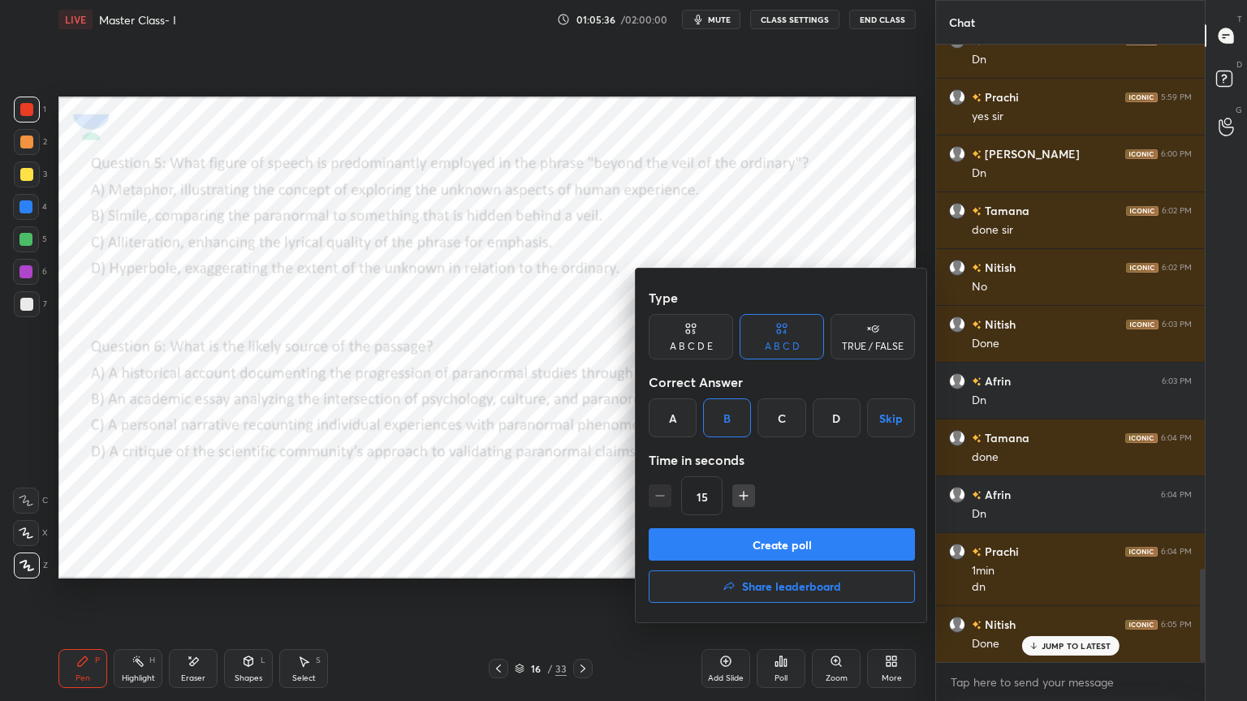
click at [748, 537] on button "Create poll" at bounding box center [782, 545] width 266 height 32
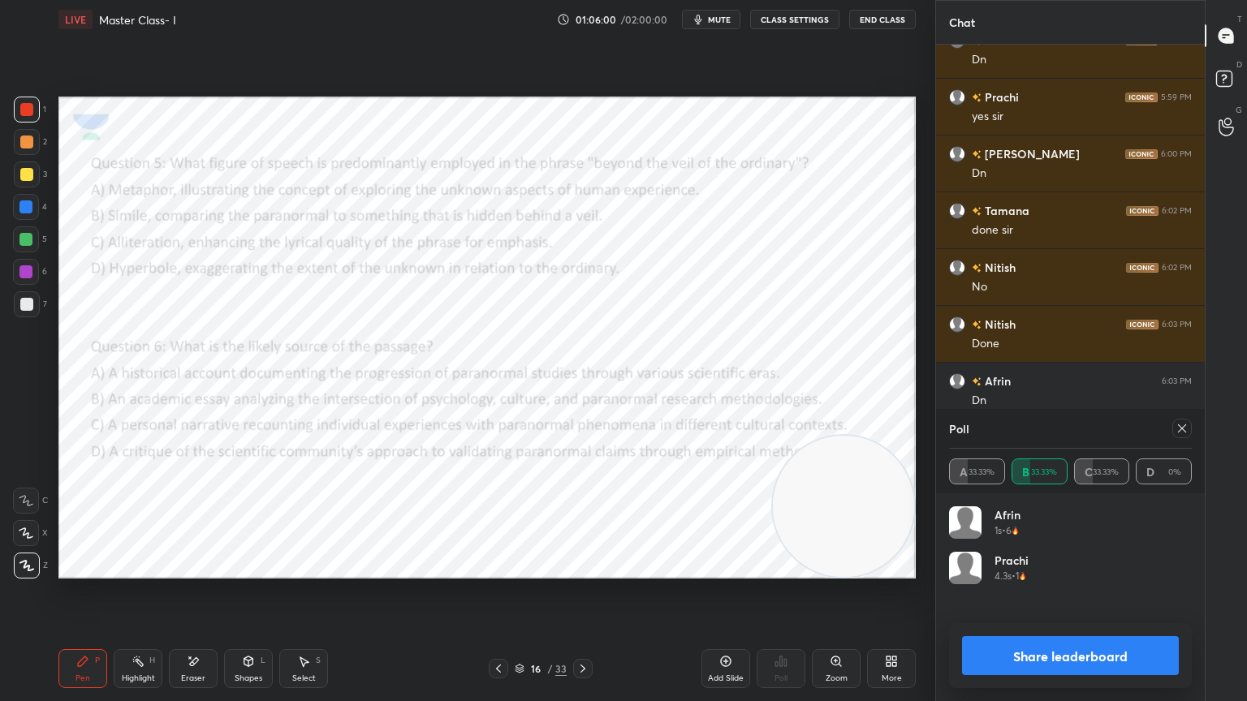
click at [1180, 419] on div at bounding box center [1181, 428] width 19 height 19
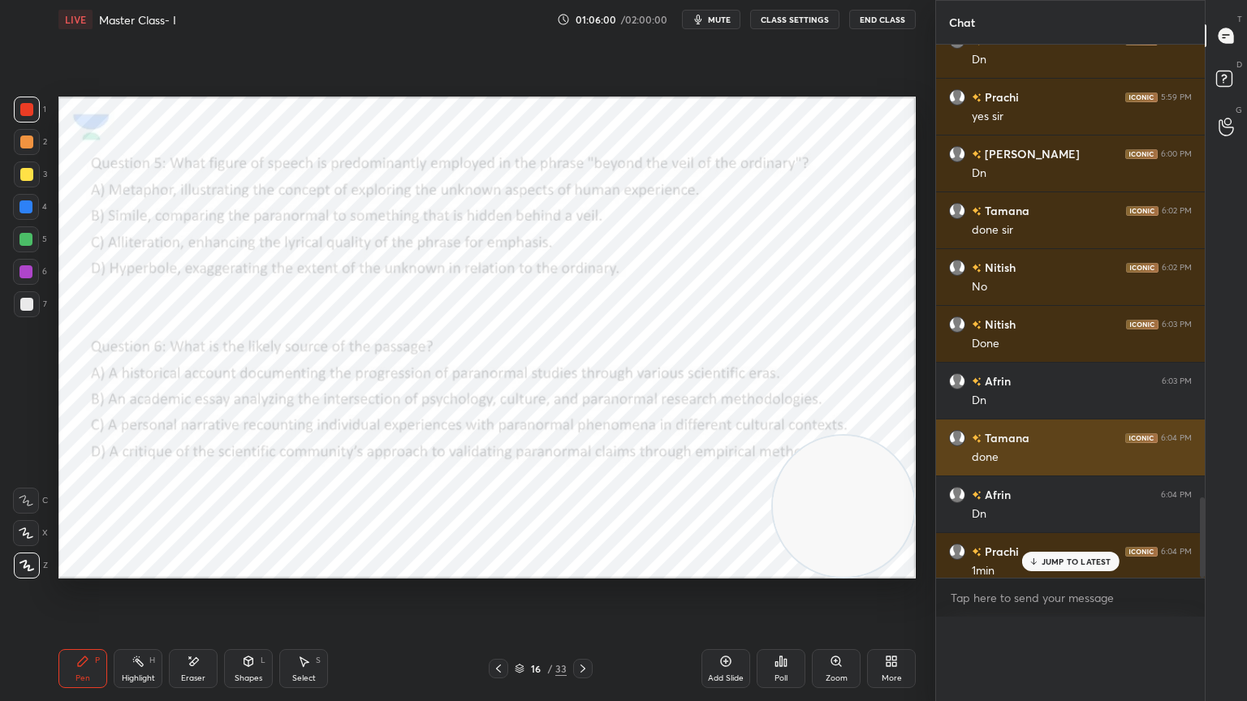
scroll to position [0, 5]
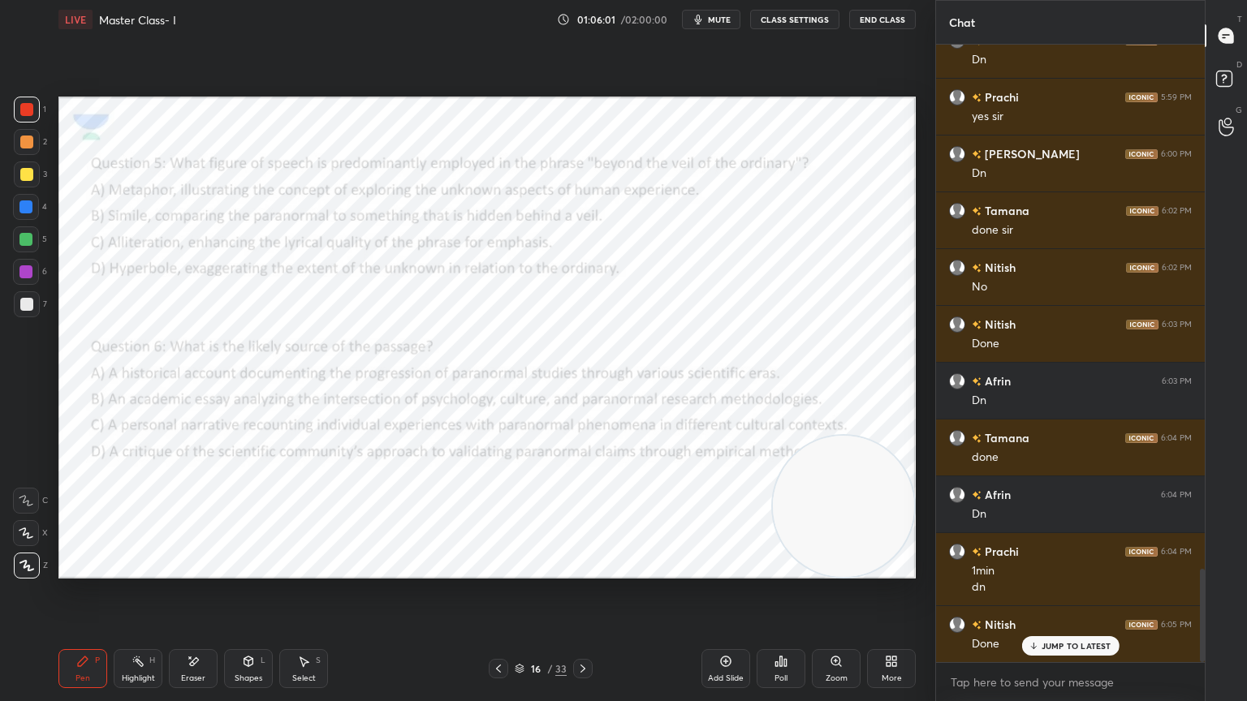
click at [780, 629] on icon at bounding box center [781, 662] width 2 height 10
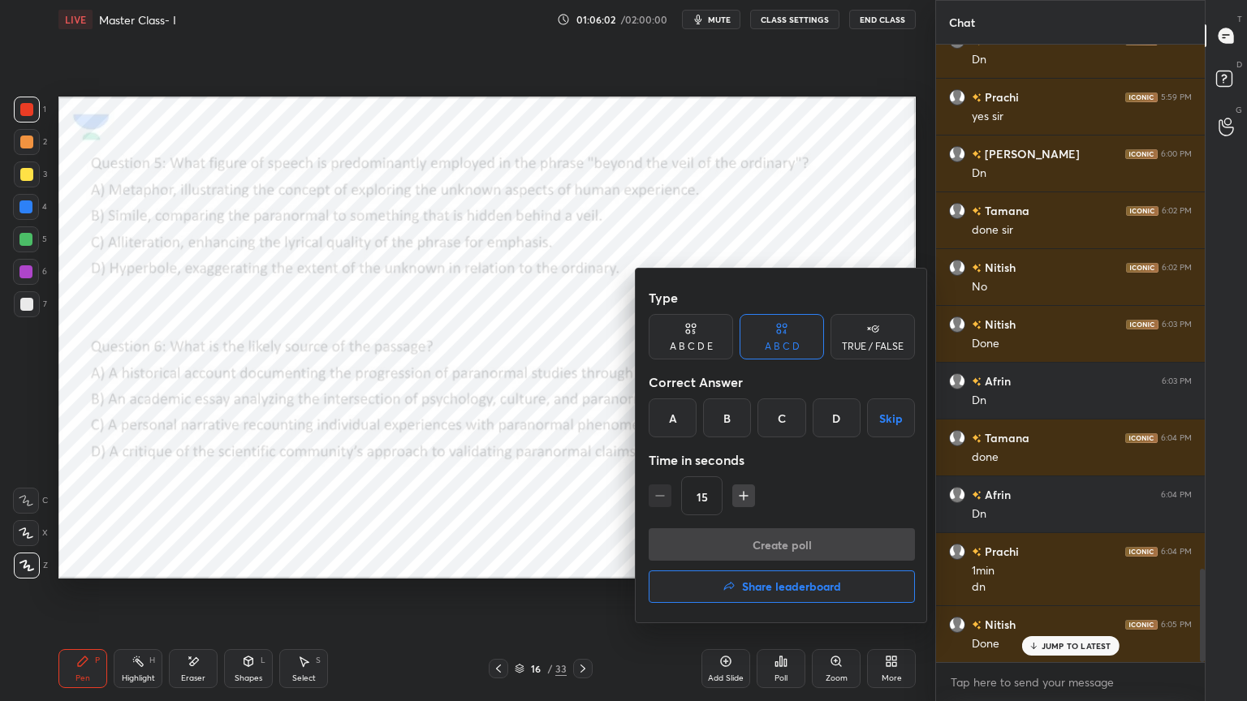
click at [780, 581] on h4 "Share leaderboard" at bounding box center [791, 586] width 99 height 11
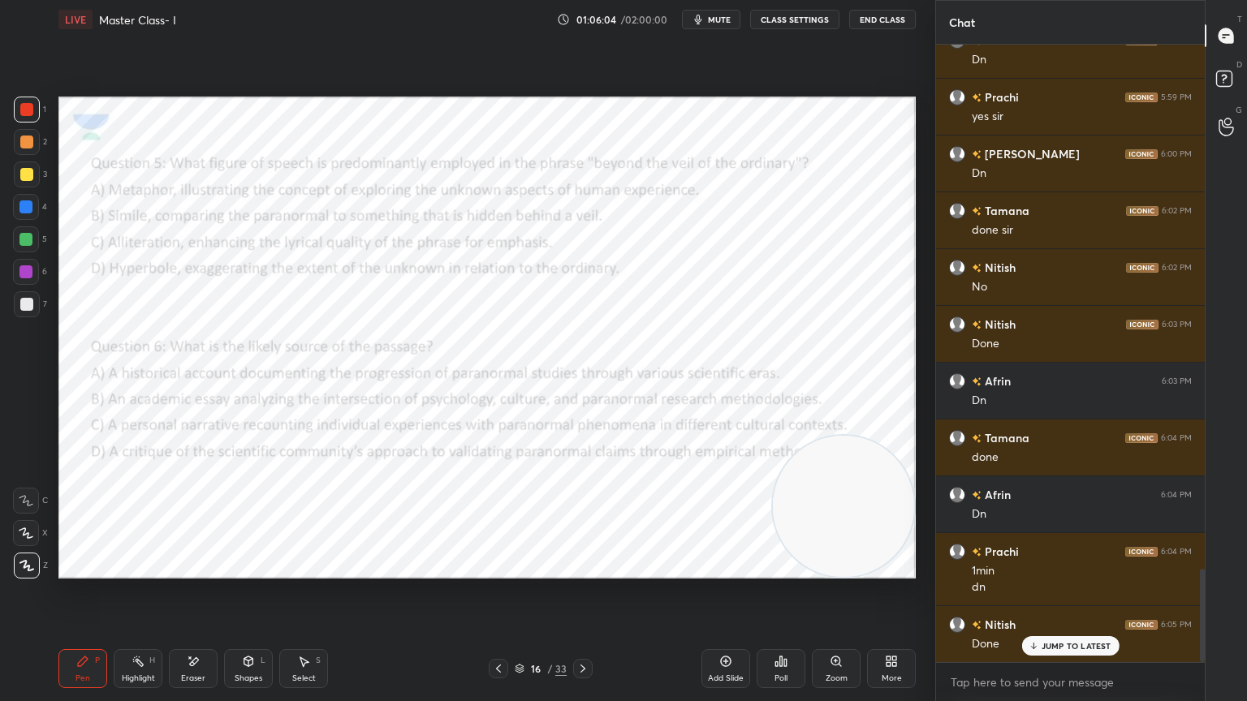
click at [796, 629] on div "Poll" at bounding box center [781, 668] width 49 height 39
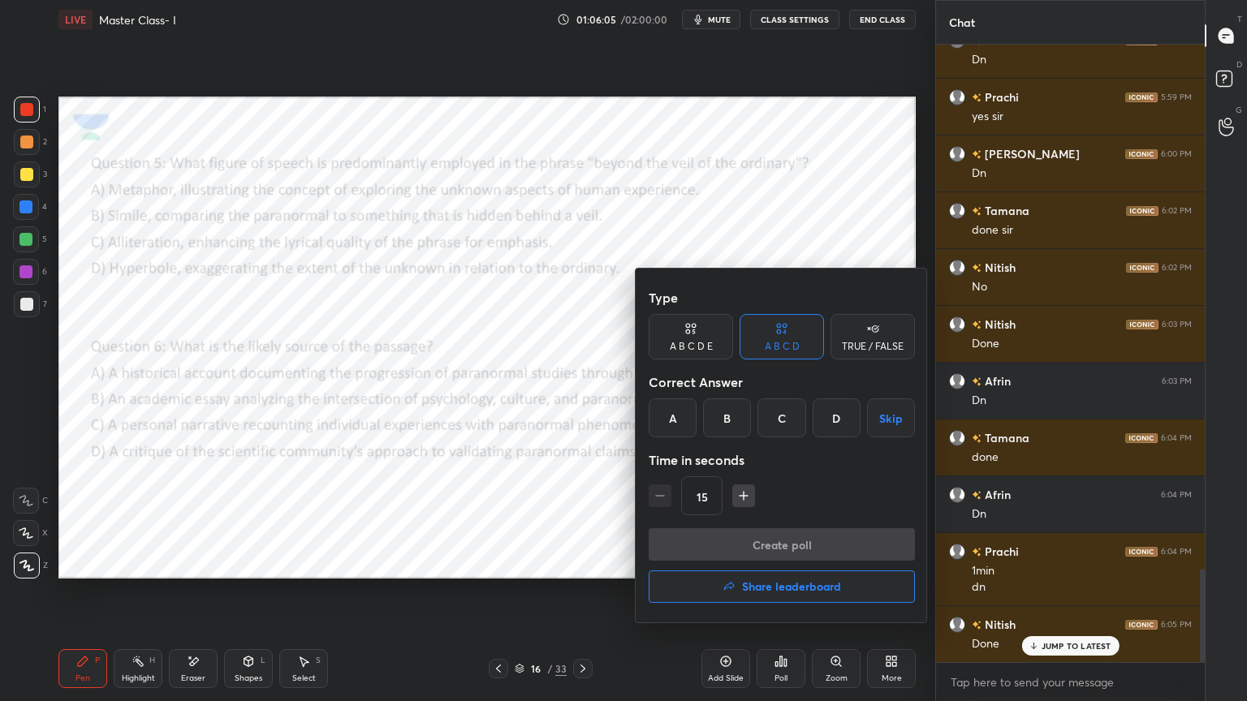
click at [792, 581] on h4 "Share leaderboard" at bounding box center [791, 586] width 99 height 11
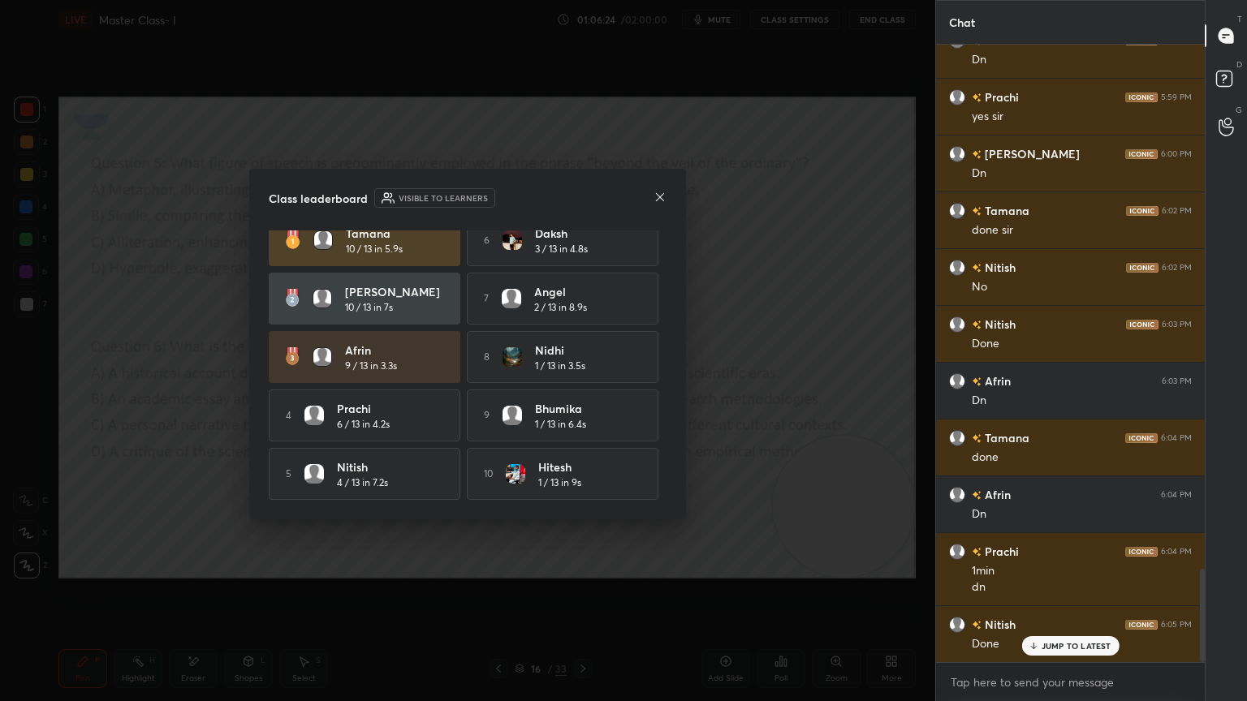
click at [656, 196] on icon at bounding box center [660, 197] width 13 height 13
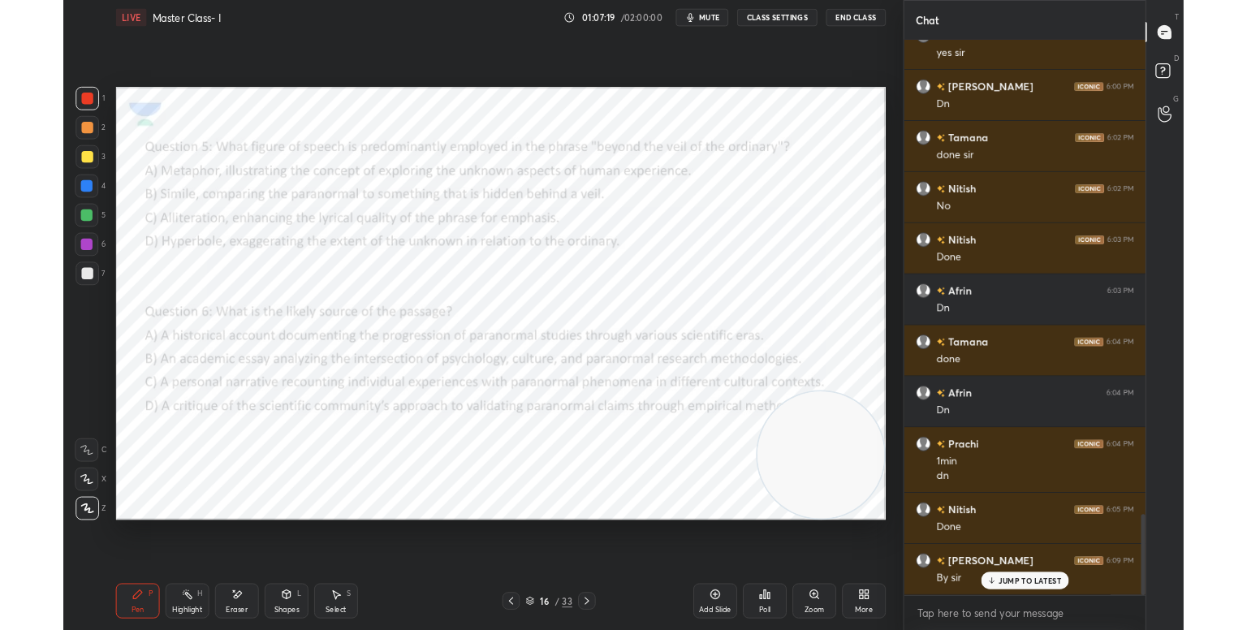
scroll to position [3601, 0]
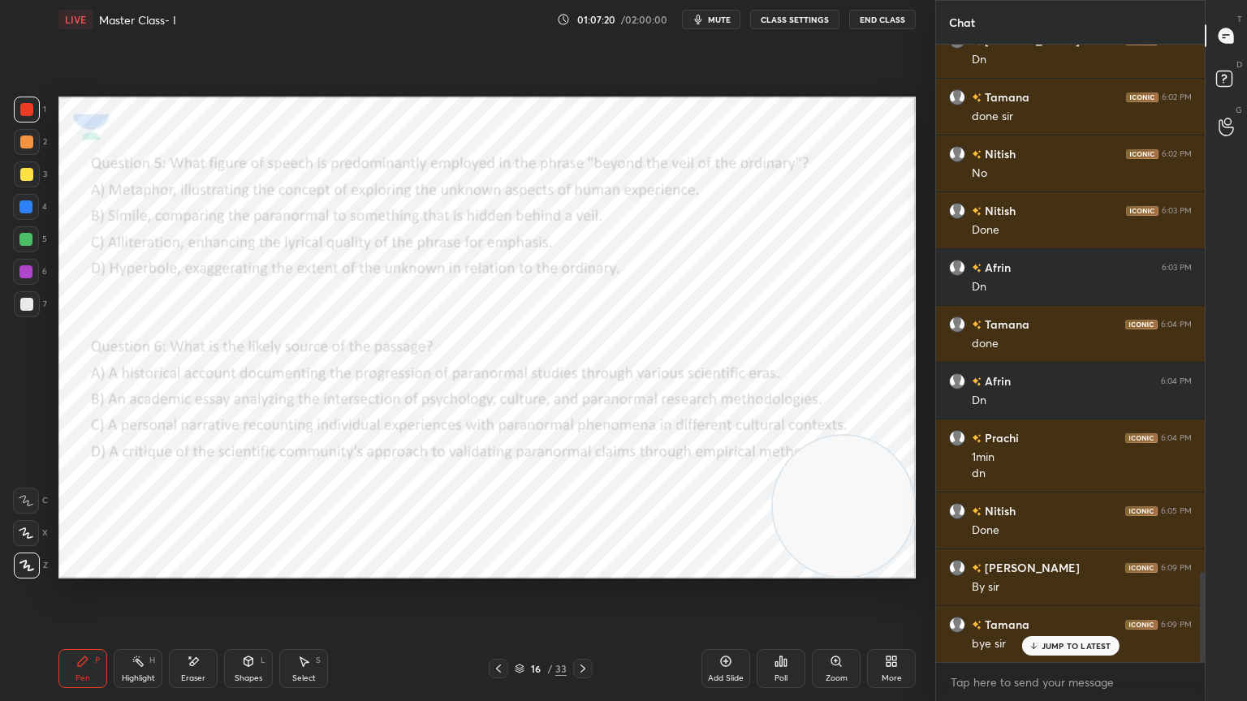
click at [705, 15] on icon "button" at bounding box center [698, 19] width 13 height 13
click at [879, 13] on button "End Class" at bounding box center [882, 19] width 67 height 19
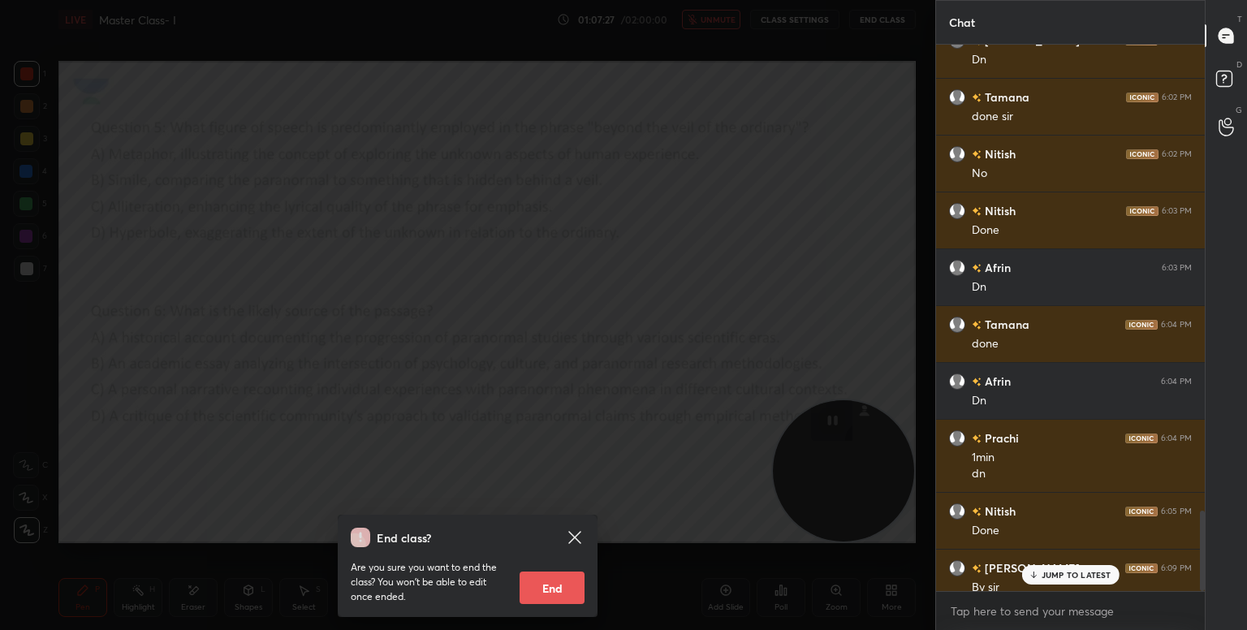
scroll to position [3730, 0]
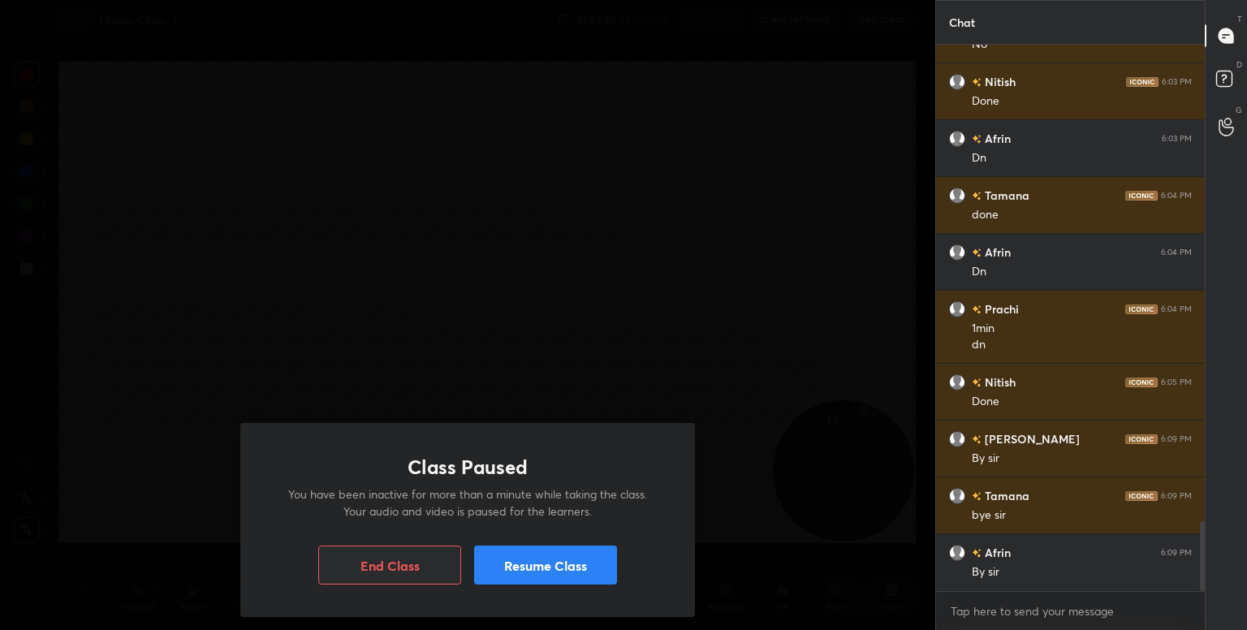
click at [523, 547] on button "Resume Class" at bounding box center [545, 565] width 143 height 39
click at [559, 563] on button "Resume Class" at bounding box center [545, 565] width 143 height 39
click at [589, 561] on button "Resume Class" at bounding box center [545, 565] width 143 height 39
click at [562, 576] on button "Resume Class" at bounding box center [545, 565] width 143 height 39
click at [524, 572] on button "Resume Class" at bounding box center [545, 565] width 143 height 39
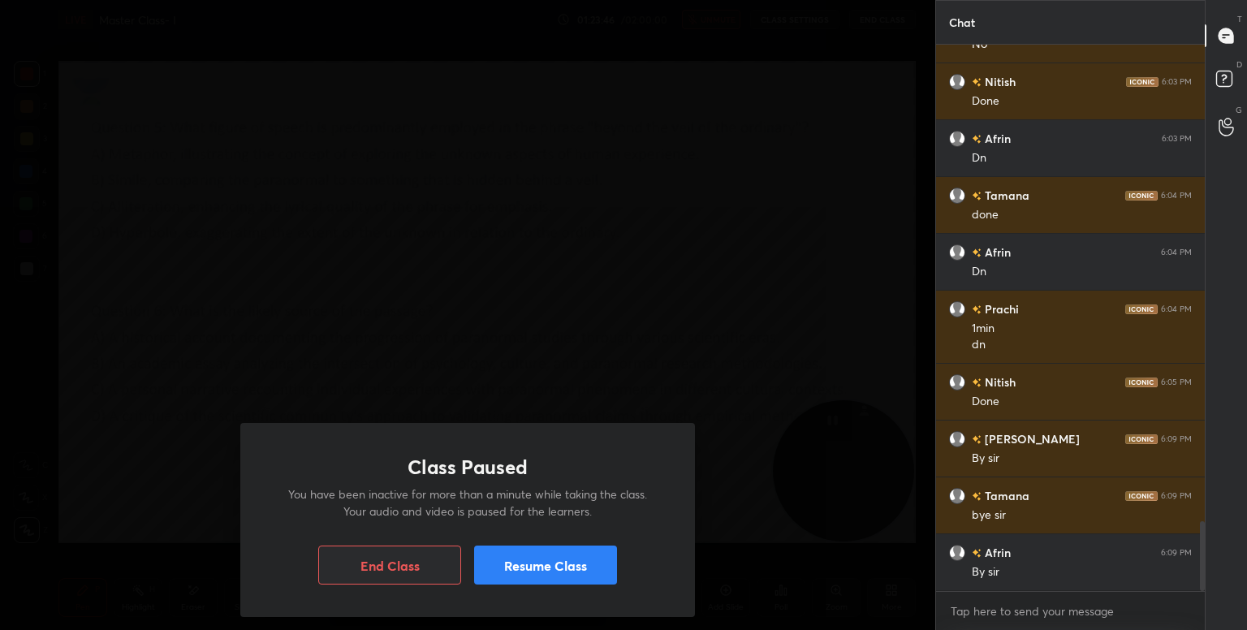
click at [533, 559] on button "Resume Class" at bounding box center [545, 565] width 143 height 39
click at [560, 580] on button "Resume Class" at bounding box center [545, 565] width 143 height 39
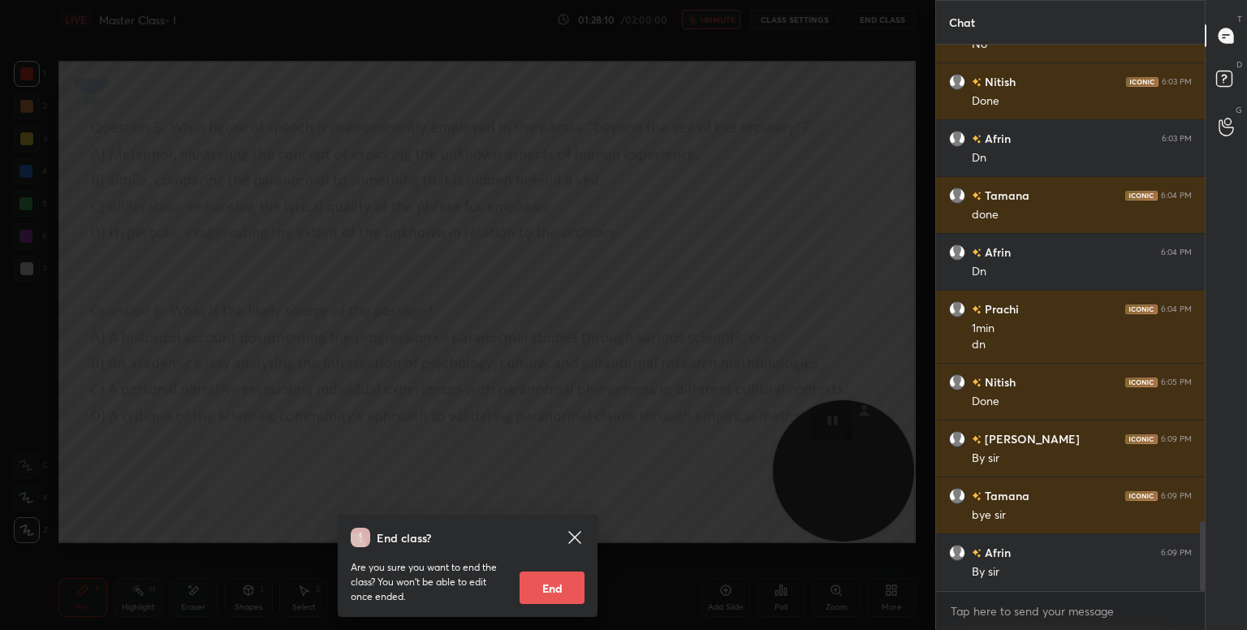
click at [562, 586] on button "End" at bounding box center [552, 588] width 65 height 32
type textarea "x"
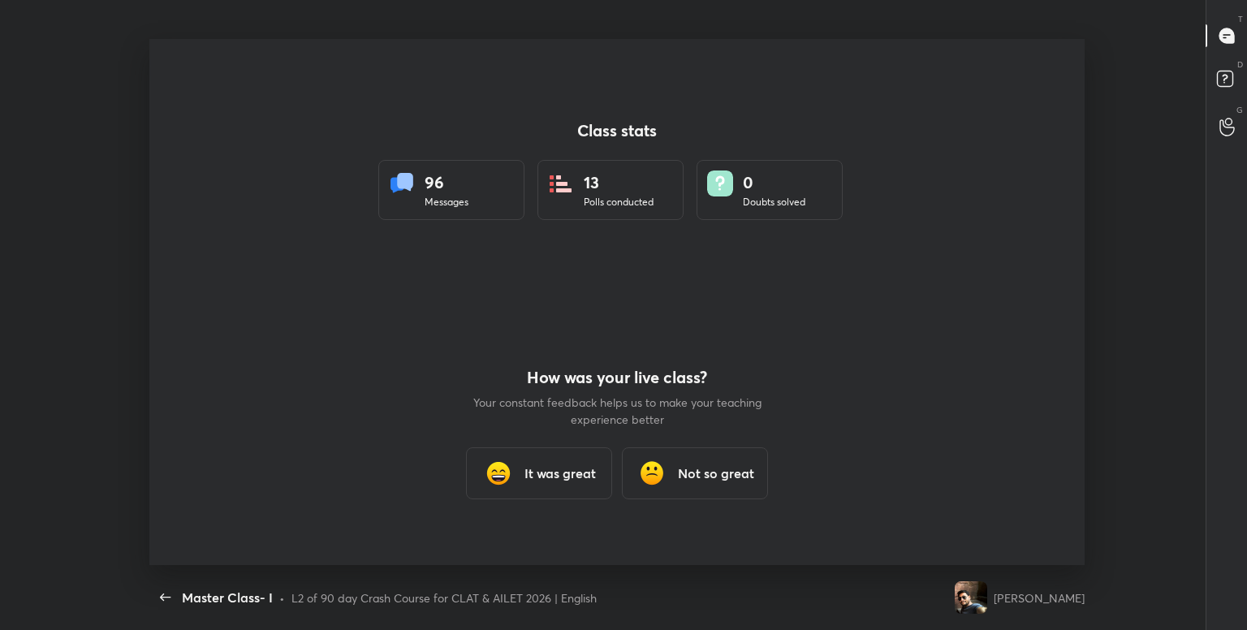
scroll to position [0, 0]
click at [531, 468] on h3 "It was great" at bounding box center [559, 473] width 71 height 19
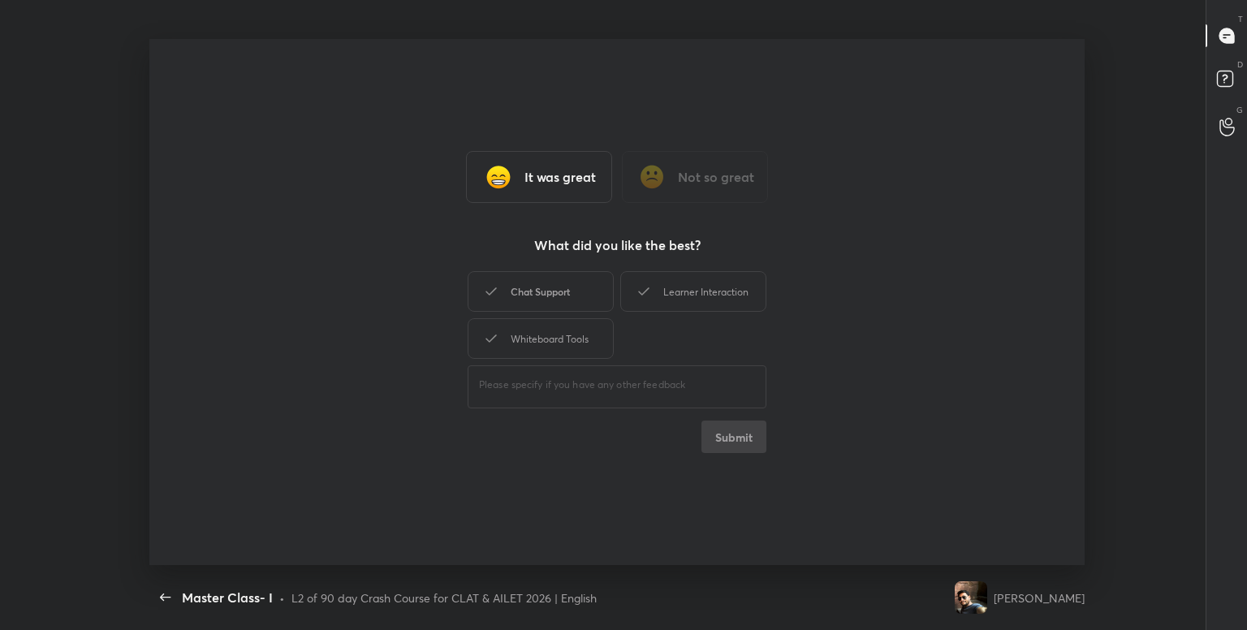
click at [574, 283] on div "Chat Support" at bounding box center [541, 291] width 146 height 41
click at [693, 293] on div "Learner Interaction" at bounding box center [693, 291] width 146 height 41
click at [578, 333] on div "Whiteboard Tools" at bounding box center [541, 338] width 146 height 41
click at [737, 451] on button "Submit" at bounding box center [733, 437] width 65 height 32
